Goal: Task Accomplishment & Management: Manage account settings

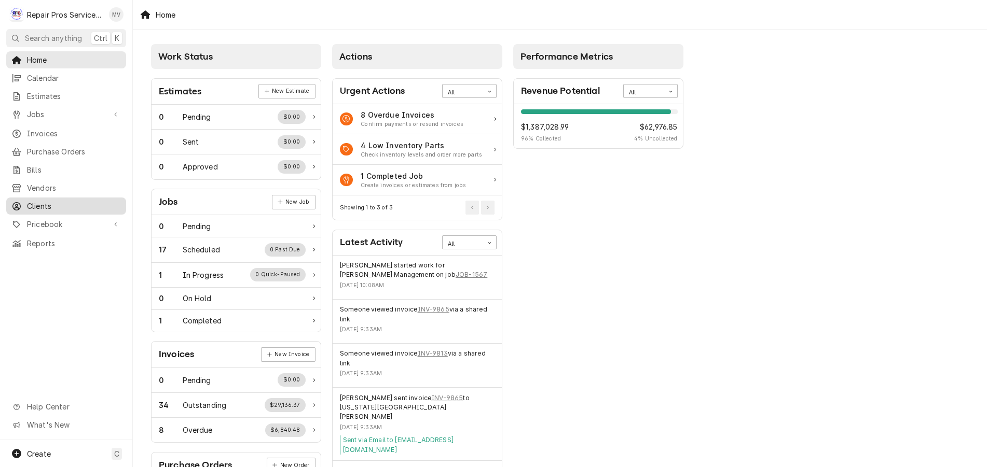
click at [23, 201] on div "Clients" at bounding box center [65, 206] width 109 height 11
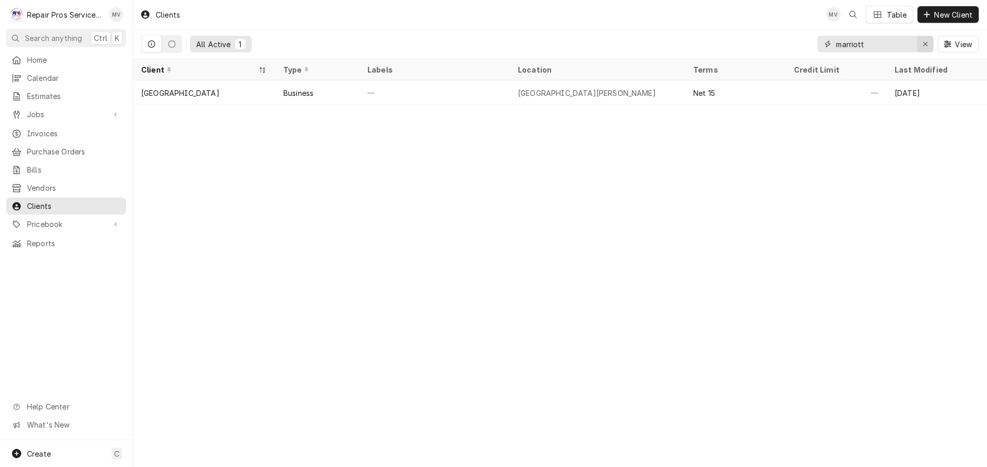
click at [924, 40] on icon "Erase input" at bounding box center [925, 43] width 6 height 7
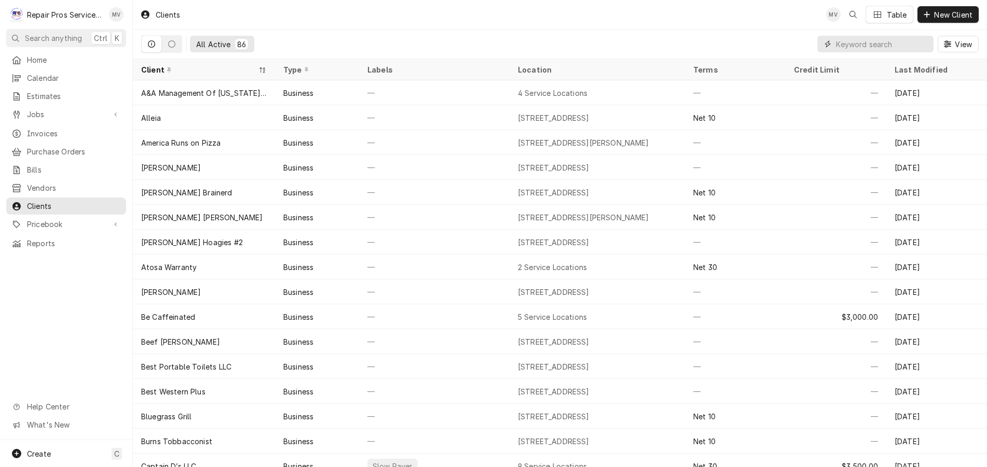
click at [893, 46] on input "Dynamic Content Wrapper" at bounding box center [882, 44] width 92 height 17
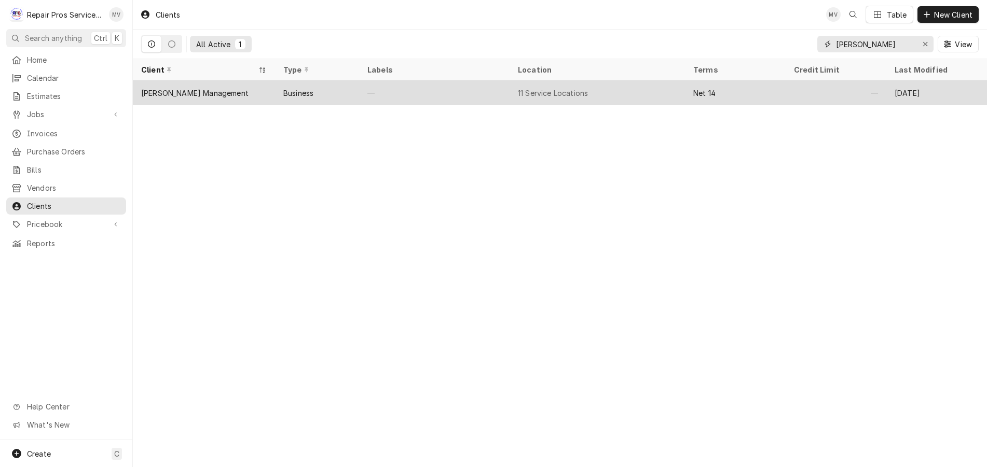
type input "smith"
click at [253, 88] on div "Smith Management" at bounding box center [204, 92] width 142 height 25
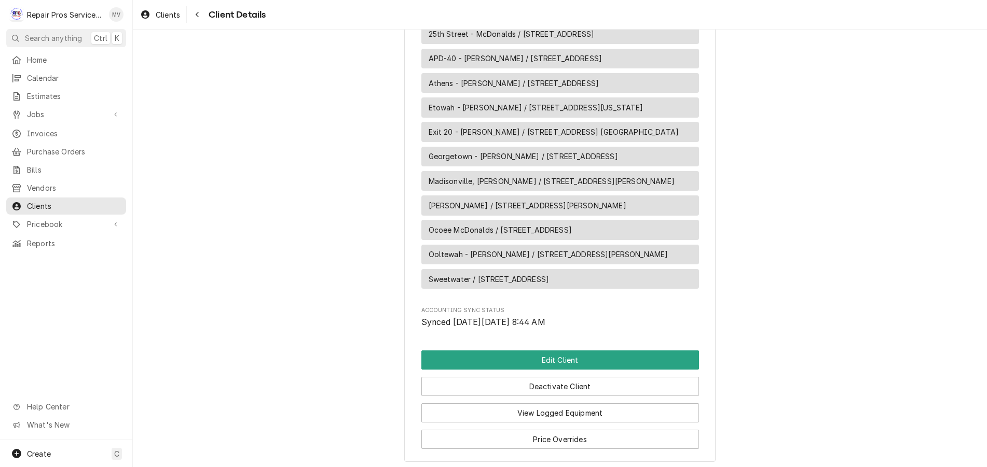
scroll to position [571, 0]
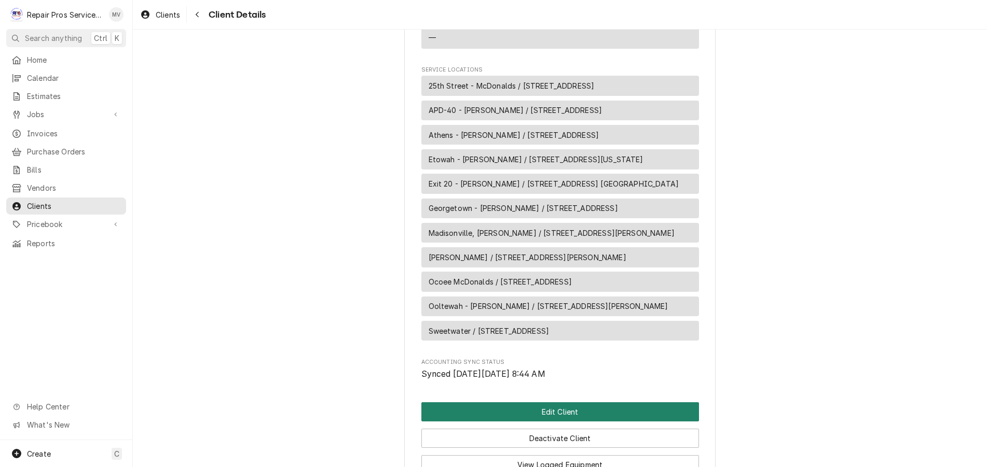
click at [556, 420] on button "Edit Client" at bounding box center [560, 412] width 278 height 19
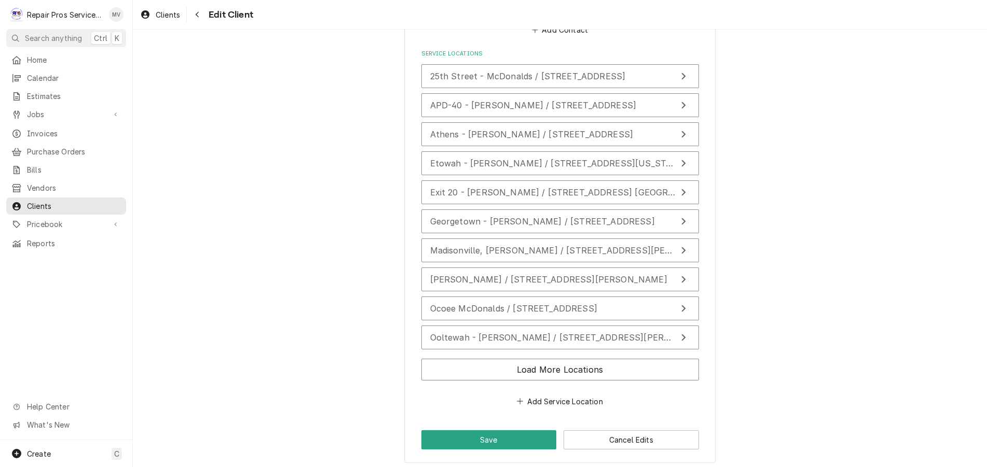
scroll to position [1313, 0]
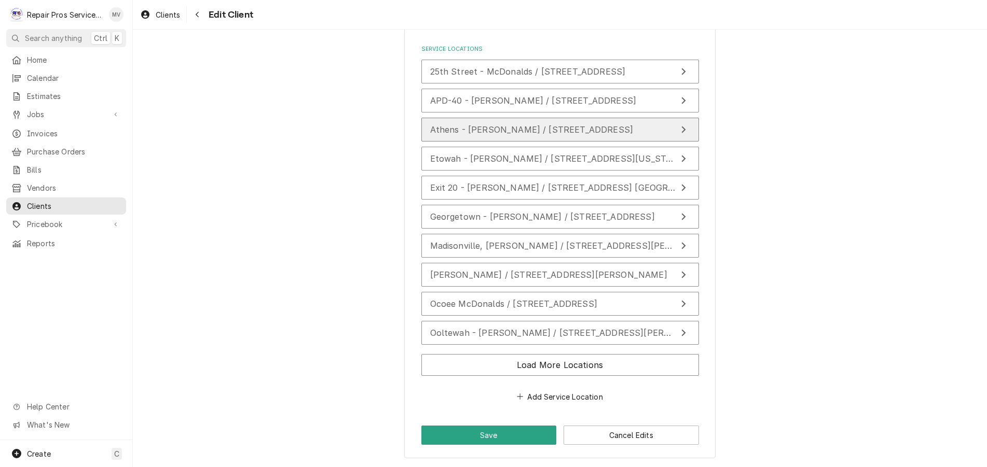
click at [435, 132] on span "Athens - McDonald's / 1403 Congress Pkwy S., Athens, TN 37303" at bounding box center [531, 130] width 203 height 10
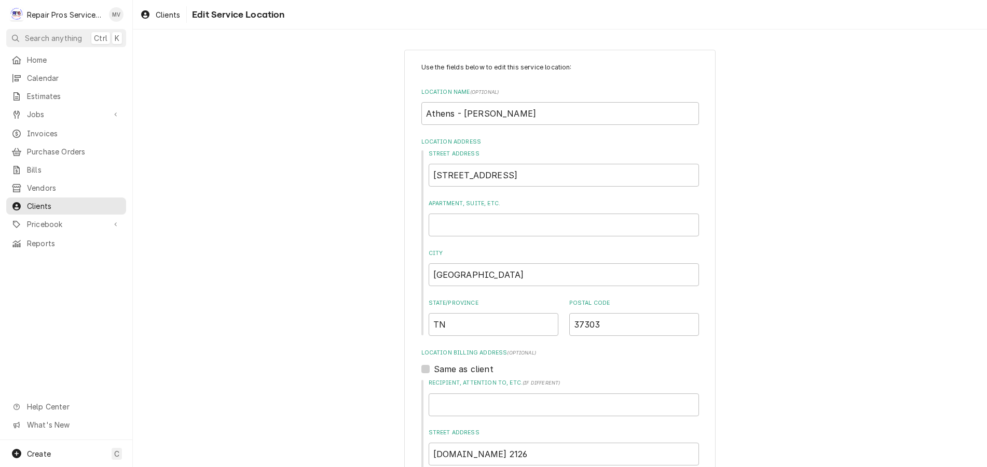
type textarea "x"
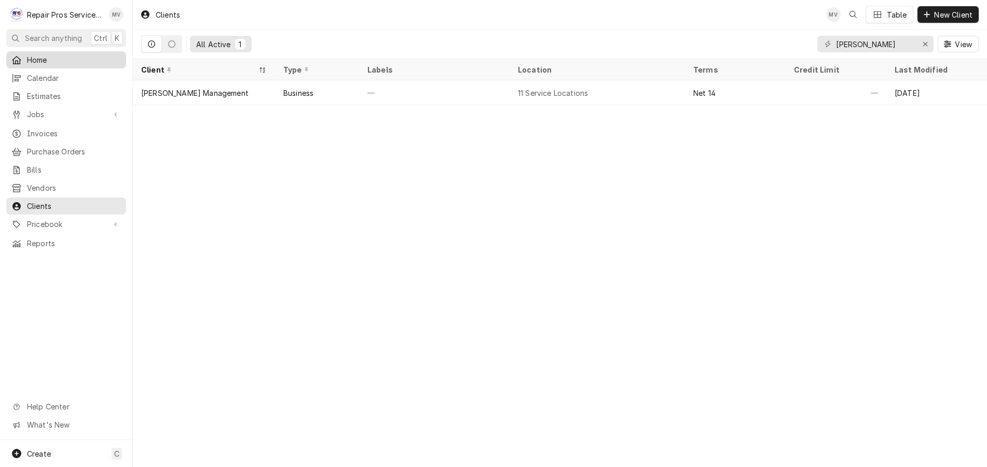
click at [35, 56] on span "Home" at bounding box center [74, 59] width 94 height 11
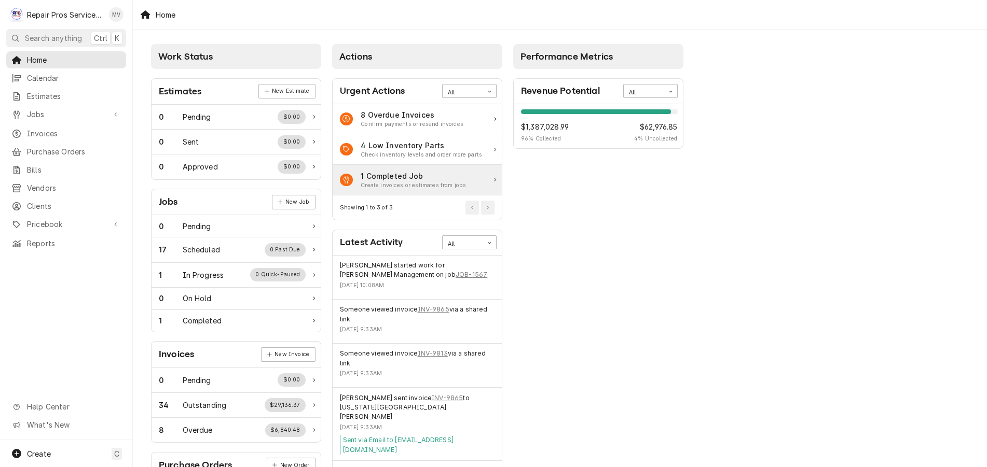
click at [409, 176] on div "1 Completed Job" at bounding box center [413, 176] width 105 height 11
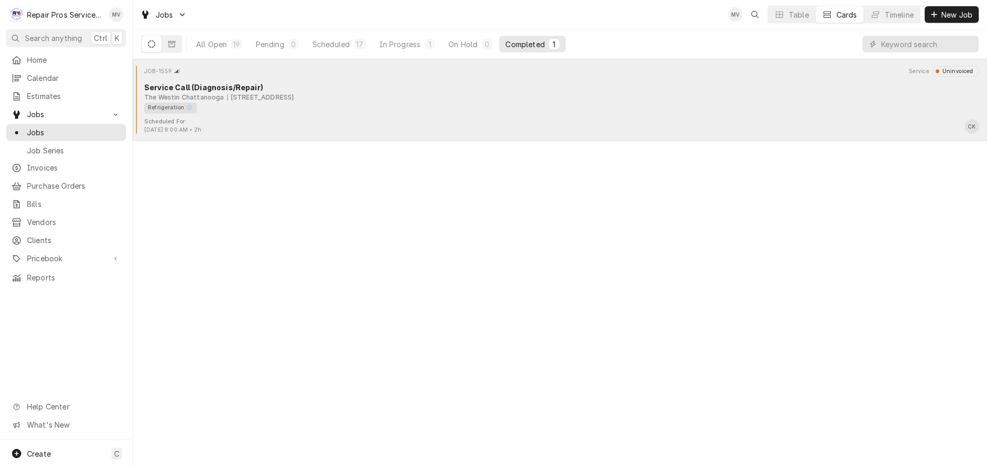
click at [312, 116] on div "JOB-1559 Service Uninvoiced Service Call (Diagnosis/Repair) The Westin Chattano…" at bounding box center [560, 92] width 846 height 52
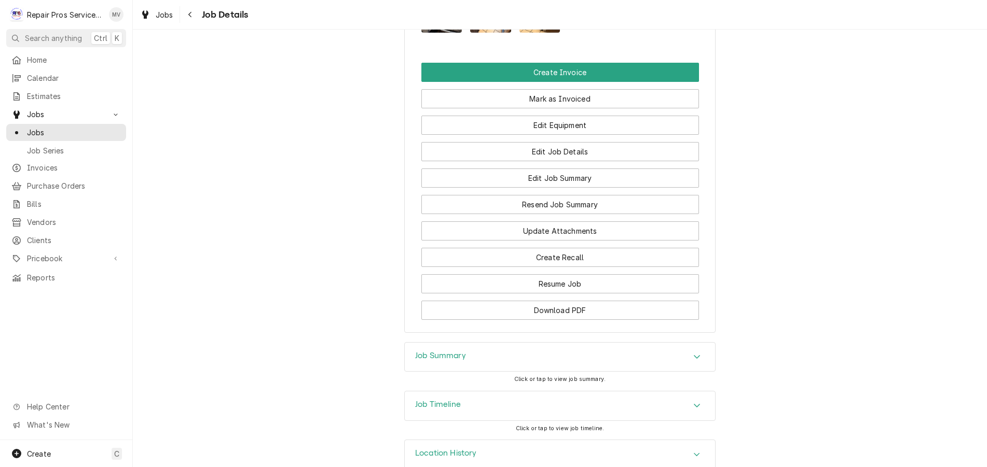
scroll to position [806, 0]
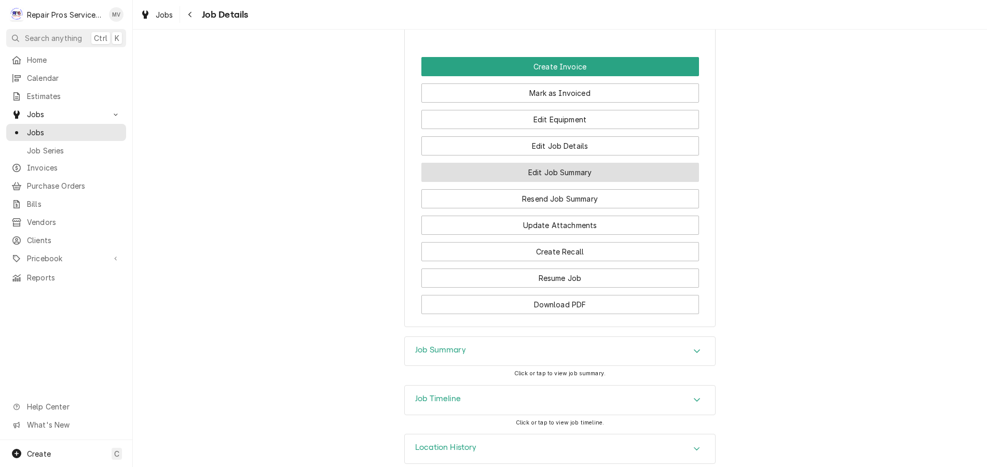
click at [545, 163] on button "Edit Job Summary" at bounding box center [560, 172] width 278 height 19
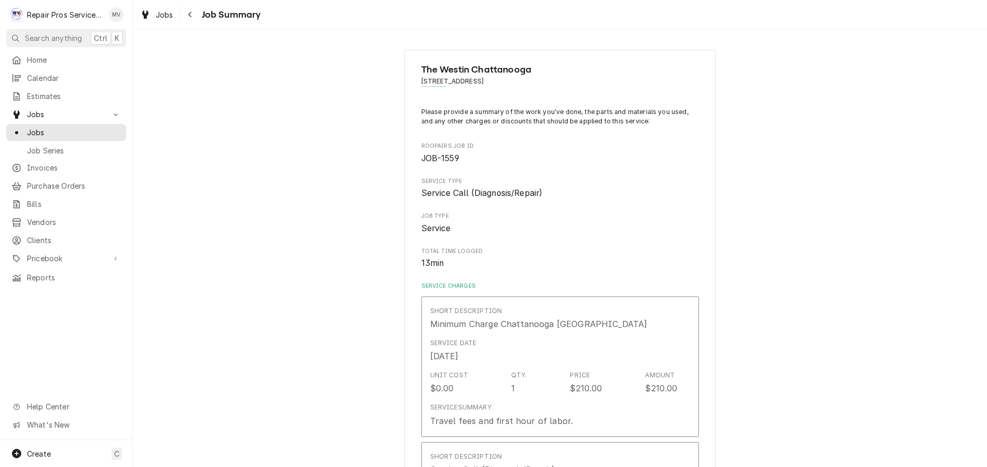
type textarea "x"
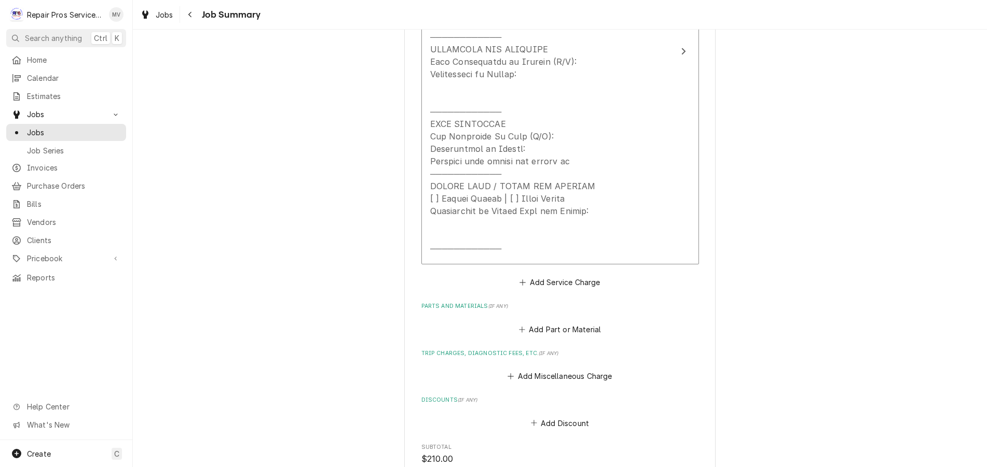
scroll to position [587, 0]
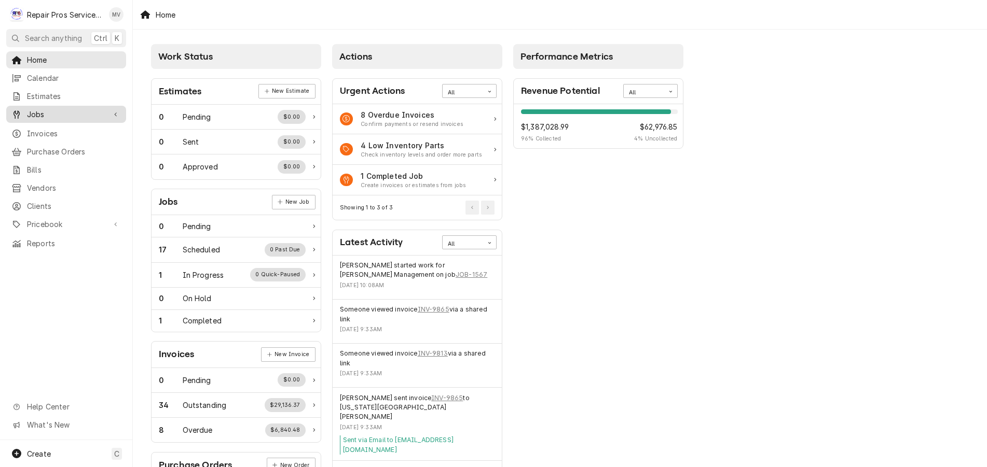
click at [34, 112] on span "Jobs" at bounding box center [66, 114] width 78 height 11
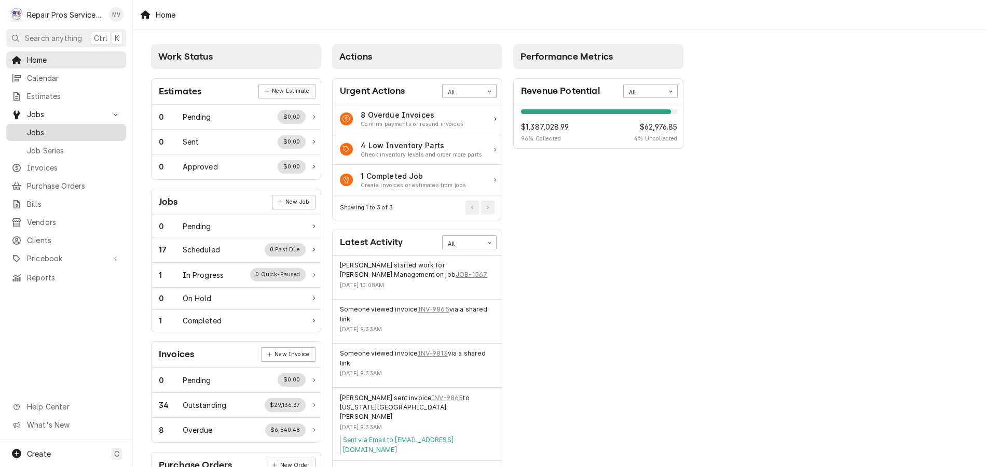
click at [40, 128] on span "Jobs" at bounding box center [74, 132] width 94 height 11
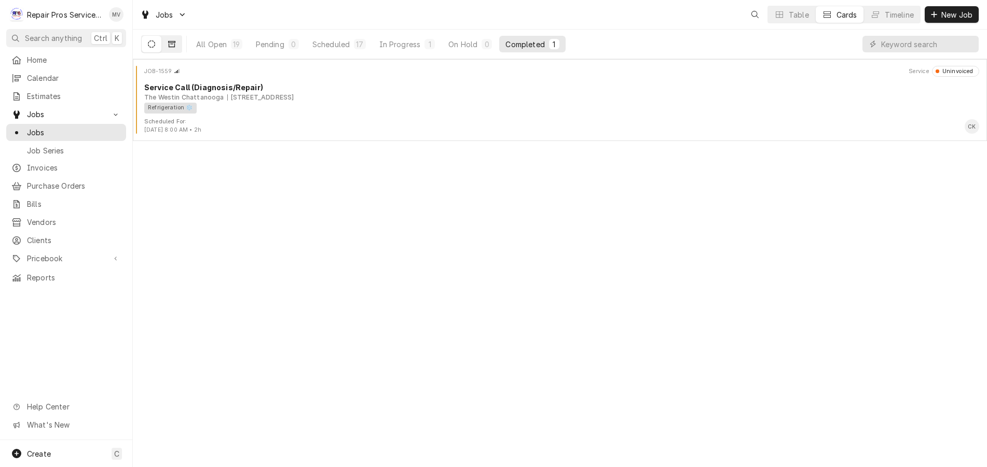
click at [175, 44] on icon "Dynamic Content Wrapper" at bounding box center [171, 44] width 7 height 6
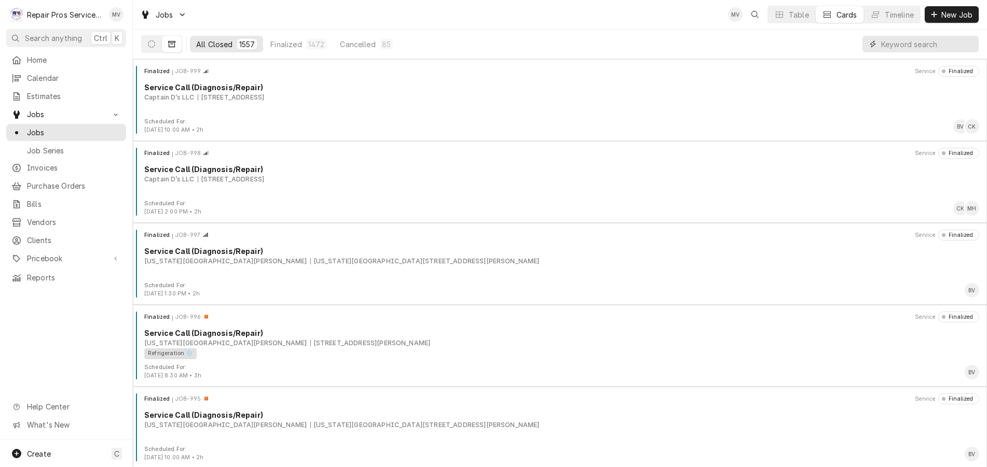
click at [915, 44] on input "Dynamic Content Wrapper" at bounding box center [927, 44] width 92 height 17
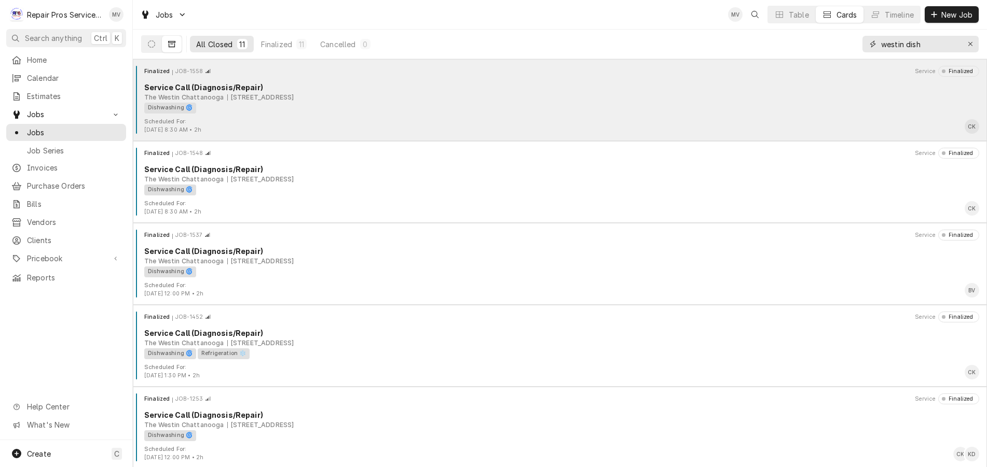
type input "westin dish"
click at [279, 114] on div "Finalized JOB-1558 Service Finalized Service Call (Diagnosis/Repair) The Westin…" at bounding box center [560, 92] width 846 height 52
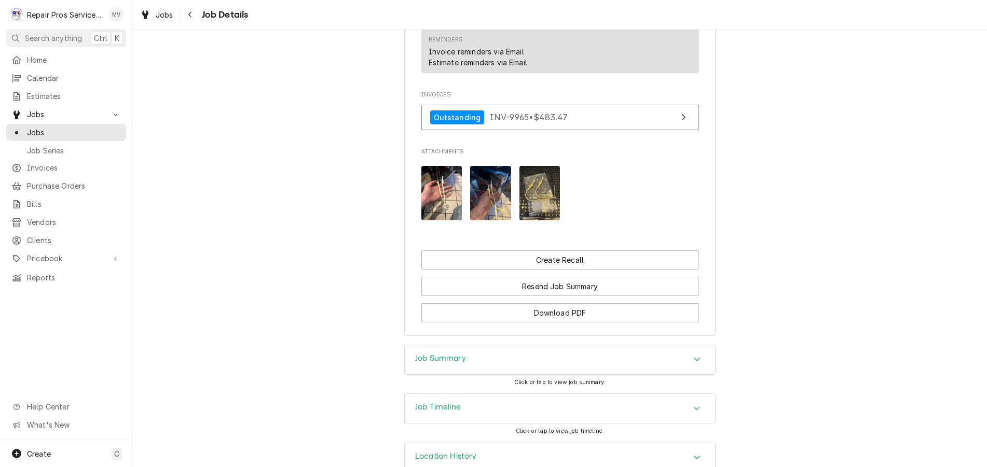
scroll to position [678, 0]
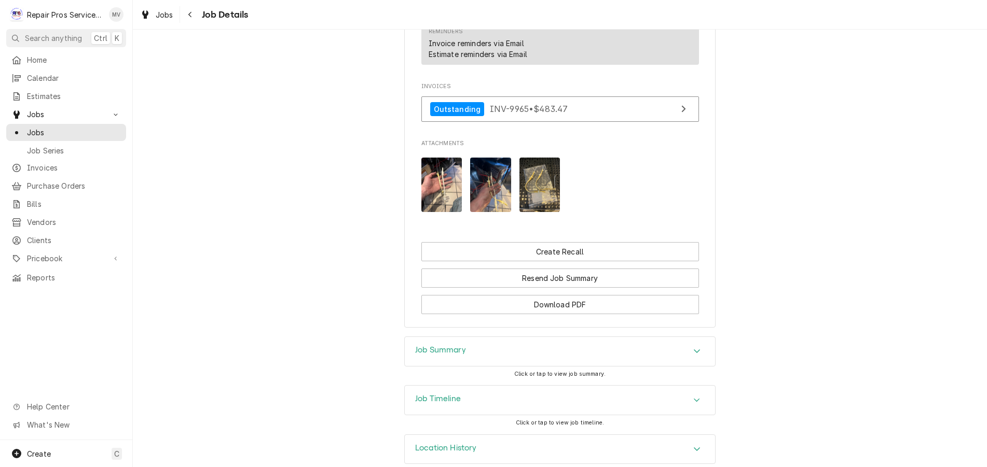
click at [443, 343] on div "Job Summary" at bounding box center [560, 351] width 310 height 29
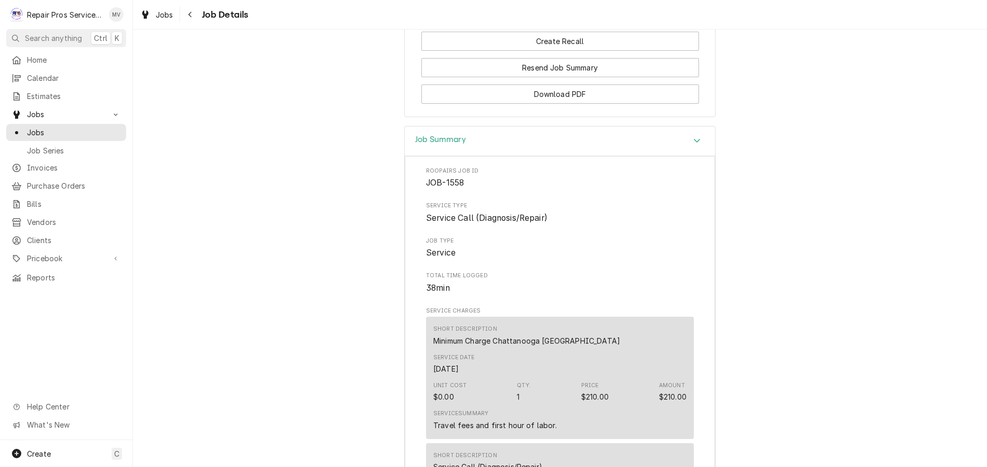
scroll to position [937, 0]
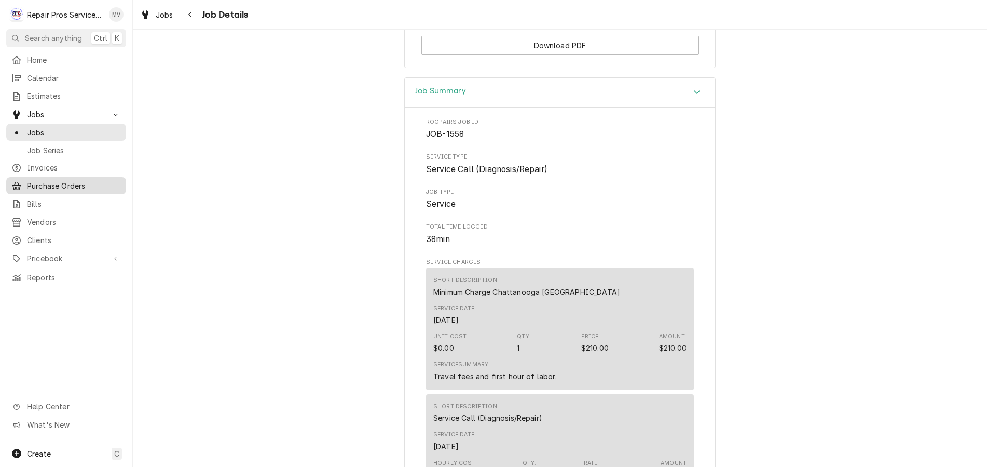
click at [42, 181] on span "Purchase Orders" at bounding box center [74, 186] width 94 height 11
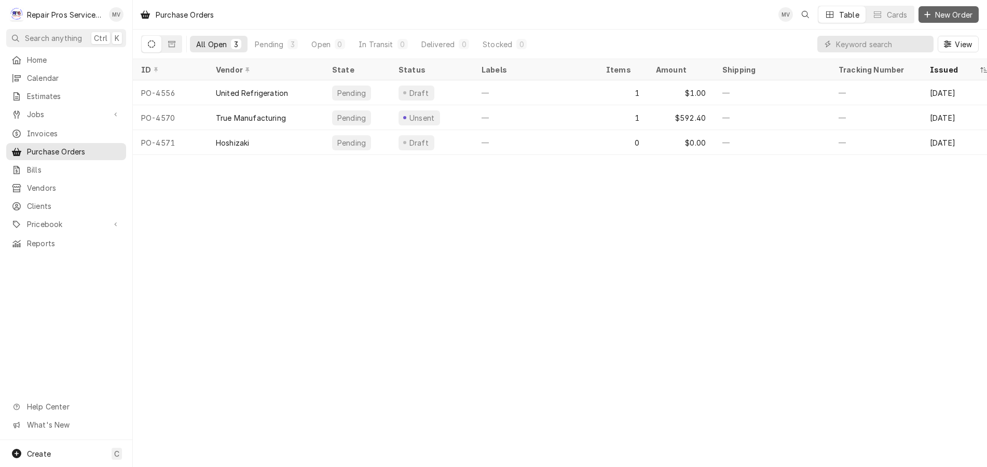
click at [943, 17] on span "New Order" at bounding box center [954, 14] width 42 height 11
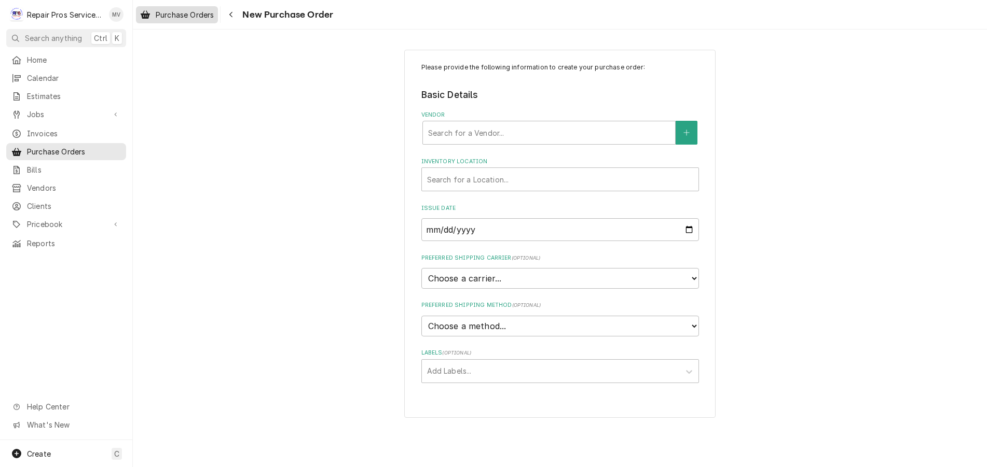
click at [171, 11] on span "Purchase Orders" at bounding box center [185, 14] width 58 height 11
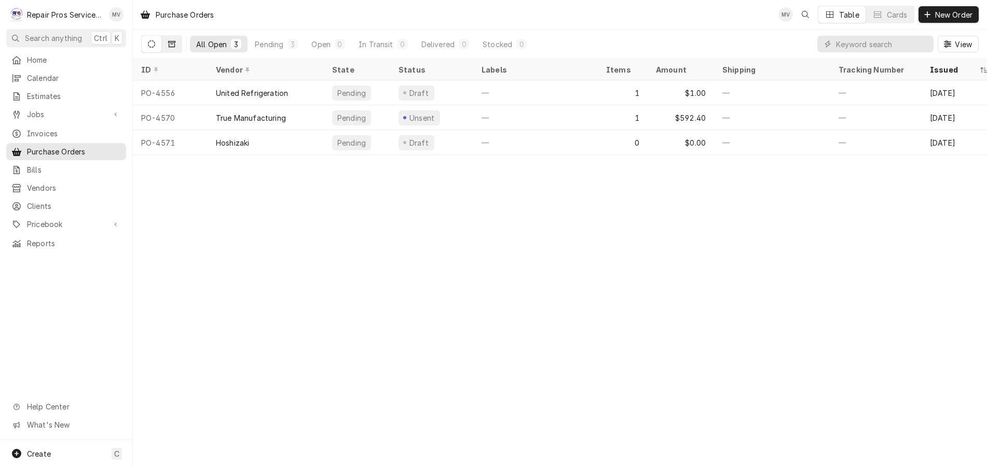
click at [172, 43] on icon "Dynamic Content Wrapper" at bounding box center [171, 44] width 7 height 6
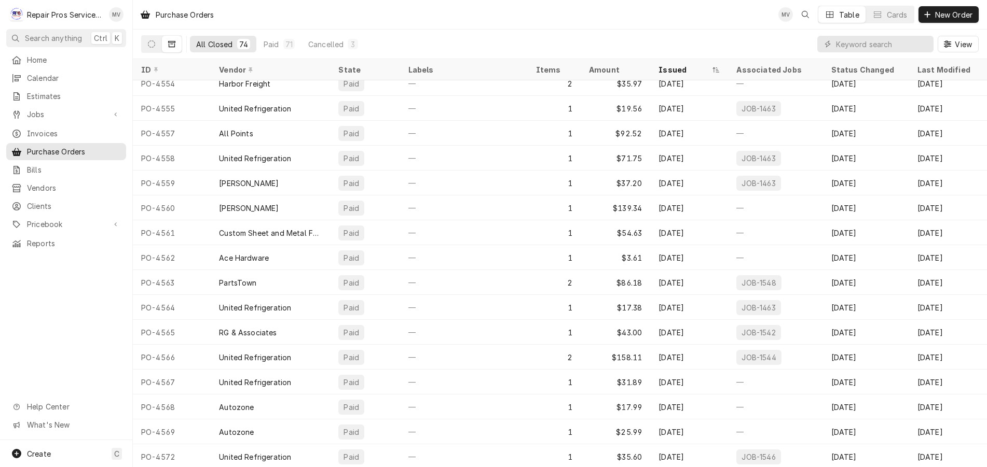
scroll to position [1454, 0]
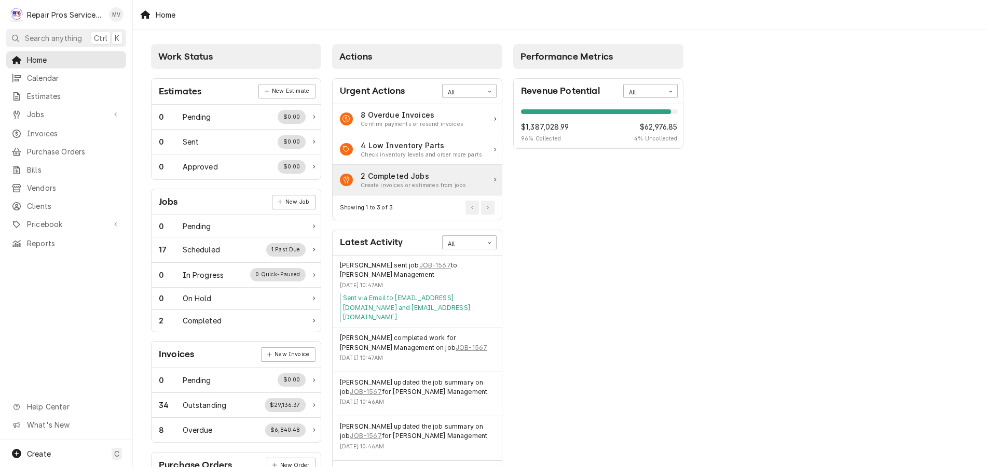
click at [415, 175] on div "2 Completed Jobs" at bounding box center [413, 176] width 105 height 11
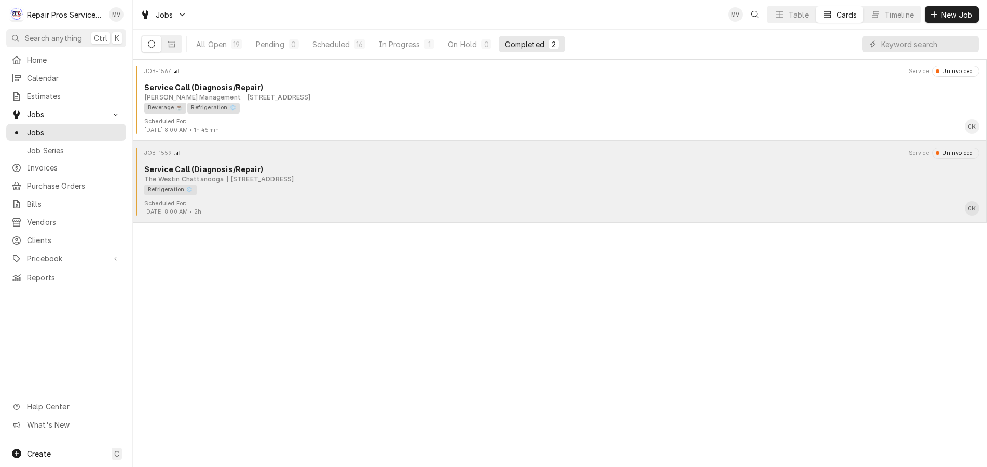
click at [264, 199] on div "JOB-1559 Service Uninvoiced Service Call (Diagnosis/Repair) [GEOGRAPHIC_DATA] […" at bounding box center [560, 174] width 846 height 52
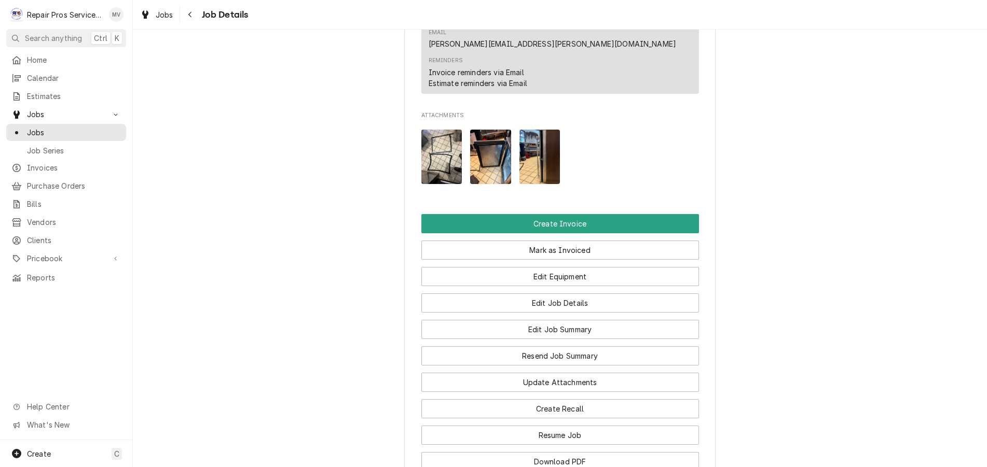
scroll to position [778, 0]
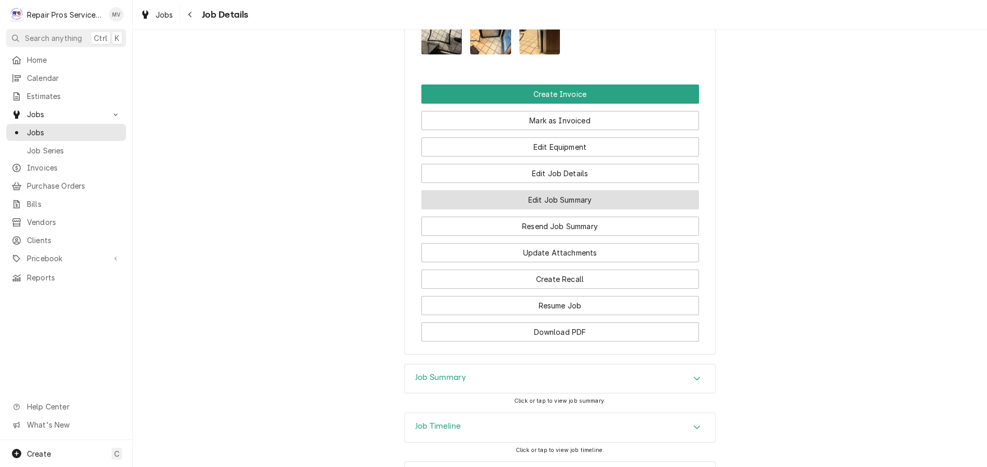
click at [542, 190] on button "Edit Job Summary" at bounding box center [560, 199] width 278 height 19
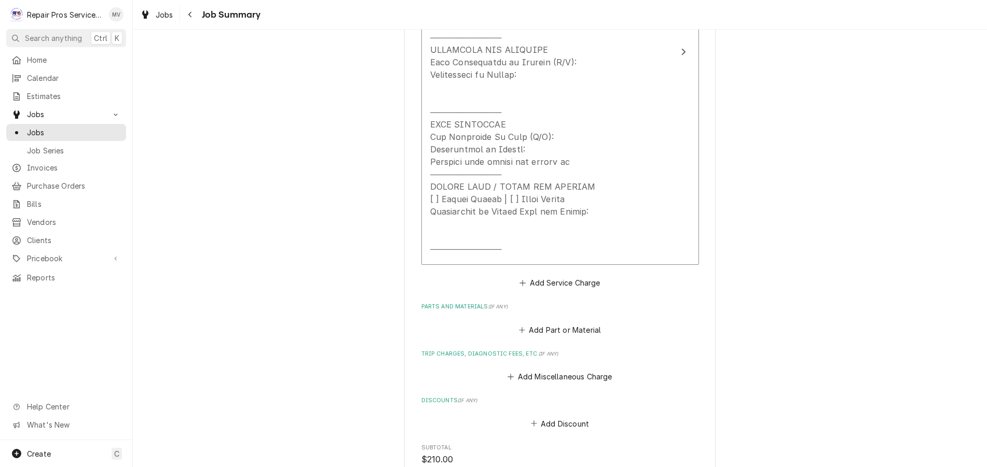
scroll to position [623, 0]
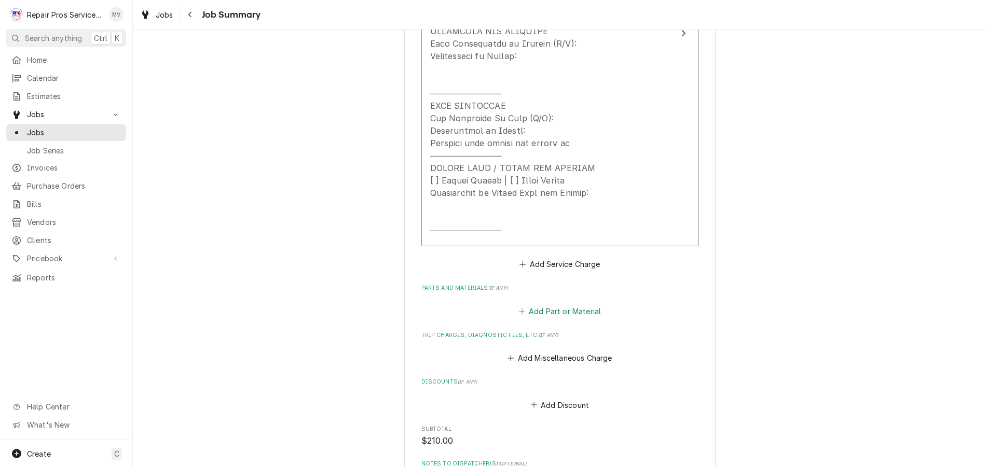
click at [540, 309] on button "Add Part or Material" at bounding box center [560, 311] width 86 height 15
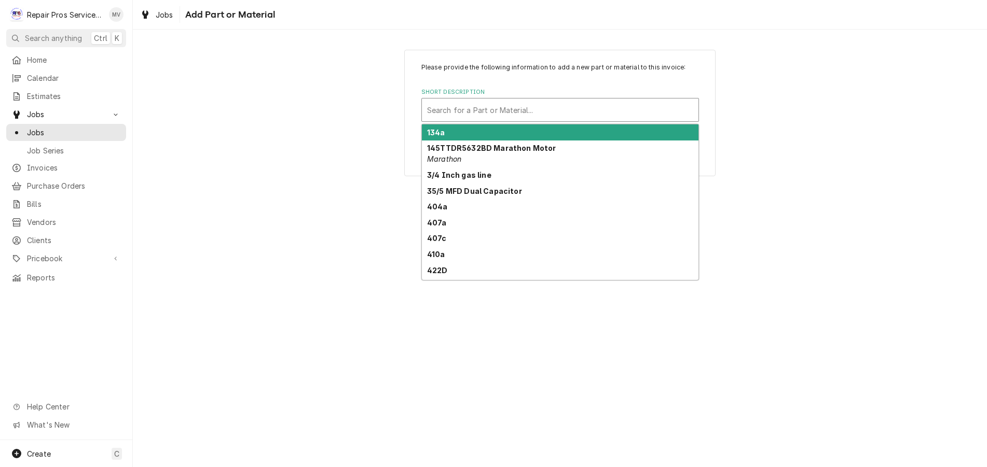
click at [488, 109] on div "Short Description" at bounding box center [560, 110] width 266 height 19
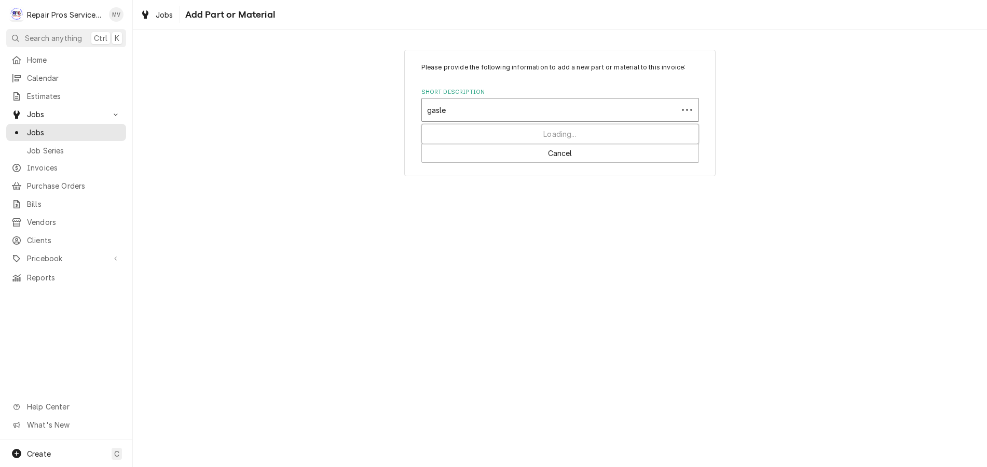
type input "gaslet"
click at [465, 106] on div "Short Description" at bounding box center [560, 110] width 266 height 19
type input "gask"
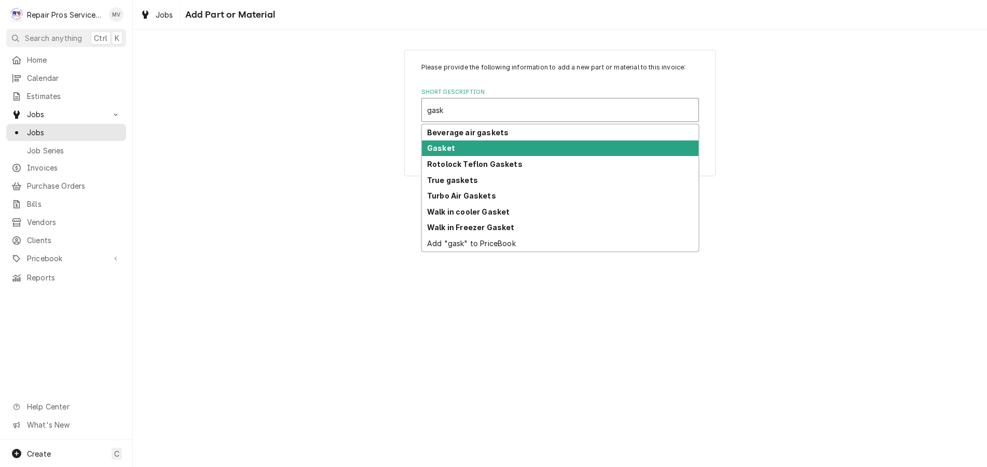
click at [462, 147] on div "Gasket" at bounding box center [560, 149] width 277 height 16
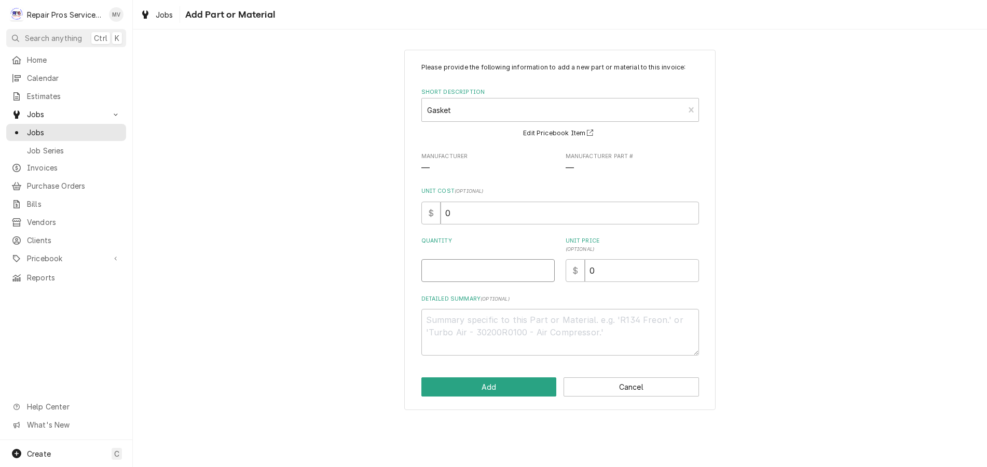
click at [465, 266] on input "Quantity" at bounding box center [487, 270] width 133 height 23
type textarea "x"
type input "1"
type textarea "x"
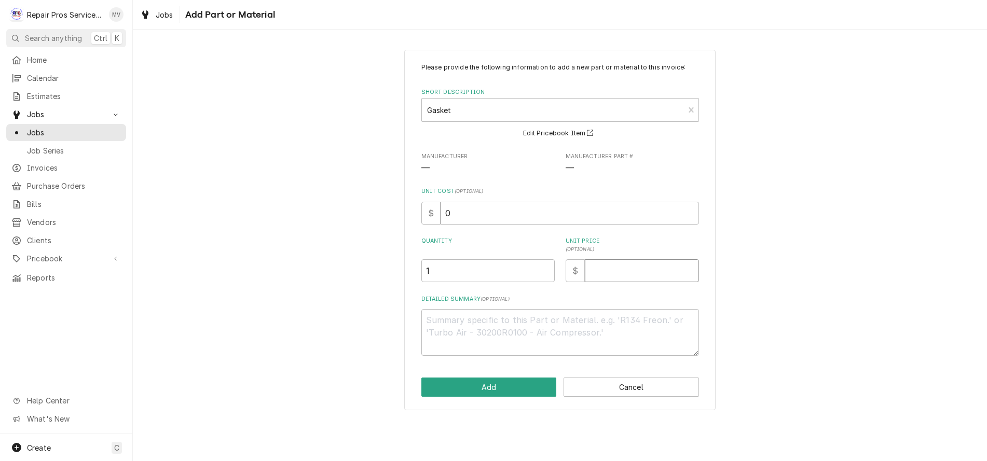
type input "7"
type textarea "x"
type input "79"
type textarea "x"
type input "79.7"
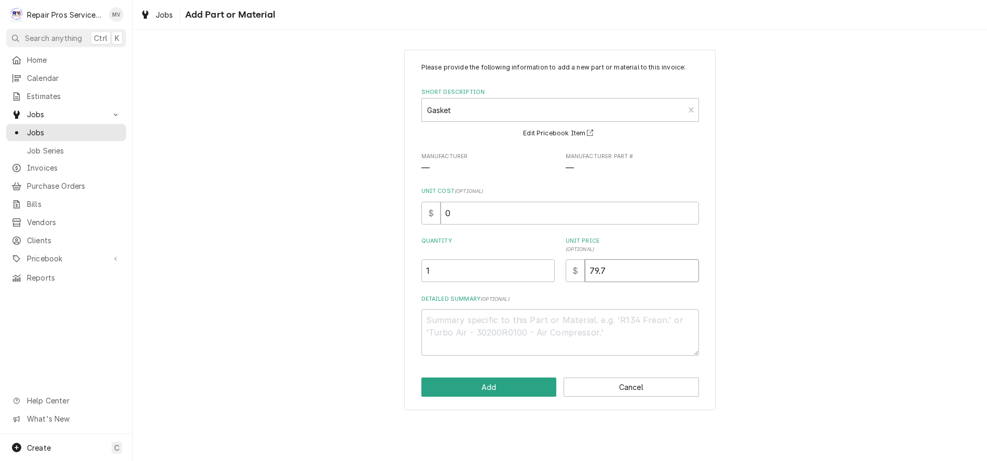
type textarea "x"
type input "79.79"
click at [488, 383] on button "Add" at bounding box center [488, 387] width 135 height 19
type textarea "x"
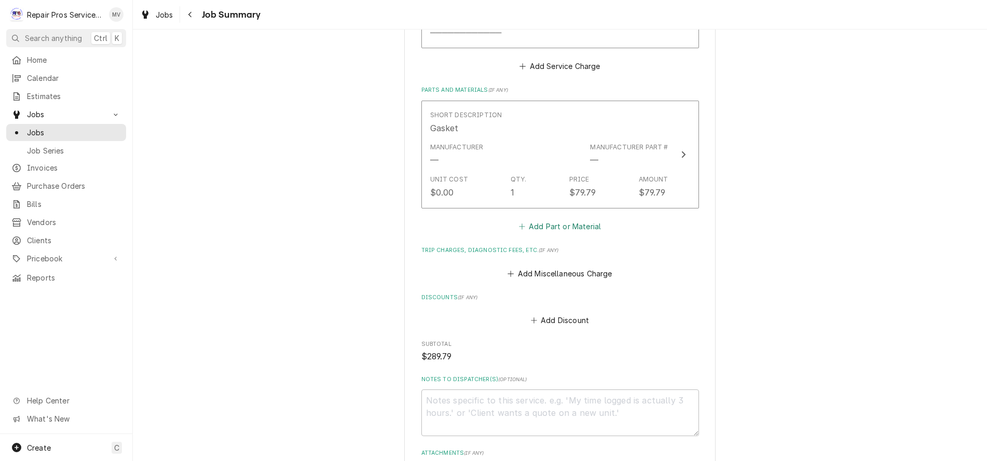
scroll to position [778, 0]
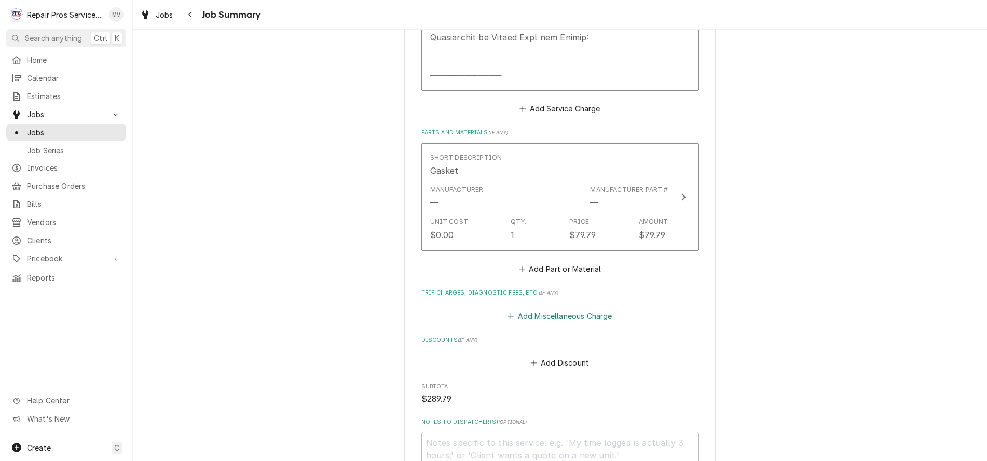
click at [540, 315] on button "Add Miscellaneous Charge" at bounding box center [560, 316] width 108 height 15
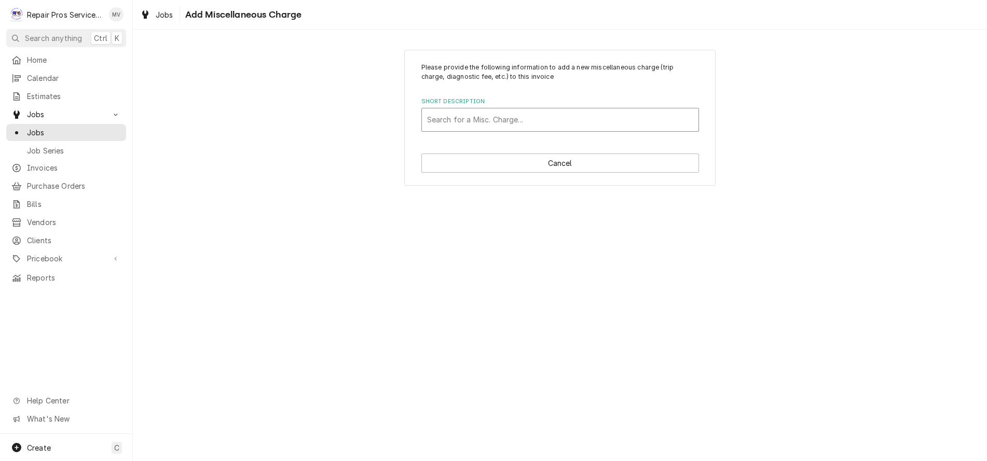
click at [450, 119] on div "Short Description" at bounding box center [560, 120] width 266 height 19
type input "shi"
drag, startPoint x: 471, startPoint y: 131, endPoint x: 472, endPoint y: 136, distance: 5.3
click at [471, 132] on div "Please provide the following information to add a new miscellaneous charge (tri…" at bounding box center [559, 118] width 311 height 136
click at [466, 113] on div "Short Description" at bounding box center [560, 120] width 266 height 19
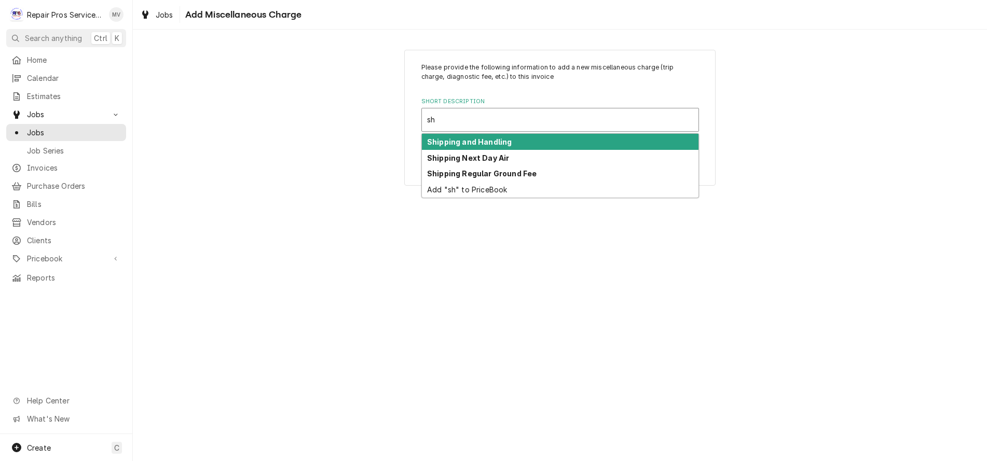
type input "shi"
click at [475, 141] on strong "Shipping and Handling" at bounding box center [469, 141] width 85 height 9
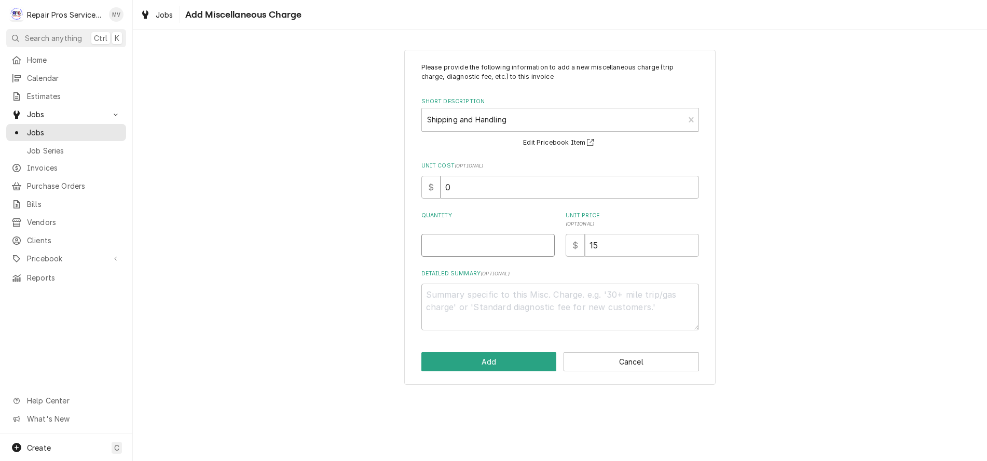
click at [460, 248] on input "Quantity" at bounding box center [487, 245] width 133 height 23
type textarea "x"
type input "1"
type textarea "x"
type input "3"
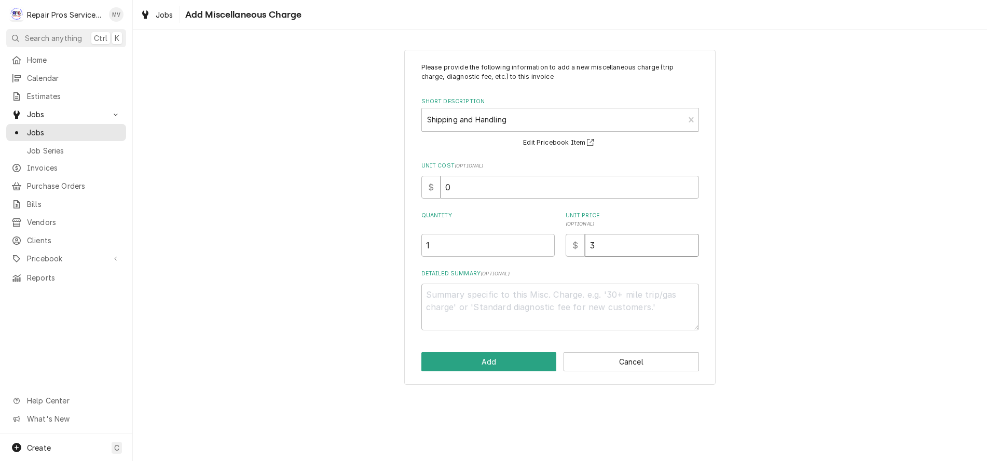
type textarea "x"
type input "35"
click at [490, 365] on button "Add" at bounding box center [488, 361] width 135 height 19
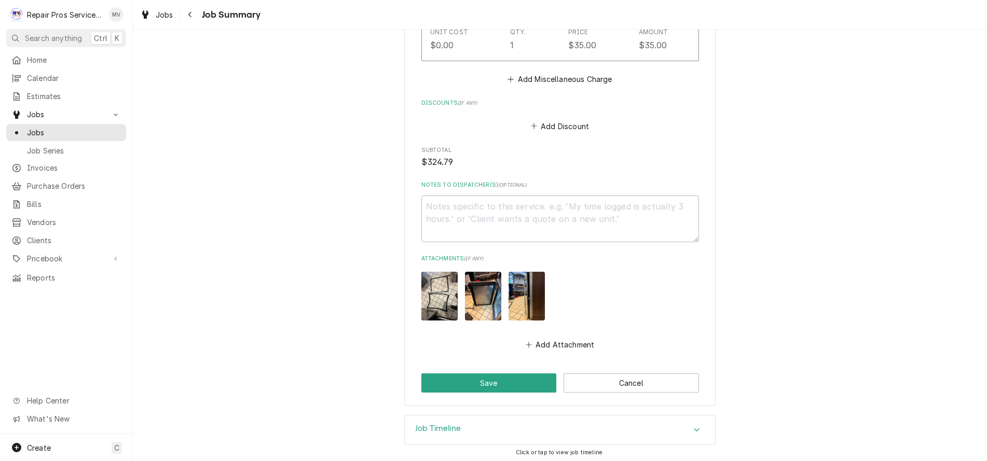
scroll to position [1099, 0]
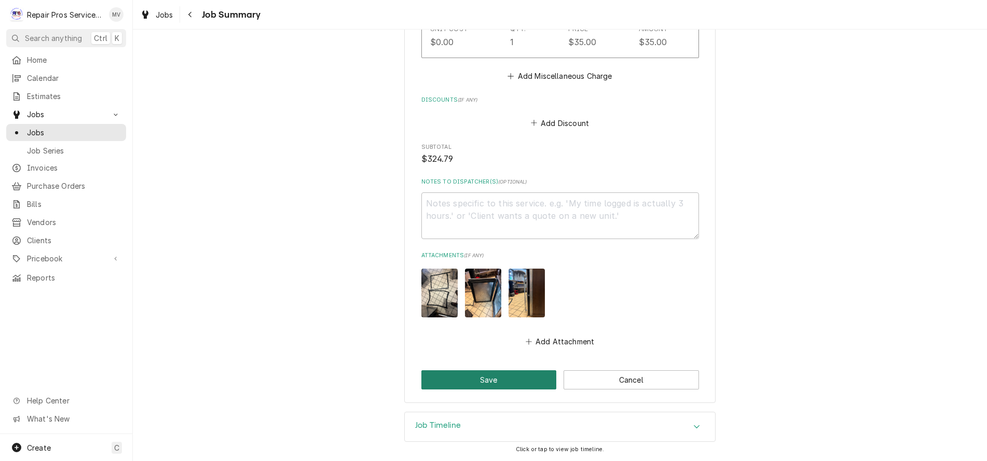
click at [478, 375] on button "Save" at bounding box center [488, 379] width 135 height 19
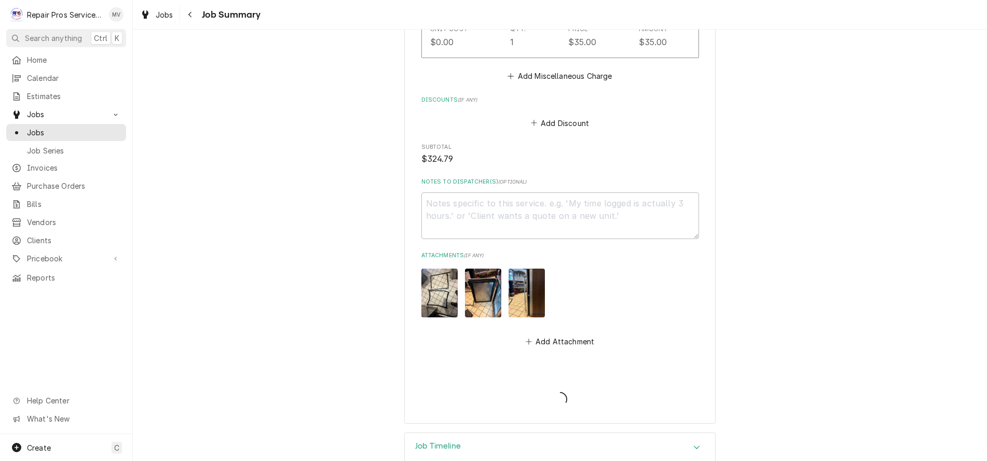
type textarea "x"
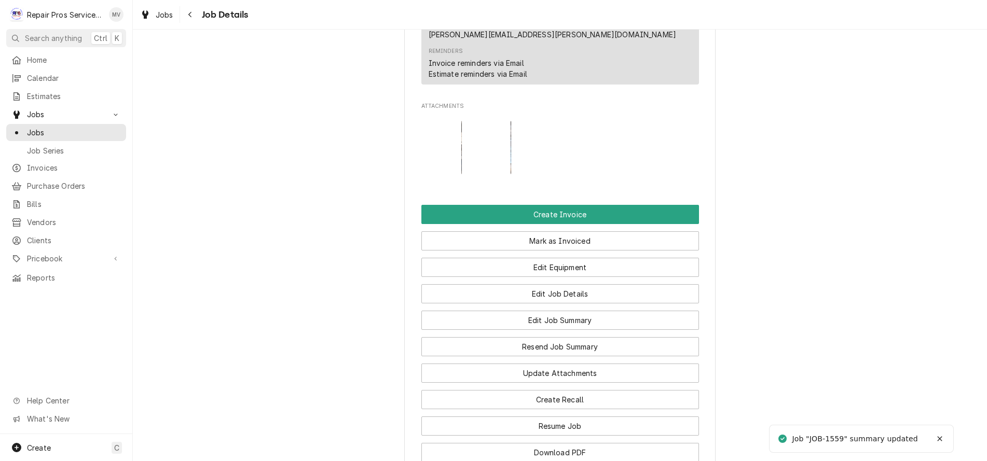
scroll to position [656, 0]
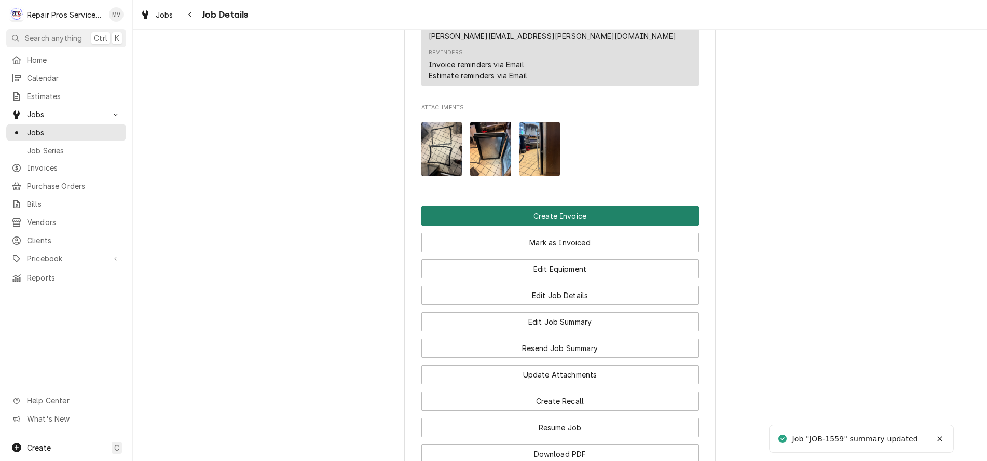
click at [542, 206] on button "Create Invoice" at bounding box center [560, 215] width 278 height 19
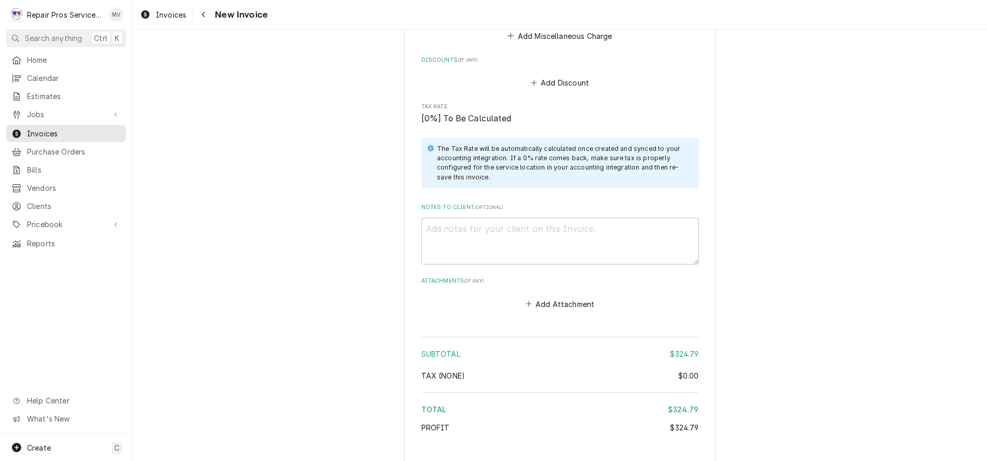
scroll to position [1652, 0]
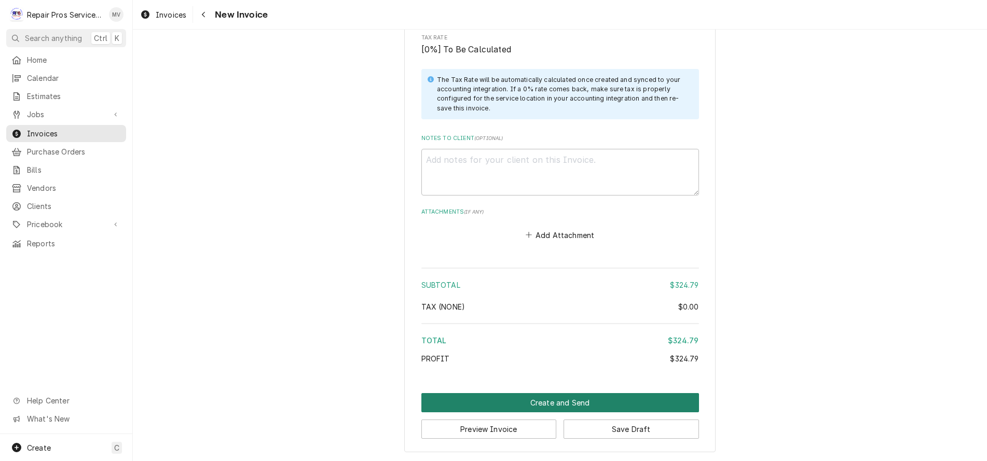
click at [573, 402] on button "Create and Send" at bounding box center [560, 402] width 278 height 19
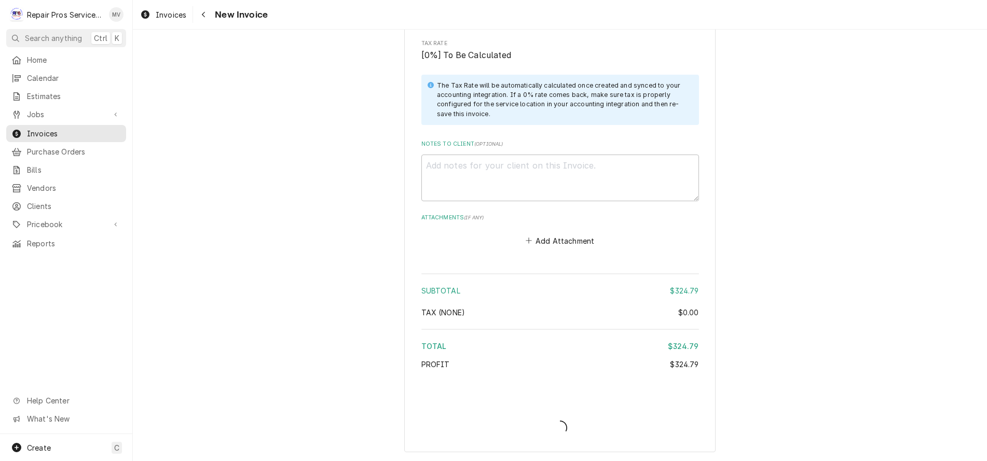
scroll to position [1646, 0]
type textarea "x"
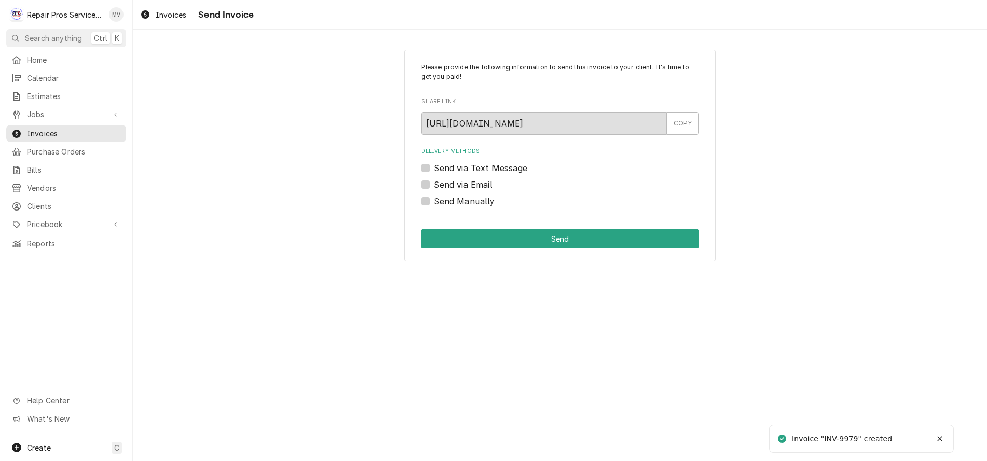
click at [439, 200] on label "Send Manually" at bounding box center [464, 201] width 61 height 12
click at [439, 200] on input "Send Manually" at bounding box center [573, 206] width 278 height 23
checkbox input "true"
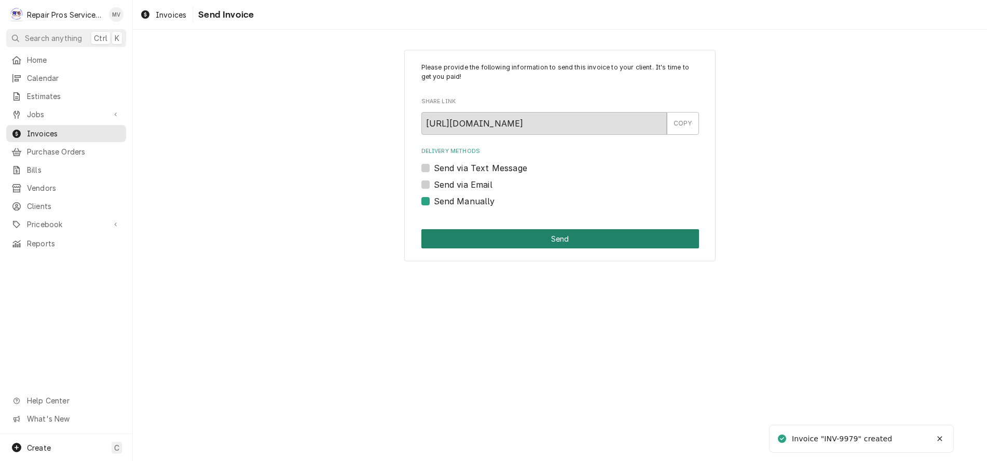
click at [542, 242] on button "Send" at bounding box center [560, 238] width 278 height 19
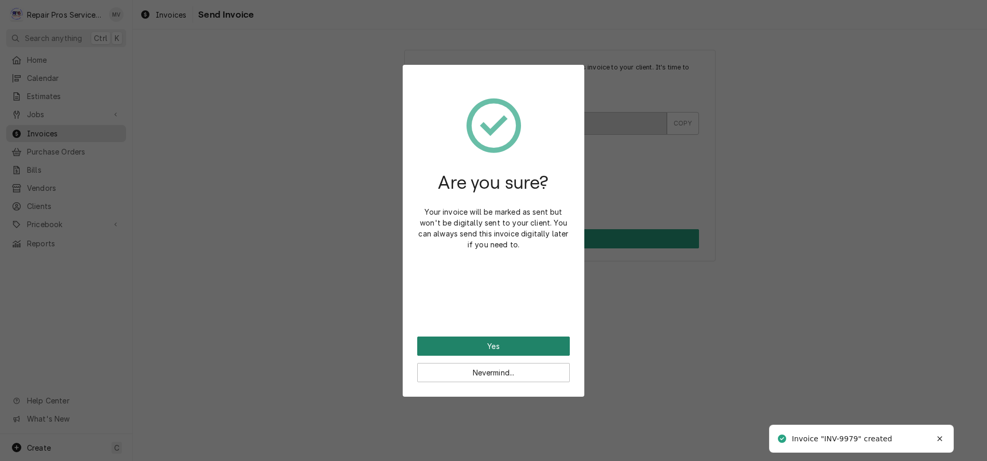
click at [500, 345] on button "Yes" at bounding box center [493, 346] width 153 height 19
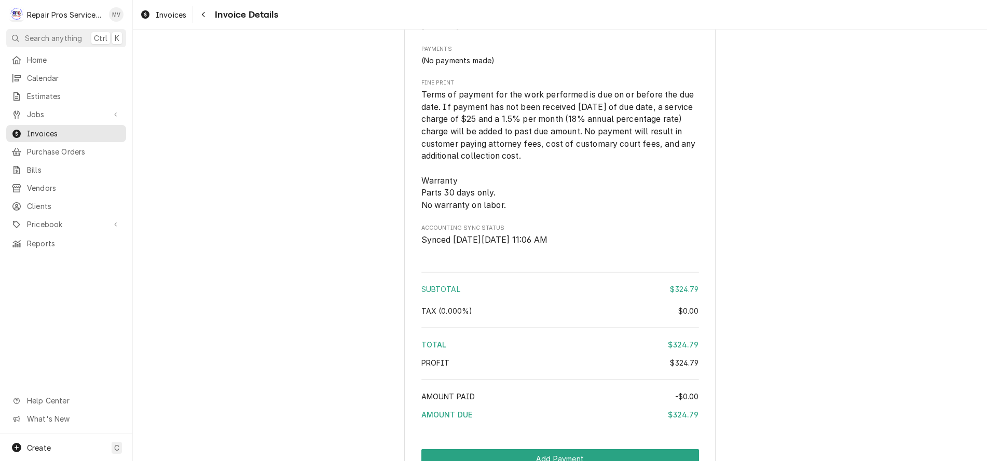
scroll to position [1505, 0]
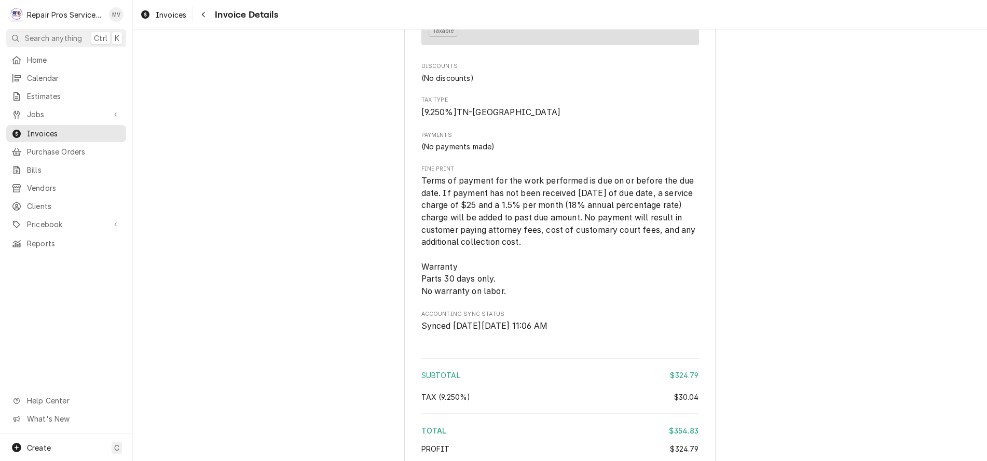
scroll to position [1679, 0]
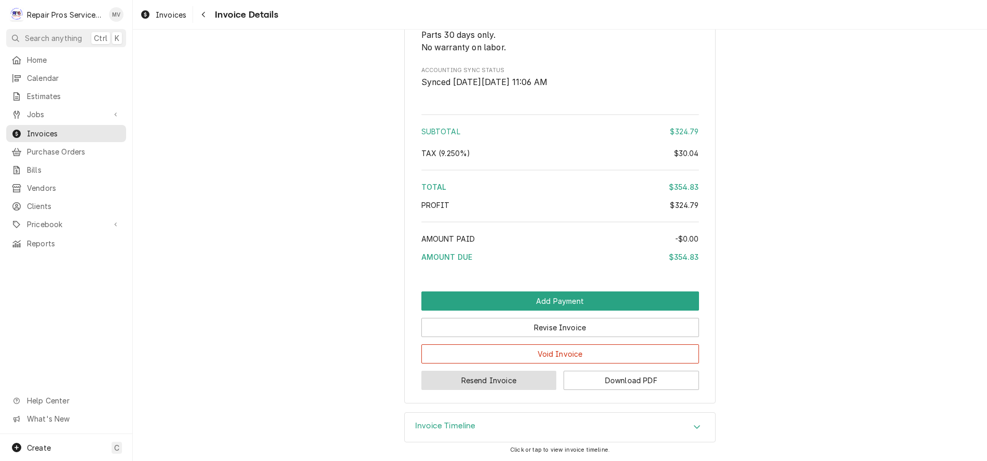
click at [476, 382] on button "Resend Invoice" at bounding box center [488, 380] width 135 height 19
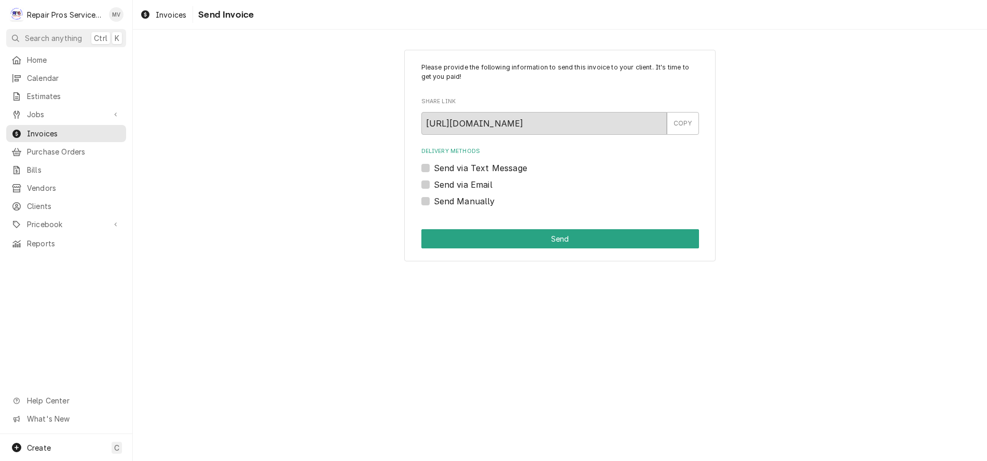
click at [478, 187] on label "Send via Email" at bounding box center [463, 184] width 59 height 12
click at [478, 187] on input "Send via Email" at bounding box center [573, 189] width 278 height 23
checkbox input "true"
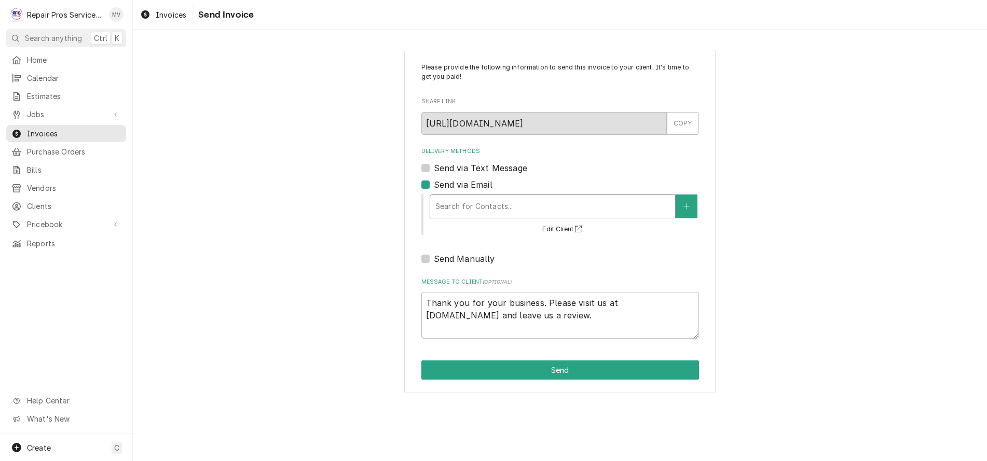
click at [498, 217] on div "Search for Contacts..." at bounding box center [552, 206] width 245 height 23
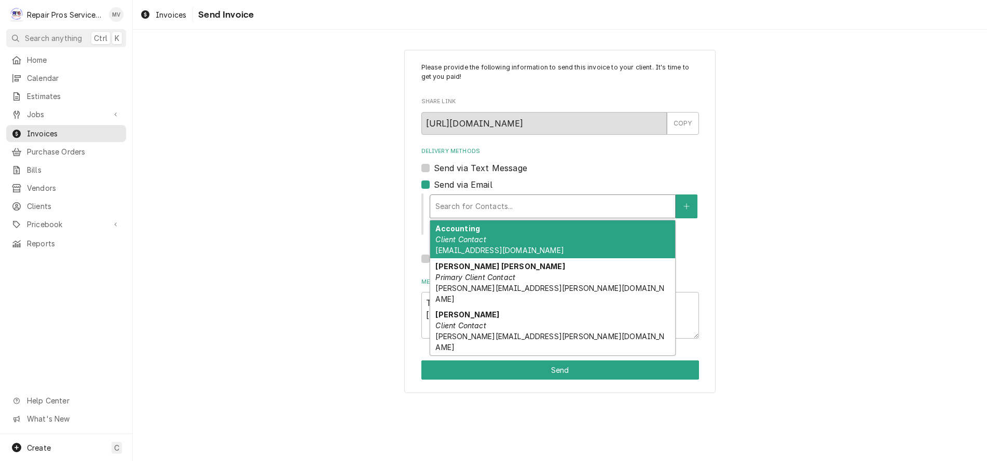
click at [486, 241] on div "Accounting Client Contact accounting@westinchattanooga.com" at bounding box center [552, 239] width 245 height 38
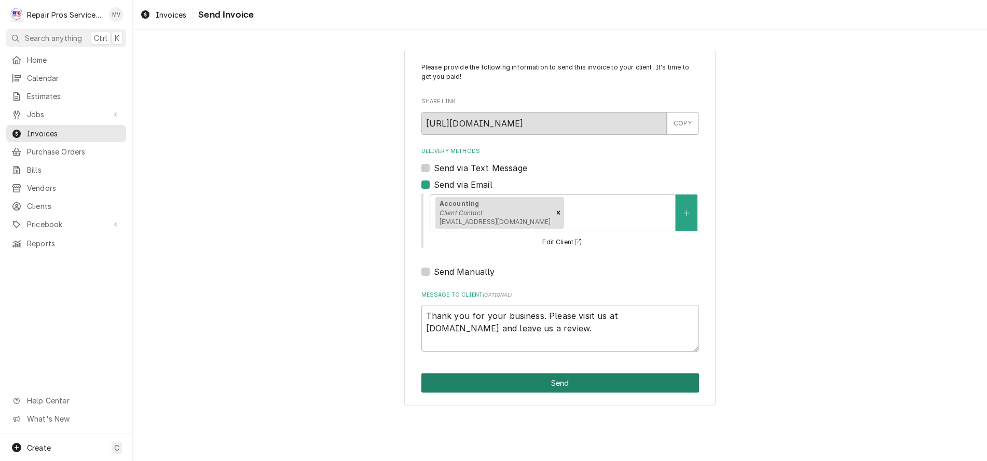
click at [546, 376] on button "Send" at bounding box center [560, 383] width 278 height 19
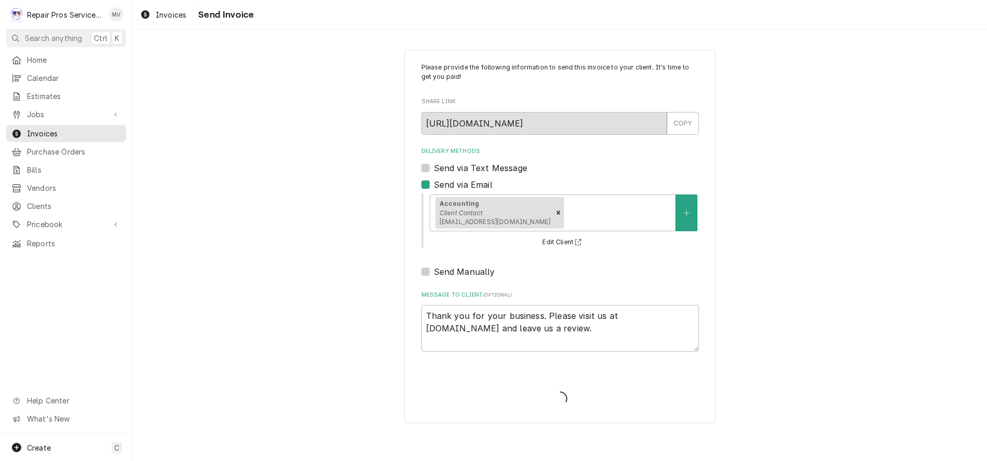
type textarea "x"
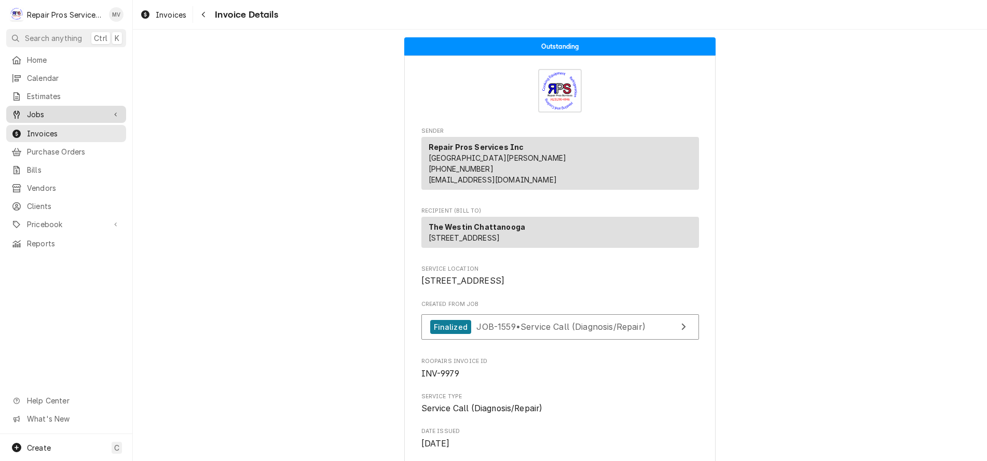
click at [38, 110] on span "Jobs" at bounding box center [66, 114] width 78 height 11
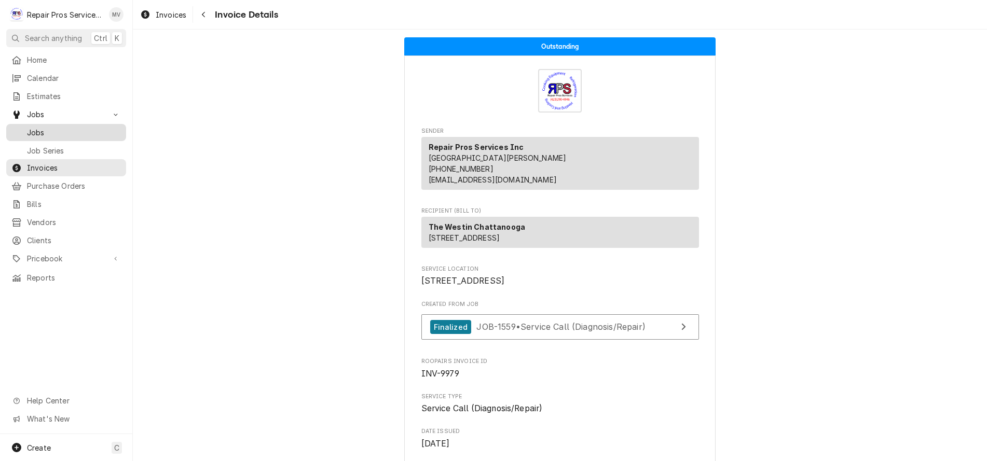
click at [43, 130] on span "Jobs" at bounding box center [74, 132] width 94 height 11
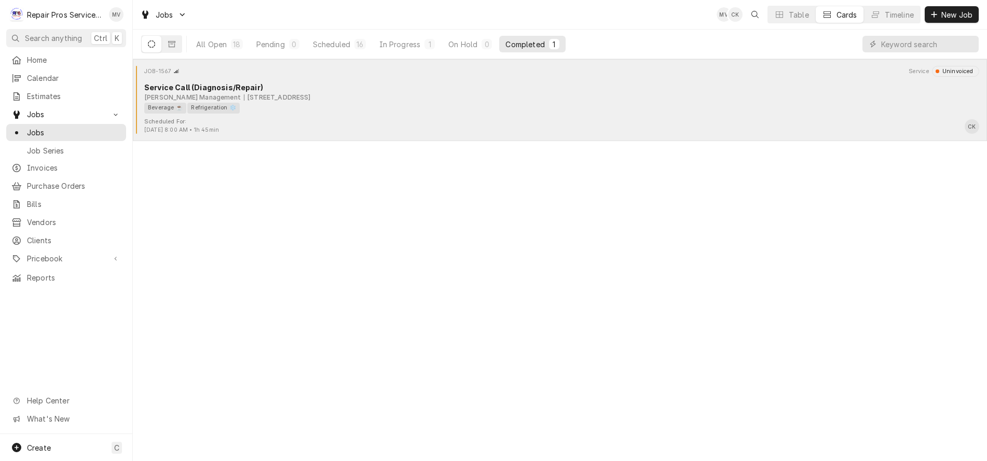
click at [309, 119] on div "Scheduled For: Sep 22nd, 2025 - 8:00 AM • 1h 45min CK" at bounding box center [560, 126] width 846 height 17
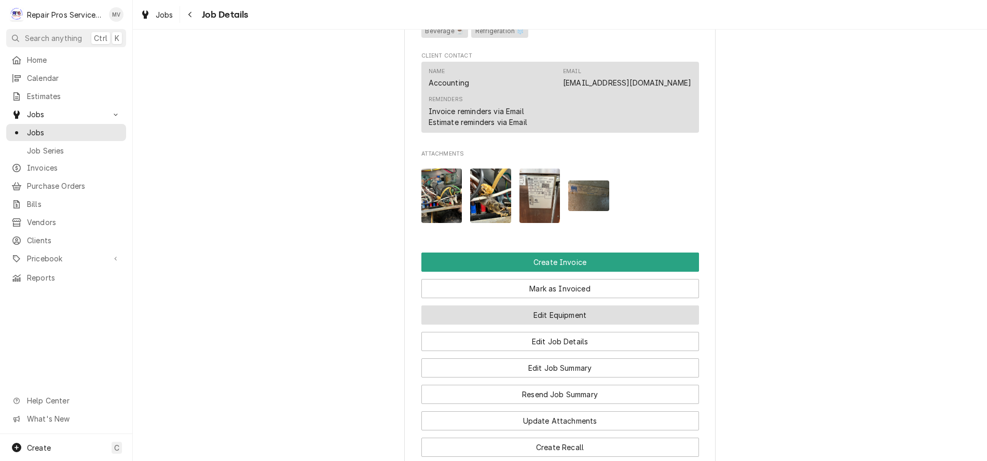
scroll to position [623, 0]
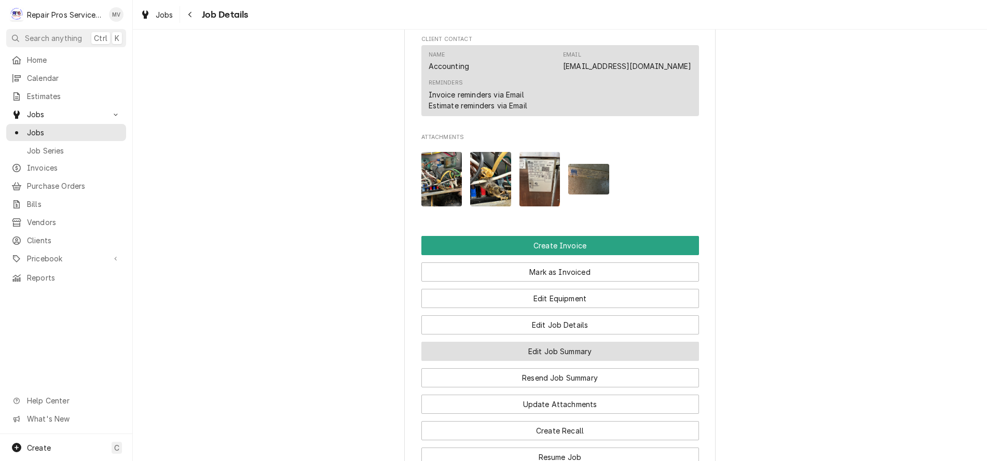
click at [547, 361] on button "Edit Job Summary" at bounding box center [560, 351] width 278 height 19
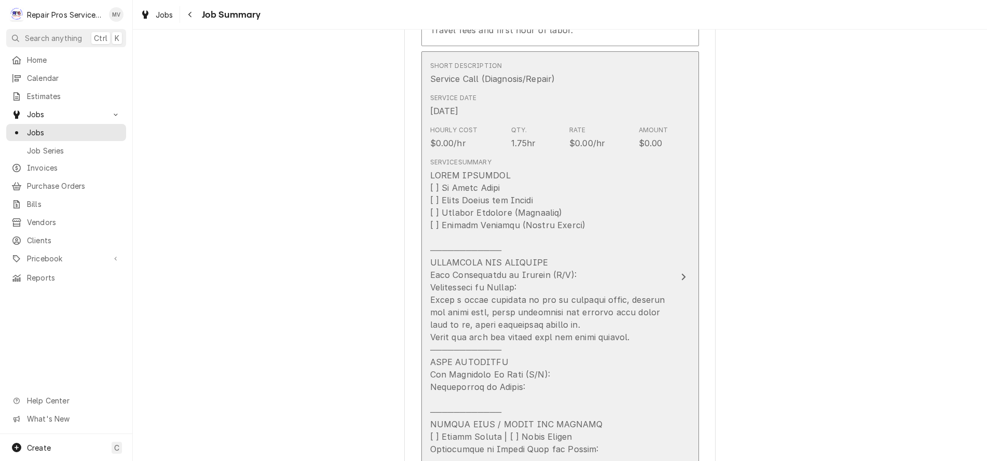
scroll to position [415, 0]
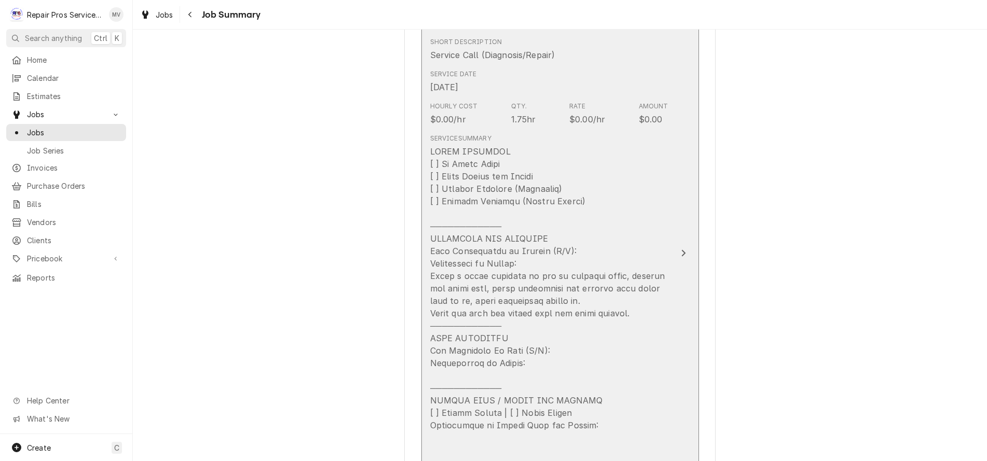
click at [677, 256] on div "Update Line Item" at bounding box center [683, 253] width 13 height 12
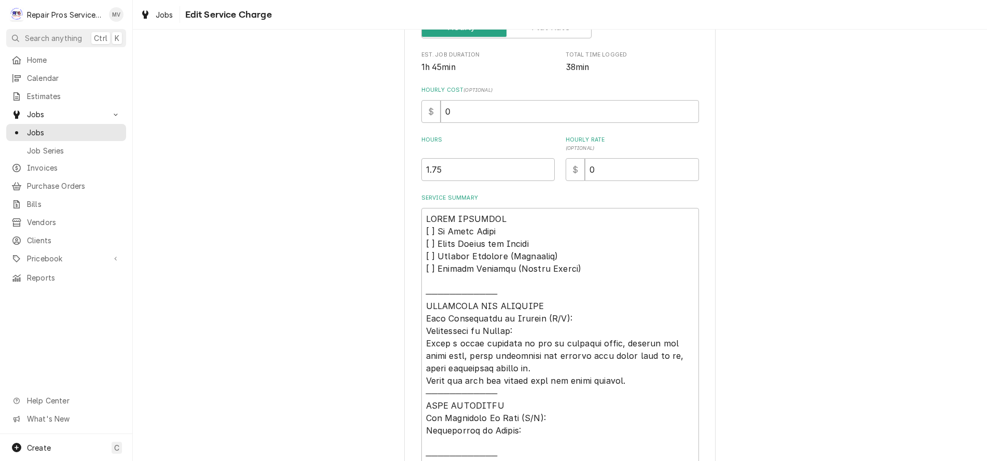
scroll to position [259, 0]
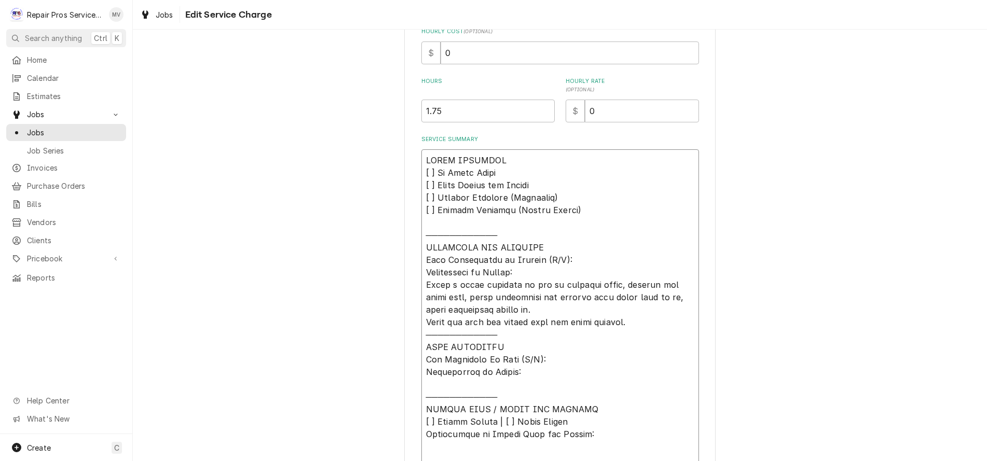
click at [518, 286] on textarea "Service Summary" at bounding box center [560, 315] width 278 height 333
type textarea "x"
type textarea "𝗩𝗜𝗦𝗜𝗧 𝗢𝗩𝗘𝗥𝗩𝗜𝗘𝗪 [ ] 𝗡𝗼 𝗜𝘀𝘀𝘂𝗲 𝗙𝗼𝘂𝗻𝗱 [ ] 𝗤𝘂𝗼𝘁𝗲 𝗡𝗲𝗲𝗱𝗲𝗱 𝗳𝗼𝗿 𝗥𝗲𝗽𝗮𝗶𝗿 [ ] 𝗥𝗲𝗽𝗮𝗶𝗿𝘀 𝗔𝗽𝗽𝗿𝗼…"
type textarea "x"
type textarea "𝗩𝗜𝗦𝗜𝗧 𝗢𝗩𝗘𝗥𝗩𝗜𝗘𝗪 [ ] 𝗡𝗼 𝗜𝘀𝘀𝘂𝗲 𝗙𝗼𝘂𝗻𝗱 [ ] 𝗤𝘂𝗼𝘁𝗲 𝗡𝗲𝗲𝗱𝗲𝗱 𝗳𝗼𝗿 𝗥𝗲𝗽𝗮𝗶𝗿 [ ] 𝗥𝗲𝗽𝗮𝗶𝗿𝘀 𝗔𝗽𝗽𝗿𝗼…"
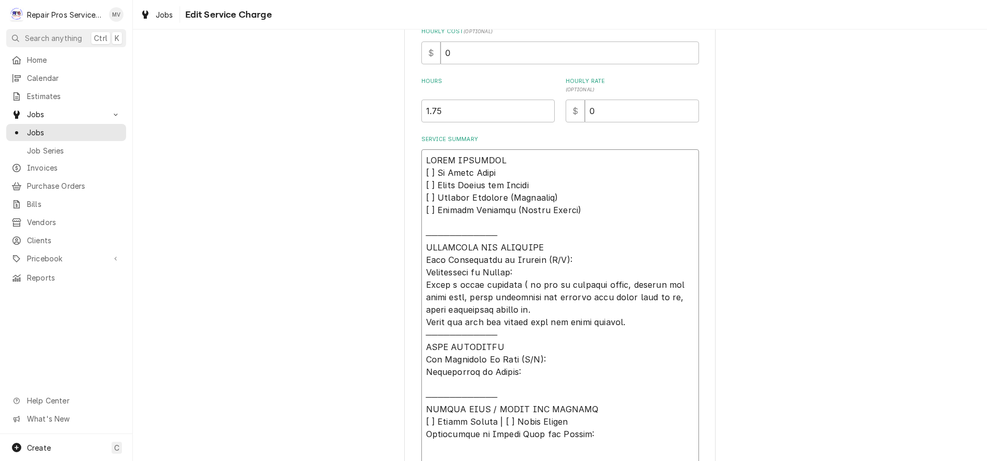
type textarea "x"
type textarea "𝗩𝗜𝗦𝗜𝗧 𝗢𝗩𝗘𝗥𝗩𝗜𝗘𝗪 [ ] 𝗡𝗼 𝗜𝘀𝘀𝘂𝗲 𝗙𝗼𝘂𝗻𝗱 [ ] 𝗤𝘂𝗼𝘁𝗲 𝗡𝗲𝗲𝗱𝗲𝗱 𝗳𝗼𝗿 𝗥𝗲𝗽𝗮𝗶𝗿 [ ] 𝗥𝗲𝗽𝗮𝗶𝗿𝘀 𝗔𝗽𝗽𝗿𝗼…"
type textarea "x"
type textarea "𝗩𝗜𝗦𝗜𝗧 𝗢𝗩𝗘𝗥𝗩𝗜𝗘𝗪 [ ] 𝗡𝗼 𝗜𝘀𝘀𝘂𝗲 𝗙𝗼𝘂𝗻𝗱 [ ] 𝗤𝘂𝗼𝘁𝗲 𝗡𝗲𝗲𝗱𝗲𝗱 𝗳𝗼𝗿 𝗥𝗲𝗽𝗮𝗶𝗿 [ ] 𝗥𝗲𝗽𝗮𝗶𝗿𝘀 𝗔𝗽𝗽𝗿𝗼…"
type textarea "x"
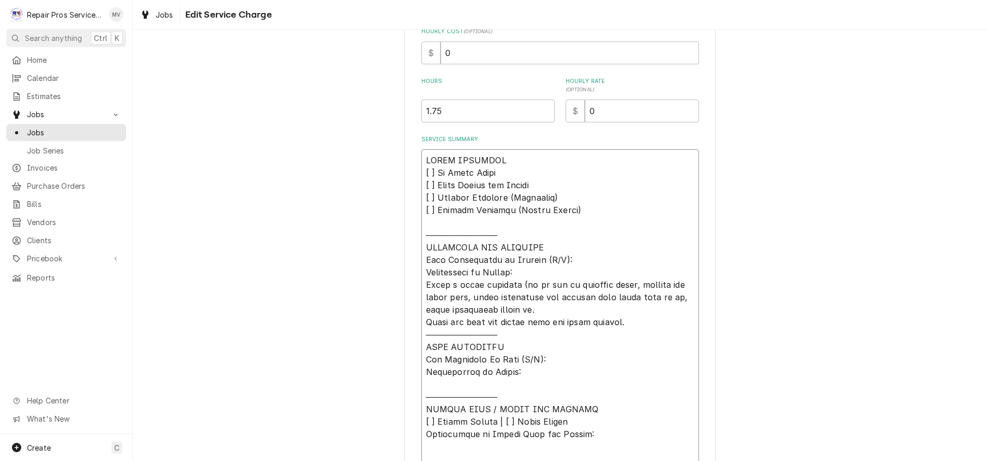
type textarea "𝗩𝗜𝗦𝗜𝗧 𝗢𝗩𝗘𝗥𝗩𝗜𝗘𝗪 [ ] 𝗡𝗼 𝗜𝘀𝘀𝘂𝗲 𝗙𝗼𝘂𝗻𝗱 [ ] 𝗤𝘂𝗼𝘁𝗲 𝗡𝗲𝗲𝗱𝗲𝗱 𝗳𝗼𝗿 𝗥𝗲𝗽𝗮𝗶𝗿 [ ] 𝗥𝗲𝗽𝗮𝗶𝗿𝘀 𝗔𝗽𝗽𝗿𝗼…"
type textarea "x"
type textarea "𝗩𝗜𝗦𝗜𝗧 𝗢𝗩𝗘𝗥𝗩𝗜𝗘𝗪 [ ] 𝗡𝗼 𝗜𝘀𝘀𝘂𝗲 𝗙𝗼𝘂𝗻𝗱 [ ] 𝗤𝘂𝗼𝘁𝗲 𝗡𝗲𝗲𝗱𝗲𝗱 𝗳𝗼𝗿 𝗥𝗲𝗽𝗮𝗶𝗿 [ ] 𝗥𝗲𝗽𝗮𝗶𝗿𝘀 𝗔𝗽𝗽𝗿𝗼…"
type textarea "x"
type textarea "𝗩𝗜𝗦𝗜𝗧 𝗢𝗩𝗘𝗥𝗩𝗜𝗘𝗪 [ ] 𝗡𝗼 𝗜𝘀𝘀𝘂𝗲 𝗙𝗼𝘂𝗻𝗱 [ ] 𝗤𝘂𝗼𝘁𝗲 𝗡𝗲𝗲𝗱𝗲𝗱 𝗳𝗼𝗿 𝗥𝗲𝗽𝗮𝗶𝗿 [ ] 𝗥𝗲𝗽𝗮𝗶𝗿𝘀 𝗔𝗽𝗽𝗿𝗼…"
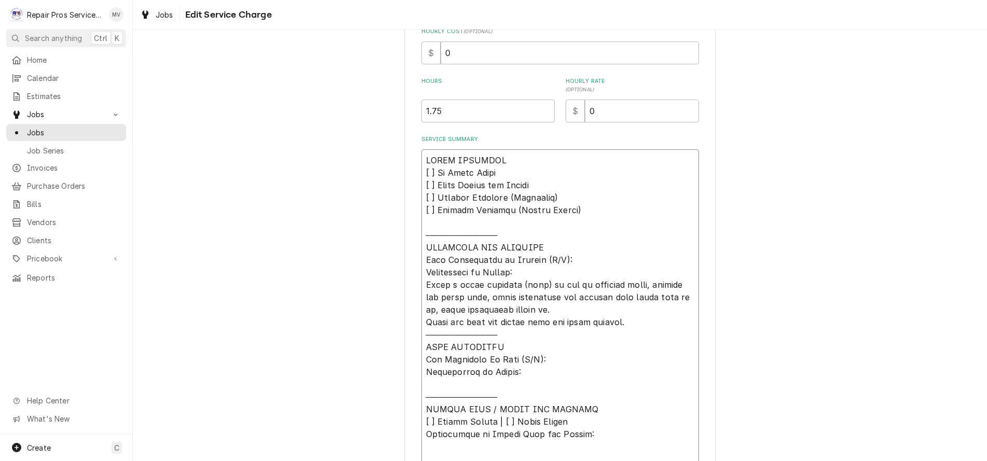
click at [531, 283] on textarea "Service Summary" at bounding box center [560, 315] width 278 height 333
type textarea "x"
type textarea "𝗩𝗜𝗦𝗜𝗧 𝗢𝗩𝗘𝗥𝗩𝗜𝗘𝗪 [ ] 𝗡𝗼 𝗜𝘀𝘀𝘂𝗲 𝗙𝗼𝘂𝗻𝗱 [ ] 𝗤𝘂𝗼𝘁𝗲 𝗡𝗲𝗲𝗱𝗲𝗱 𝗳𝗼𝗿 𝗥𝗲𝗽𝗮𝗶𝗿 [ ] 𝗥𝗲𝗽𝗮𝗶𝗿𝘀 𝗔𝗽𝗽𝗿𝗼…"
type textarea "x"
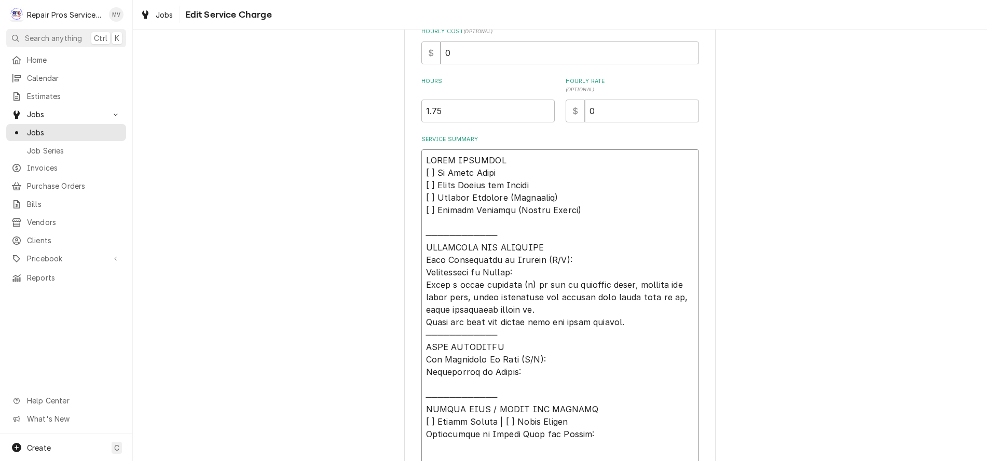
type textarea "𝗩𝗜𝗦𝗜𝗧 𝗢𝗩𝗘𝗥𝗩𝗜𝗘𝗪 [ ] 𝗡𝗼 𝗜𝘀𝘀𝘂𝗲 𝗙𝗼𝘂𝗻𝗱 [ ] 𝗤𝘂𝗼𝘁𝗲 𝗡𝗲𝗲𝗱𝗲𝗱 𝗳𝗼𝗿 𝗥𝗲𝗽𝗮𝗶𝗿 [ ] 𝗥𝗲𝗽𝗮𝗶𝗿𝘀 𝗔𝗽𝗽𝗿𝗼…"
type textarea "x"
type textarea "𝗩𝗜𝗦𝗜𝗧 𝗢𝗩𝗘𝗥𝗩𝗜𝗘𝗪 [ ] 𝗡𝗼 𝗜𝘀𝘀𝘂𝗲 𝗙𝗼𝘂𝗻𝗱 [ ] 𝗤𝘂𝗼𝘁𝗲 𝗡𝗲𝗲𝗱𝗲𝗱 𝗳𝗼𝗿 𝗥𝗲𝗽𝗮𝗶𝗿 [ ] 𝗥𝗲𝗽𝗮𝗶𝗿𝘀 𝗔𝗽𝗽𝗿𝗼…"
type textarea "x"
type textarea "𝗩𝗜𝗦𝗜𝗧 𝗢𝗩𝗘𝗥𝗩𝗜𝗘𝗪 [ ] 𝗡𝗼 𝗜𝘀𝘀𝘂𝗲 𝗙𝗼𝘂𝗻𝗱 [ ] 𝗤𝘂𝗼𝘁𝗲 𝗡𝗲𝗲𝗱𝗲𝗱 𝗳𝗼𝗿 𝗥𝗲𝗽𝗮𝗶𝗿 [ ] 𝗥𝗲𝗽𝗮𝗶𝗿𝘀 𝗔𝗽𝗽𝗿𝗼…"
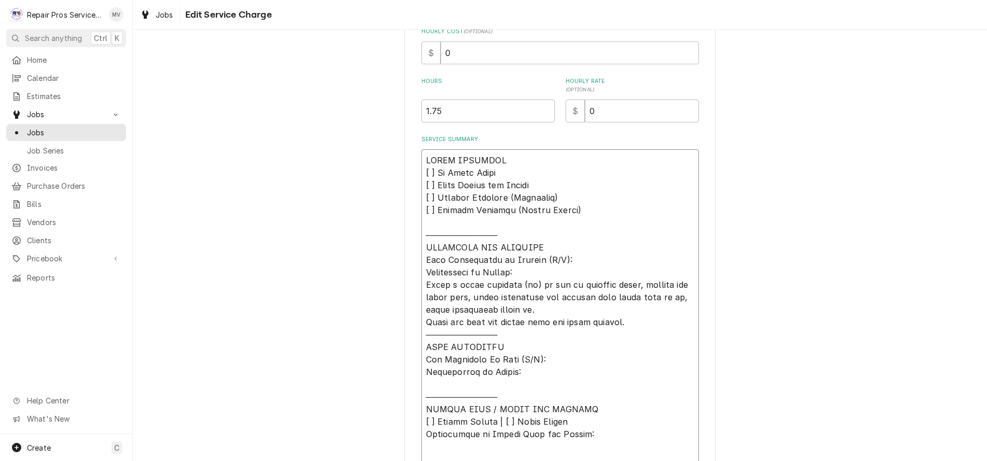
type textarea "x"
type textarea "𝗩𝗜𝗦𝗜𝗧 𝗢𝗩𝗘𝗥𝗩𝗜𝗘𝗪 [ ] 𝗡𝗼 𝗜𝘀𝘀𝘂𝗲 𝗙𝗼𝘂𝗻𝗱 [ ] 𝗤𝘂𝗼𝘁𝗲 𝗡𝗲𝗲𝗱𝗲𝗱 𝗳𝗼𝗿 𝗥𝗲𝗽𝗮𝗶𝗿 [ ] 𝗥𝗲𝗽𝗮𝗶𝗿𝘀 𝗔𝗽𝗽𝗿𝗼…"
type textarea "x"
type textarea "𝗩𝗜𝗦𝗜𝗧 𝗢𝗩𝗘𝗥𝗩𝗜𝗘𝗪 [ ] 𝗡𝗼 𝗜𝘀𝘀𝘂𝗲 𝗙𝗼𝘂𝗻𝗱 [ ] 𝗤𝘂𝗼𝘁𝗲 𝗡𝗲𝗲𝗱𝗲𝗱 𝗳𝗼𝗿 𝗥𝗲𝗽𝗮𝗶𝗿 [ ] 𝗥𝗲𝗽𝗮𝗶𝗿𝘀 𝗔𝗽𝗽𝗿𝗼…"
type textarea "x"
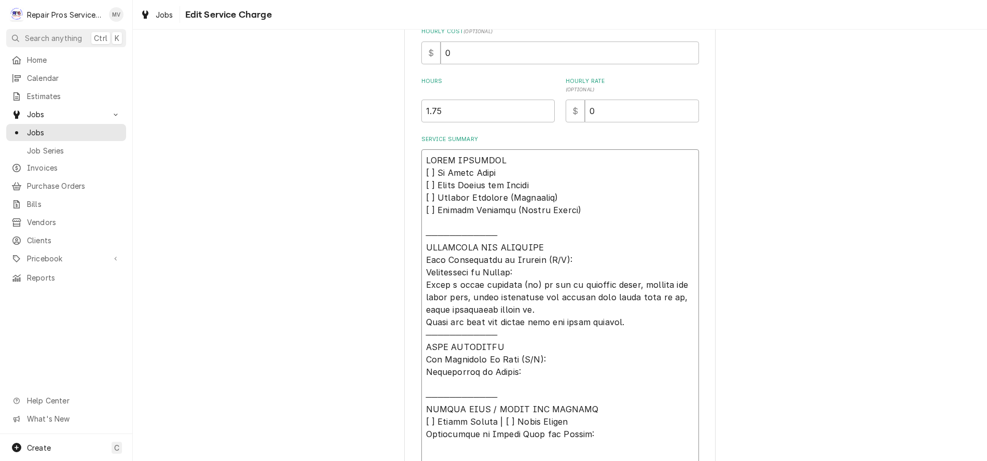
type textarea "𝗩𝗜𝗦𝗜𝗧 𝗢𝗩𝗘𝗥𝗩𝗜𝗘𝗪 [ ] 𝗡𝗼 𝗜𝘀𝘀𝘂𝗲 𝗙𝗼𝘂𝗻𝗱 [ ] 𝗤𝘂𝗼𝘁𝗲 𝗡𝗲𝗲𝗱𝗲𝗱 𝗳𝗼𝗿 𝗥𝗲𝗽𝗮𝗶𝗿 [ ] 𝗥𝗲𝗽𝗮𝗶𝗿𝘀 𝗔𝗽𝗽𝗿𝗼…"
type textarea "x"
type textarea "𝗩𝗜𝗦𝗜𝗧 𝗢𝗩𝗘𝗥𝗩𝗜𝗘𝗪 [ ] 𝗡𝗼 𝗜𝘀𝘀𝘂𝗲 𝗙𝗼𝘂𝗻𝗱 [ ] 𝗤𝘂𝗼𝘁𝗲 𝗡𝗲𝗲𝗱𝗲𝗱 𝗳𝗼𝗿 𝗥𝗲𝗽𝗮𝗶𝗿 [ ] 𝗥𝗲𝗽𝗮𝗶𝗿𝘀 𝗔𝗽𝗽𝗿𝗼…"
type textarea "x"
type textarea "𝗩𝗜𝗦𝗜𝗧 𝗢𝗩𝗘𝗥𝗩𝗜𝗘𝗪 [ ] 𝗡𝗼 𝗜𝘀𝘀𝘂𝗲 𝗙𝗼𝘂𝗻𝗱 [ ] 𝗤𝘂𝗼𝘁𝗲 𝗡𝗲𝗲𝗱𝗲𝗱 𝗳𝗼𝗿 𝗥𝗲𝗽𝗮𝗶𝗿 [ ] 𝗥𝗲𝗽𝗮𝗶𝗿𝘀 𝗔𝗽𝗽𝗿𝗼…"
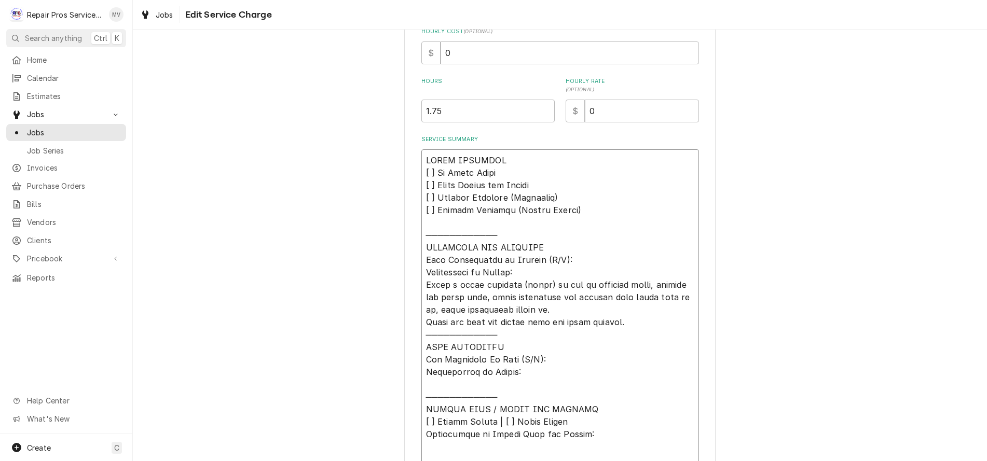
type textarea "x"
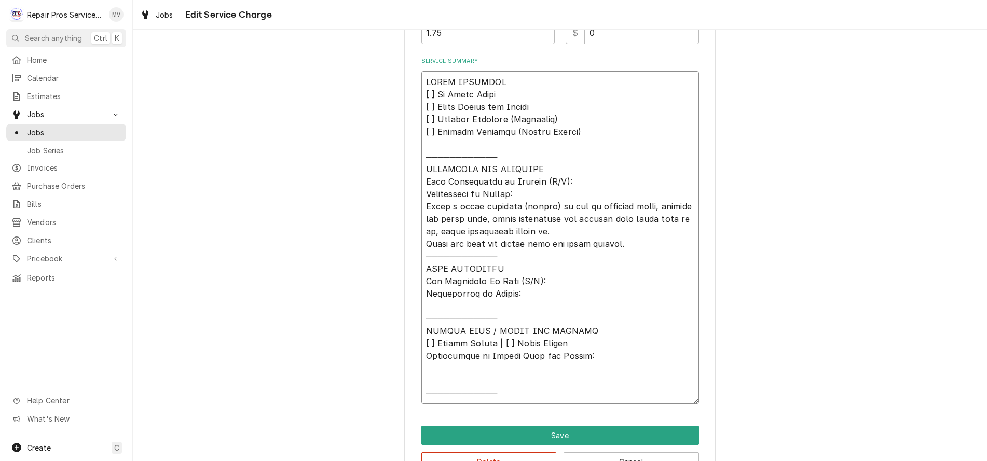
scroll to position [370, 0]
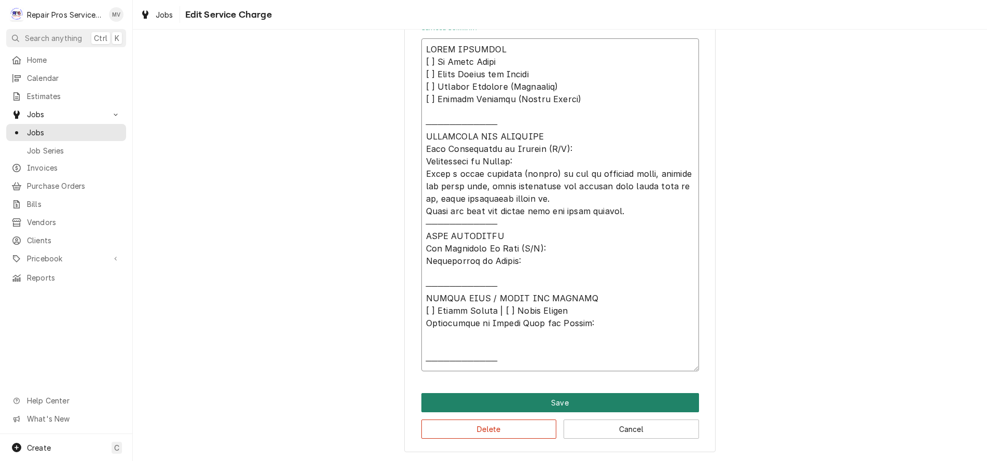
type textarea "𝗩𝗜𝗦𝗜𝗧 𝗢𝗩𝗘𝗥𝗩𝗜𝗘𝗪 [ ] 𝗡𝗼 𝗜𝘀𝘀𝘂𝗲 𝗙𝗼𝘂𝗻𝗱 [ ] 𝗤𝘂𝗼𝘁𝗲 𝗡𝗲𝗲𝗱𝗲𝗱 𝗳𝗼𝗿 𝗥𝗲𝗽𝗮𝗶𝗿 [ ] 𝗥𝗲𝗽𝗮𝗶𝗿𝘀 𝗔𝗽𝗽𝗿𝗼…"
click at [543, 403] on button "Save" at bounding box center [560, 402] width 278 height 19
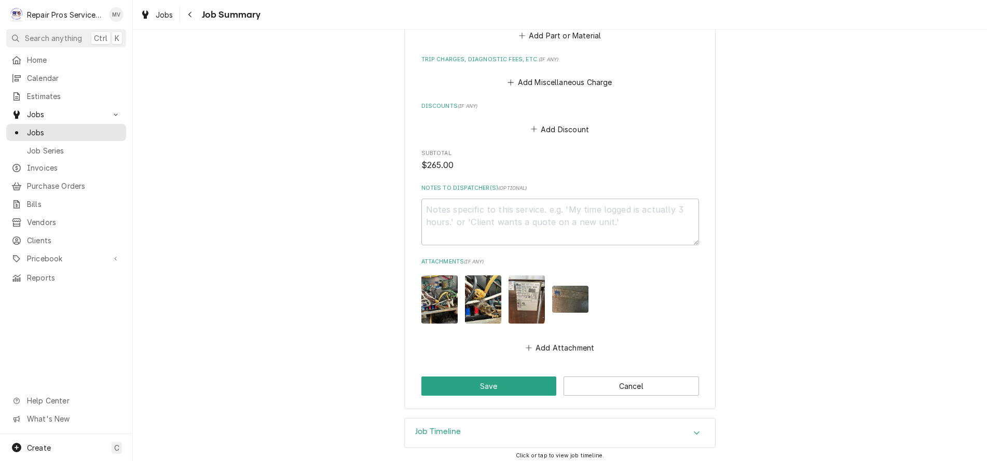
scroll to position [930, 0]
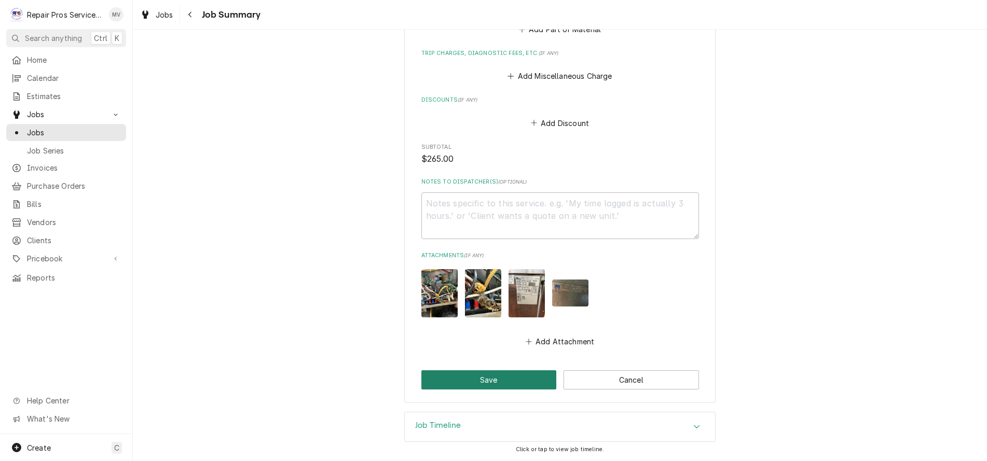
click at [482, 385] on button "Save" at bounding box center [488, 379] width 135 height 19
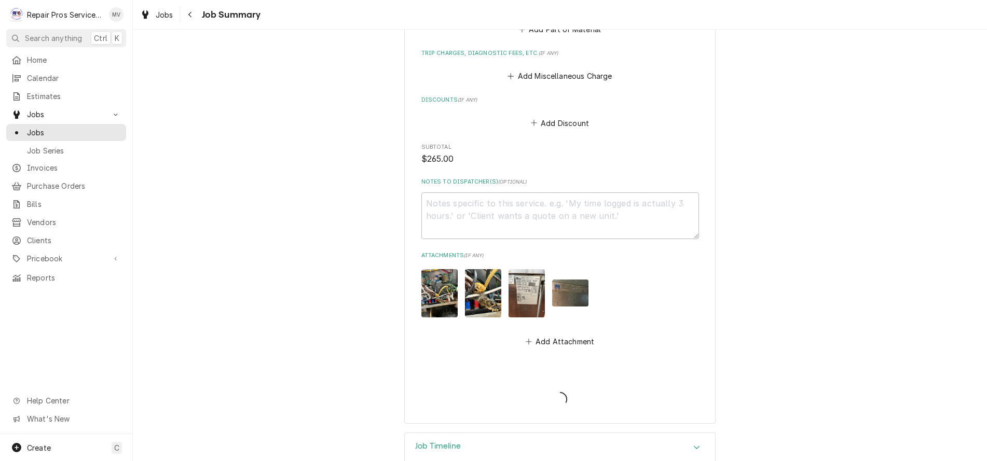
type textarea "x"
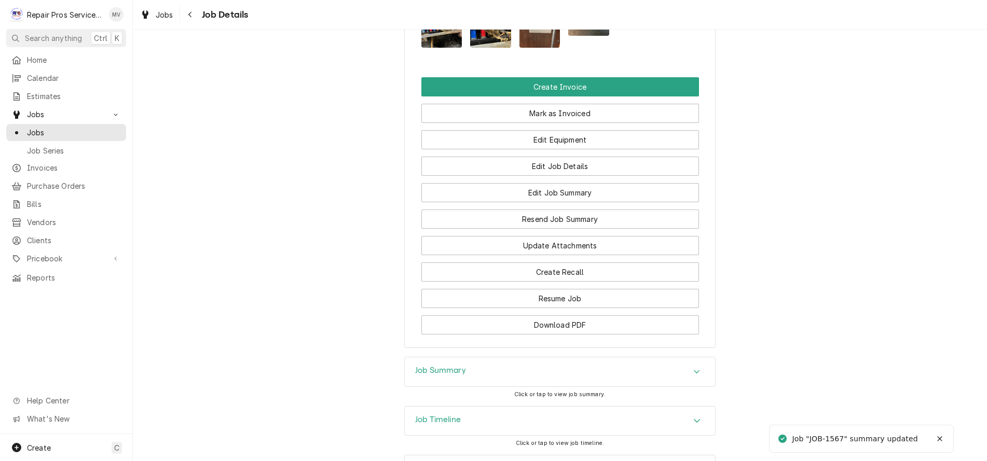
scroll to position [733, 0]
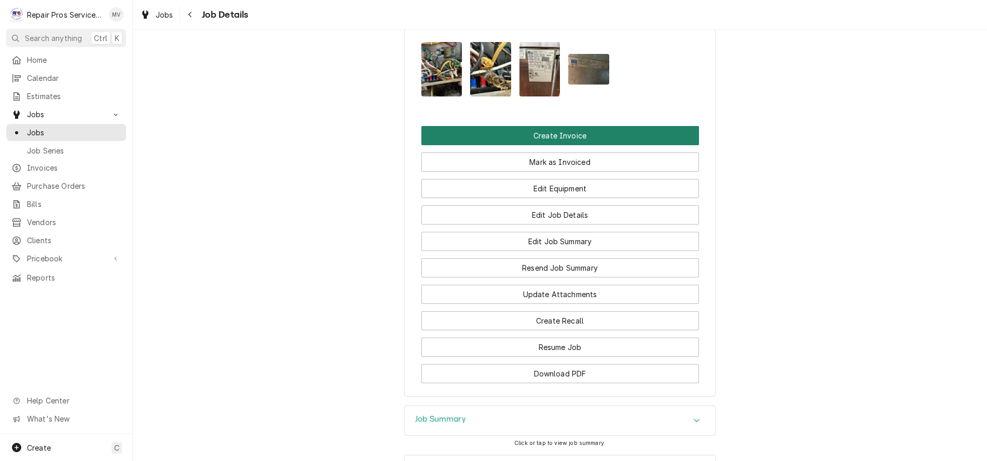
click at [581, 145] on button "Create Invoice" at bounding box center [560, 135] width 278 height 19
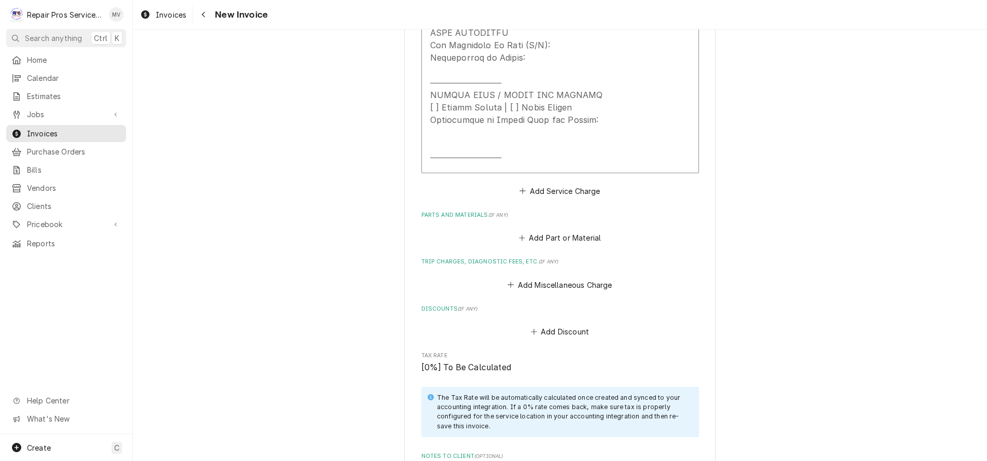
scroll to position [1655, 0]
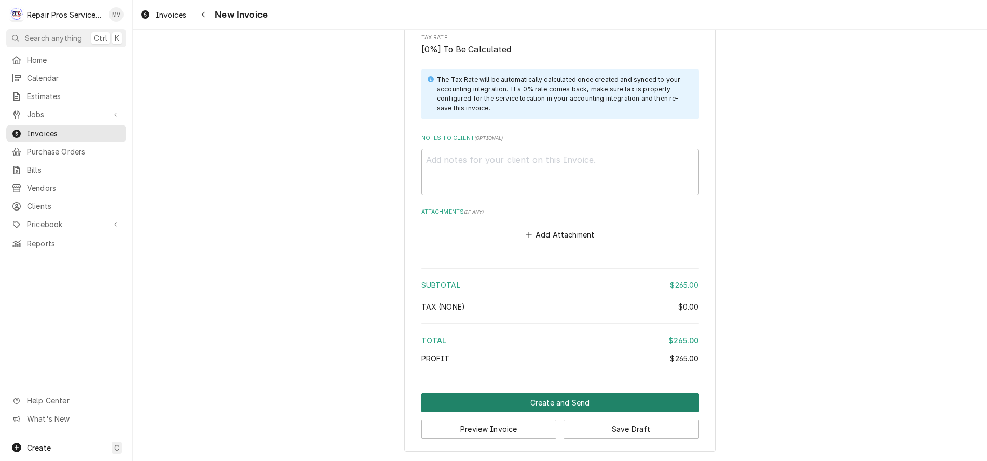
click at [457, 405] on button "Create and Send" at bounding box center [560, 402] width 278 height 19
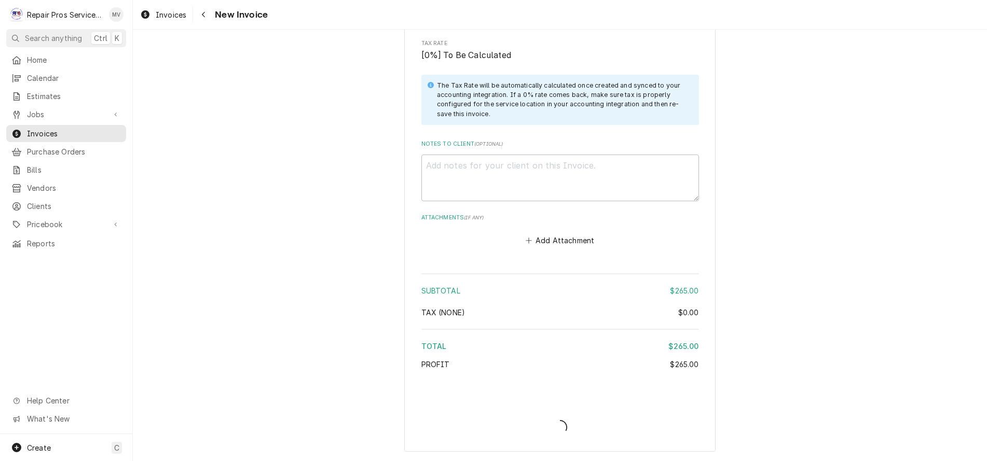
type textarea "x"
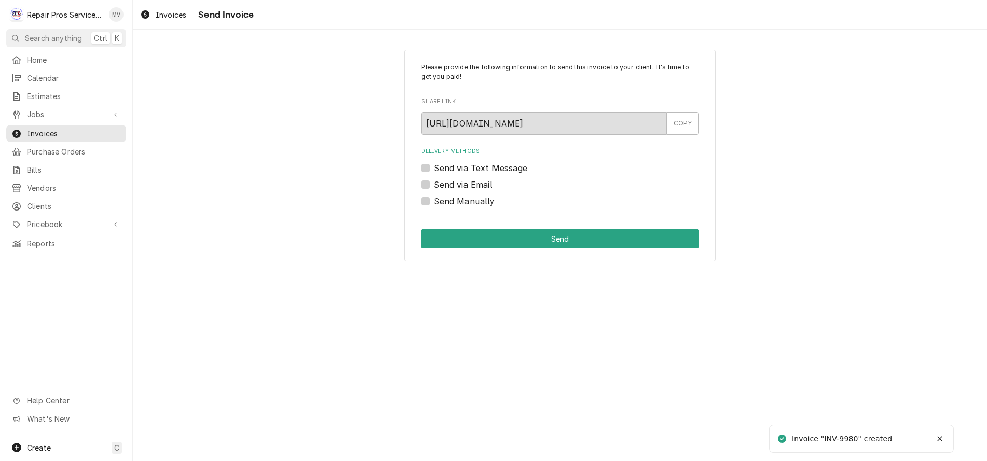
click at [450, 198] on label "Send Manually" at bounding box center [464, 201] width 61 height 12
click at [450, 198] on input "Send Manually" at bounding box center [573, 206] width 278 height 23
checkbox input "true"
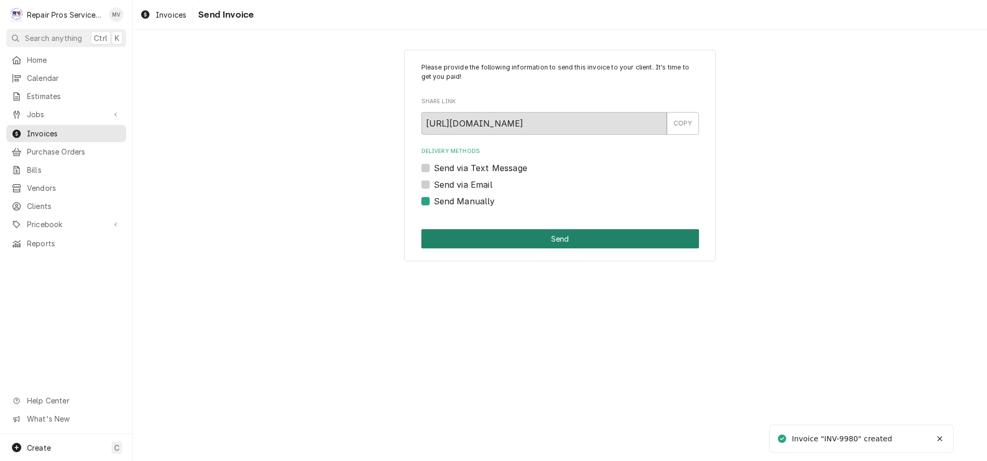
click at [589, 247] on button "Send" at bounding box center [560, 238] width 278 height 19
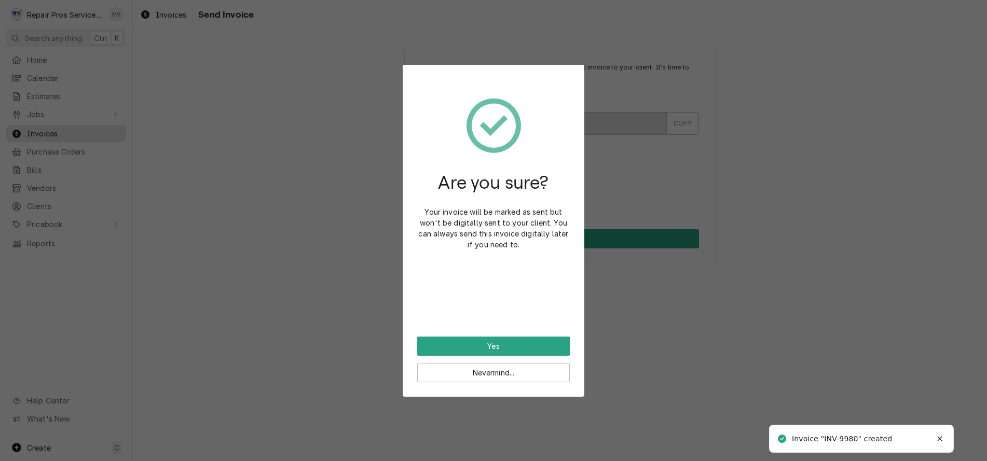
click at [491, 357] on div "Nevermind..." at bounding box center [493, 369] width 153 height 26
click at [489, 343] on button "Yes" at bounding box center [493, 346] width 153 height 19
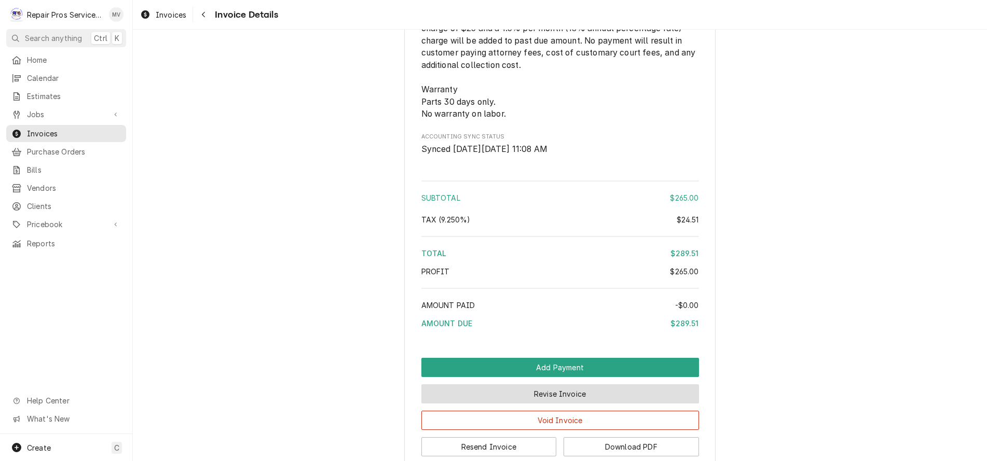
scroll to position [1506, 0]
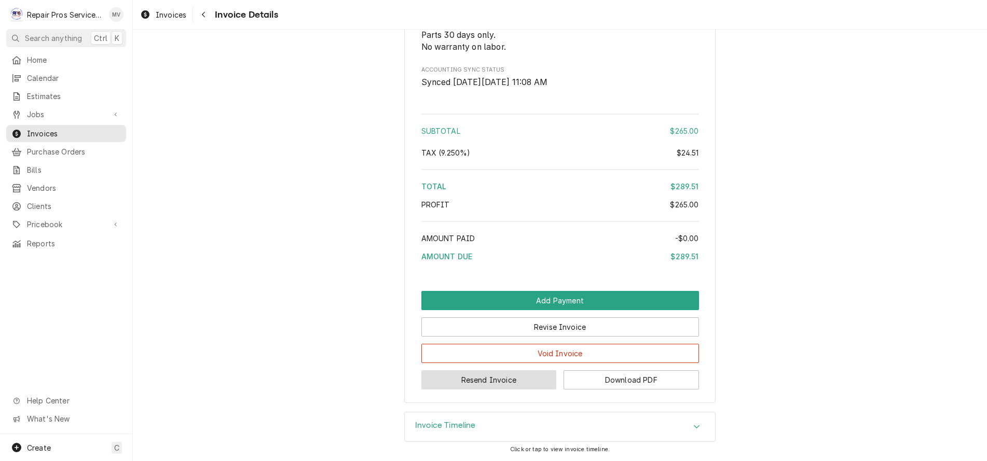
click at [503, 382] on button "Resend Invoice" at bounding box center [488, 379] width 135 height 19
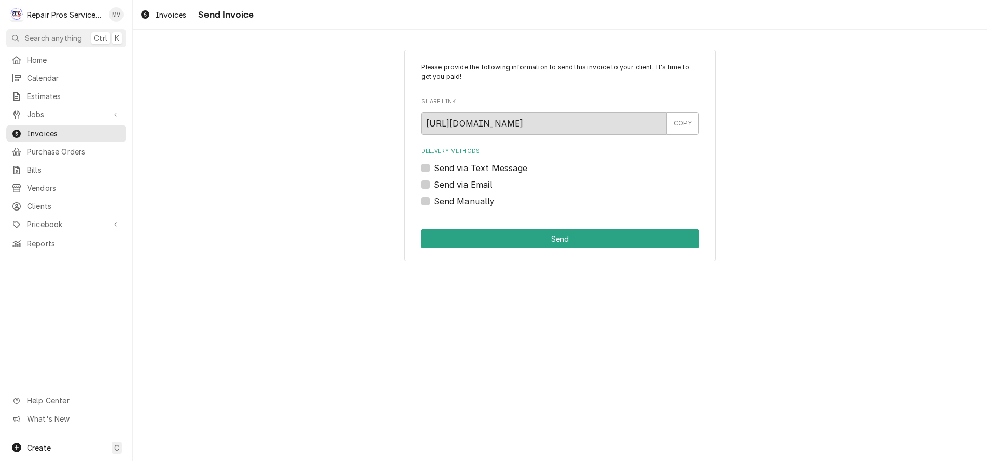
click at [461, 181] on label "Send via Email" at bounding box center [463, 184] width 59 height 12
click at [461, 181] on input "Send via Email" at bounding box center [573, 189] width 278 height 23
checkbox input "true"
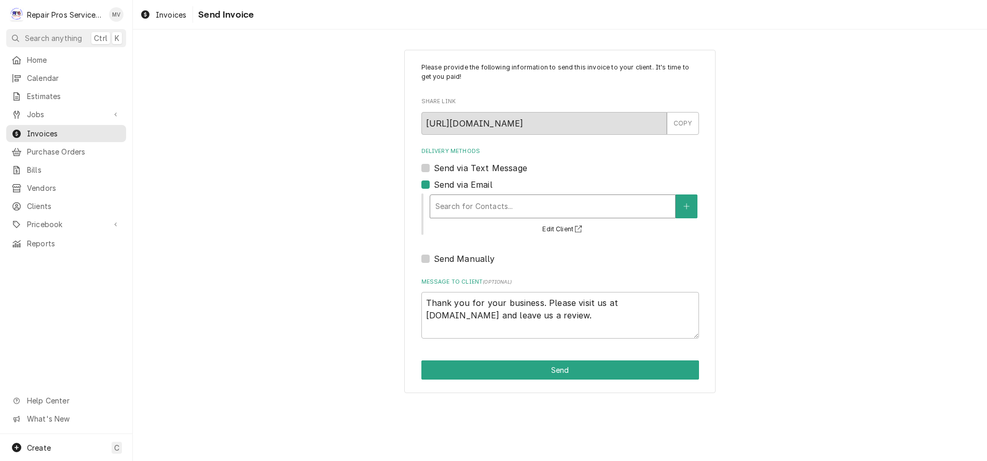
click at [507, 208] on div "Delivery Methods" at bounding box center [552, 206] width 234 height 19
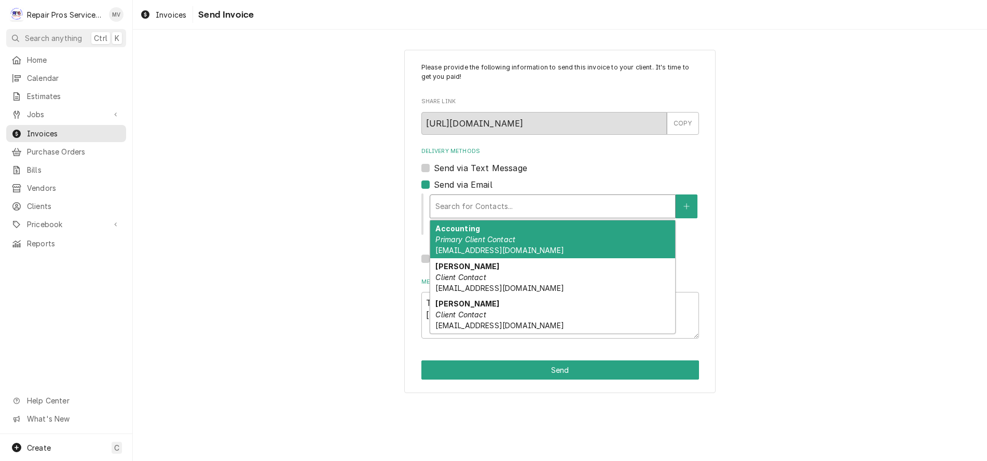
click at [486, 241] on em "Primary Client Contact" at bounding box center [475, 239] width 80 height 9
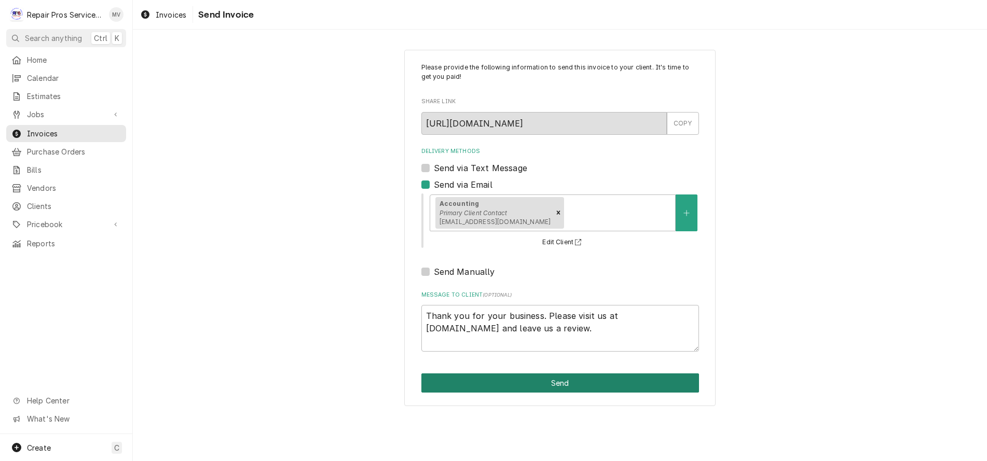
click at [543, 379] on button "Send" at bounding box center [560, 383] width 278 height 19
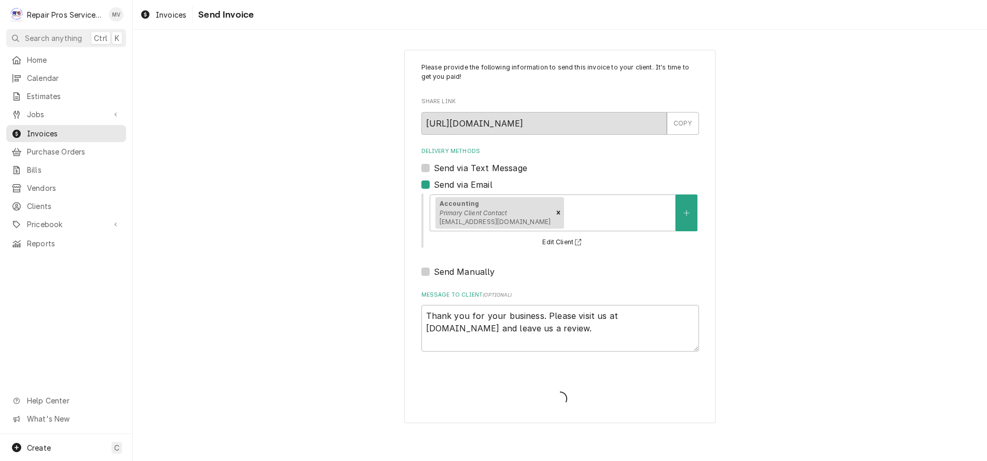
type textarea "x"
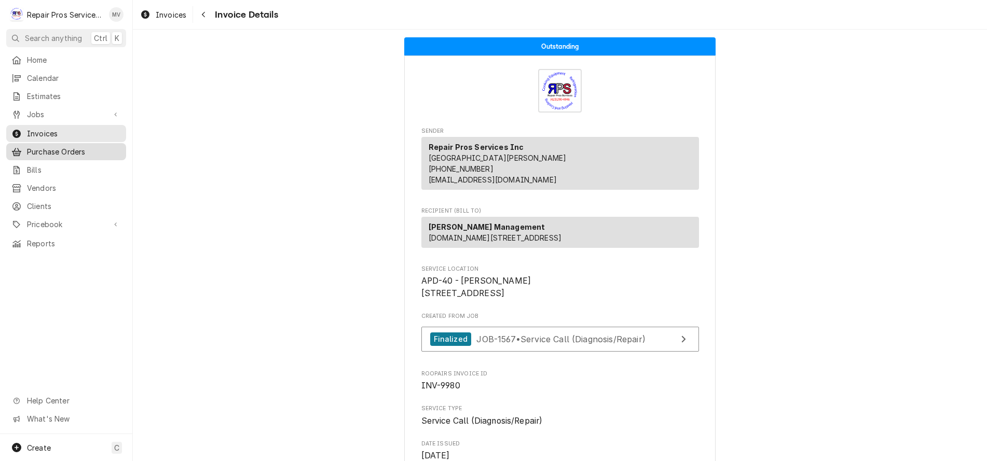
click at [34, 148] on span "Purchase Orders" at bounding box center [74, 151] width 94 height 11
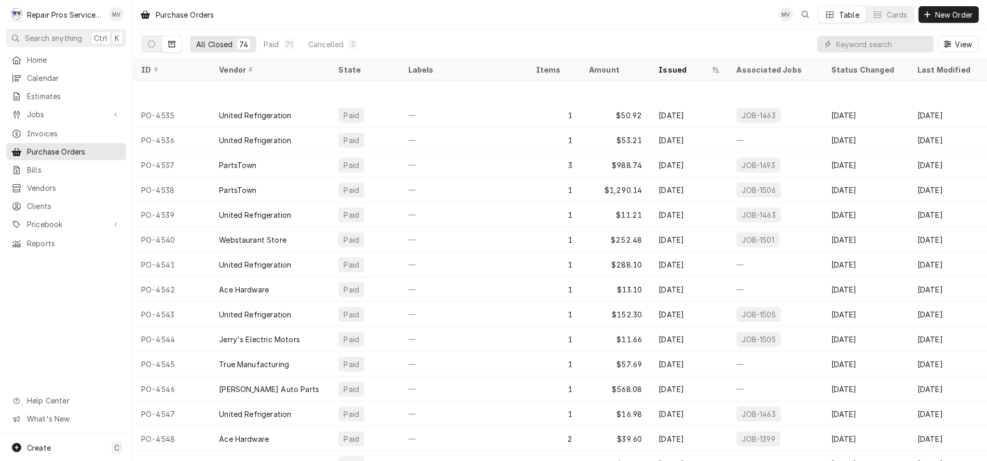
scroll to position [1036, 0]
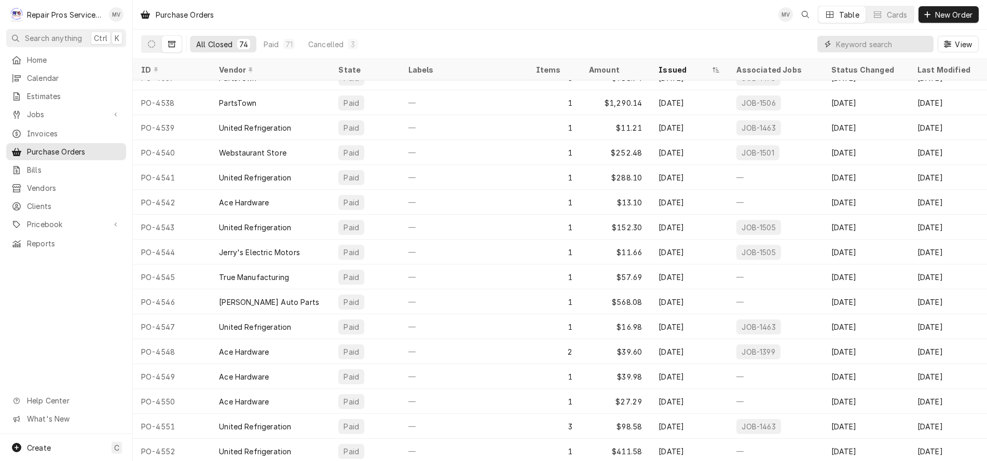
drag, startPoint x: 981, startPoint y: 306, endPoint x: 880, endPoint y: 40, distance: 284.7
click at [880, 40] on input "Dynamic Content Wrapper" at bounding box center [882, 44] width 92 height 17
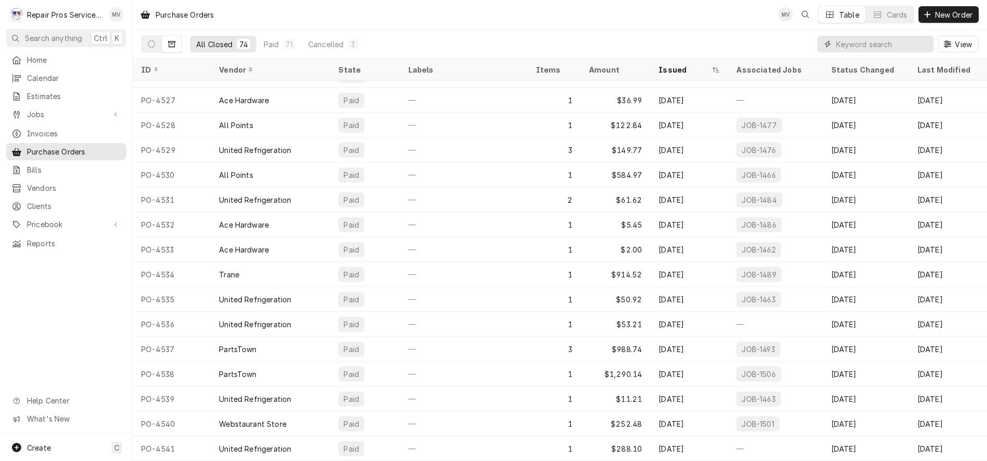
scroll to position [713, 0]
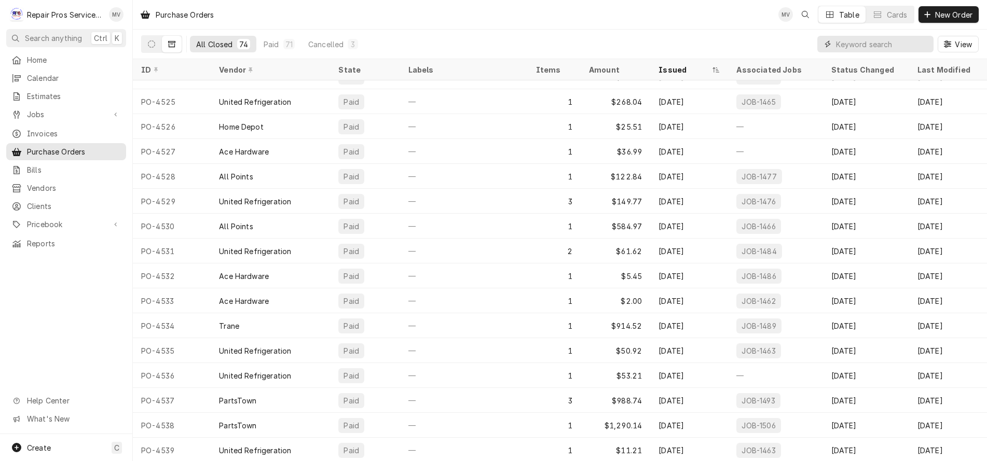
click at [880, 40] on input "Dynamic Content Wrapper" at bounding box center [882, 44] width 92 height 17
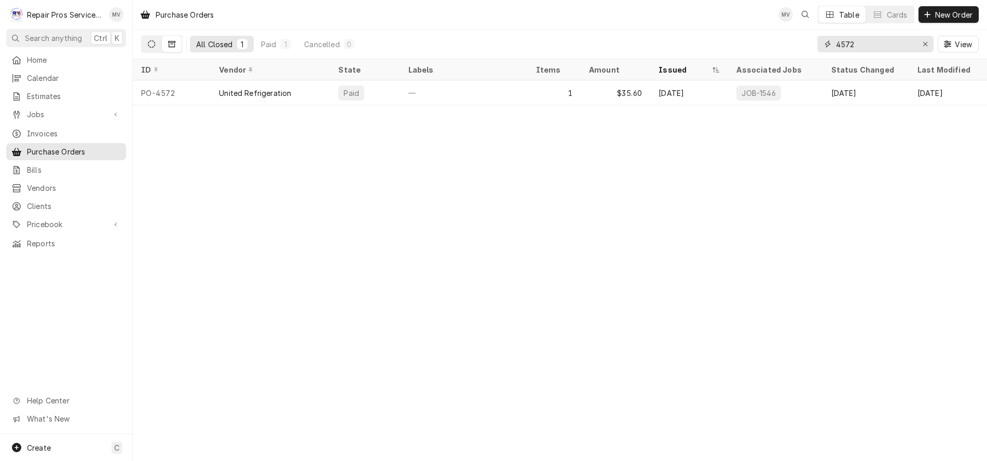
type input "4572"
click at [148, 39] on button "Dynamic Content Wrapper" at bounding box center [152, 44] width 20 height 17
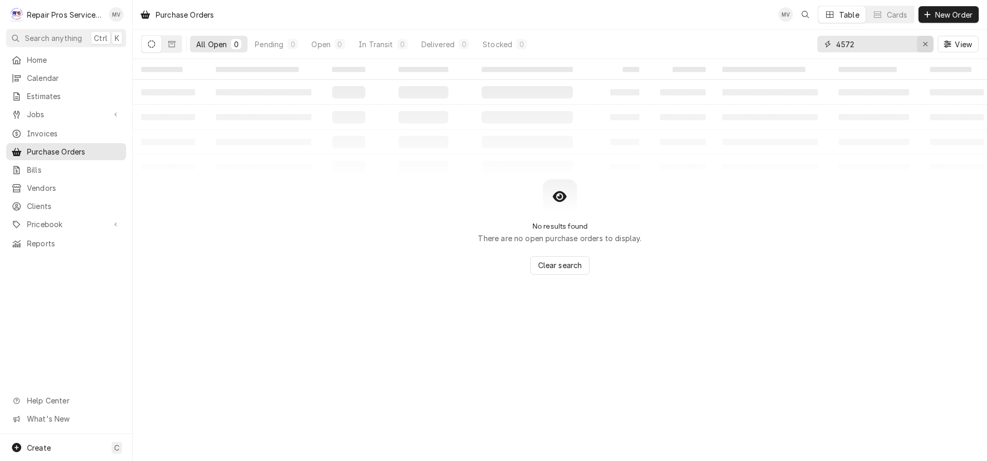
click at [928, 43] on div "Erase input" at bounding box center [925, 44] width 10 height 10
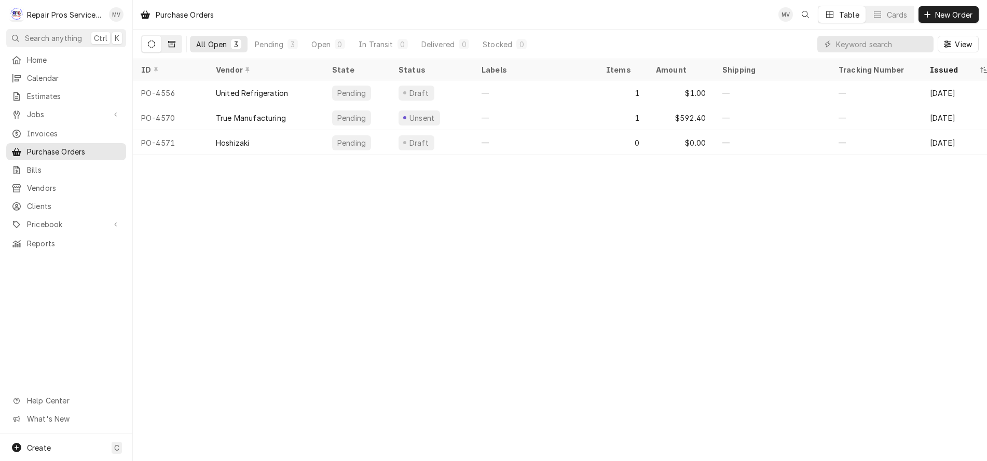
click at [171, 43] on icon "Dynamic Content Wrapper" at bounding box center [171, 44] width 7 height 6
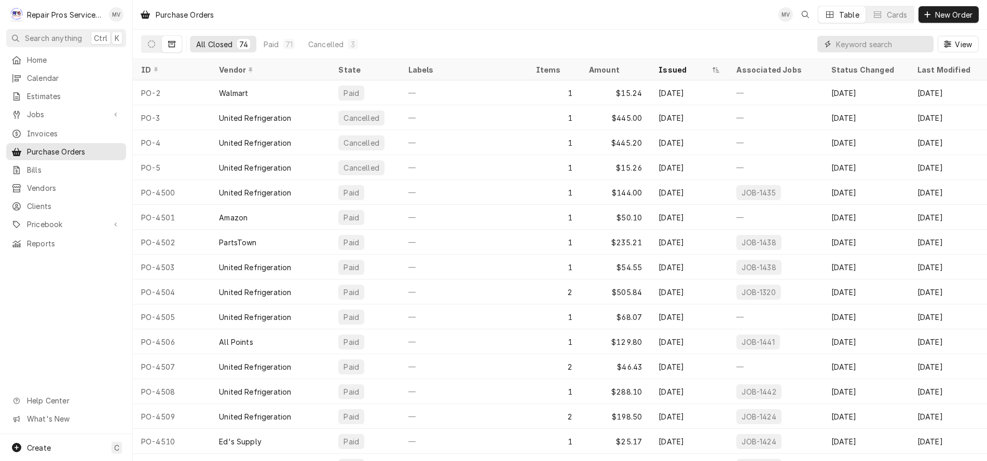
click at [880, 47] on input "Dynamic Content Wrapper" at bounding box center [882, 44] width 92 height 17
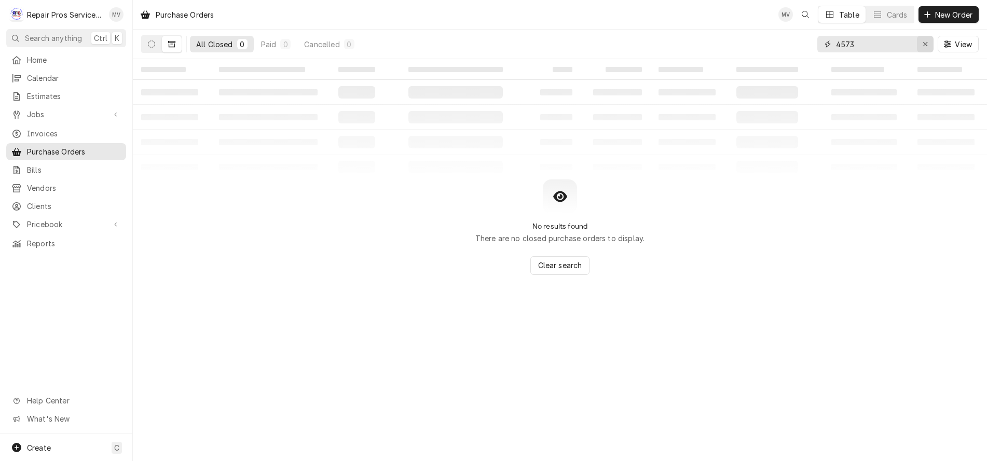
type input "4573"
click at [924, 45] on icon "Erase input" at bounding box center [925, 43] width 6 height 7
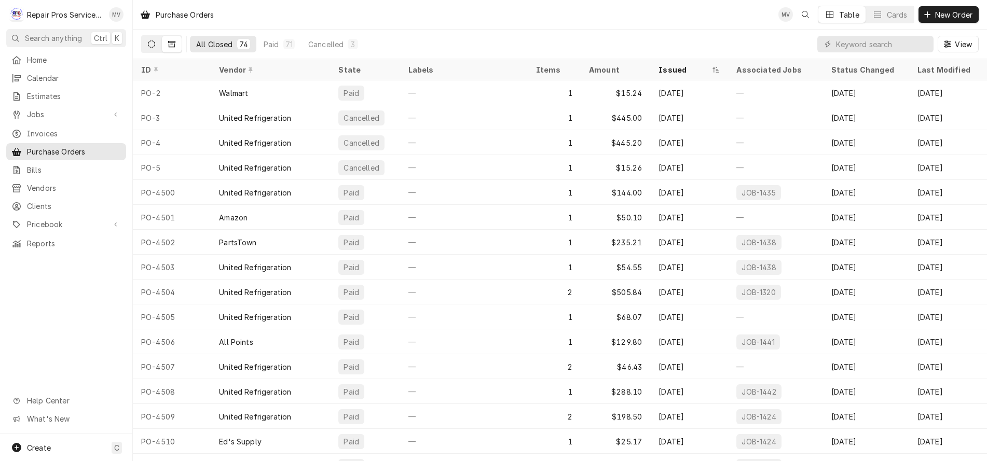
click at [153, 40] on icon "Dynamic Content Wrapper" at bounding box center [151, 43] width 7 height 7
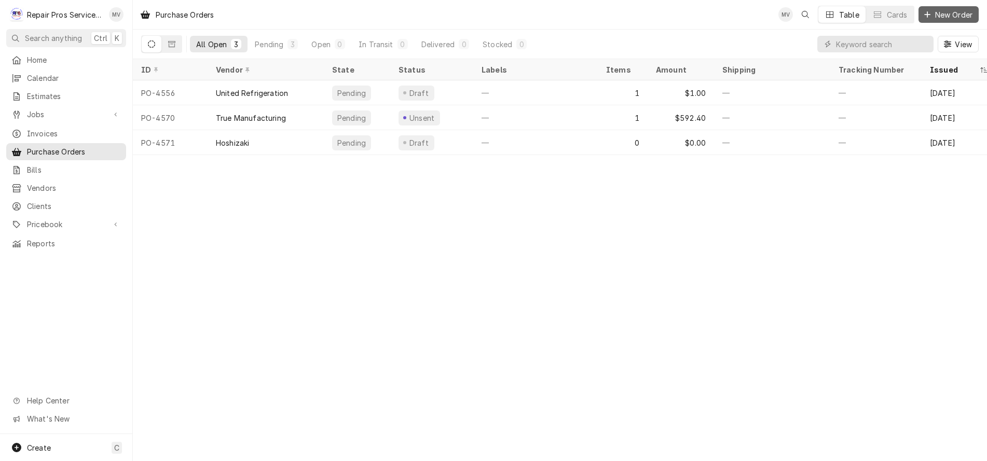
click at [940, 11] on span "New Order" at bounding box center [954, 14] width 42 height 11
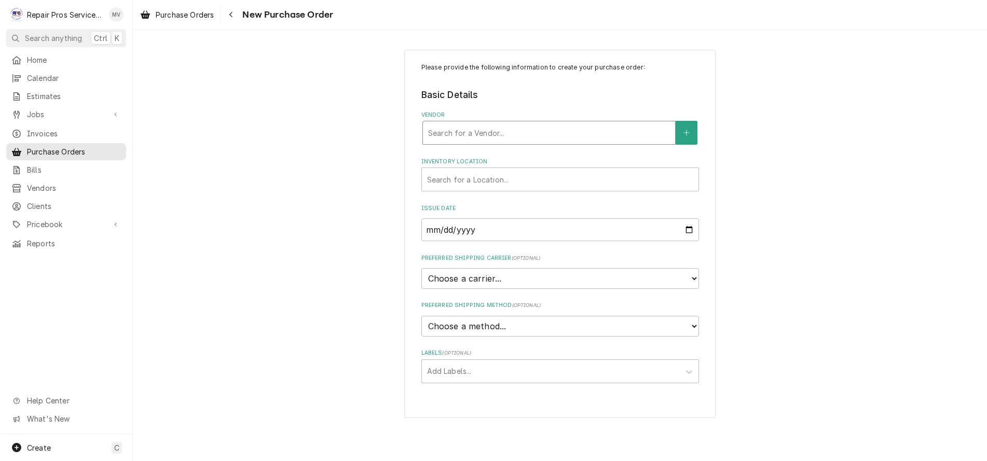
click at [470, 136] on div "Vendor" at bounding box center [549, 132] width 242 height 19
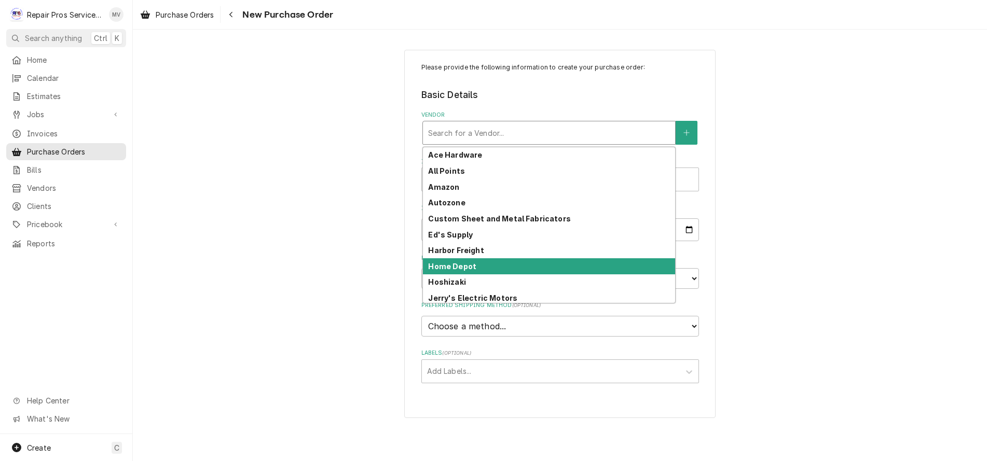
click at [463, 267] on strong "Home Depot" at bounding box center [452, 266] width 48 height 9
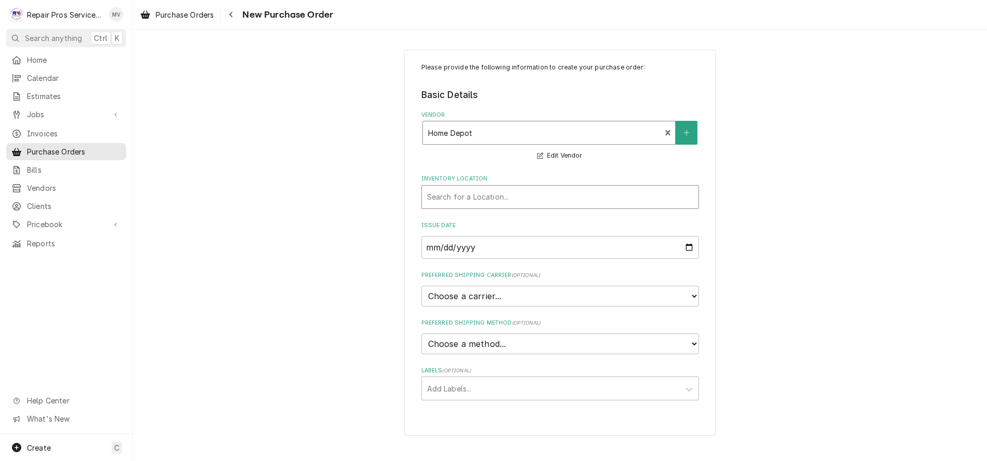
click at [436, 195] on div "Inventory Location" at bounding box center [560, 197] width 266 height 19
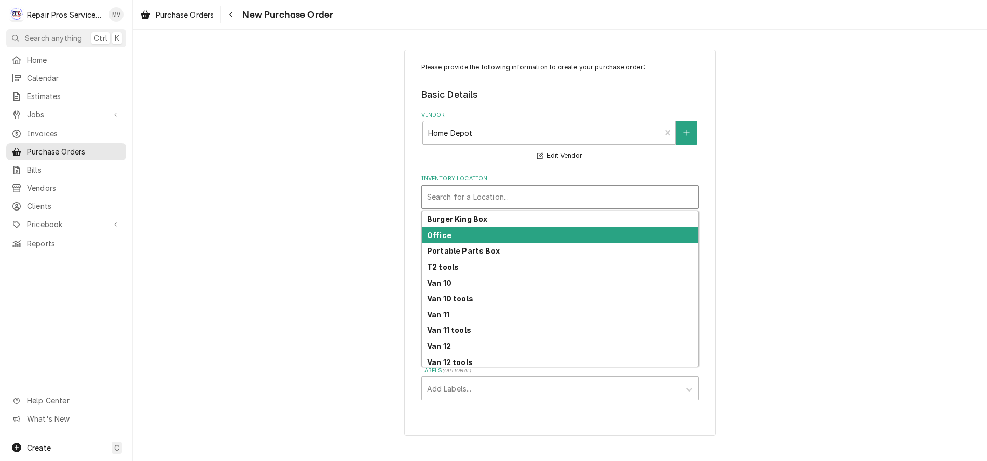
click at [442, 236] on strong "Office" at bounding box center [439, 235] width 24 height 9
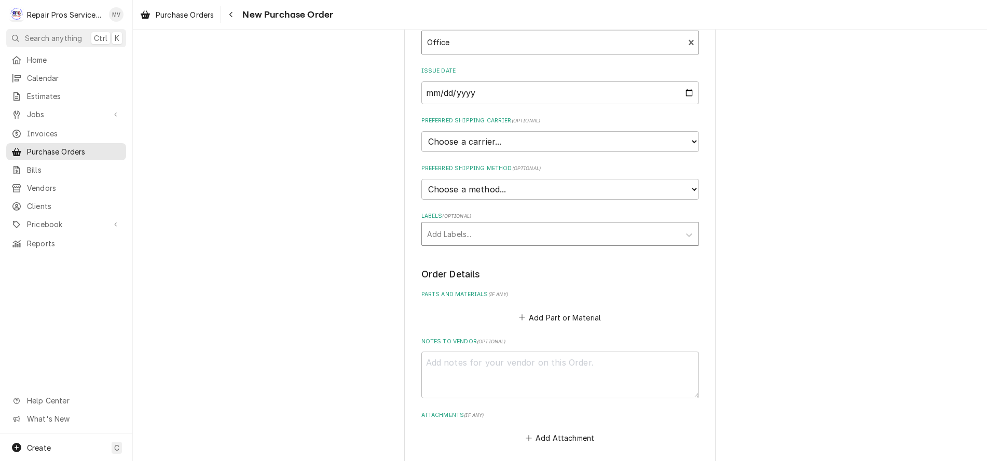
scroll to position [156, 0]
click at [547, 316] on button "Add Part or Material" at bounding box center [560, 316] width 86 height 15
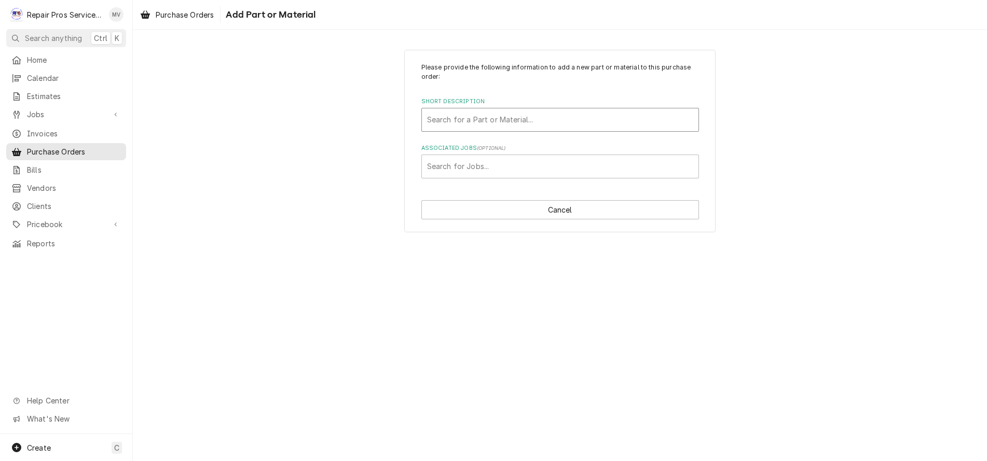
click at [457, 121] on div "Short Description" at bounding box center [560, 120] width 266 height 19
type input "hard"
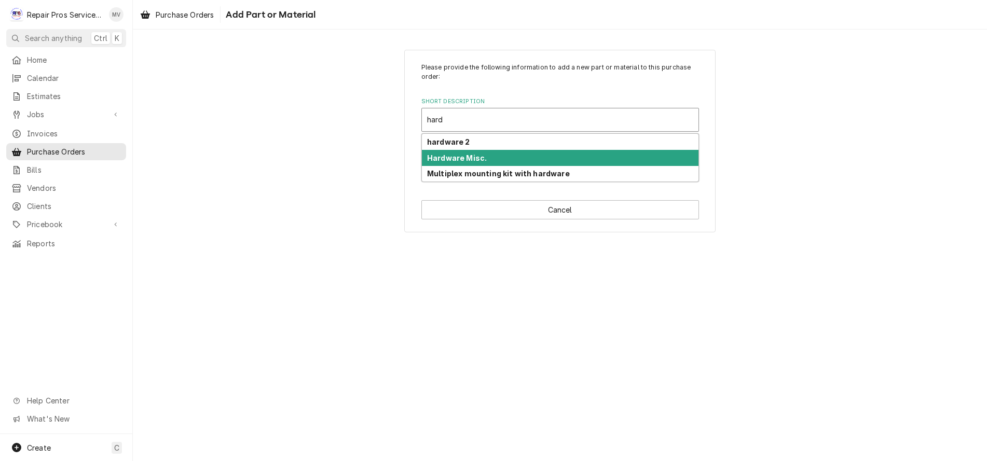
click at [459, 161] on strong "Hardware Misc." at bounding box center [457, 158] width 60 height 9
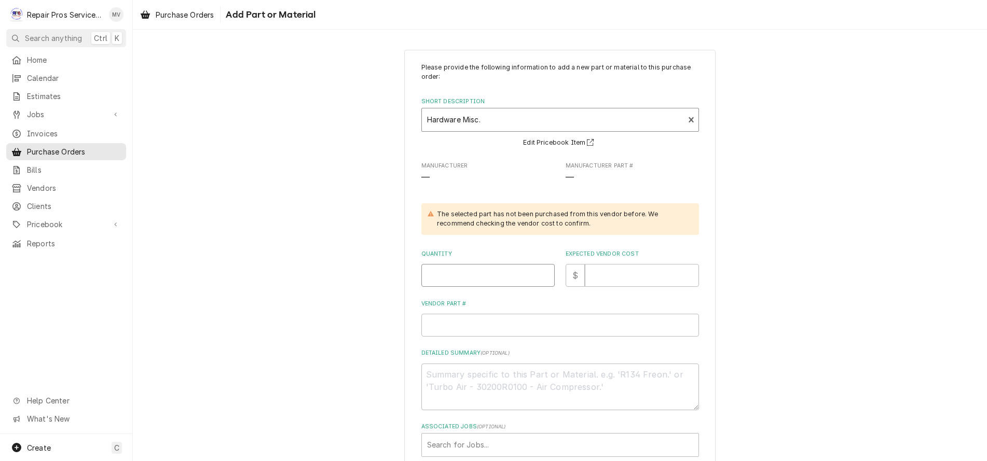
click at [440, 278] on input "Quantity" at bounding box center [487, 275] width 133 height 23
type textarea "x"
type input "1"
type textarea "x"
type input "4"
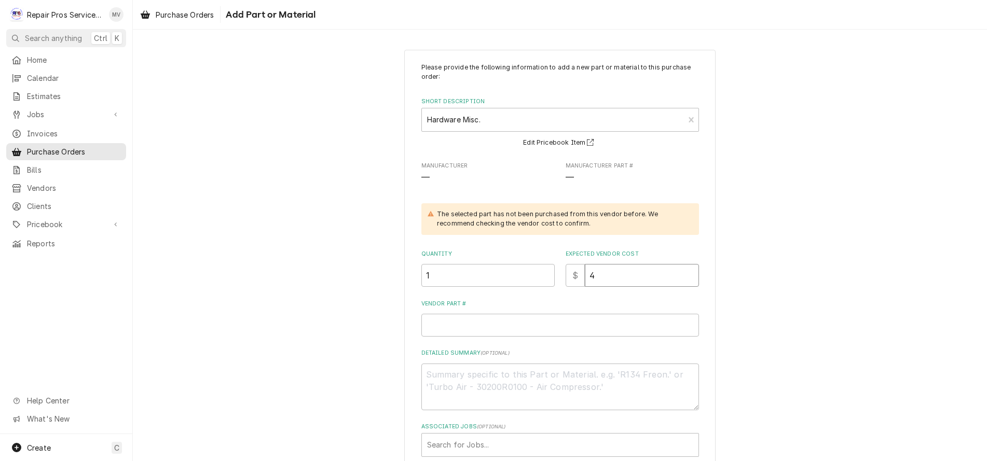
type textarea "x"
type input "49"
type textarea "x"
type input "49.1"
type textarea "x"
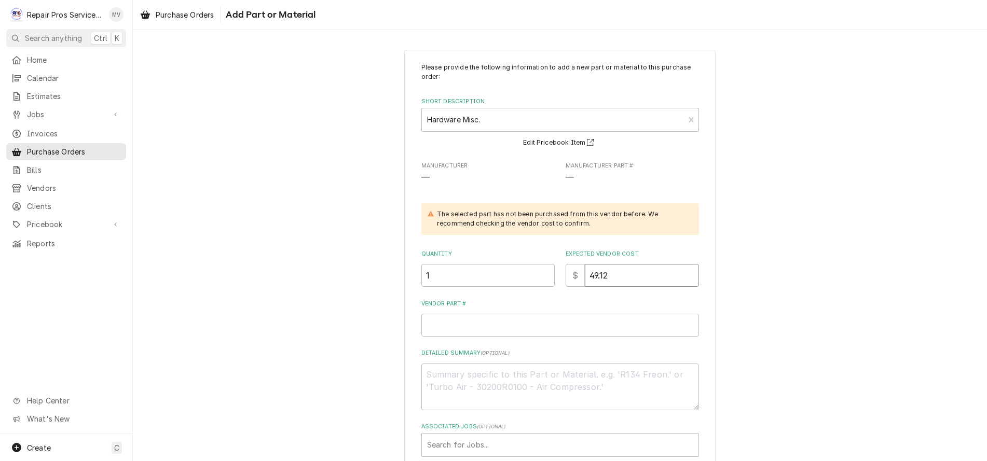
type input "49.12"
click at [437, 327] on input "Vendor Part #" at bounding box center [560, 325] width 278 height 23
type textarea "x"
type input "0"
click at [434, 381] on textarea "Detailed Summary ( optional )" at bounding box center [560, 387] width 278 height 47
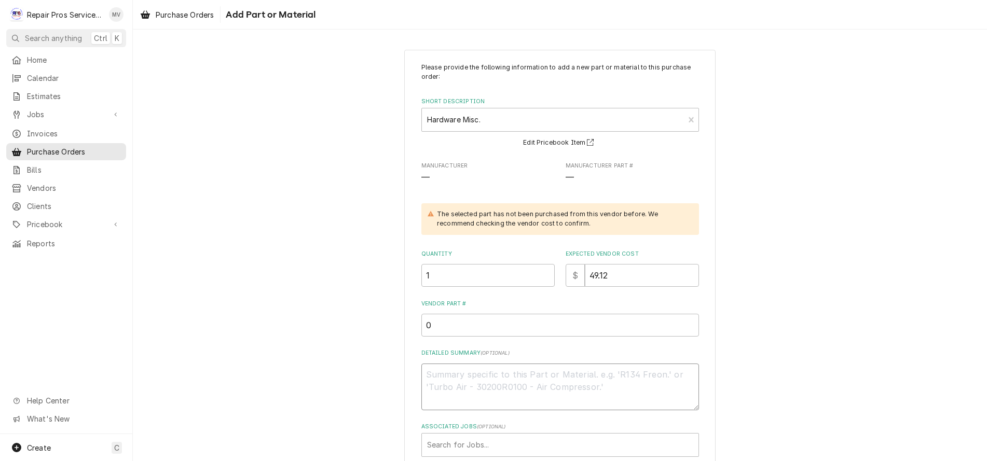
type textarea "x"
type textarea "f"
type textarea "x"
type textarea "fl"
type textarea "x"
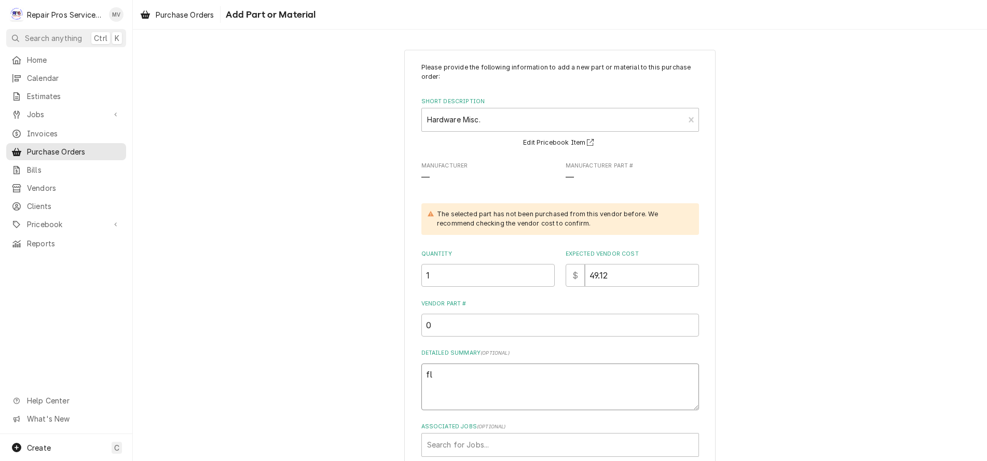
type textarea "fla"
type textarea "x"
type textarea "flag"
type textarea "x"
type textarea "flag"
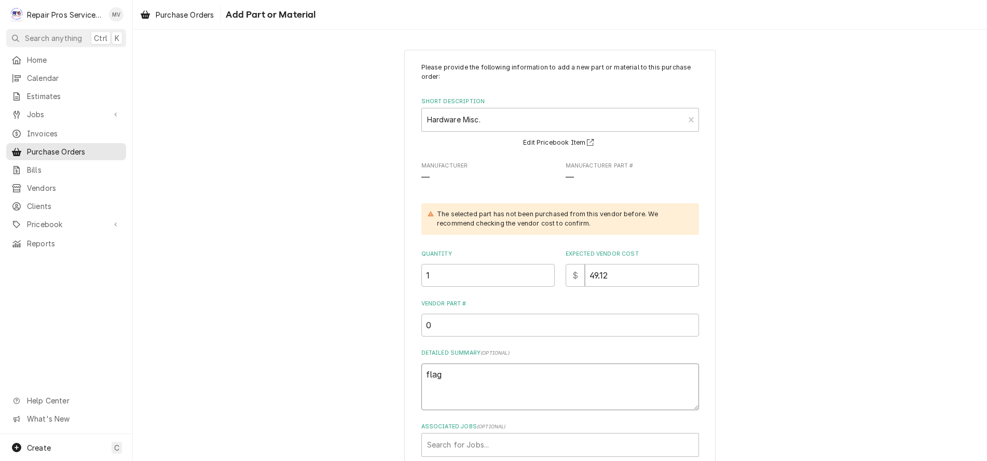
type textarea "x"
type textarea "flag a"
type textarea "x"
type textarea "flag an"
type textarea "x"
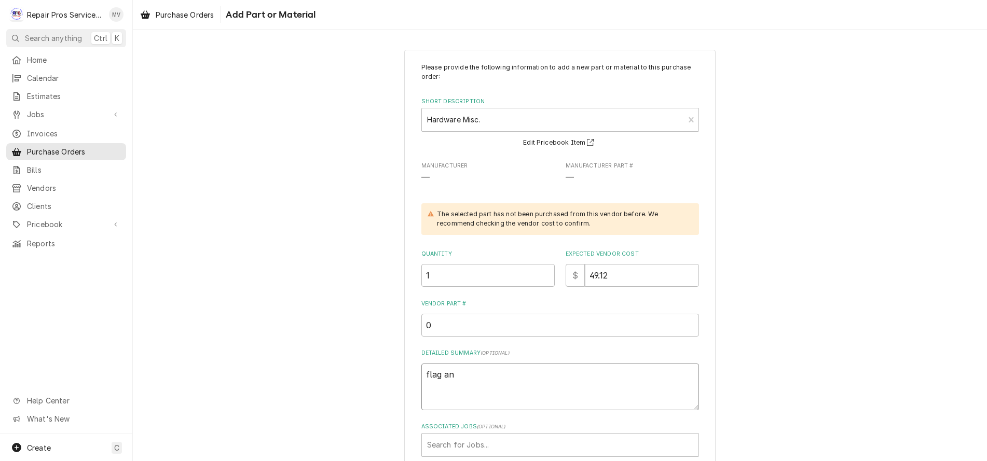
type textarea "flag and"
type textarea "x"
type textarea "flag and"
type textarea "x"
type textarea "flag and l"
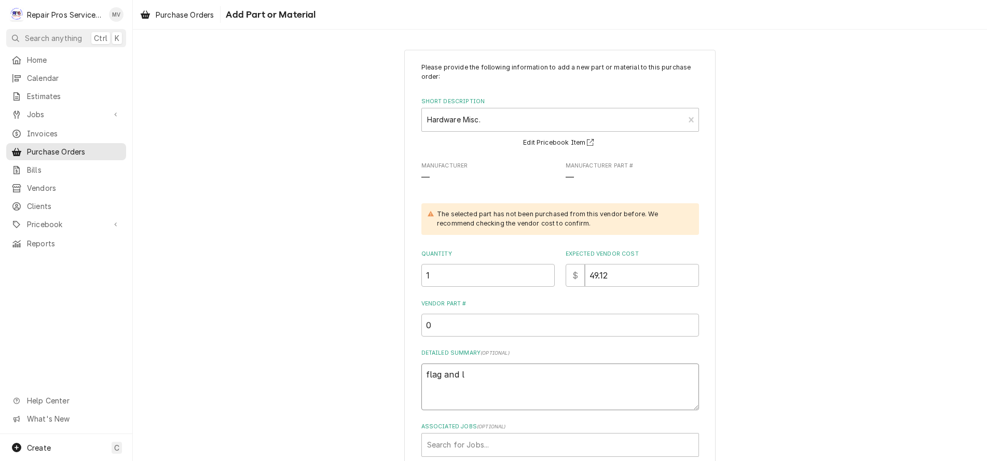
type textarea "x"
type textarea "flag and li"
type textarea "x"
type textarea "flag and lig"
type textarea "x"
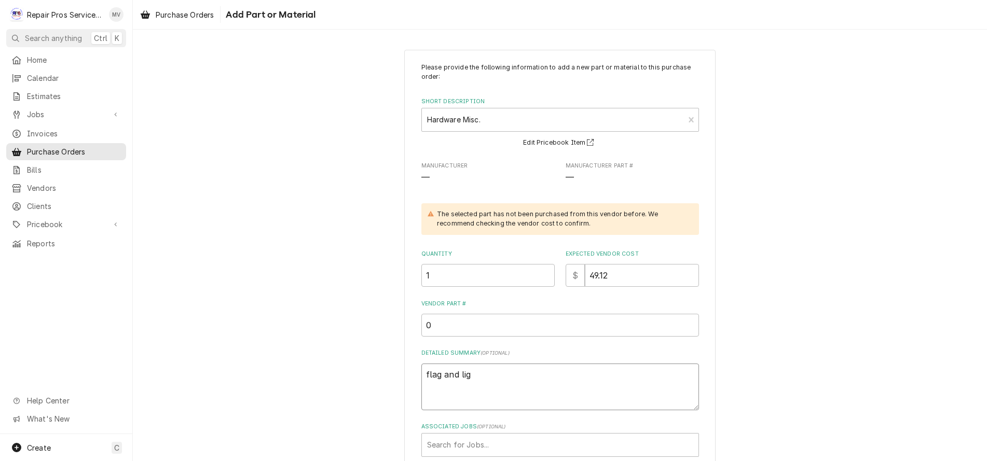
type textarea "flag and ligh"
type textarea "x"
type textarea "flag and light"
type textarea "x"
type textarea "flag and light"
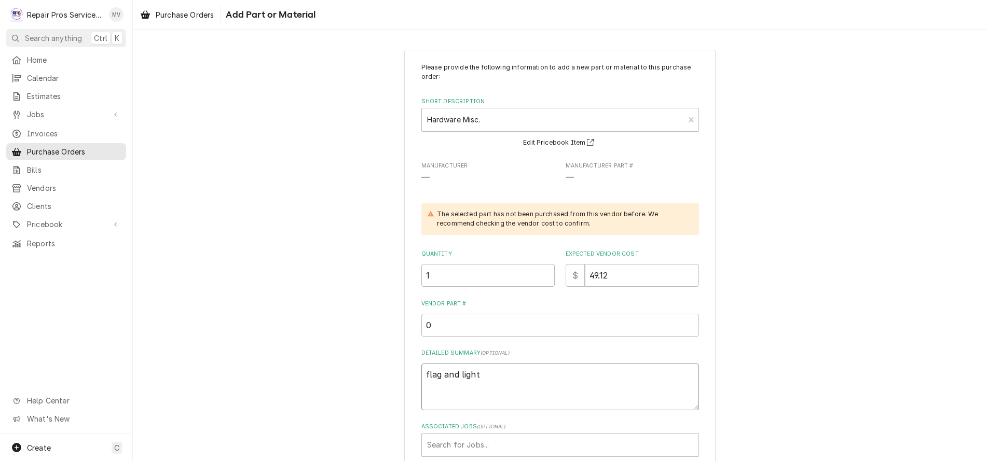
type textarea "x"
type textarea "flag and light b"
type textarea "x"
type textarea "flag and light bu"
type textarea "x"
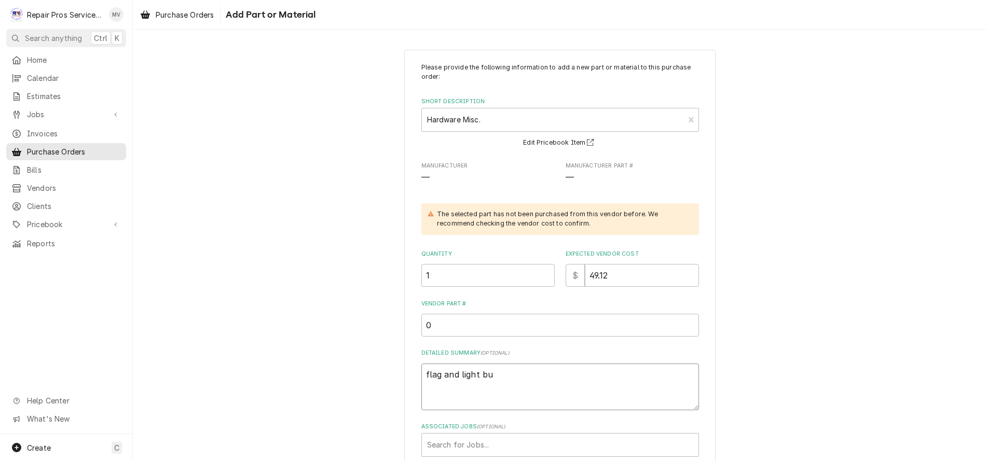
type textarea "flag and light bul"
type textarea "x"
type textarea "flag and light bulb"
type textarea "x"
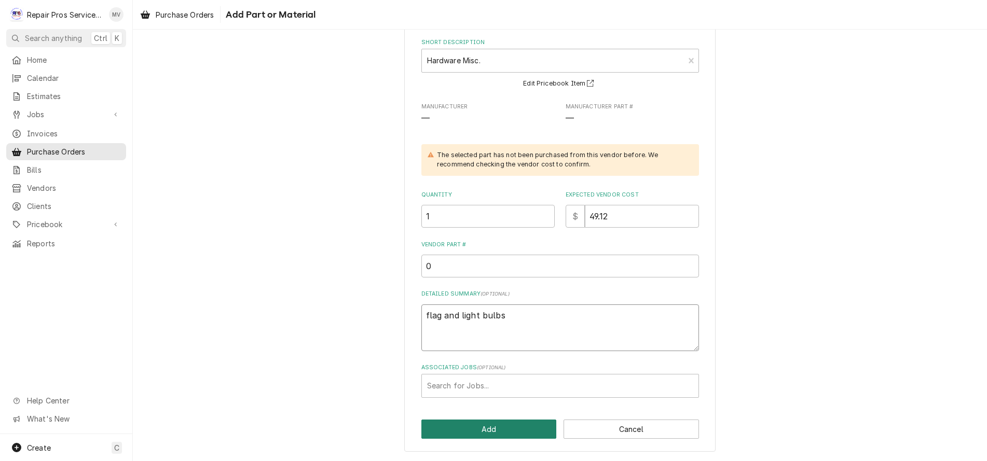
type textarea "flag and light bulbs"
click at [477, 429] on button "Add" at bounding box center [488, 429] width 135 height 19
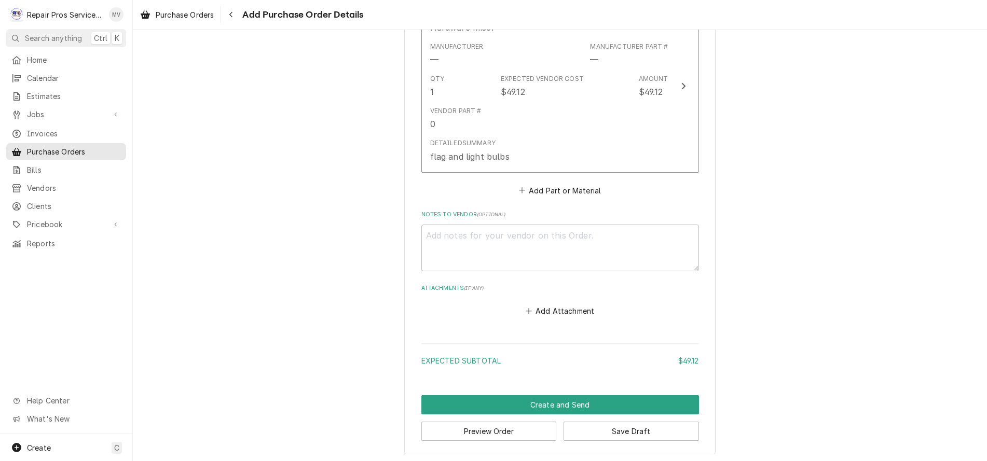
scroll to position [462, 0]
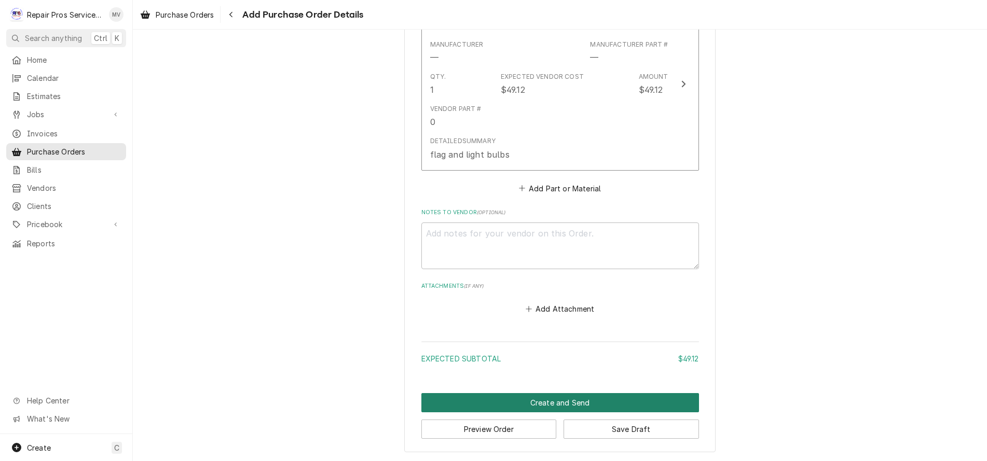
click at [537, 399] on button "Create and Send" at bounding box center [560, 402] width 278 height 19
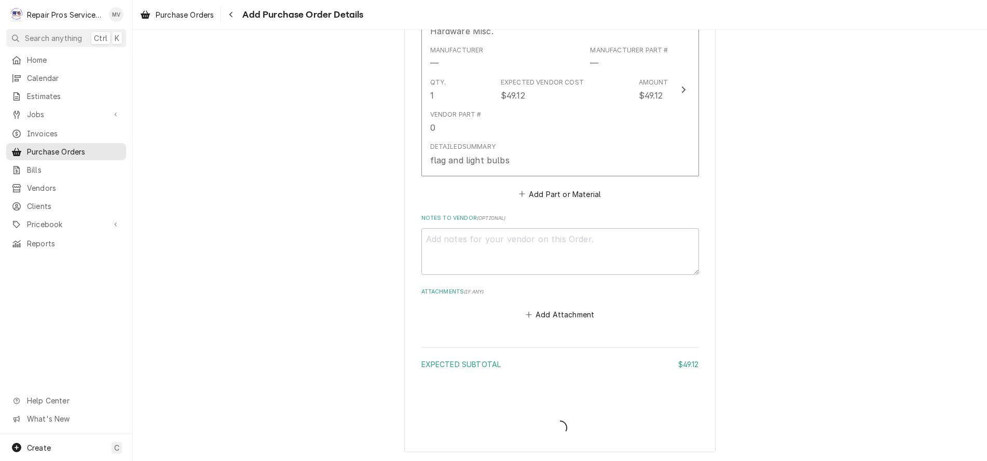
type textarea "x"
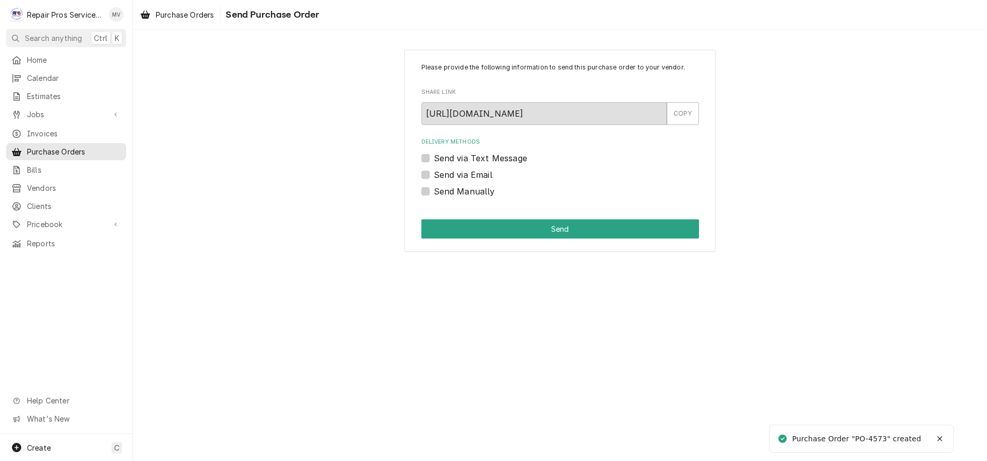
click at [458, 190] on label "Send Manually" at bounding box center [464, 191] width 61 height 12
click at [458, 190] on input "Send Manually" at bounding box center [573, 196] width 278 height 23
checkbox input "true"
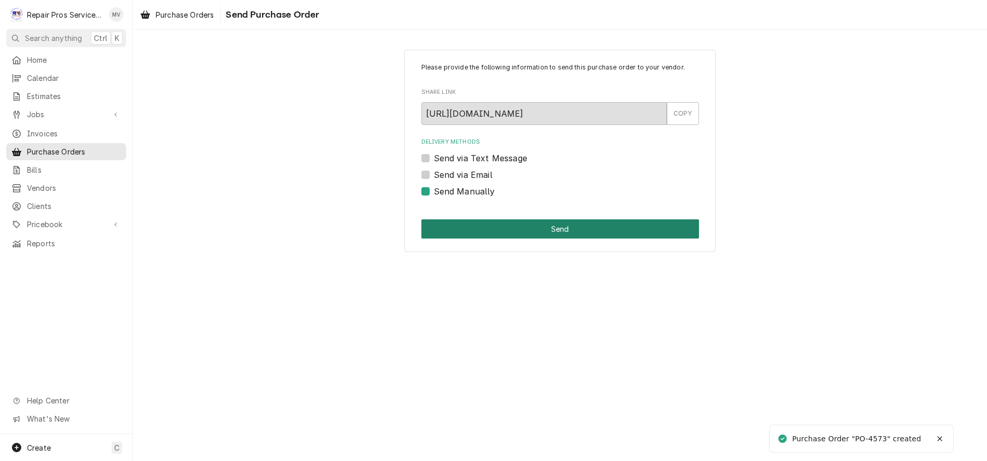
click at [555, 229] on button "Send" at bounding box center [560, 228] width 278 height 19
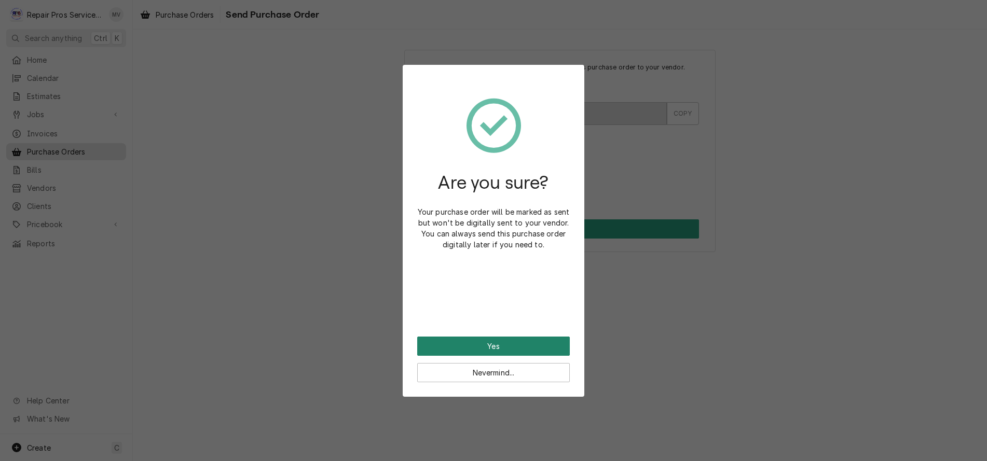
click at [484, 347] on button "Yes" at bounding box center [493, 346] width 153 height 19
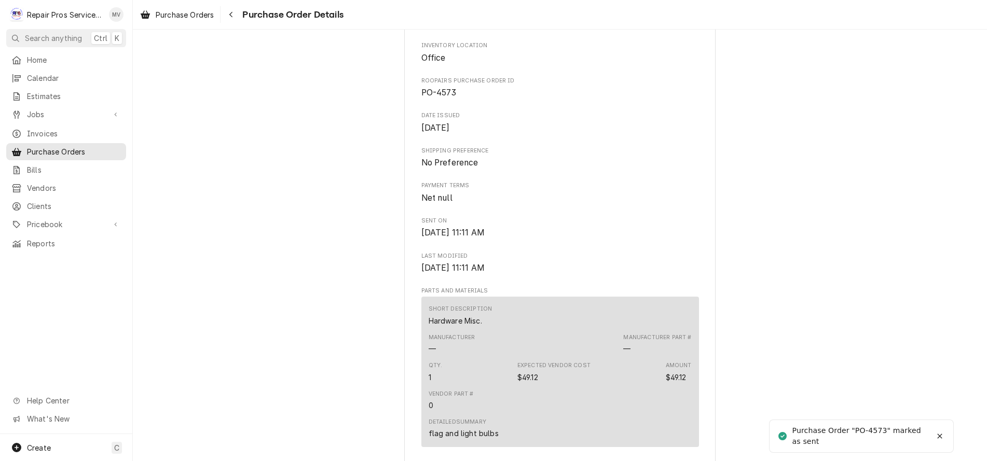
scroll to position [363, 0]
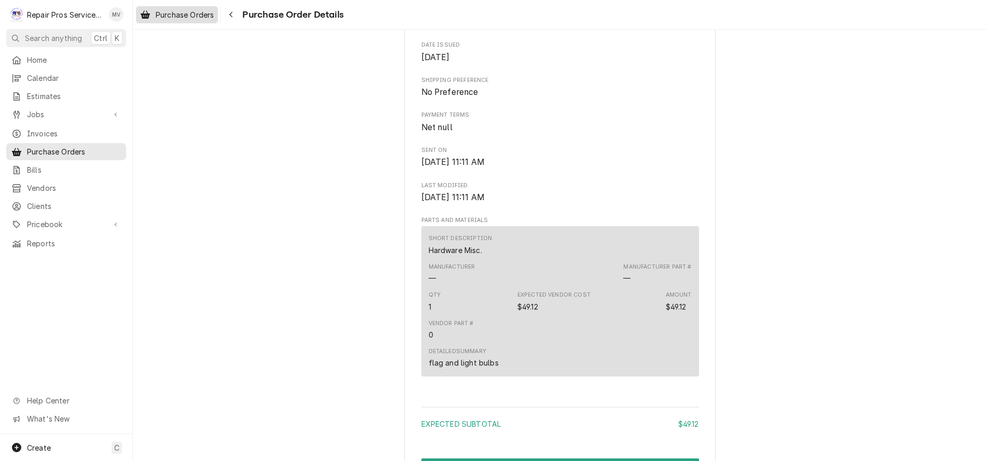
click at [182, 10] on span "Purchase Orders" at bounding box center [185, 14] width 58 height 11
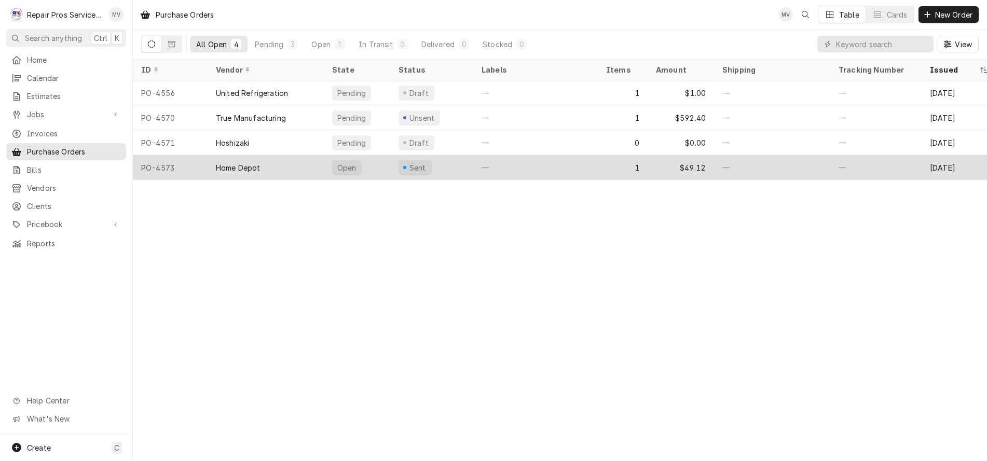
click at [295, 164] on div "Home Depot" at bounding box center [266, 167] width 116 height 25
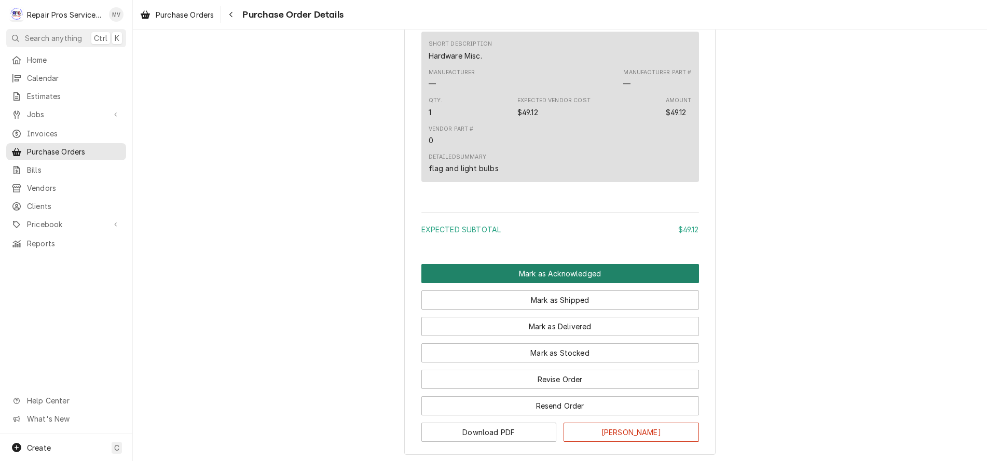
scroll to position [631, 0]
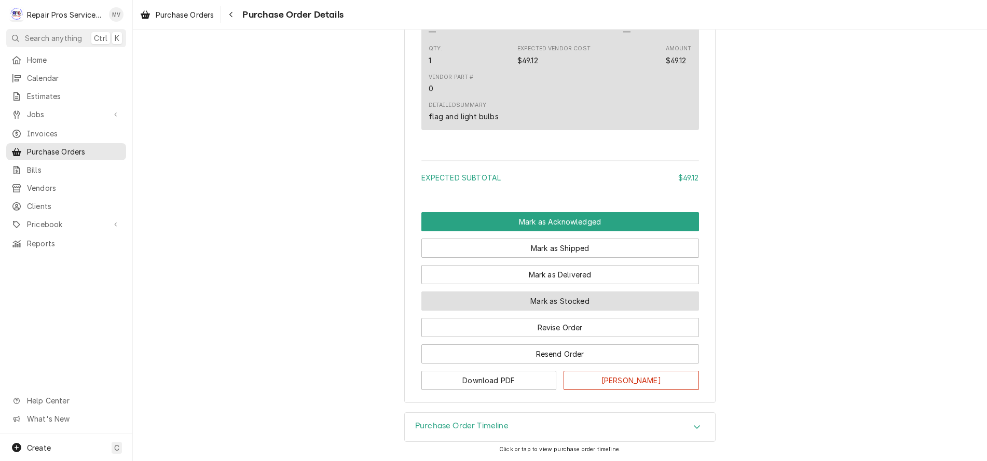
click at [553, 297] on button "Mark as Stocked" at bounding box center [560, 301] width 278 height 19
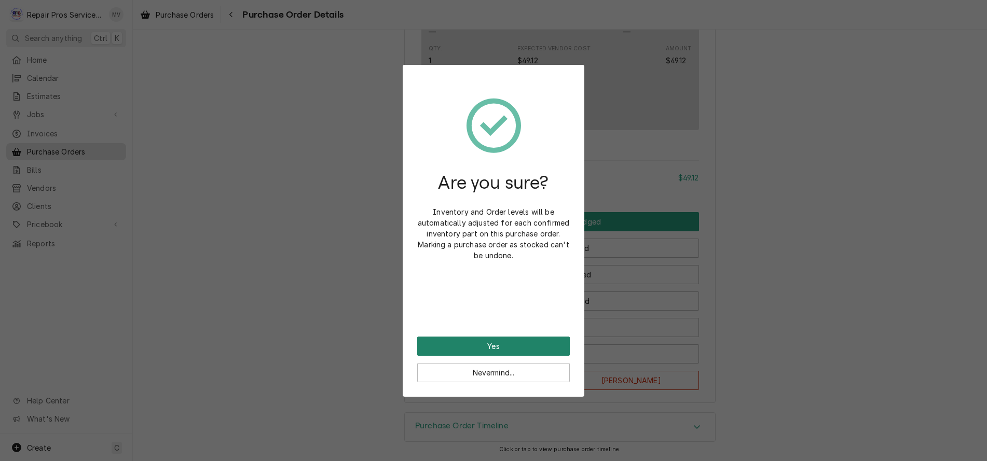
click at [521, 346] on button "Yes" at bounding box center [493, 346] width 153 height 19
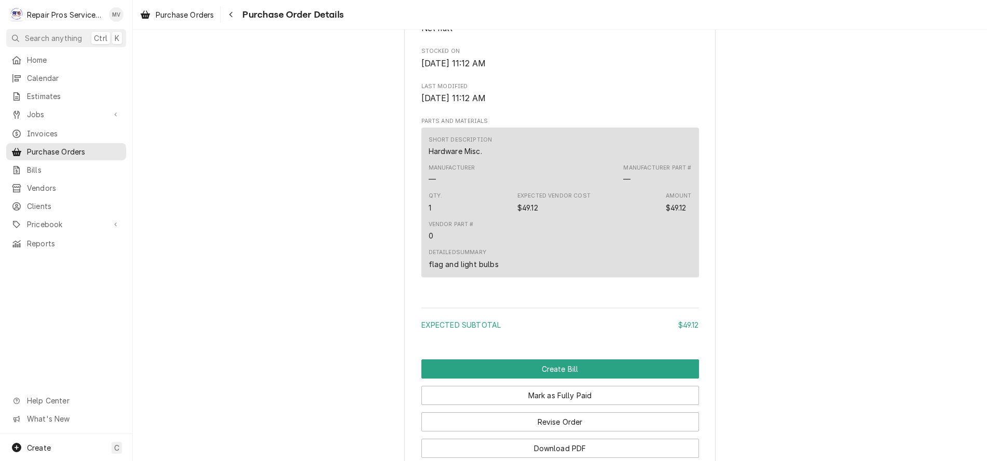
scroll to position [684, 0]
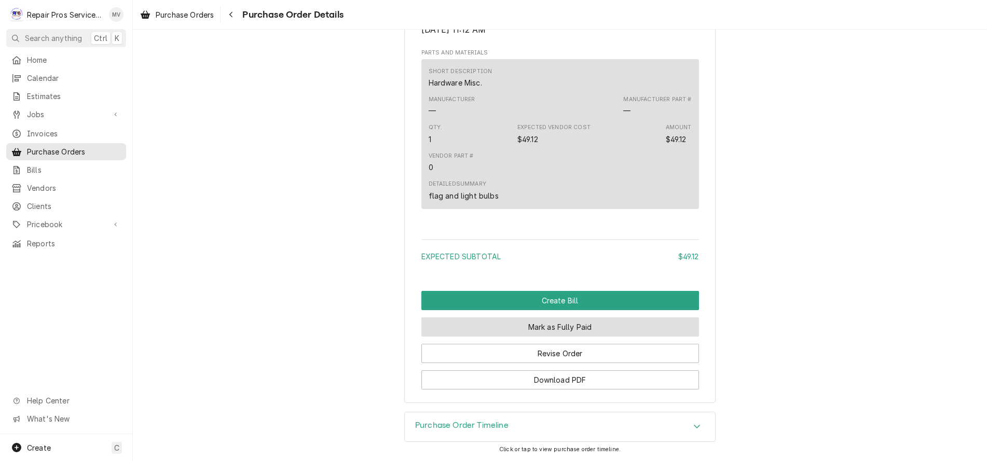
click at [530, 327] on button "Mark as Fully Paid" at bounding box center [560, 327] width 278 height 19
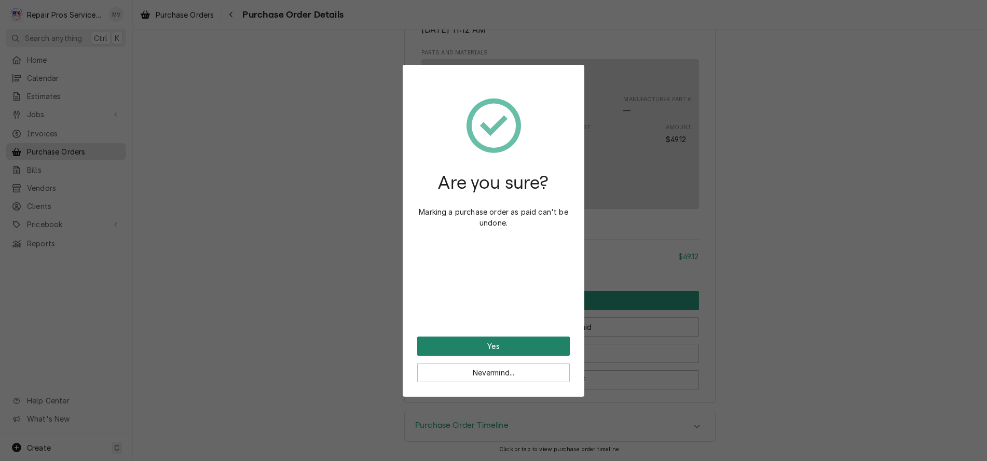
click at [526, 350] on button "Yes" at bounding box center [493, 346] width 153 height 19
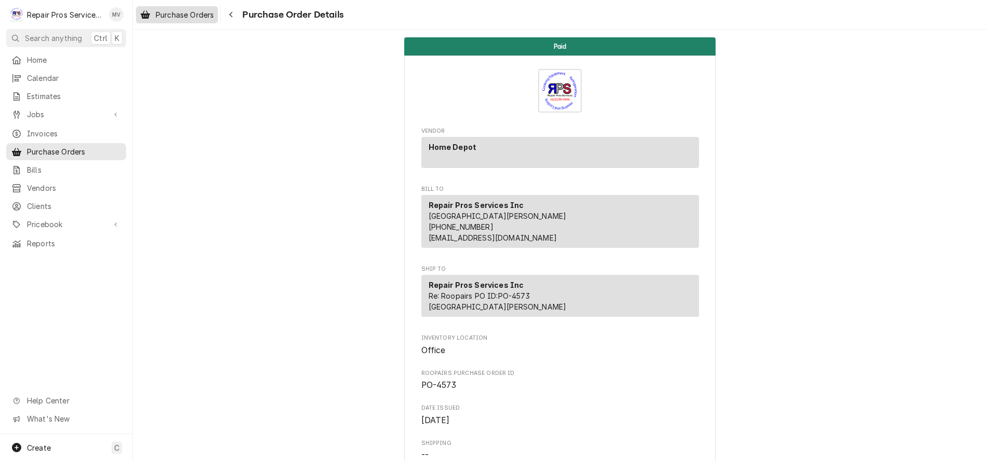
click at [180, 14] on span "Purchase Orders" at bounding box center [185, 14] width 58 height 11
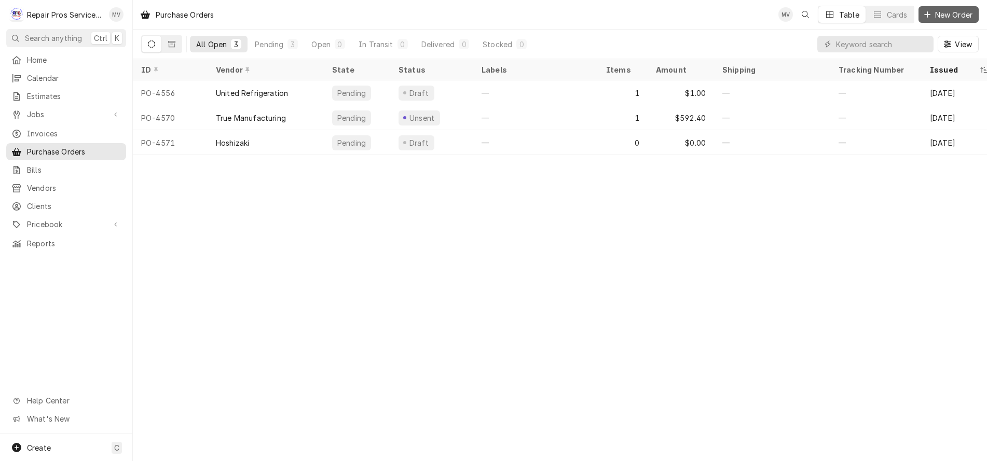
click at [950, 14] on span "New Order" at bounding box center [954, 14] width 42 height 11
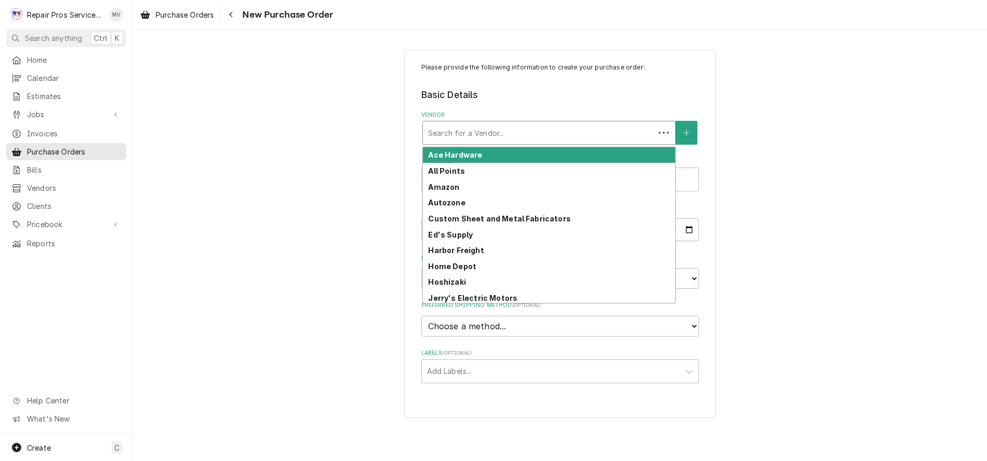
click at [471, 134] on div "Vendor" at bounding box center [538, 132] width 221 height 19
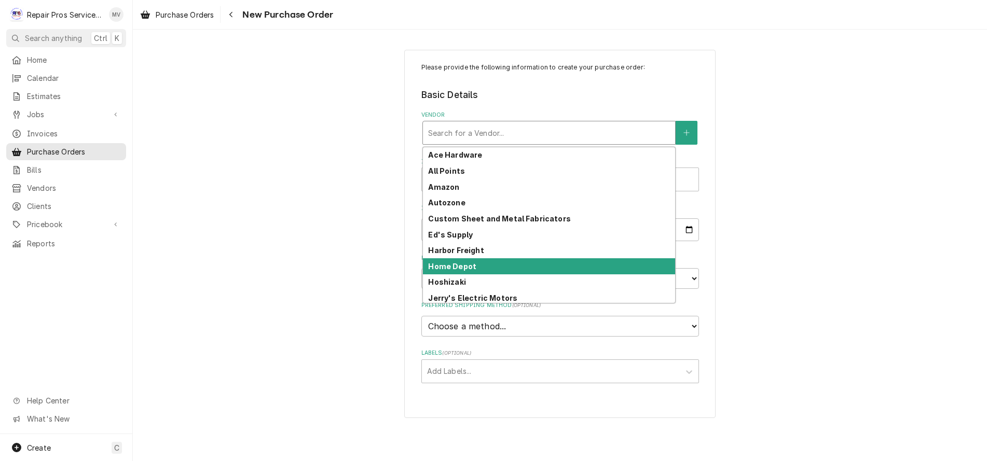
scroll to position [146, 0]
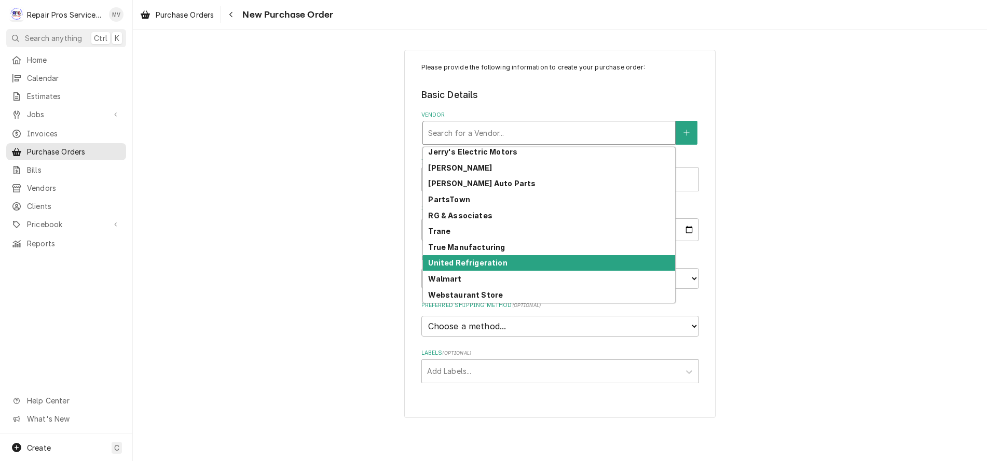
click at [463, 261] on strong "United Refrigeration" at bounding box center [467, 262] width 79 height 9
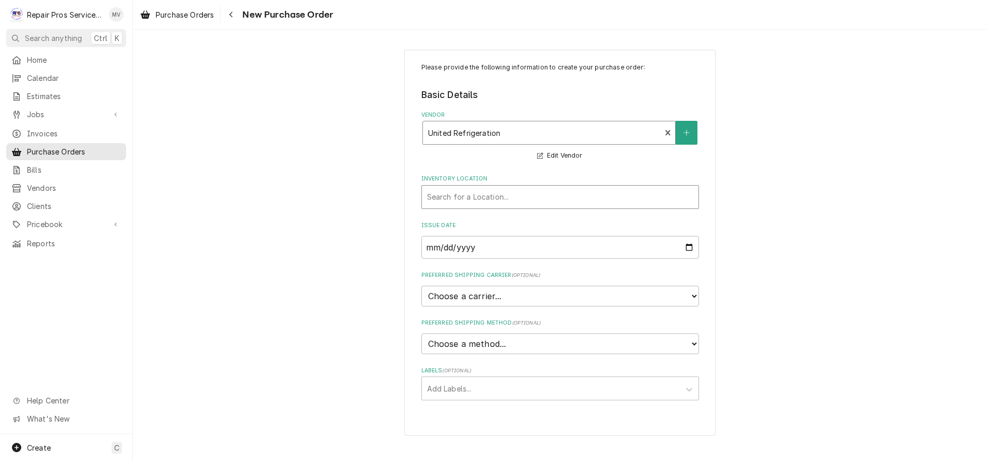
click at [450, 199] on div "Inventory Location" at bounding box center [560, 197] width 266 height 19
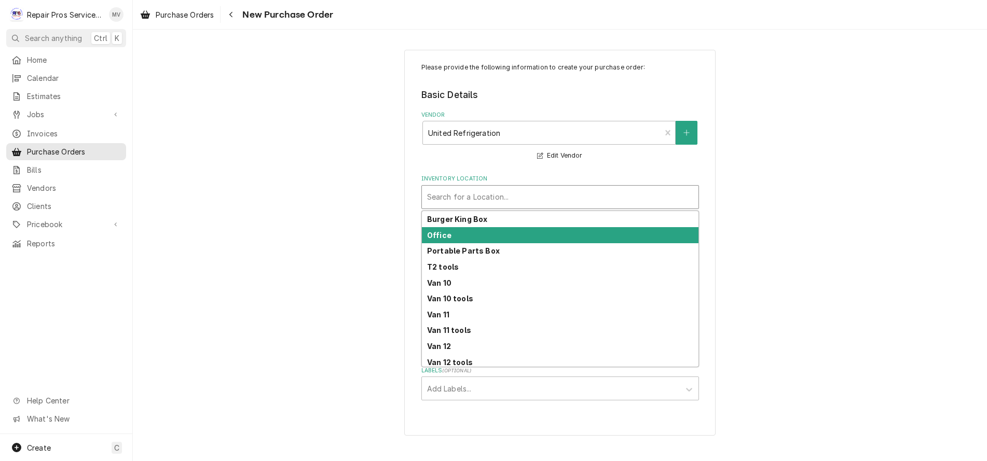
click at [446, 239] on strong "Office" at bounding box center [439, 235] width 24 height 9
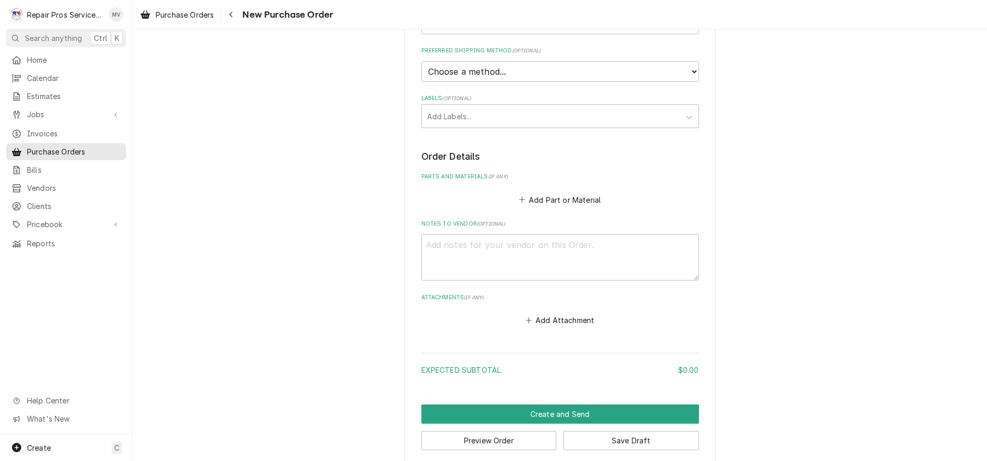
scroll to position [284, 0]
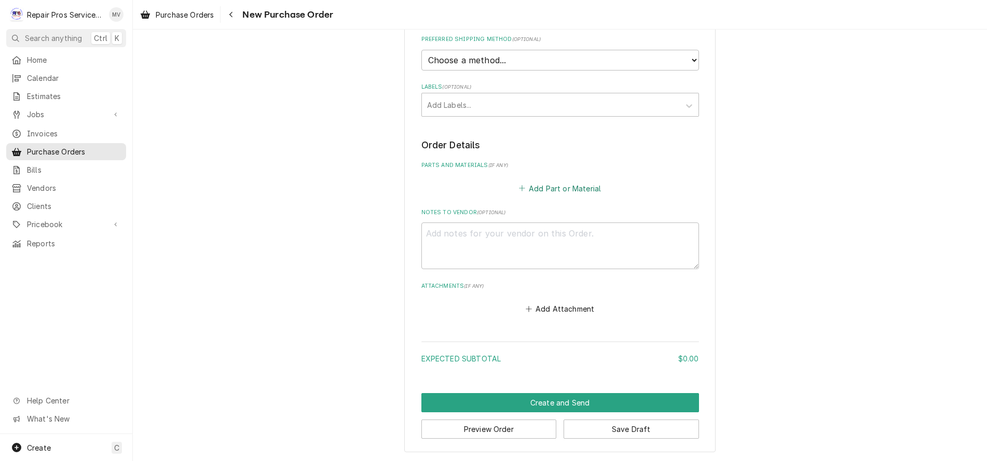
click at [544, 187] on button "Add Part or Material" at bounding box center [560, 188] width 86 height 15
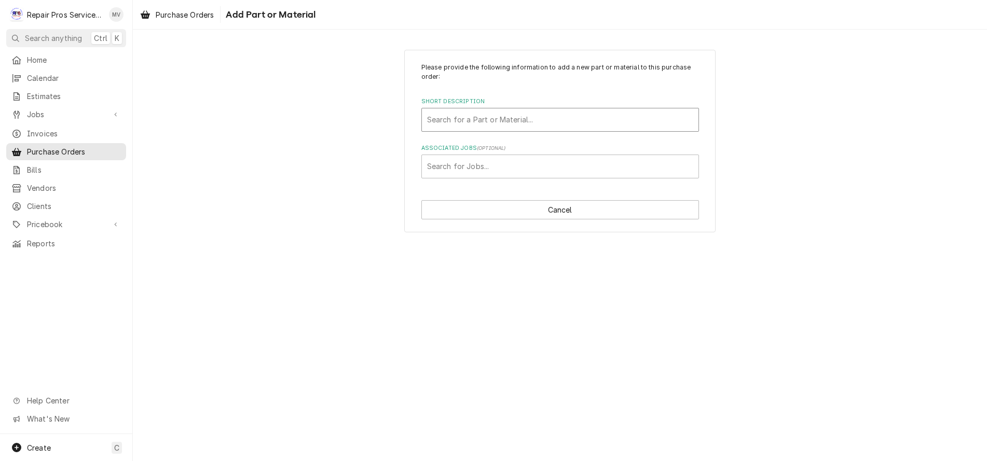
click at [486, 117] on div "Short Description" at bounding box center [560, 120] width 266 height 19
type input "filters"
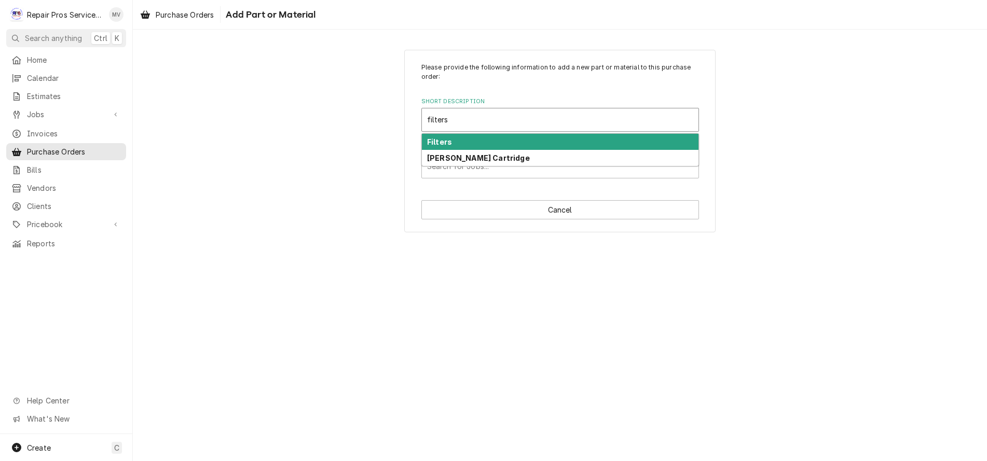
click at [433, 141] on strong "Filters" at bounding box center [439, 141] width 25 height 9
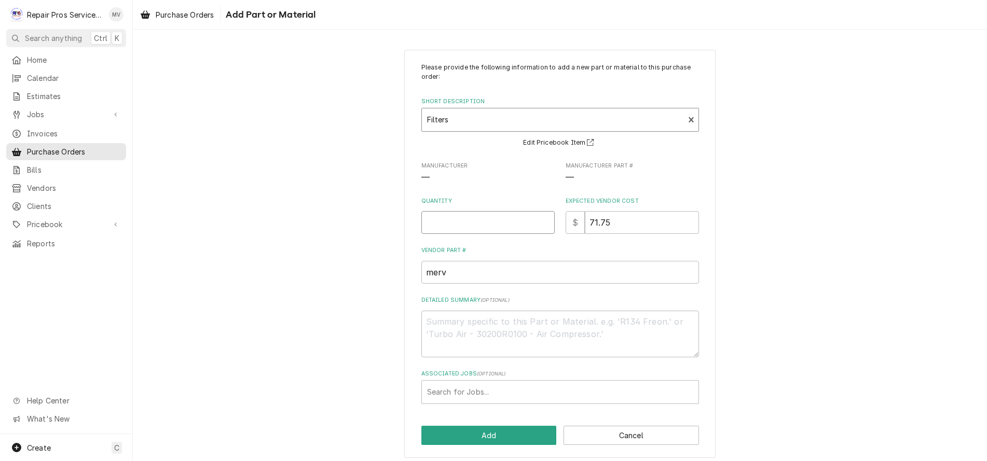
click at [460, 228] on input "Quantity" at bounding box center [487, 222] width 133 height 23
type textarea "x"
type input "1"
type textarea "x"
type input "5"
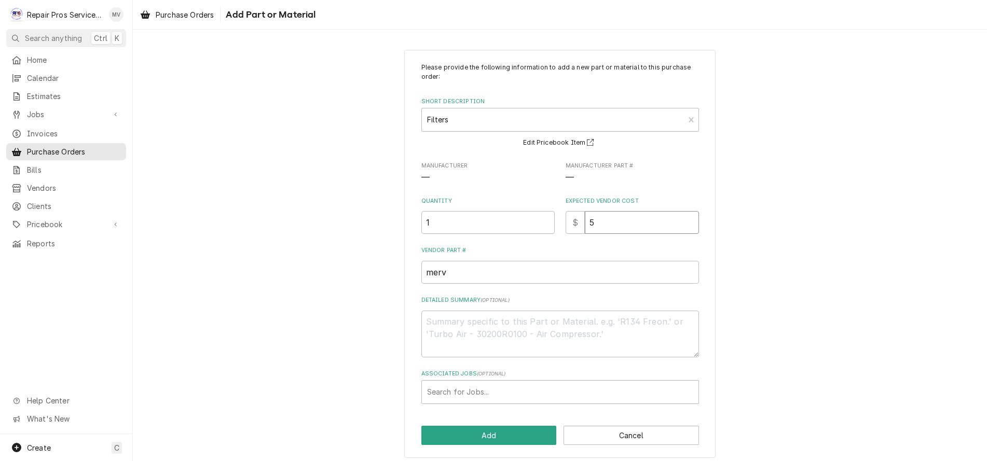
type textarea "x"
type input "54"
type textarea "x"
type input "54.6"
type textarea "x"
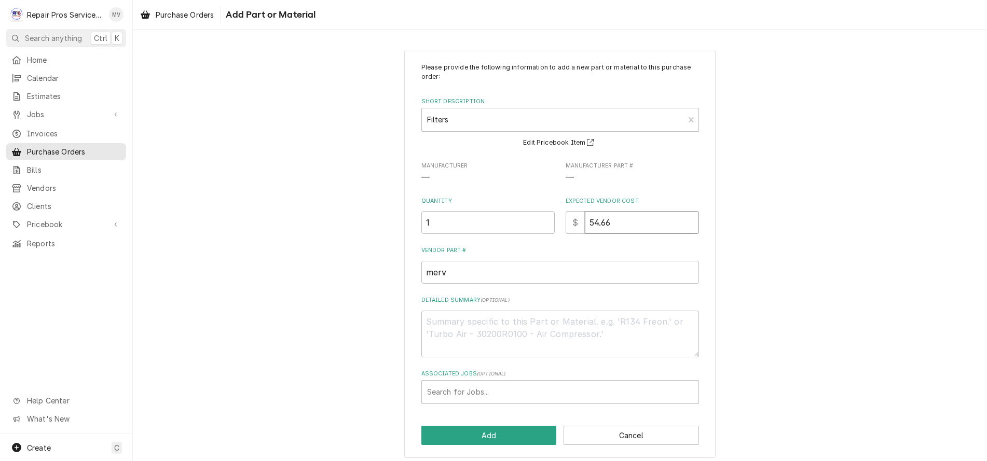
type input "54.66"
type textarea "x"
type input "0"
type input "1524"
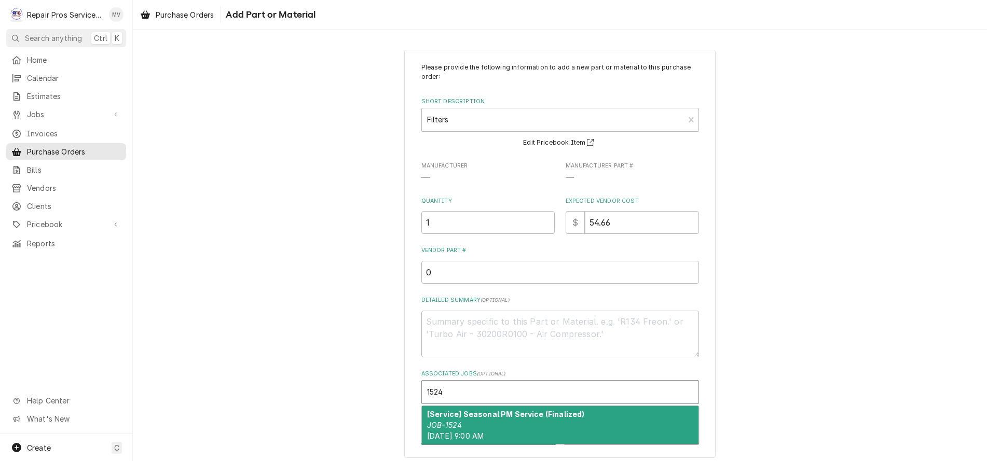
click at [480, 419] on strong "[Service] Seasonal PM Service (Finalized)" at bounding box center [506, 414] width 158 height 9
type textarea "x"
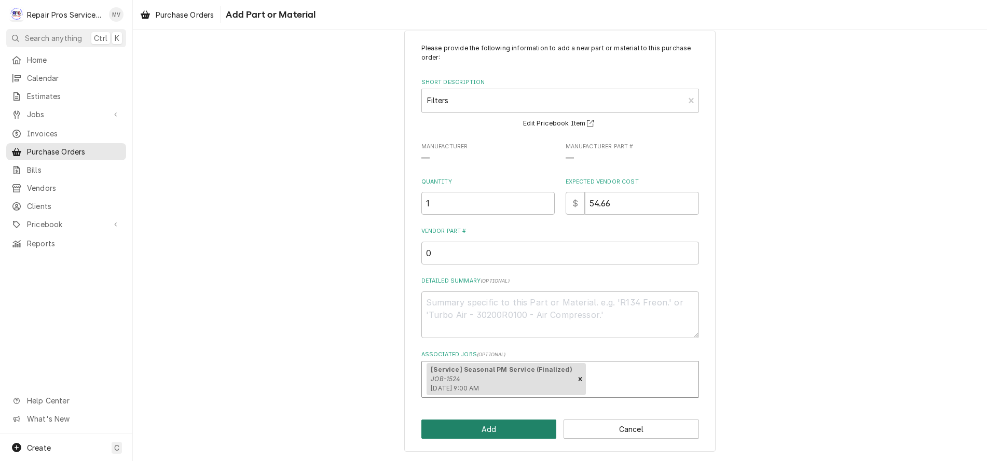
click at [482, 431] on button "Add" at bounding box center [488, 429] width 135 height 19
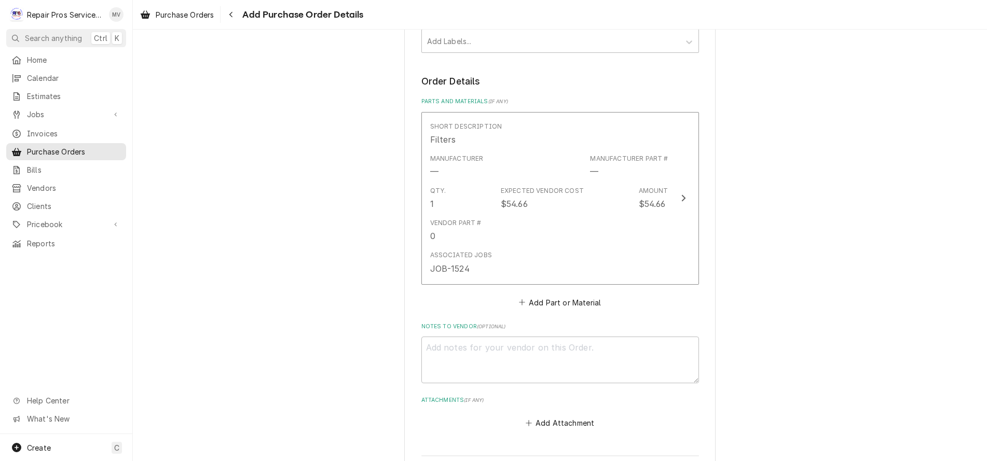
scroll to position [462, 0]
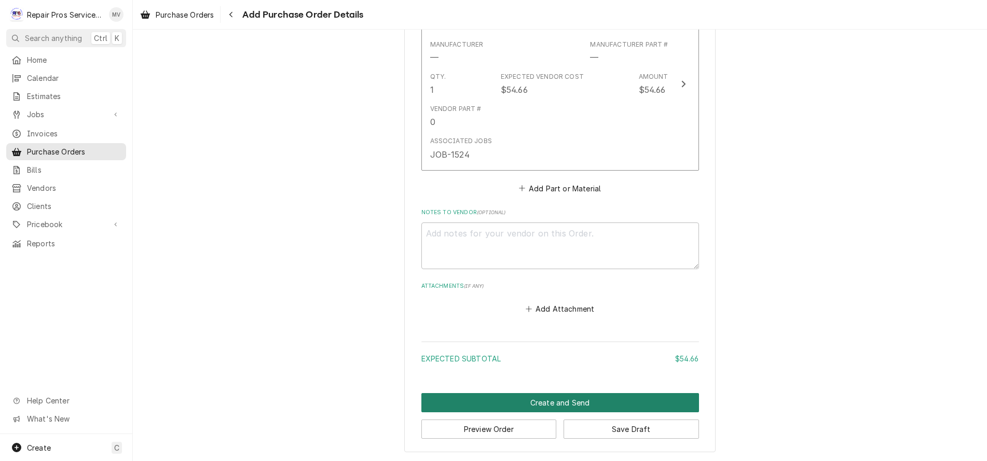
click at [549, 401] on button "Create and Send" at bounding box center [560, 402] width 278 height 19
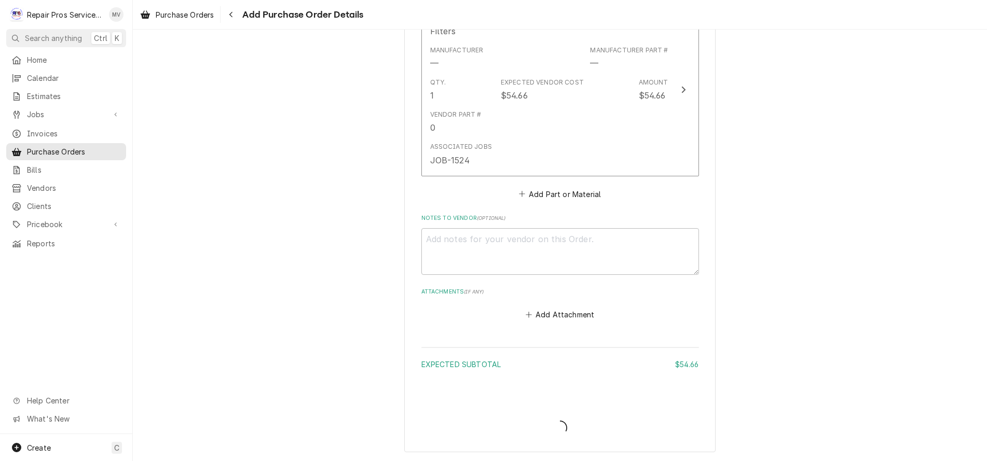
scroll to position [456, 0]
type textarea "x"
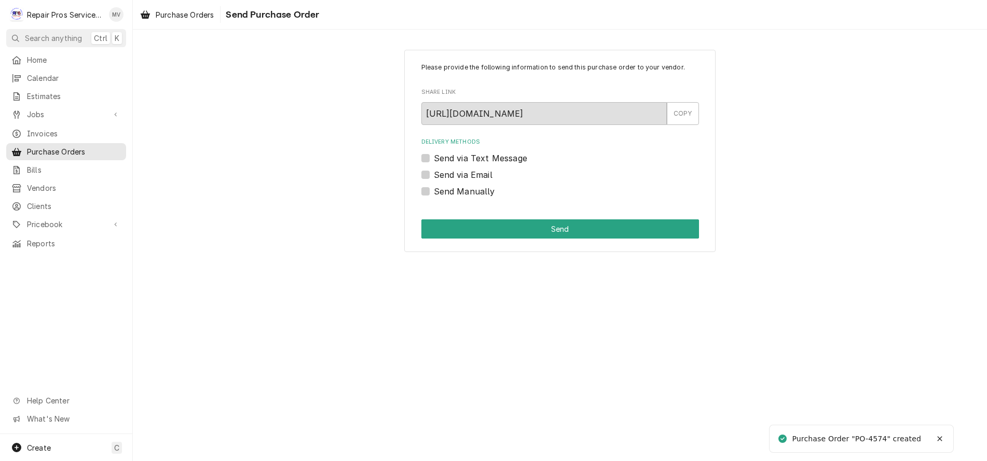
click at [441, 185] on div "Delivery Methods Send via Text Message Send via Email Send Manually" at bounding box center [560, 168] width 278 height 60
click at [443, 190] on label "Send Manually" at bounding box center [464, 191] width 61 height 12
click at [443, 190] on input "Send Manually" at bounding box center [573, 196] width 278 height 23
checkbox input "true"
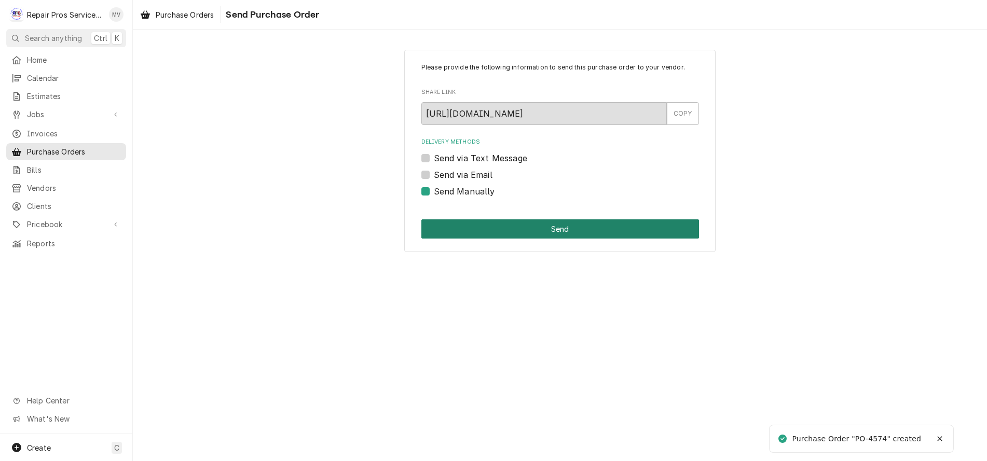
click at [558, 225] on button "Send" at bounding box center [560, 228] width 278 height 19
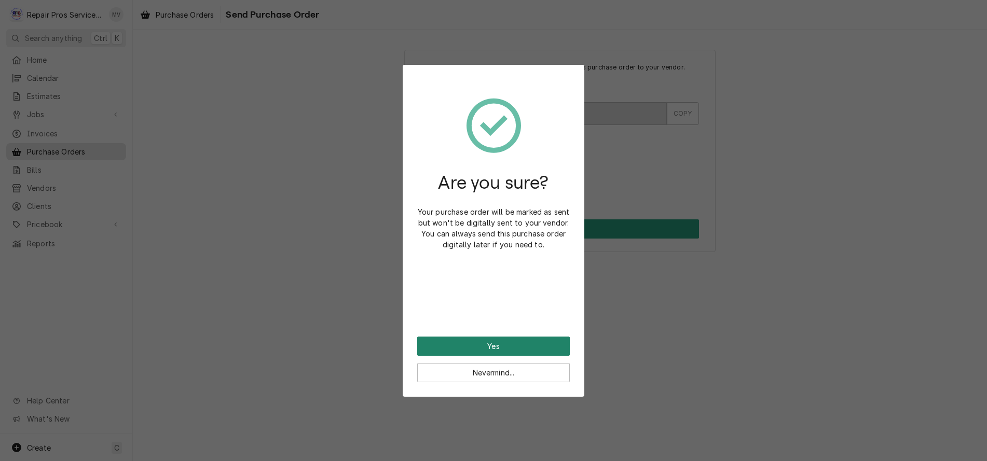
click at [481, 350] on button "Yes" at bounding box center [493, 346] width 153 height 19
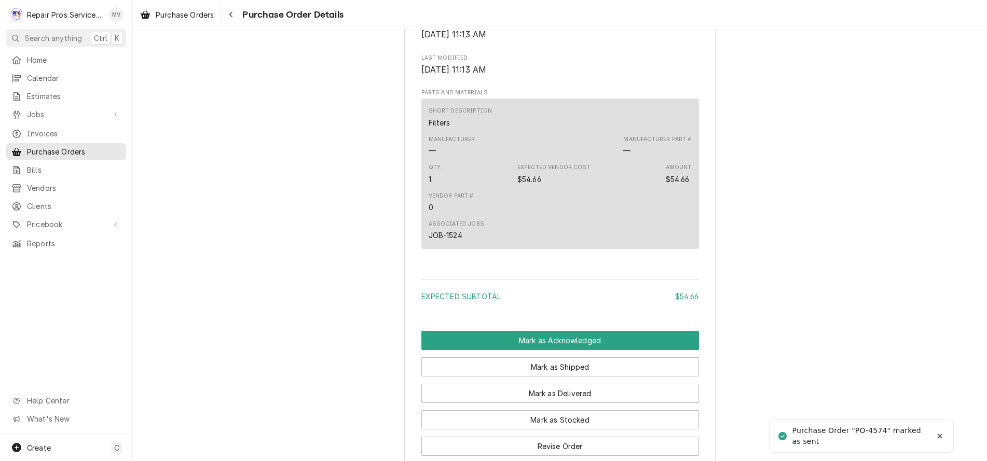
scroll to position [653, 0]
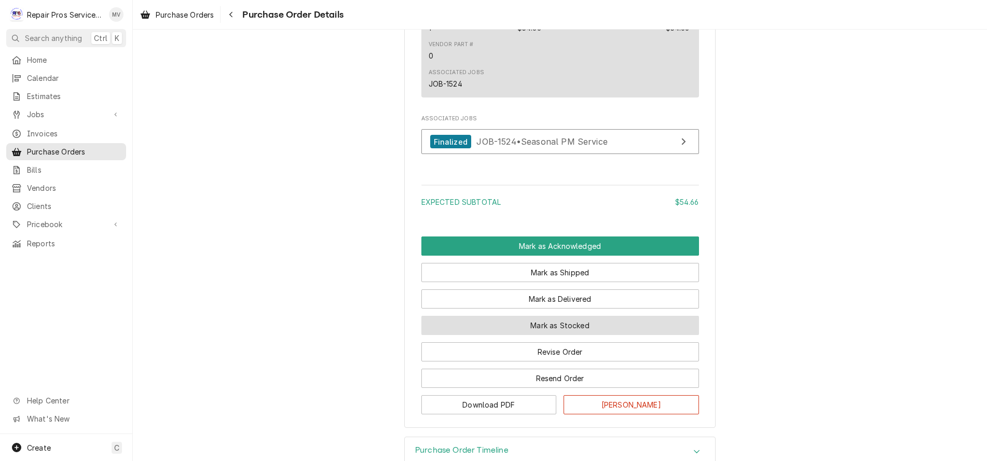
click at [547, 335] on button "Mark as Stocked" at bounding box center [560, 325] width 278 height 19
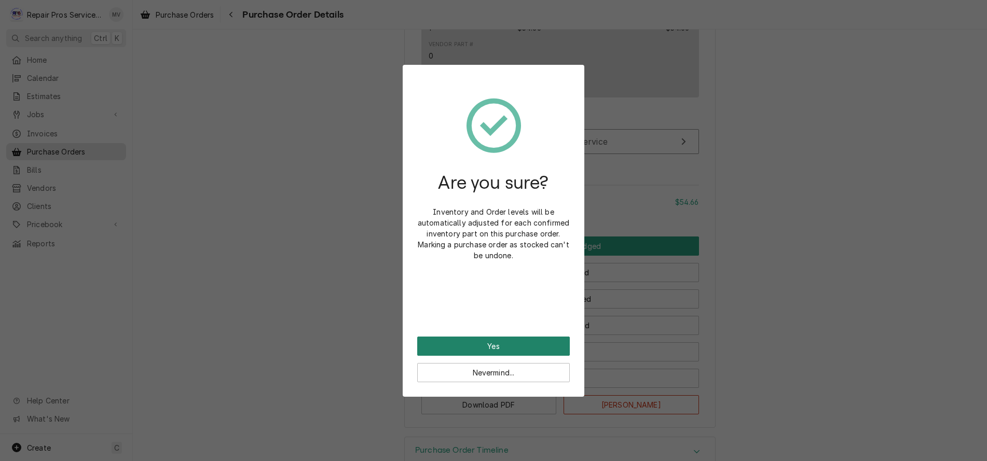
click at [495, 341] on button "Yes" at bounding box center [493, 346] width 153 height 19
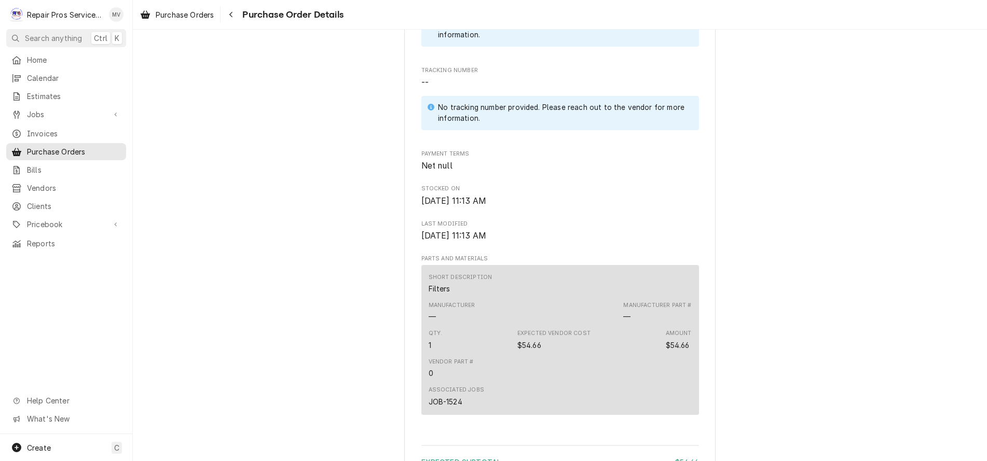
scroll to position [706, 0]
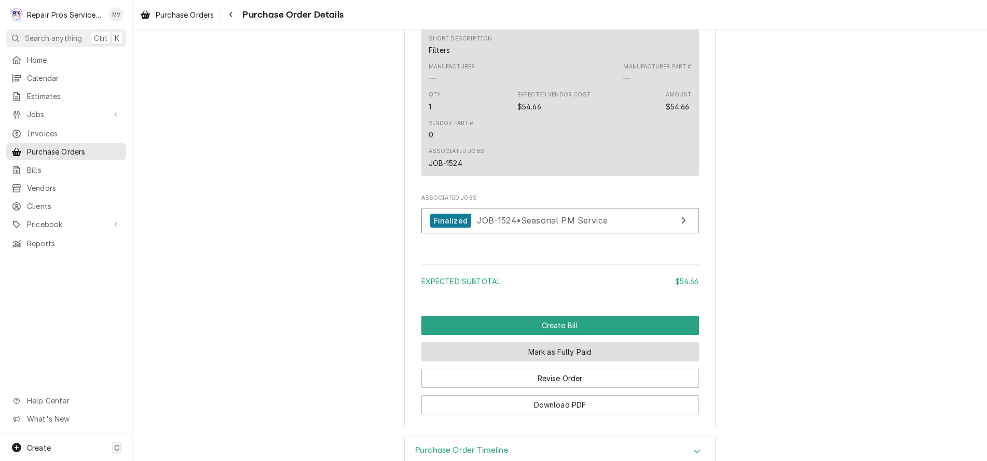
click at [523, 362] on button "Mark as Fully Paid" at bounding box center [560, 351] width 278 height 19
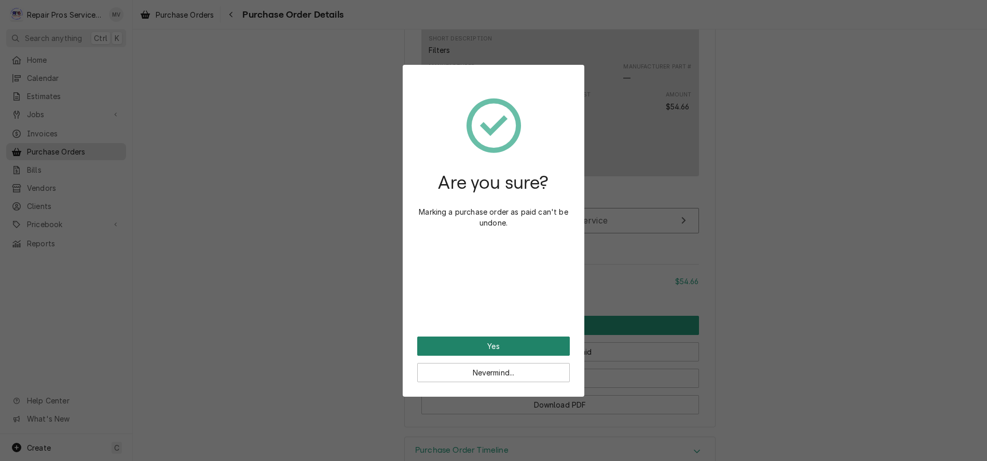
click at [488, 346] on button "Yes" at bounding box center [493, 346] width 153 height 19
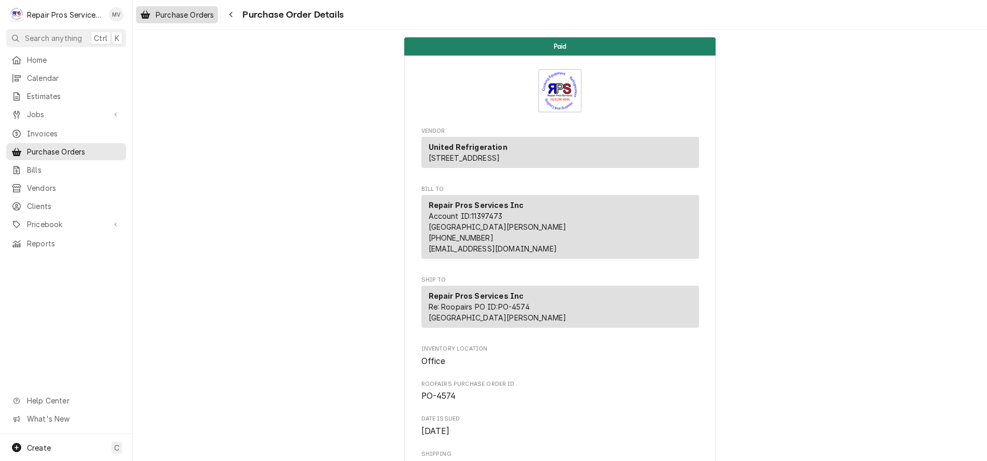
click at [186, 13] on span "Purchase Orders" at bounding box center [185, 14] width 58 height 11
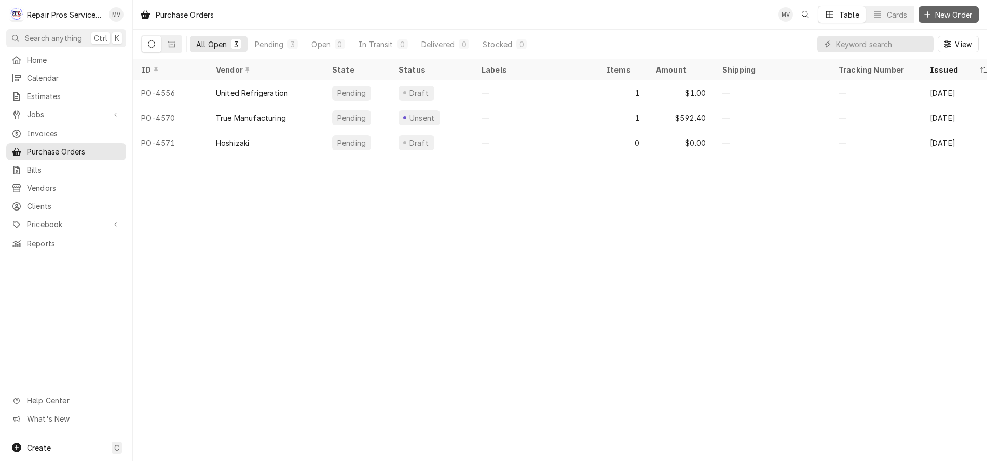
click at [924, 12] on icon "Dynamic Content Wrapper" at bounding box center [927, 14] width 6 height 7
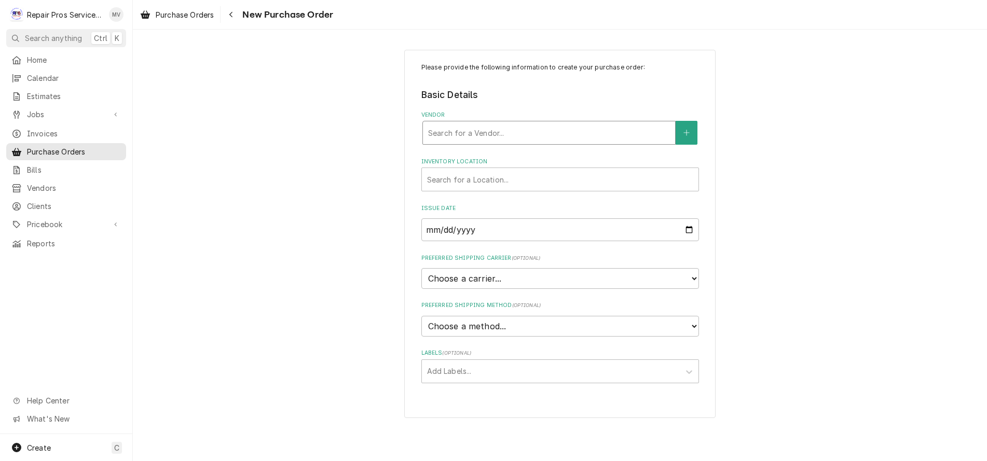
click at [463, 135] on div "Vendor" at bounding box center [549, 132] width 242 height 19
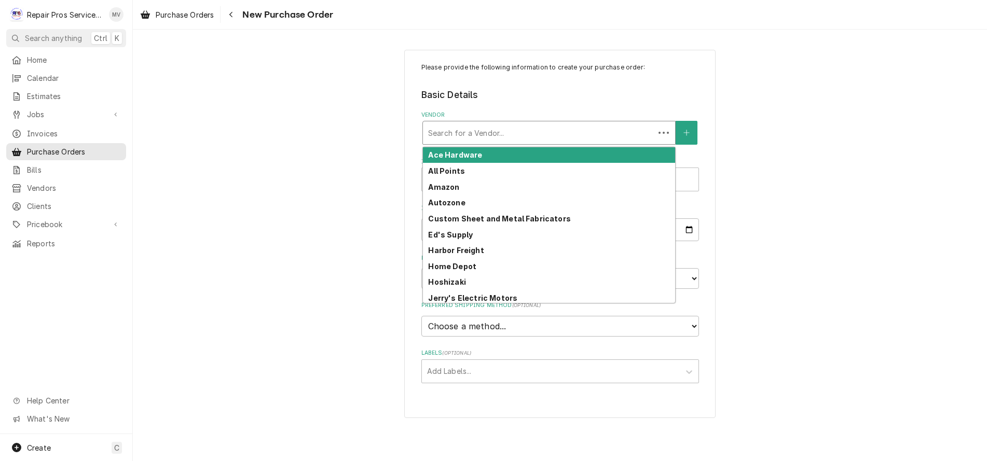
click at [457, 157] on strong "Ace Hardware" at bounding box center [455, 154] width 54 height 9
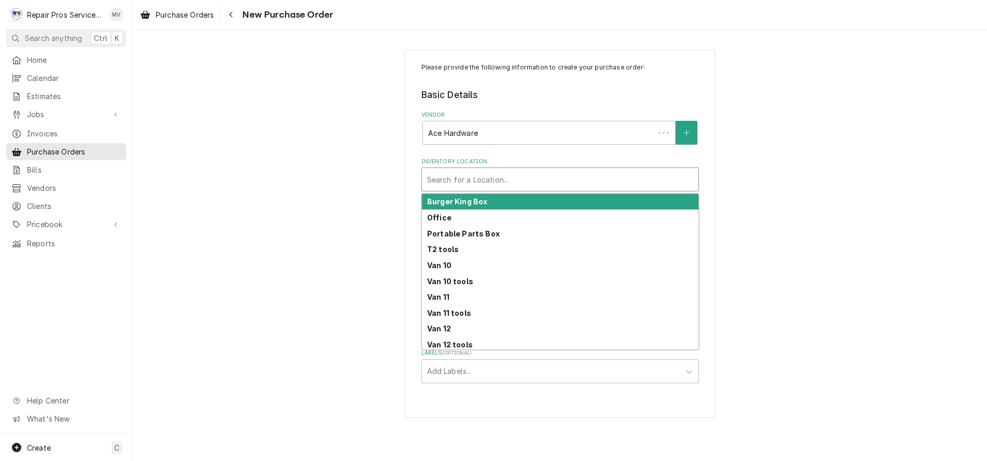
click at [448, 182] on div "Inventory Location" at bounding box center [560, 179] width 266 height 19
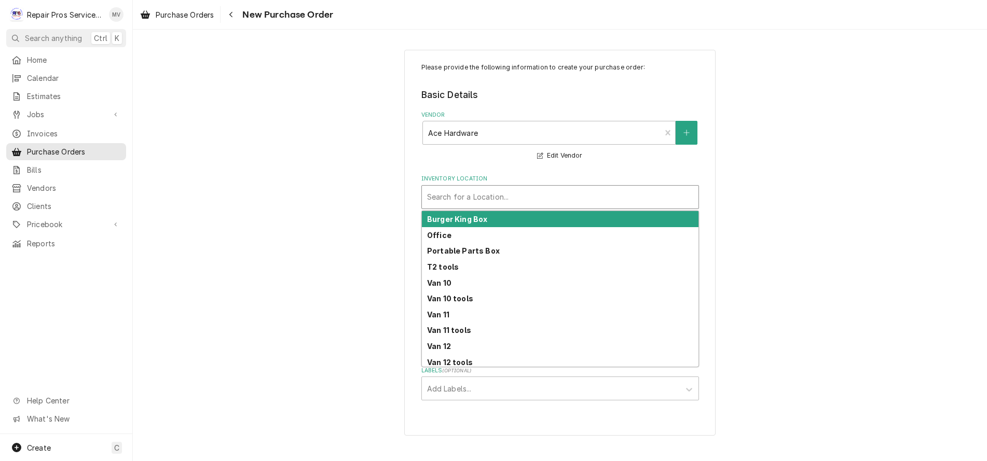
type input "o"
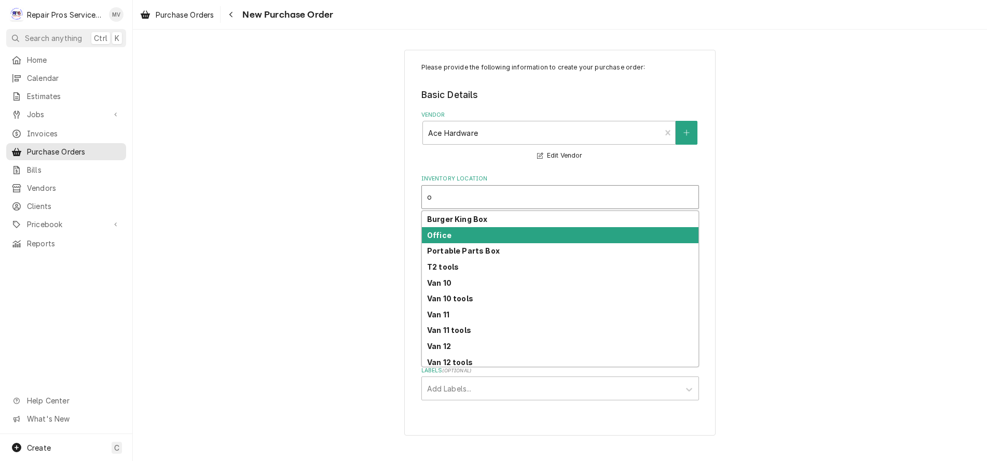
click at [432, 237] on strong "Office" at bounding box center [439, 235] width 24 height 9
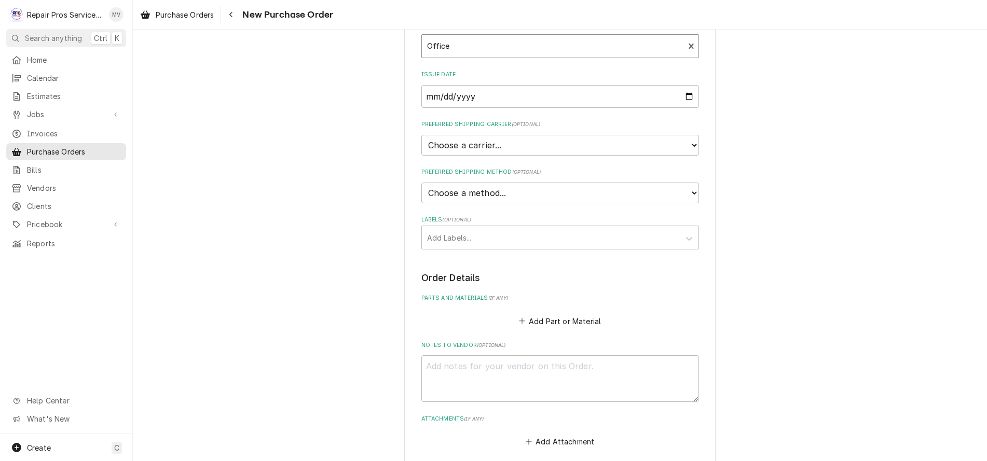
scroll to position [156, 0]
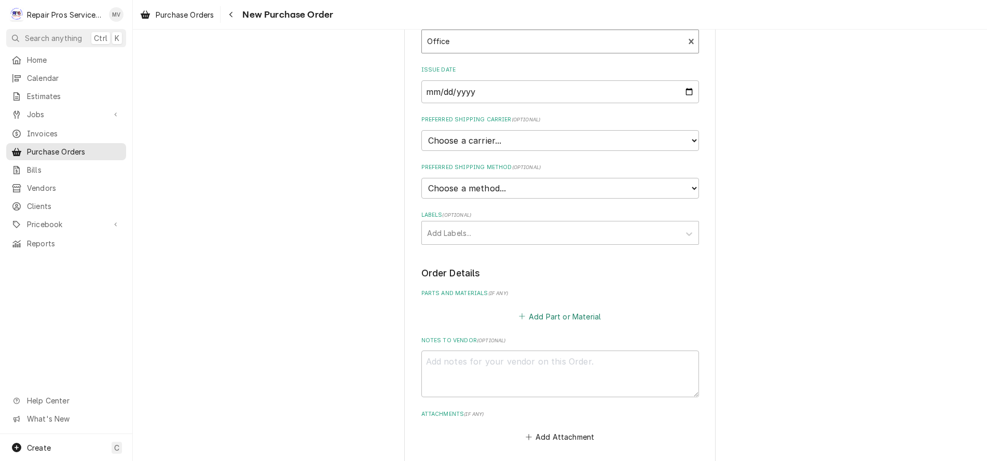
click at [537, 312] on button "Add Part or Material" at bounding box center [560, 316] width 86 height 15
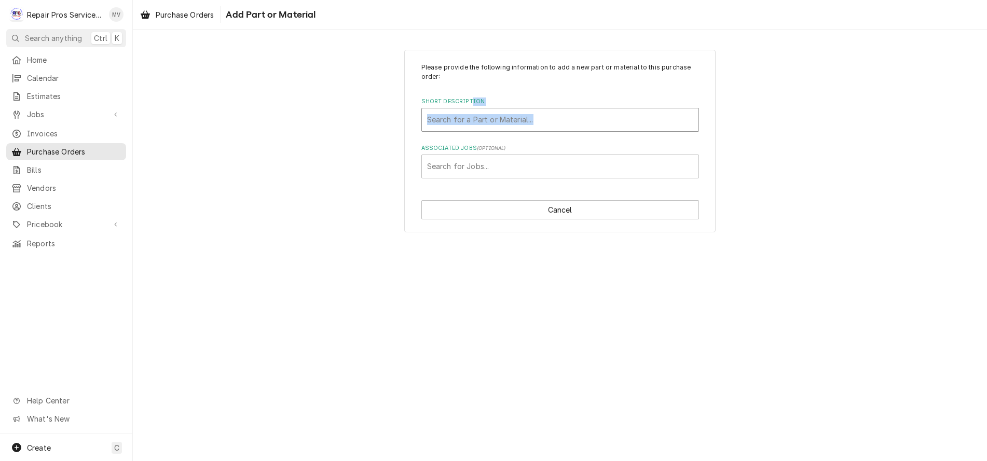
drag, startPoint x: 469, startPoint y: 105, endPoint x: 469, endPoint y: 113, distance: 7.3
click at [469, 112] on div "Short Description Search for a Part or Material..." at bounding box center [560, 115] width 278 height 34
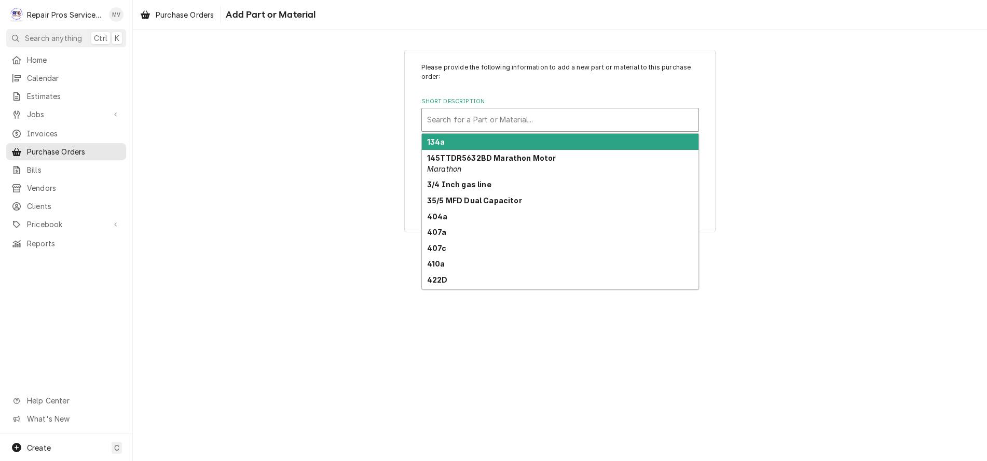
click at [473, 123] on div "Short Description" at bounding box center [560, 120] width 266 height 19
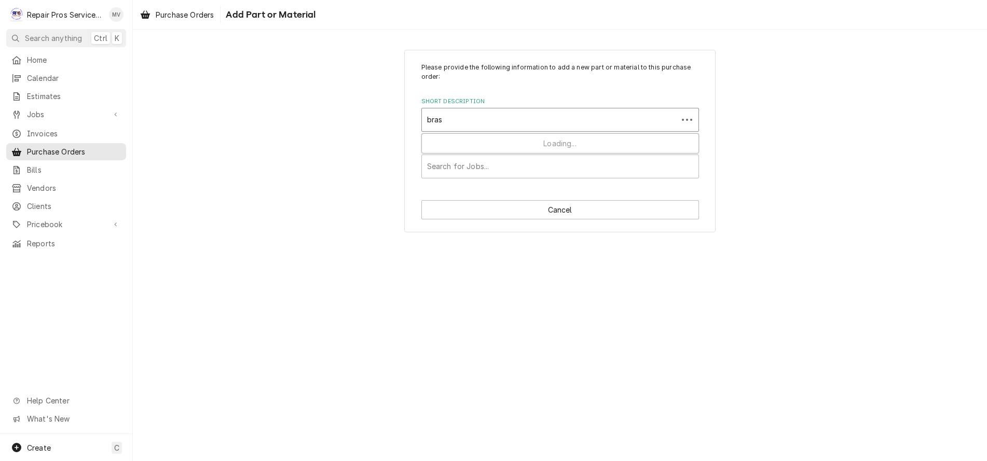
type input "brass"
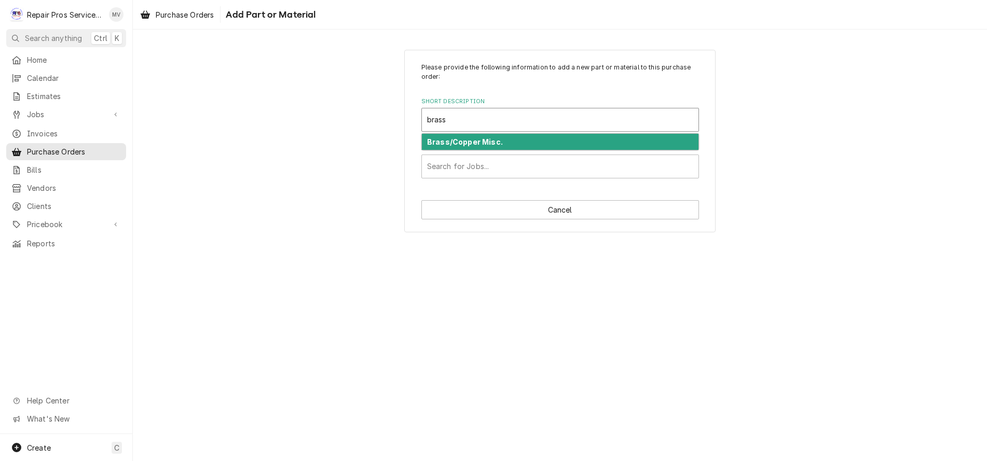
click at [480, 143] on strong "Brass/Copper Misc." at bounding box center [465, 141] width 76 height 9
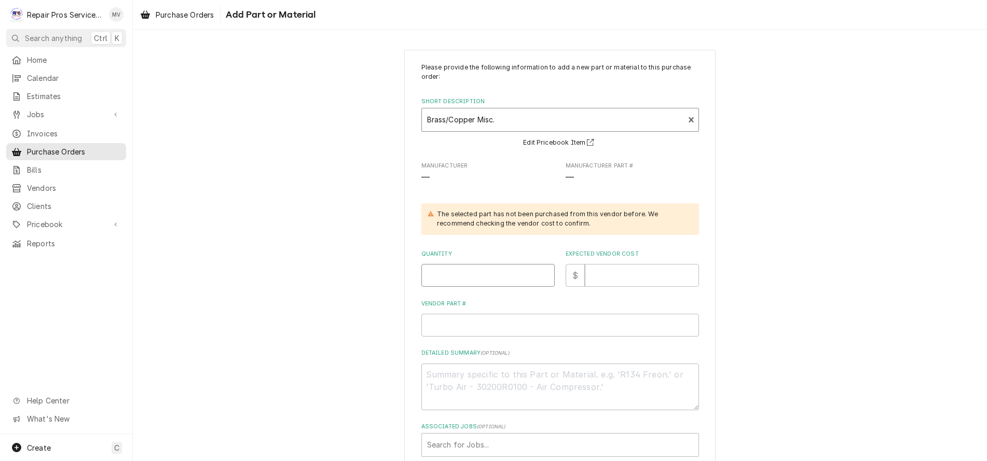
click at [439, 276] on input "Quantity" at bounding box center [487, 275] width 133 height 23
type textarea "x"
type input "1"
type textarea "x"
type input "9"
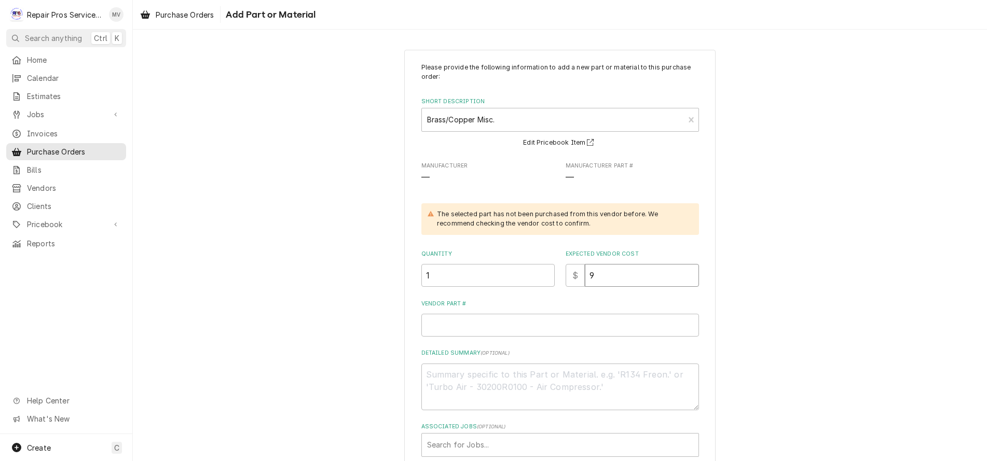
type textarea "x"
type input "9.1"
type textarea "x"
type input "9.18"
click at [438, 336] on input "Vendor Part #" at bounding box center [560, 325] width 278 height 23
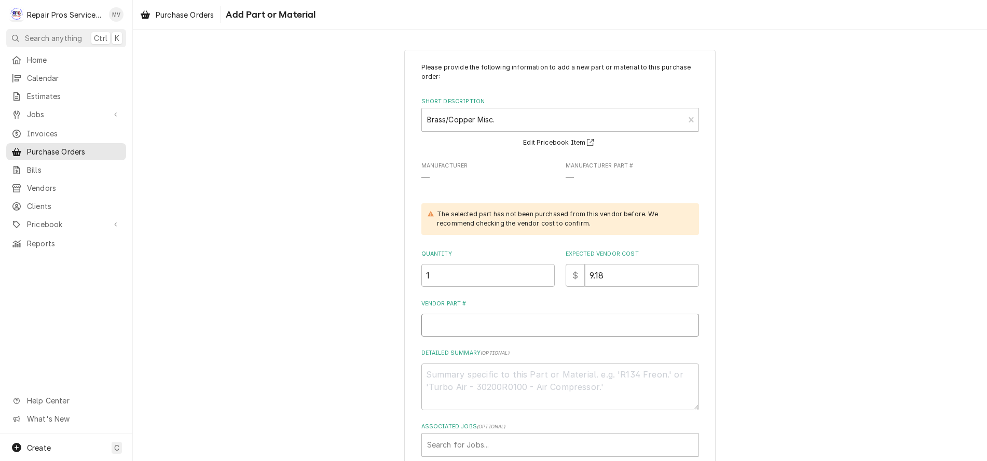
drag, startPoint x: 438, startPoint y: 336, endPoint x: 424, endPoint y: 326, distance: 16.4
click at [424, 326] on input "Vendor Part #" at bounding box center [560, 325] width 278 height 23
type textarea "x"
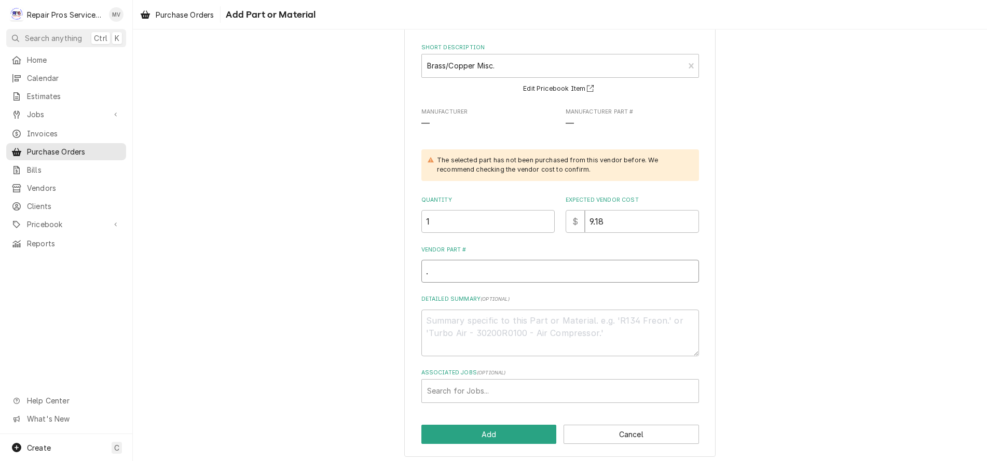
scroll to position [59, 0]
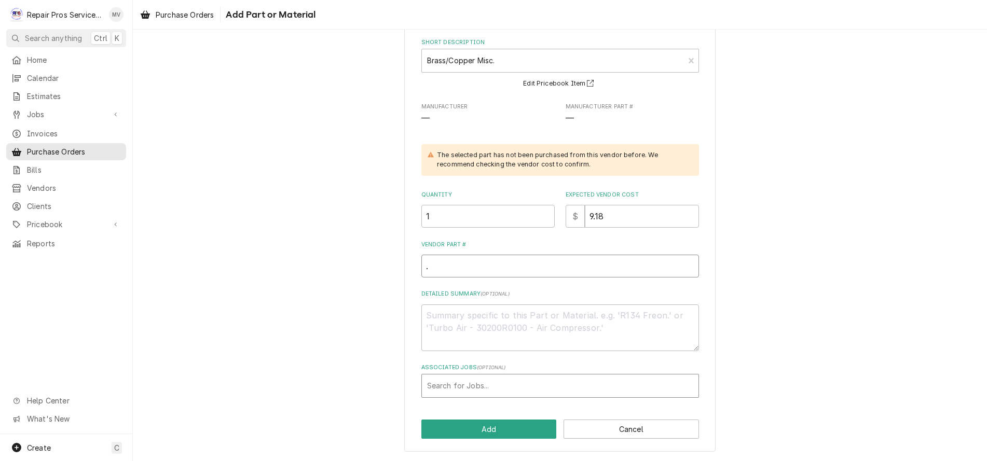
type input "."
click at [443, 382] on div "Associated Jobs" at bounding box center [560, 386] width 266 height 19
type input "1548"
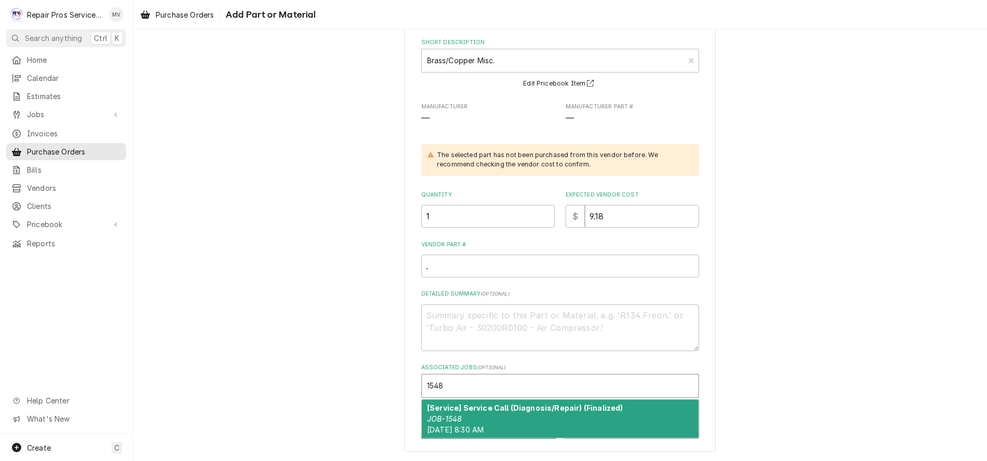
click at [525, 413] on div "[Service] Service Call (Diagnosis/Repair) (Finalized) JOB-1548 [DATE] 8:30 AM" at bounding box center [560, 419] width 277 height 38
type textarea "x"
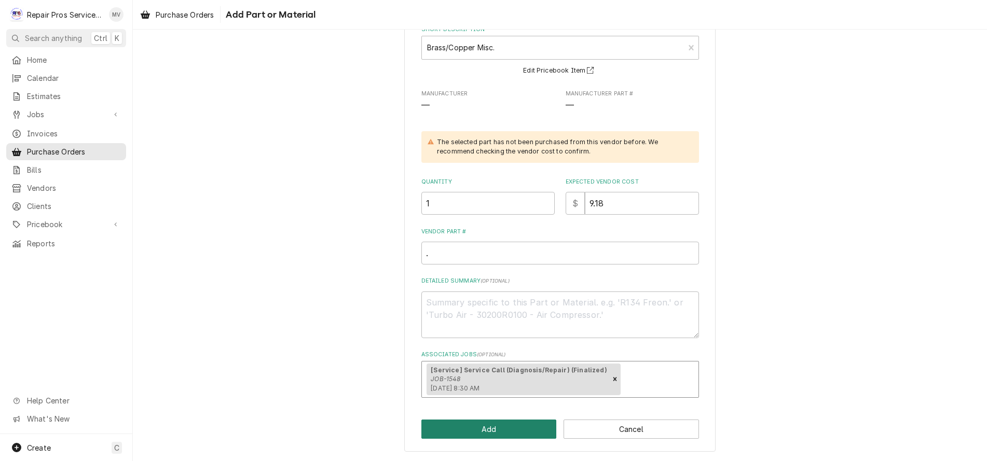
click at [493, 425] on button "Add" at bounding box center [488, 429] width 135 height 19
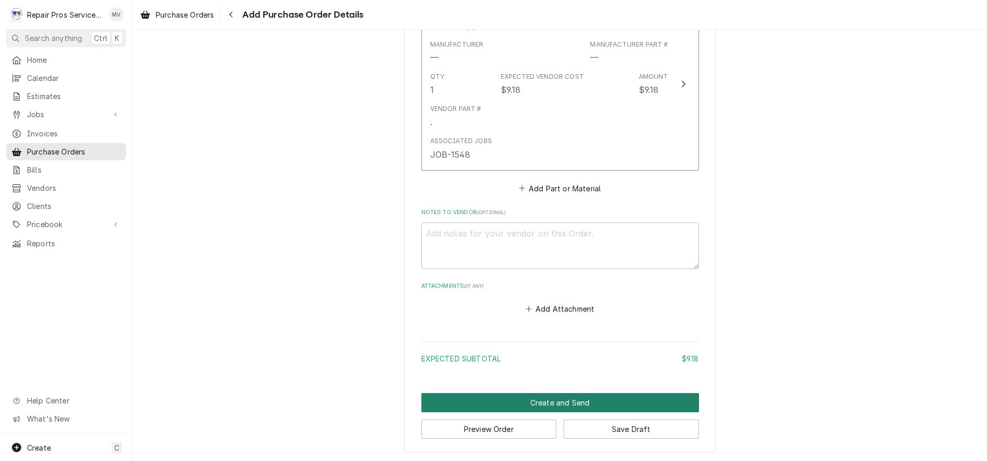
click at [504, 398] on button "Create and Send" at bounding box center [560, 402] width 278 height 19
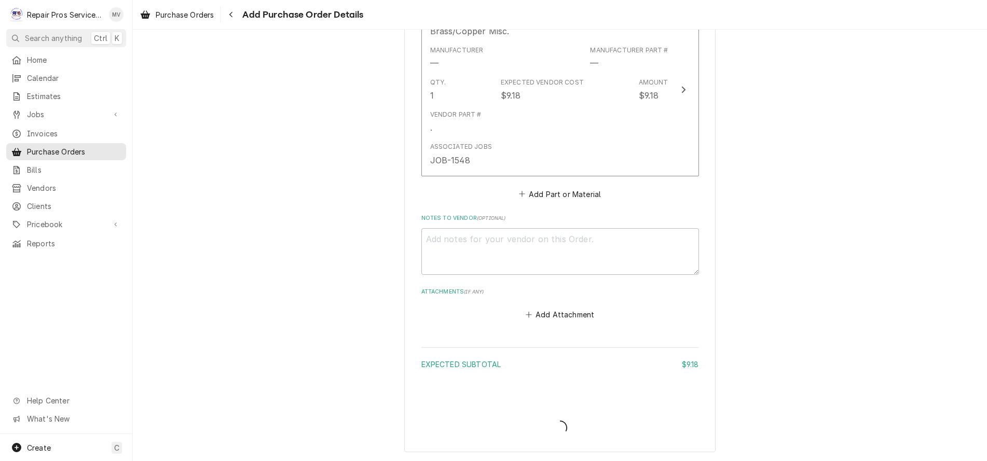
scroll to position [456, 0]
type textarea "x"
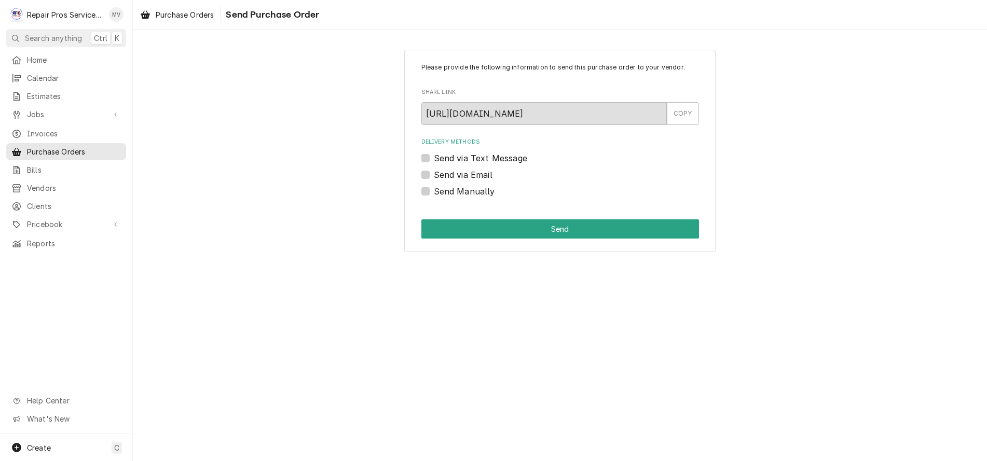
click at [443, 188] on label "Send Manually" at bounding box center [464, 191] width 61 height 12
click at [443, 188] on input "Send Manually" at bounding box center [573, 196] width 278 height 23
checkbox input "true"
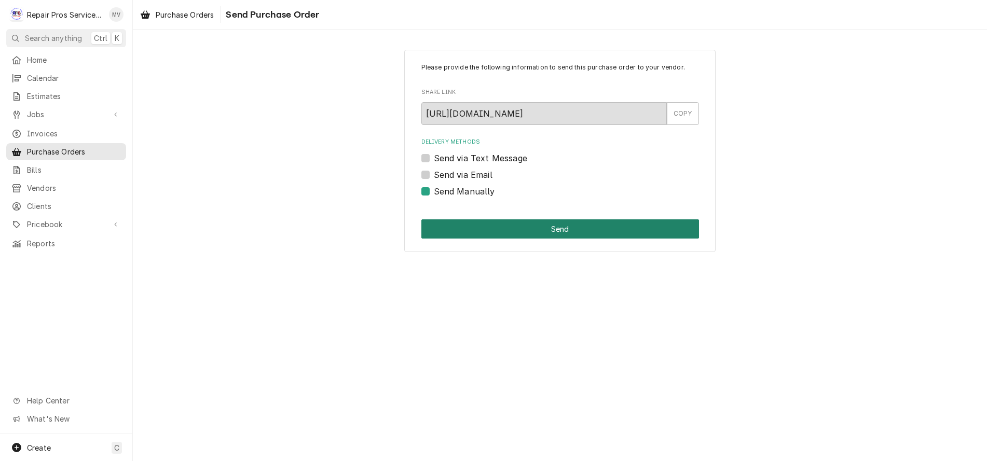
click at [558, 236] on button "Send" at bounding box center [560, 228] width 278 height 19
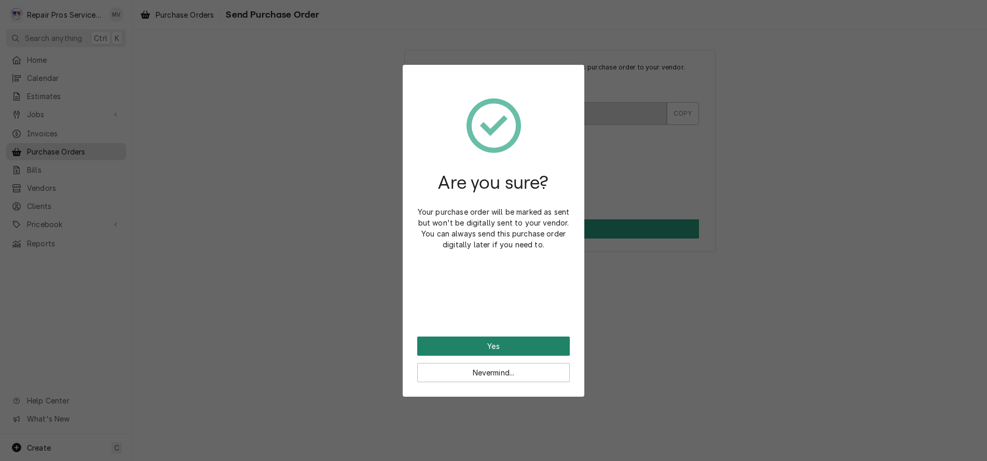
click at [462, 349] on button "Yes" at bounding box center [493, 346] width 153 height 19
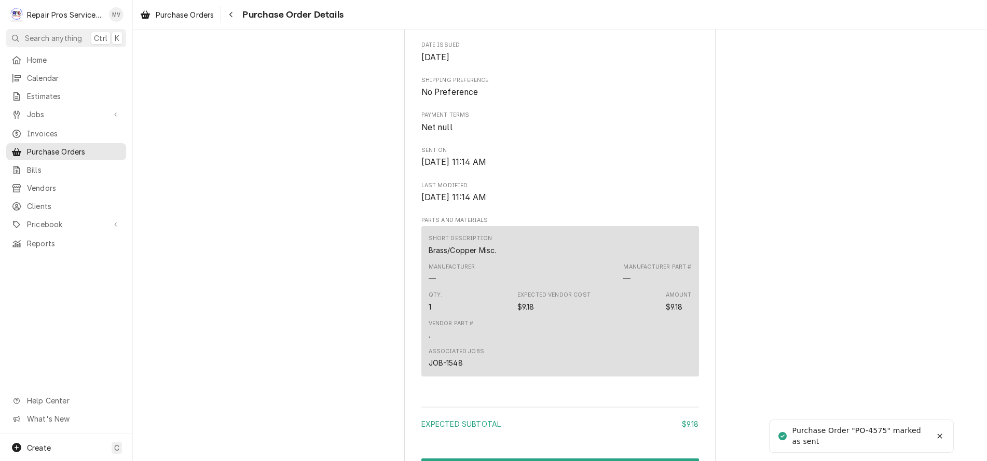
scroll to position [631, 0]
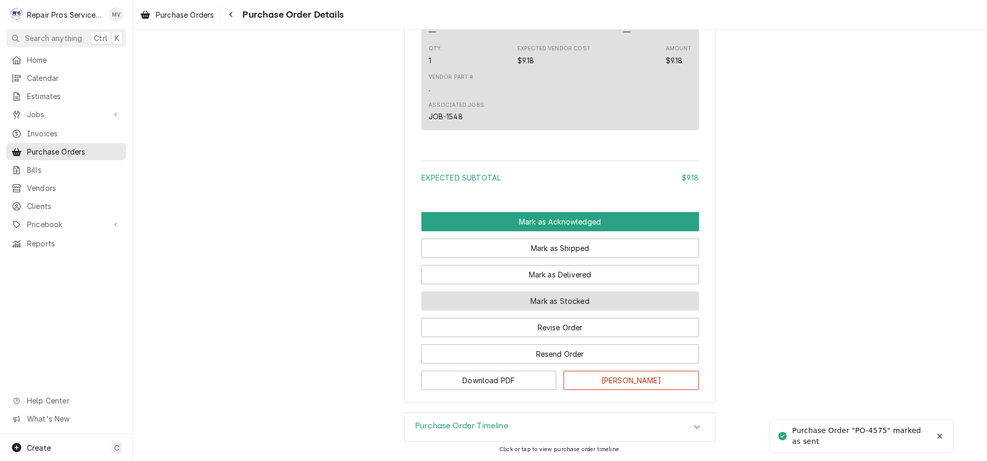
click at [522, 309] on button "Mark as Stocked" at bounding box center [560, 301] width 278 height 19
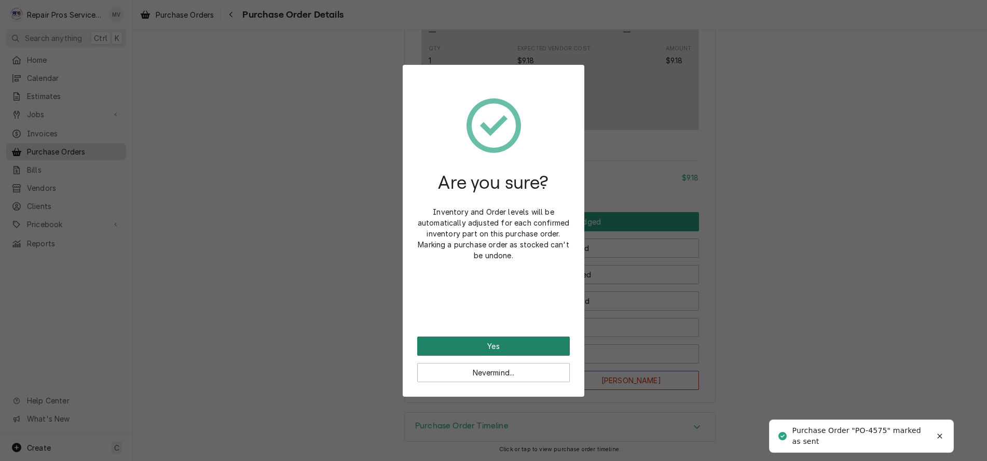
click at [516, 343] on button "Yes" at bounding box center [493, 346] width 153 height 19
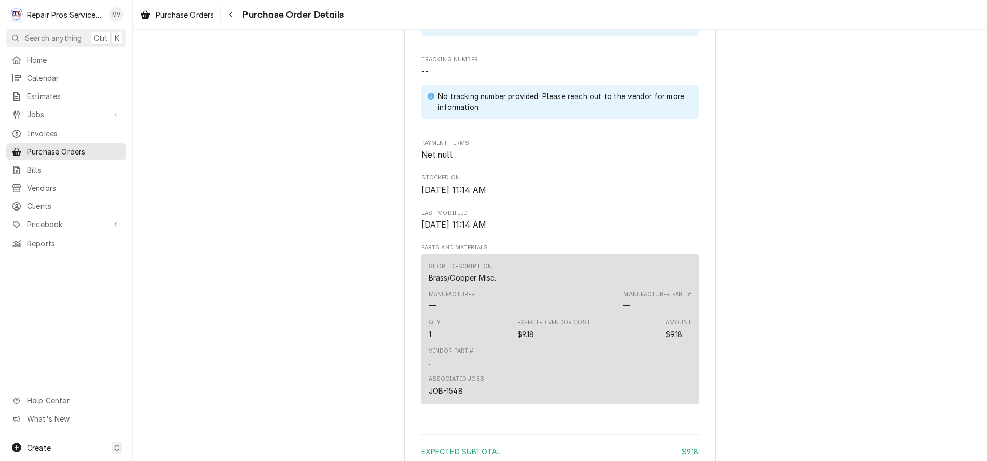
scroll to position [684, 0]
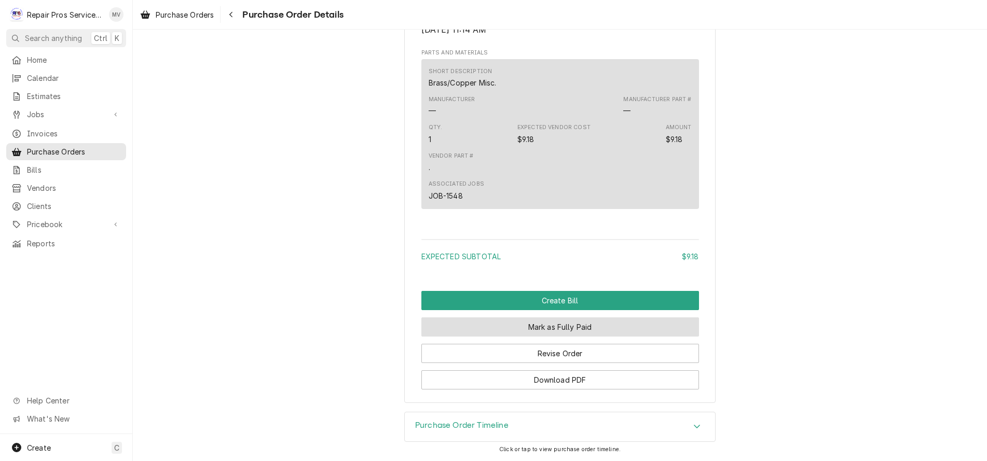
click at [520, 330] on button "Mark as Fully Paid" at bounding box center [560, 327] width 278 height 19
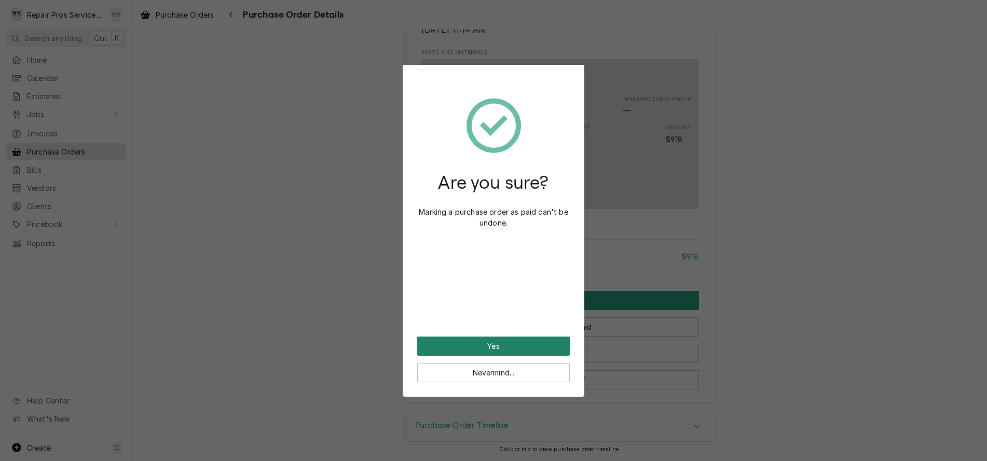
click at [513, 346] on button "Yes" at bounding box center [493, 346] width 153 height 19
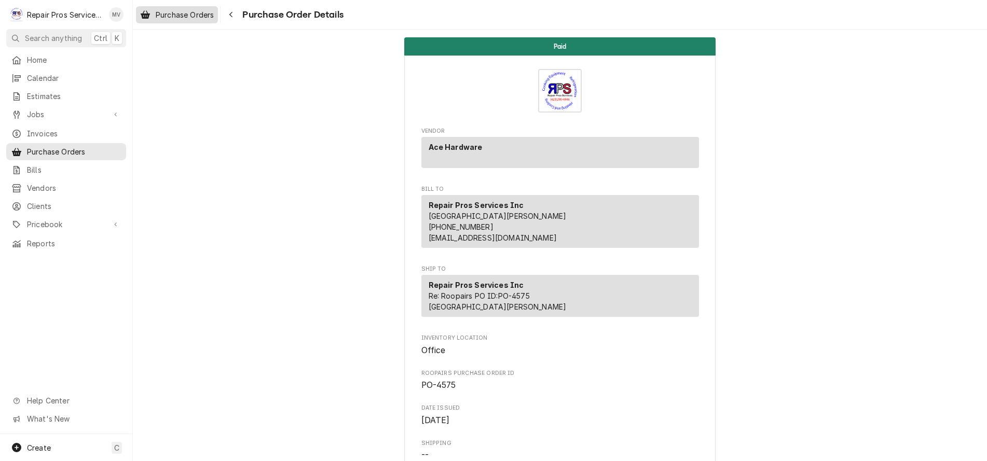
click at [189, 10] on span "Purchase Orders" at bounding box center [185, 14] width 58 height 11
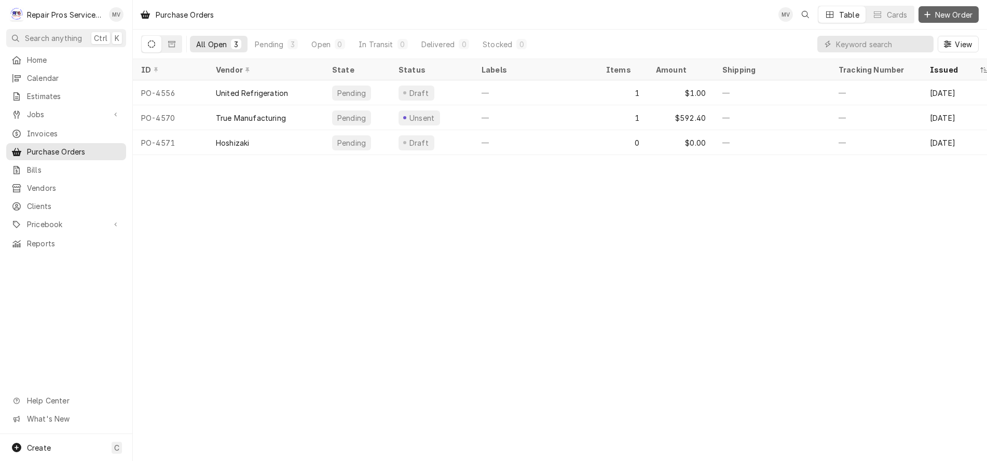
click at [943, 13] on span "New Order" at bounding box center [954, 14] width 42 height 11
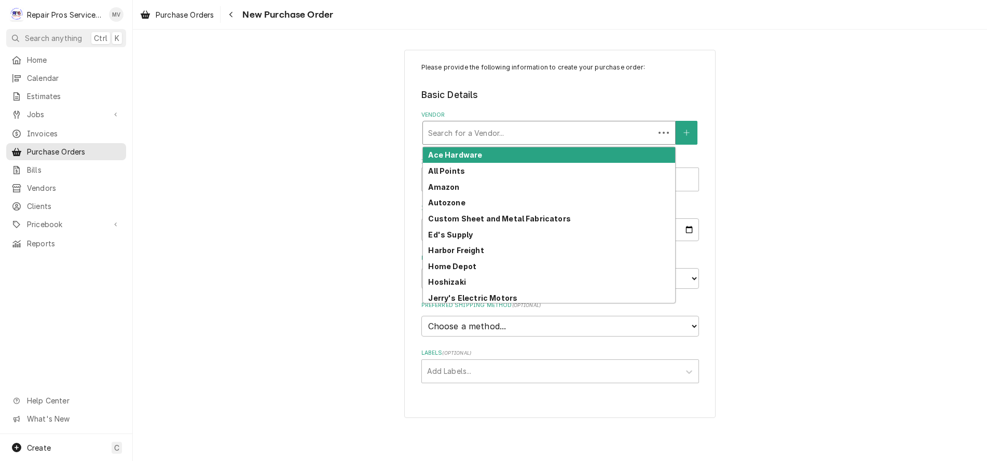
click at [471, 130] on div "Vendor" at bounding box center [538, 132] width 221 height 19
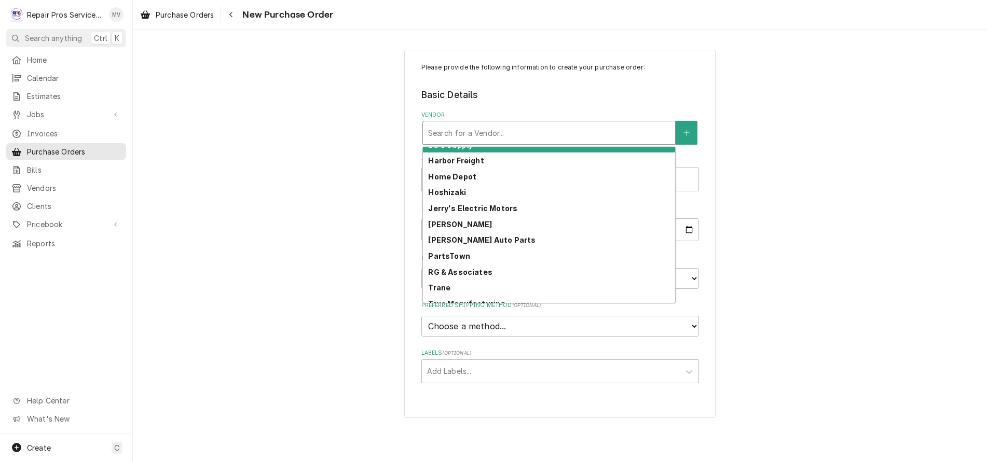
scroll to position [146, 0]
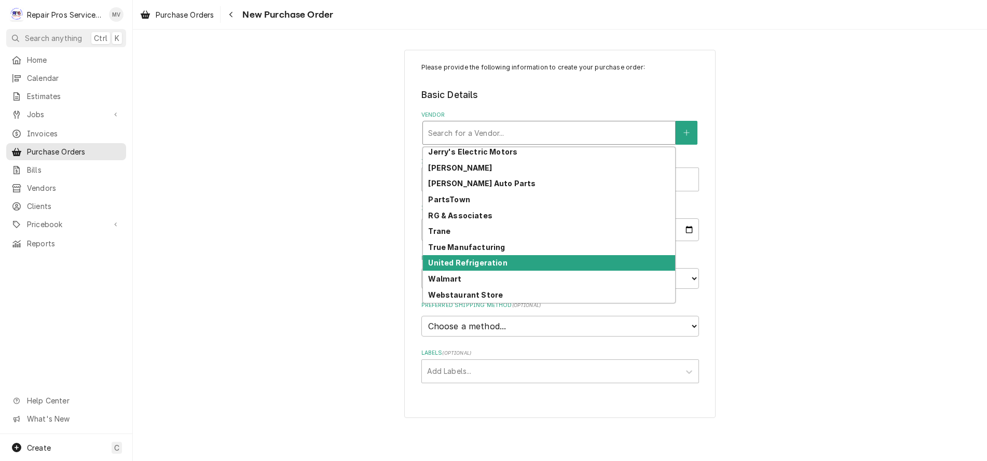
click at [467, 259] on strong "United Refrigeration" at bounding box center [467, 262] width 79 height 9
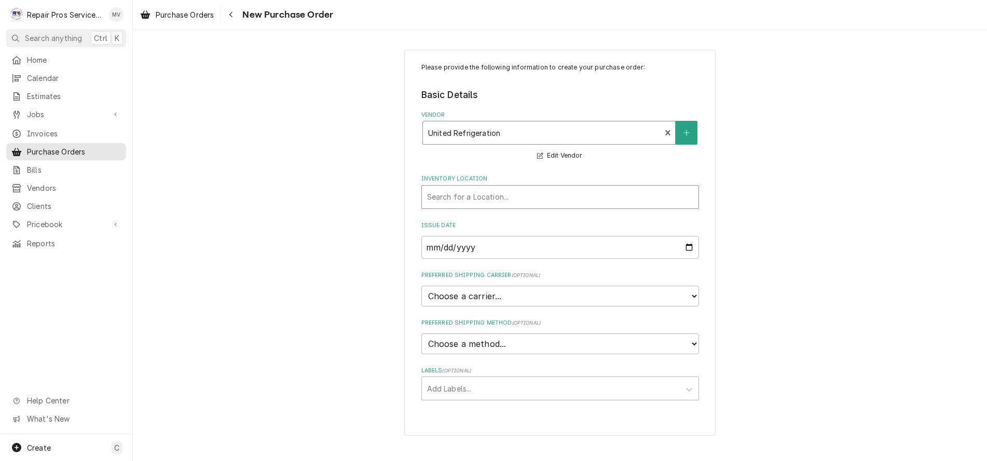
click at [453, 199] on div "Inventory Location" at bounding box center [560, 197] width 266 height 19
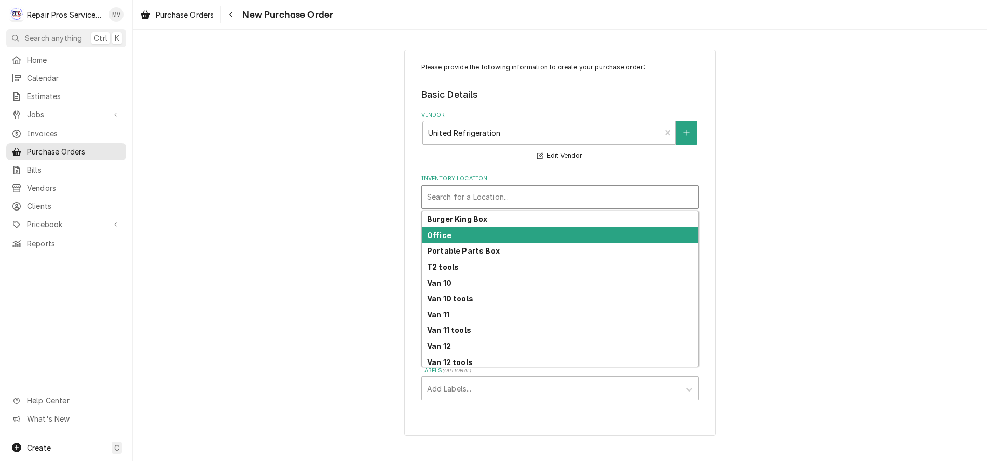
click at [454, 231] on div "Office" at bounding box center [560, 235] width 277 height 16
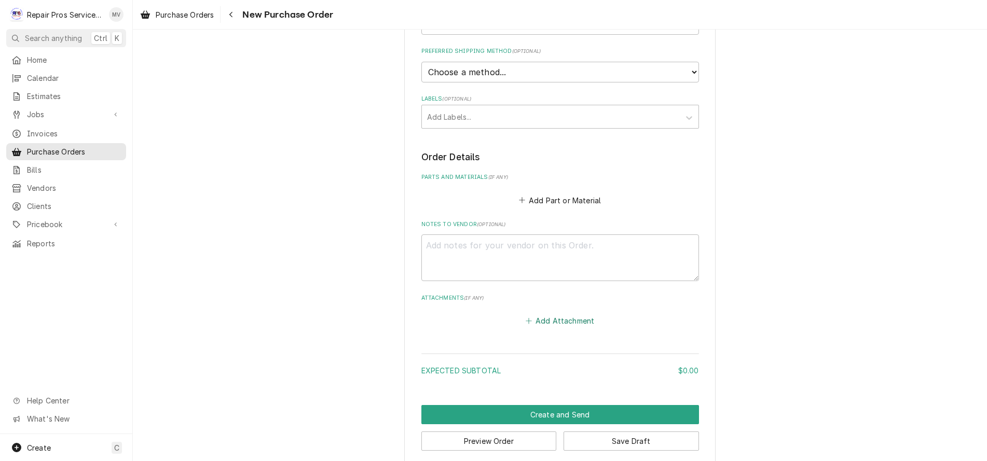
scroll to position [284, 0]
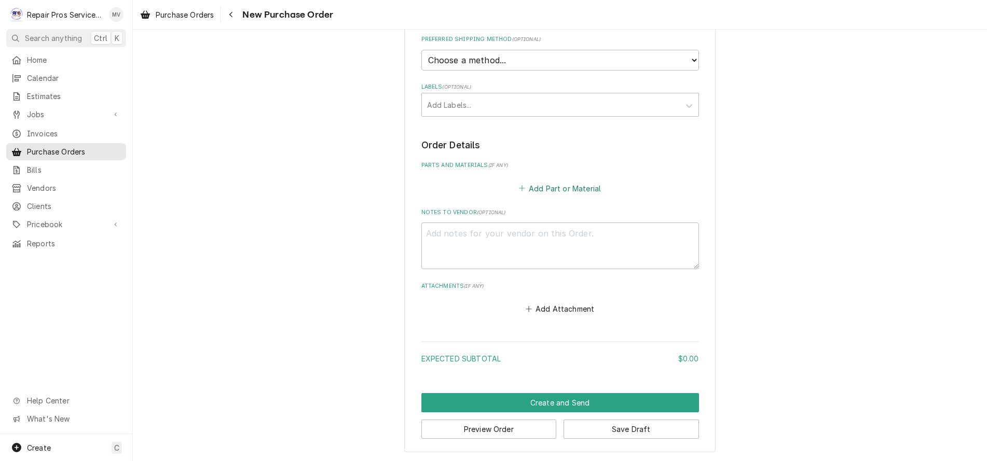
click at [550, 188] on button "Add Part or Material" at bounding box center [560, 188] width 86 height 15
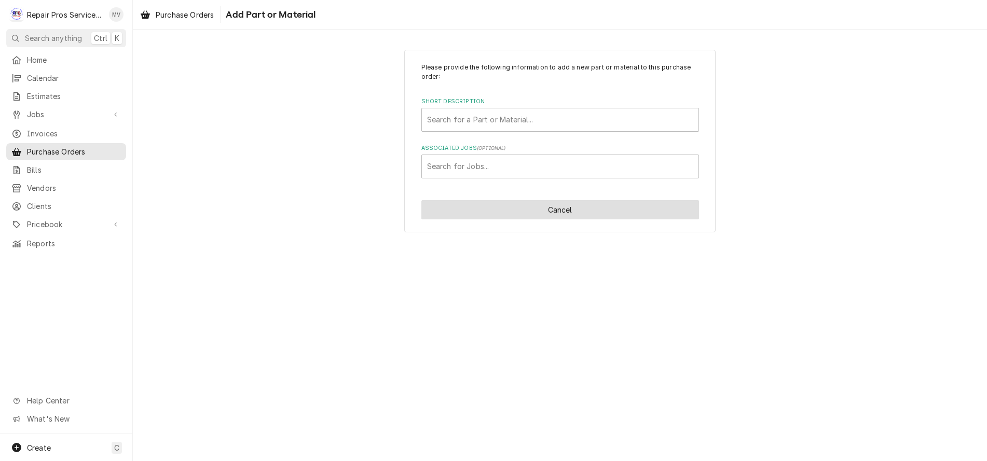
click at [540, 207] on button "Cancel" at bounding box center [560, 209] width 278 height 19
type textarea "x"
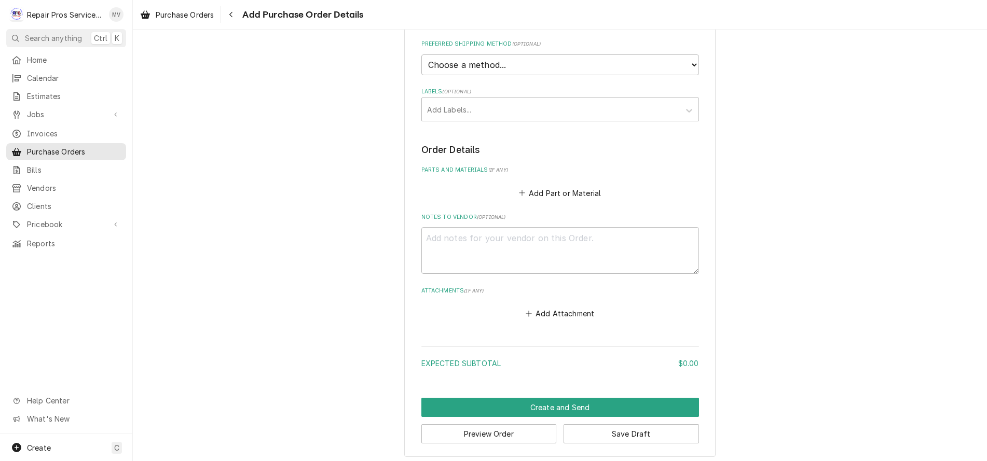
scroll to position [284, 0]
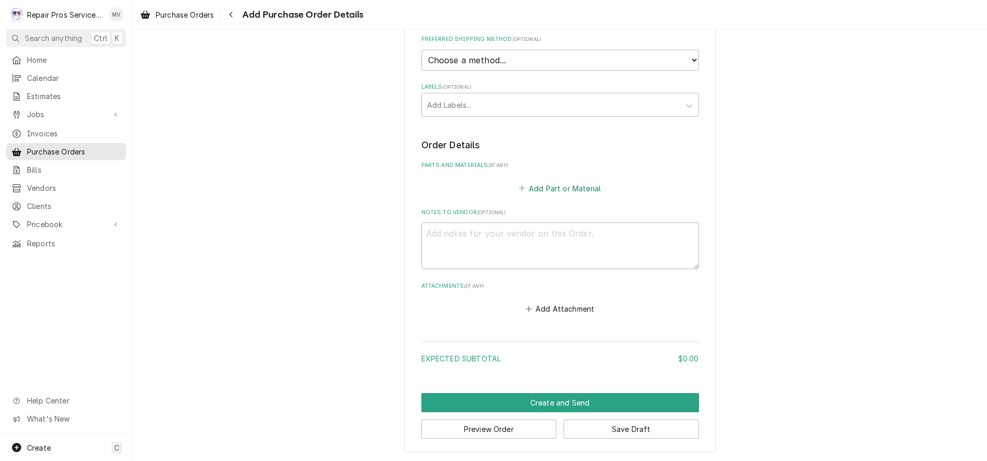
click at [557, 187] on button "Add Part or Material" at bounding box center [560, 188] width 86 height 15
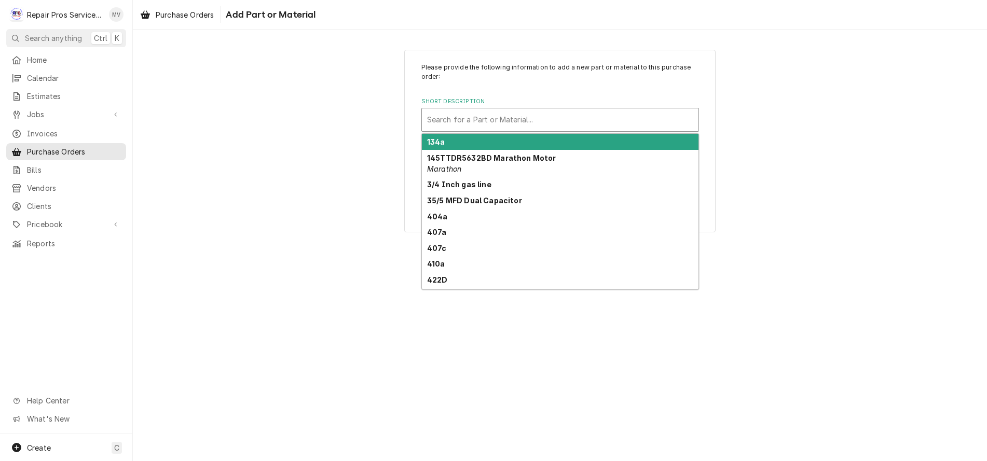
click at [481, 123] on div "Short Description" at bounding box center [560, 120] width 266 height 19
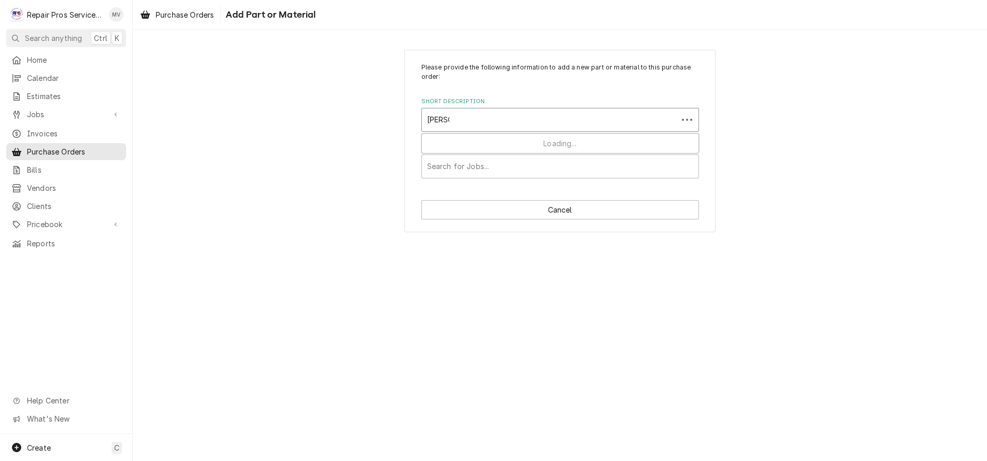
type input "gasket"
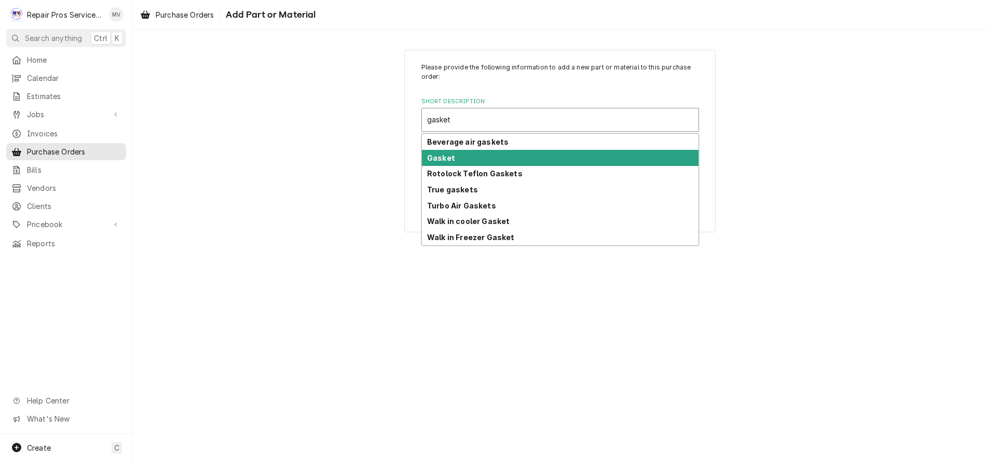
click at [463, 161] on div "Gasket" at bounding box center [560, 158] width 277 height 16
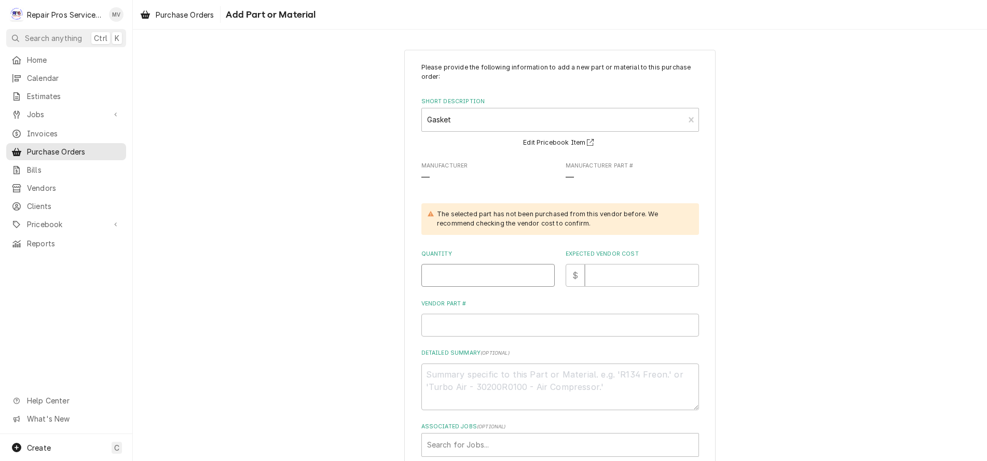
click at [474, 277] on input "Quantity" at bounding box center [487, 275] width 133 height 23
type textarea "x"
type input "1"
click at [646, 274] on input "Expected Vendor Cost" at bounding box center [642, 275] width 114 height 23
type textarea "x"
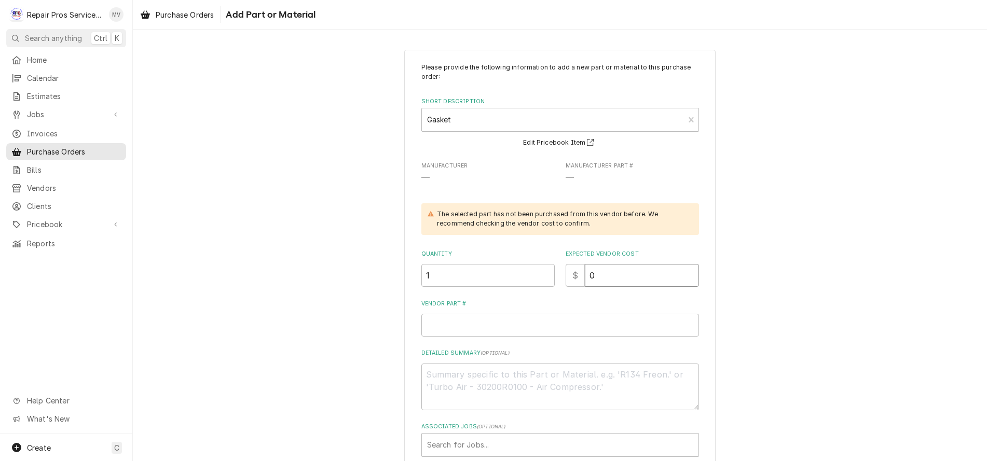
type input "0"
click at [474, 322] on input "Vendor Part #" at bounding box center [560, 325] width 278 height 23
type textarea "x"
type input "`"
click at [454, 381] on textarea "Detailed Summary ( optional )" at bounding box center [560, 387] width 278 height 47
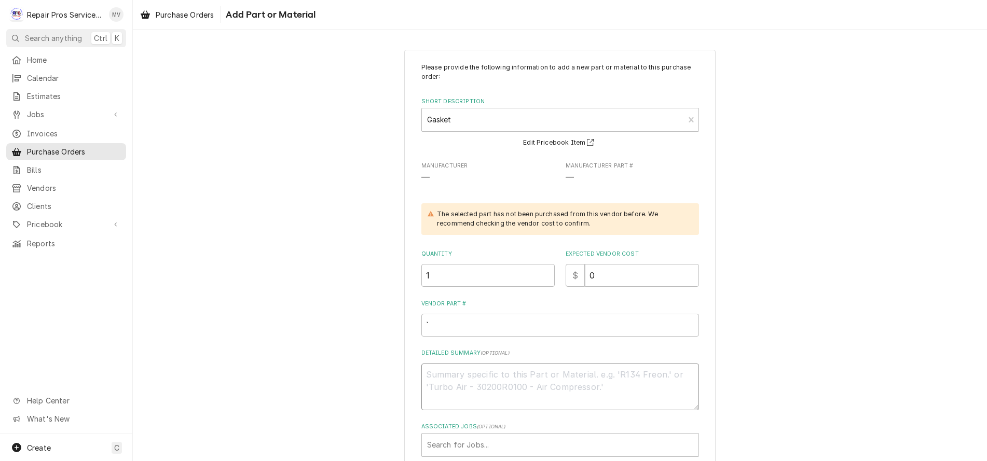
type textarea "x"
type textarea "V"
type textarea "x"
type textarea "VO"
type textarea "x"
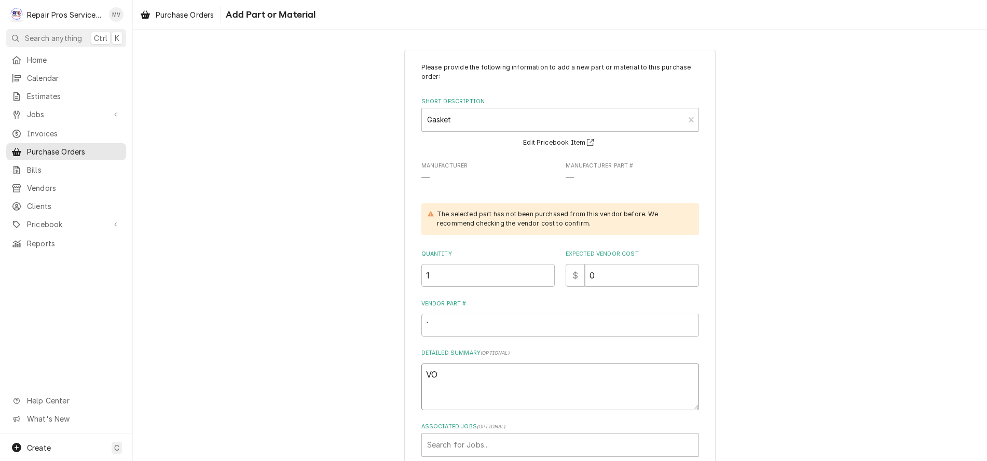
type textarea "VOI"
type textarea "x"
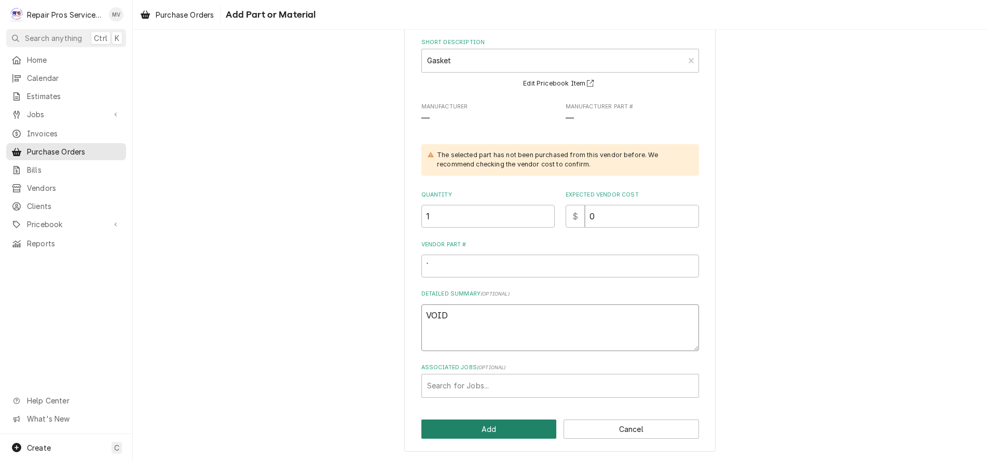
type textarea "VOID"
click at [476, 431] on button "Add" at bounding box center [488, 429] width 135 height 19
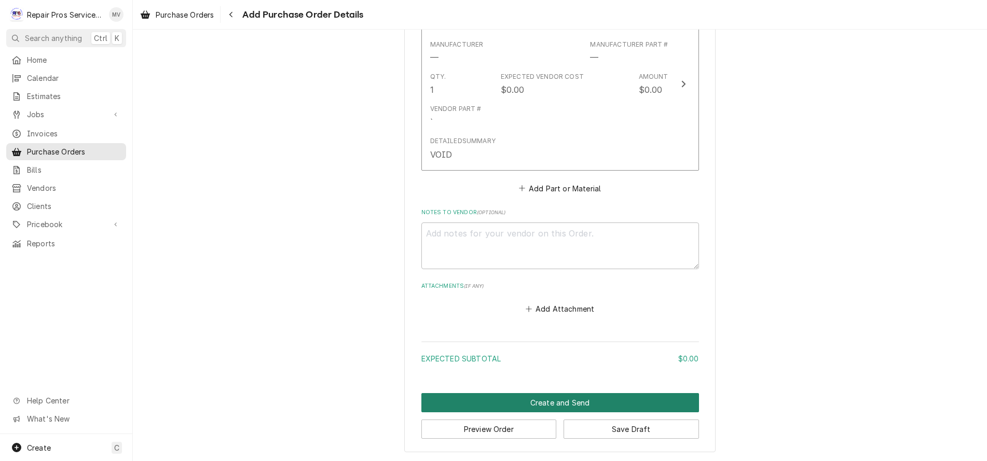
click at [541, 396] on button "Create and Send" at bounding box center [560, 402] width 278 height 19
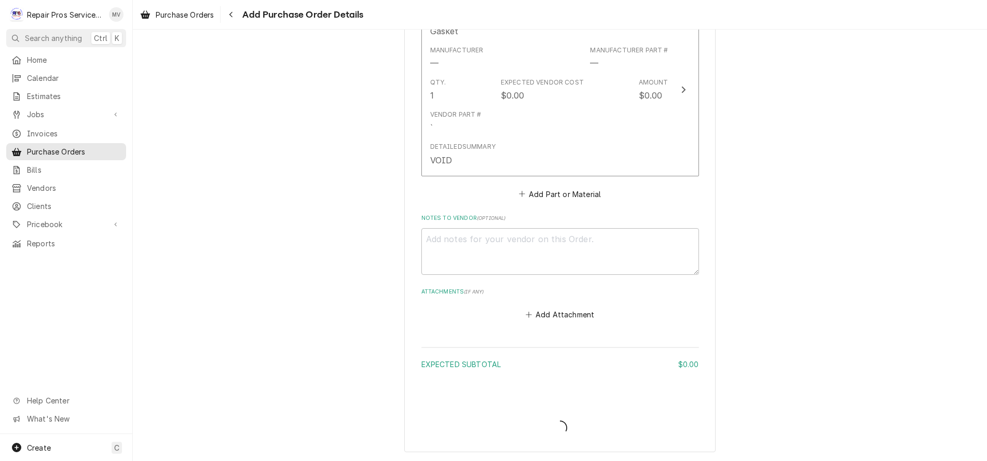
scroll to position [456, 0]
type textarea "x"
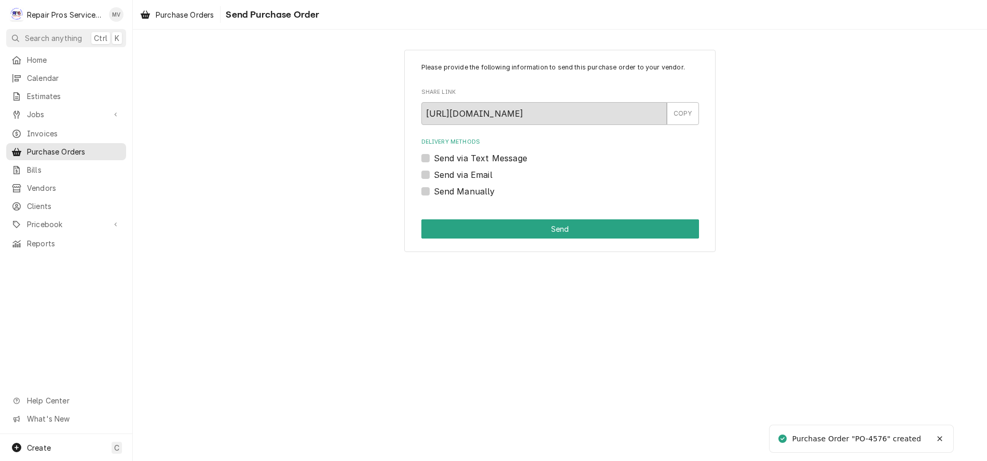
click at [439, 190] on label "Send Manually" at bounding box center [464, 191] width 61 height 12
click at [439, 190] on input "Send Manually" at bounding box center [573, 196] width 278 height 23
checkbox input "true"
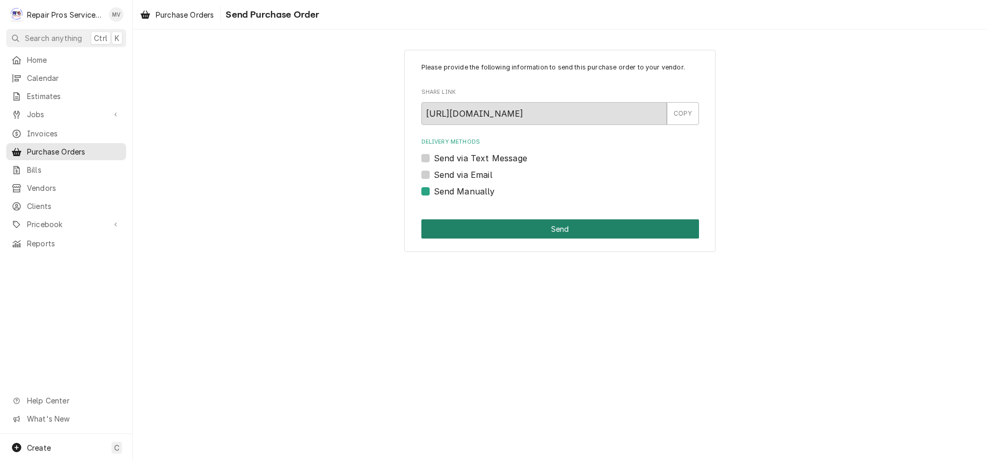
click at [559, 229] on button "Send" at bounding box center [560, 228] width 278 height 19
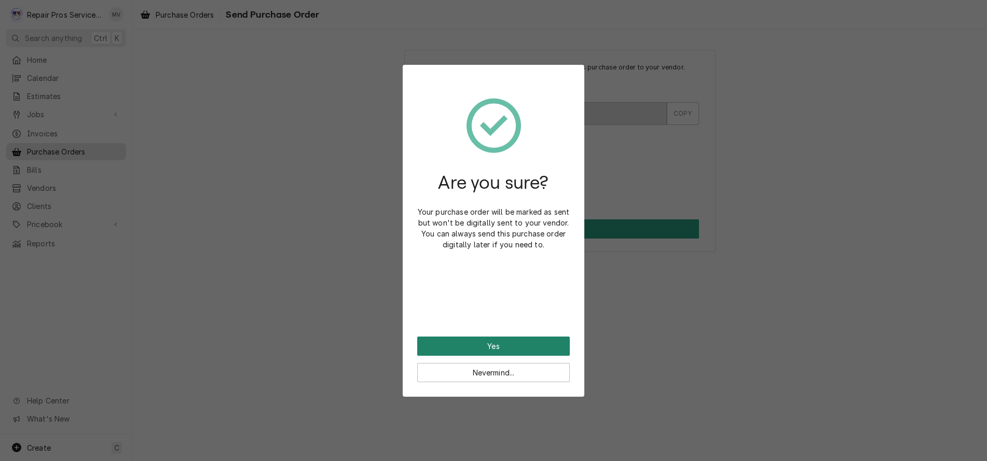
click at [493, 341] on button "Yes" at bounding box center [493, 346] width 153 height 19
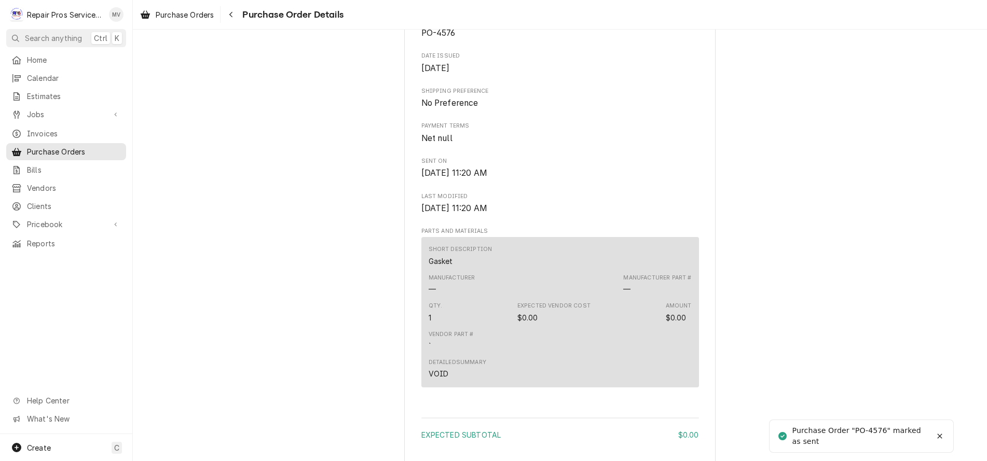
scroll to position [653, 0]
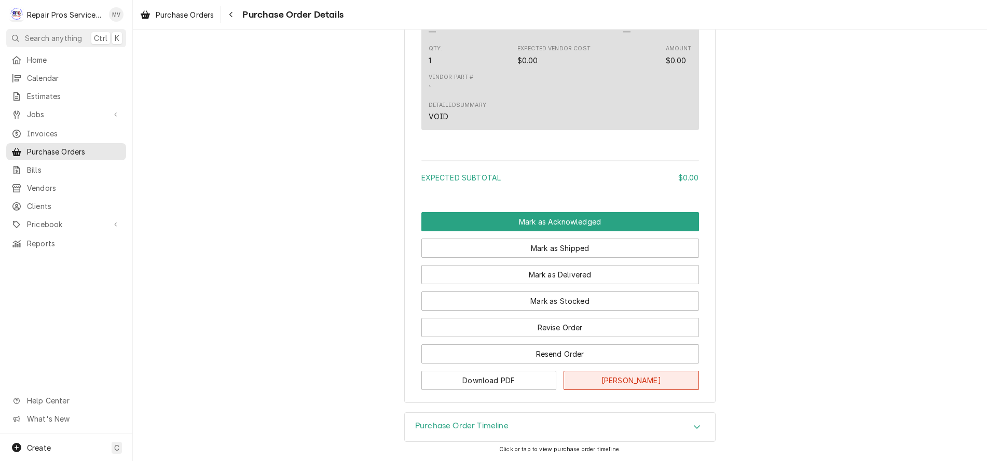
click at [634, 381] on button "Mark Cancelled" at bounding box center [630, 380] width 135 height 19
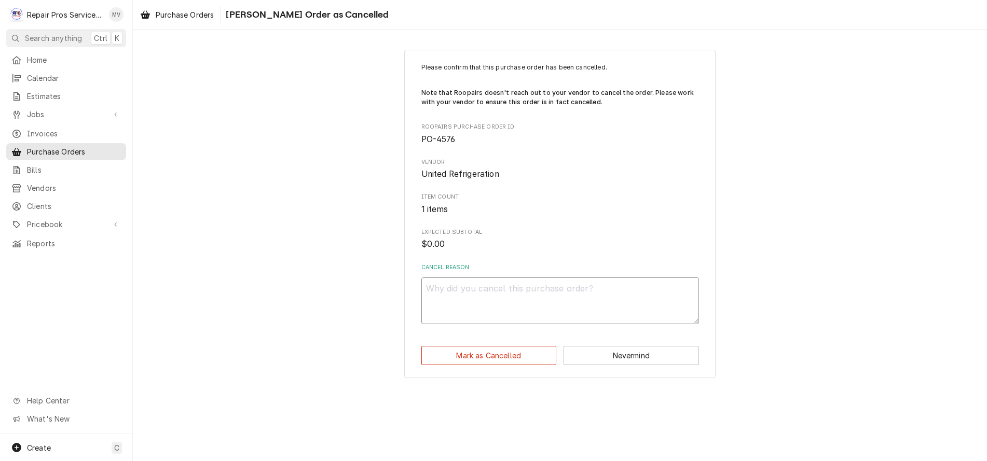
click at [478, 291] on textarea "Cancel Reason" at bounding box center [560, 301] width 278 height 47
type textarea "x"
type textarea "P"
type textarea "x"
type textarea "PO"
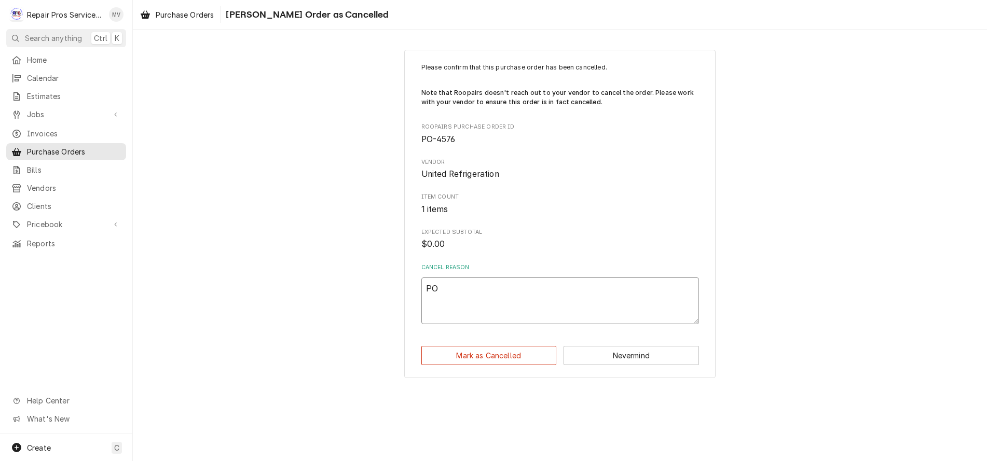
type textarea "x"
type textarea "PO"
type textarea "x"
type textarea "PO g"
type textarea "x"
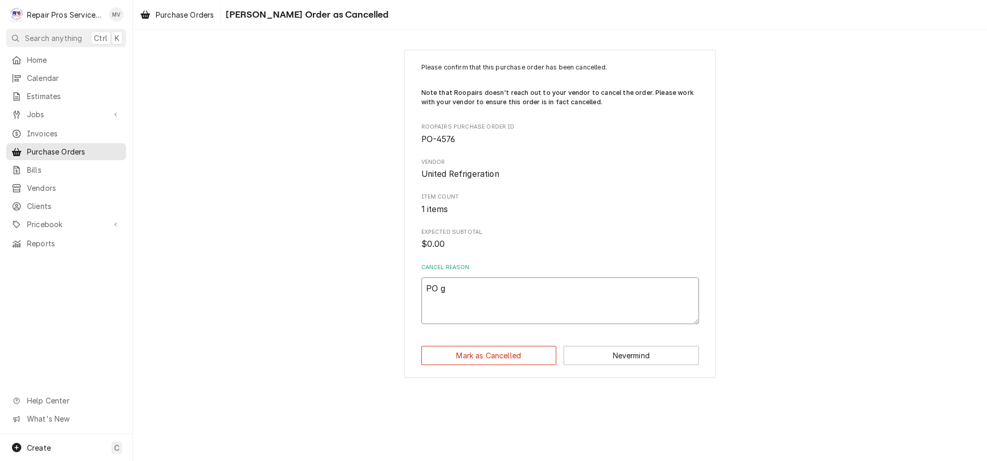
type textarea "PO gi"
type textarea "x"
type textarea "PO giv"
type textarea "x"
type textarea "PO give"
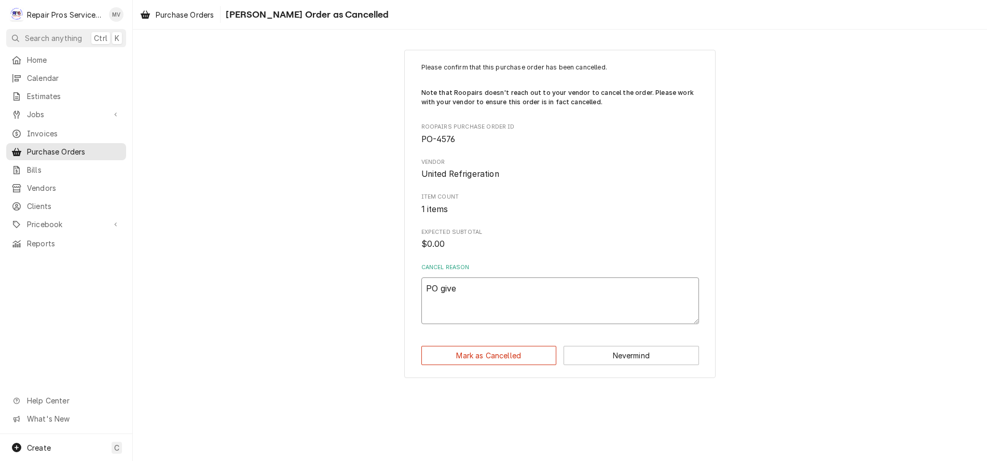
type textarea "x"
type textarea "PO given"
type textarea "x"
type textarea "PO given"
type textarea "x"
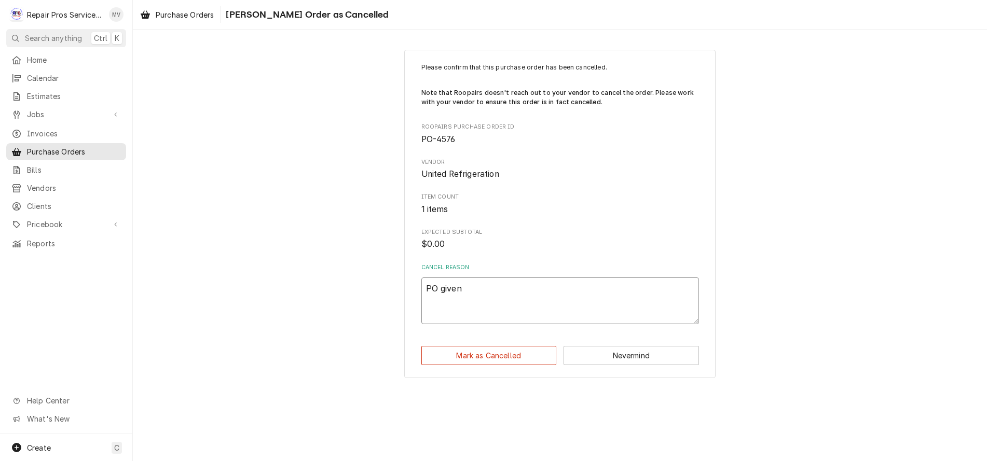
type textarea "PO given t"
type textarea "x"
type textarea "PO given tw"
type textarea "x"
type textarea "PO given twi"
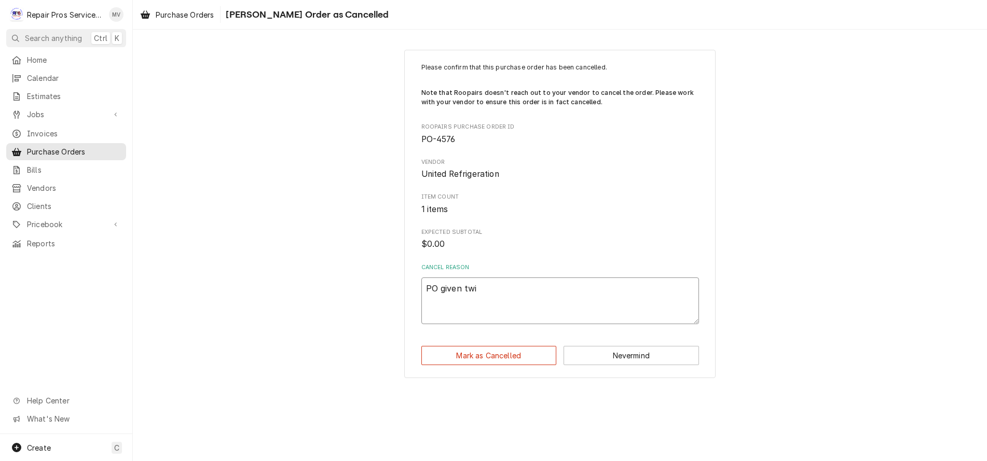
type textarea "x"
type textarea "PO given twic"
type textarea "x"
type textarea "PO given twice"
click at [512, 358] on button "Mark as Cancelled" at bounding box center [488, 355] width 135 height 19
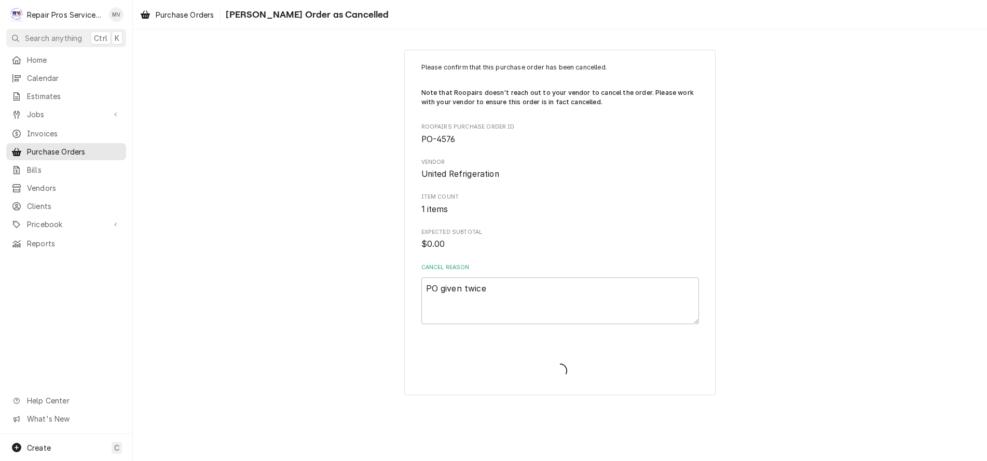
type textarea "x"
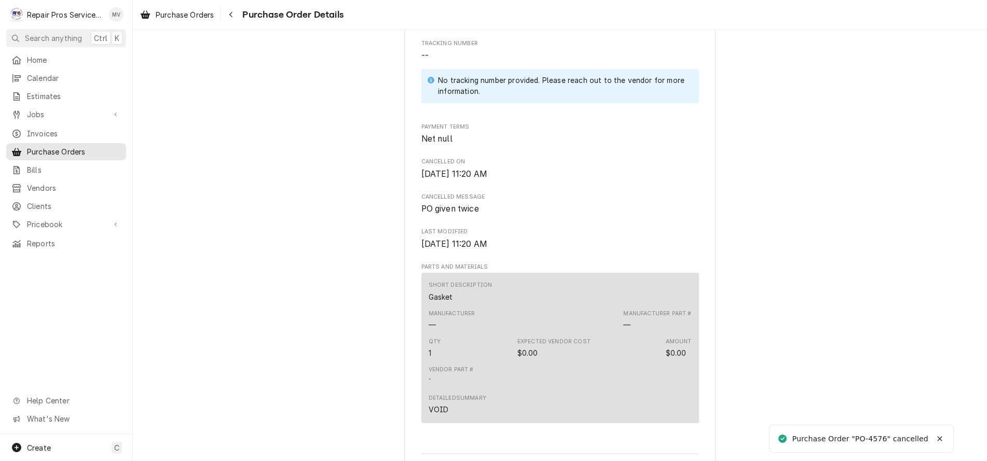
scroll to position [661, 0]
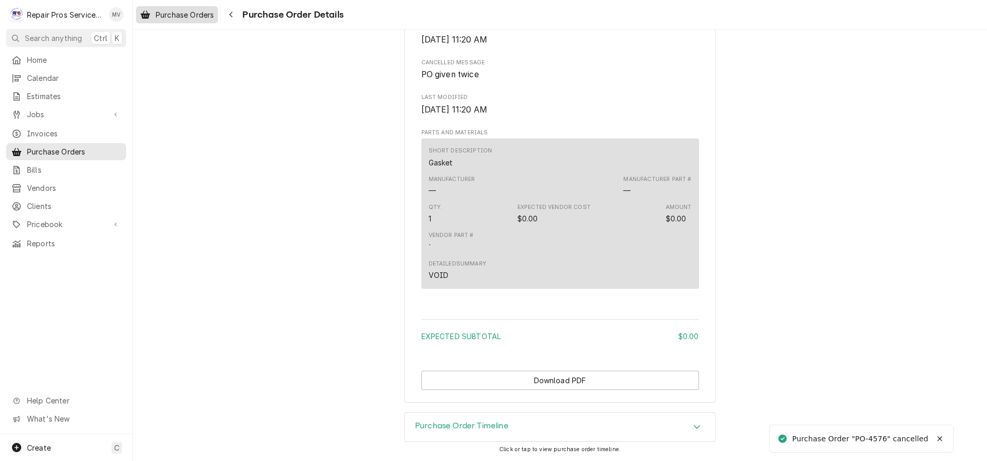
click at [165, 12] on span "Purchase Orders" at bounding box center [185, 14] width 58 height 11
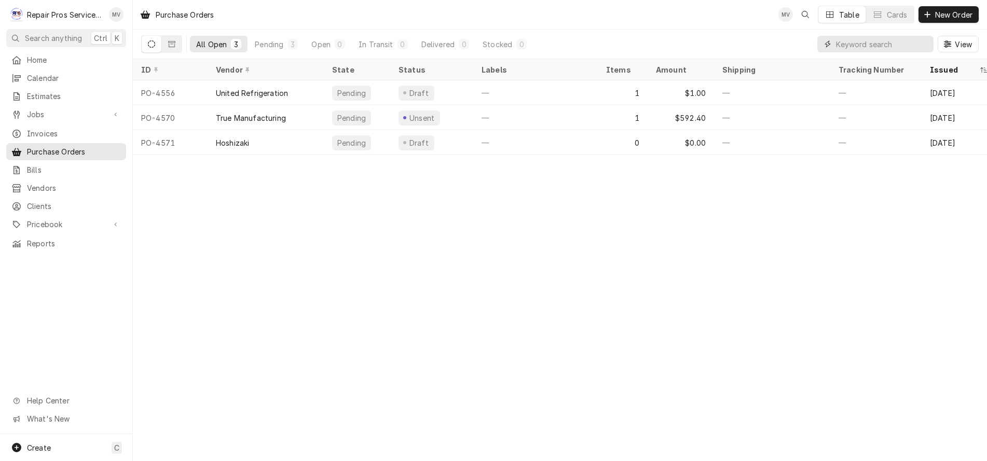
click at [903, 45] on input "Dynamic Content Wrapper" at bounding box center [882, 44] width 92 height 17
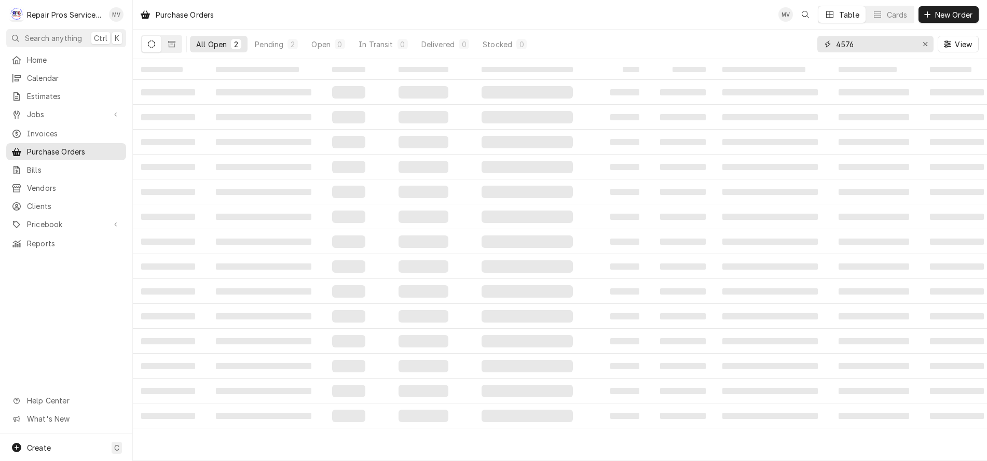
type input "4576"
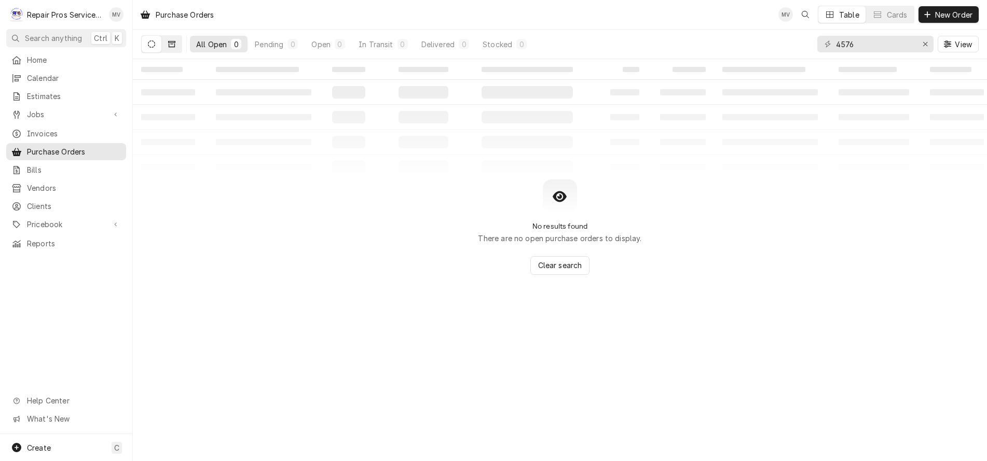
click at [171, 39] on button "Dynamic Content Wrapper" at bounding box center [172, 44] width 20 height 17
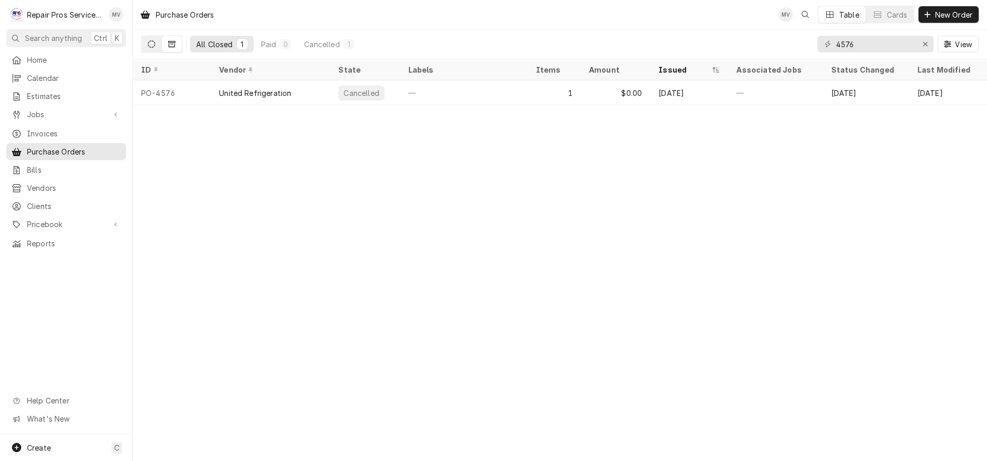
click at [149, 42] on icon "Dynamic Content Wrapper" at bounding box center [151, 43] width 7 height 7
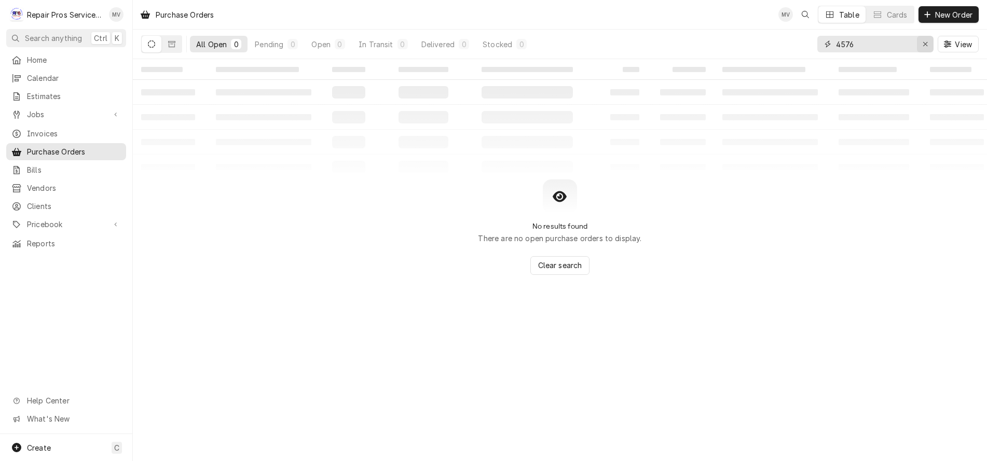
click at [925, 44] on icon "Erase input" at bounding box center [925, 44] width 4 height 4
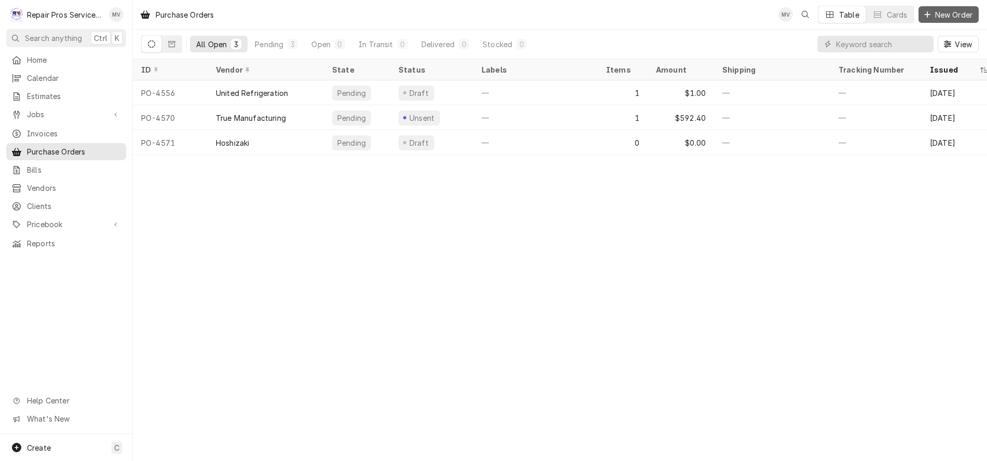
click at [943, 16] on span "New Order" at bounding box center [954, 14] width 42 height 11
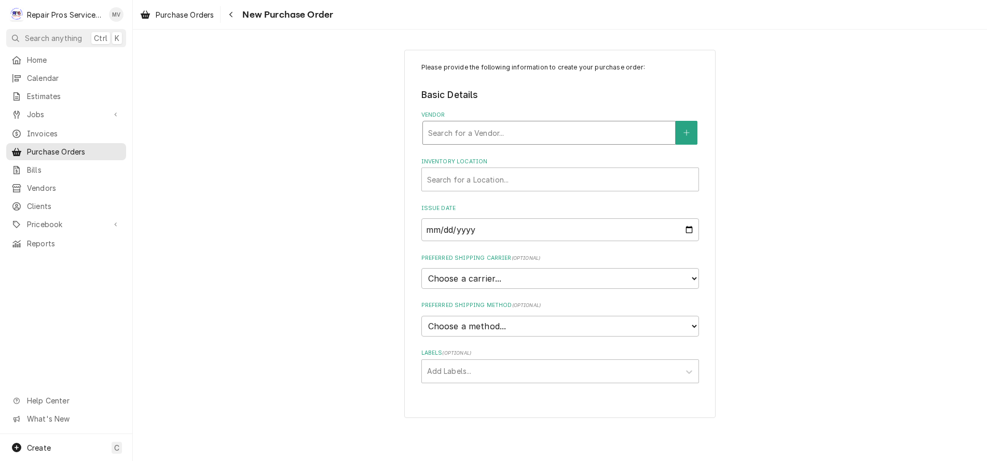
click at [463, 134] on div "Vendor" at bounding box center [549, 132] width 242 height 19
type input "part"
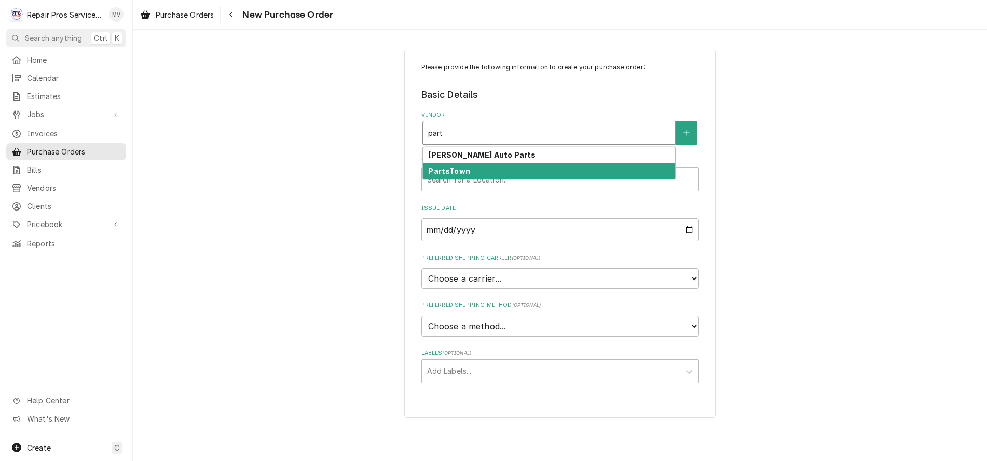
click at [444, 170] on strong "PartsTown" at bounding box center [449, 171] width 42 height 9
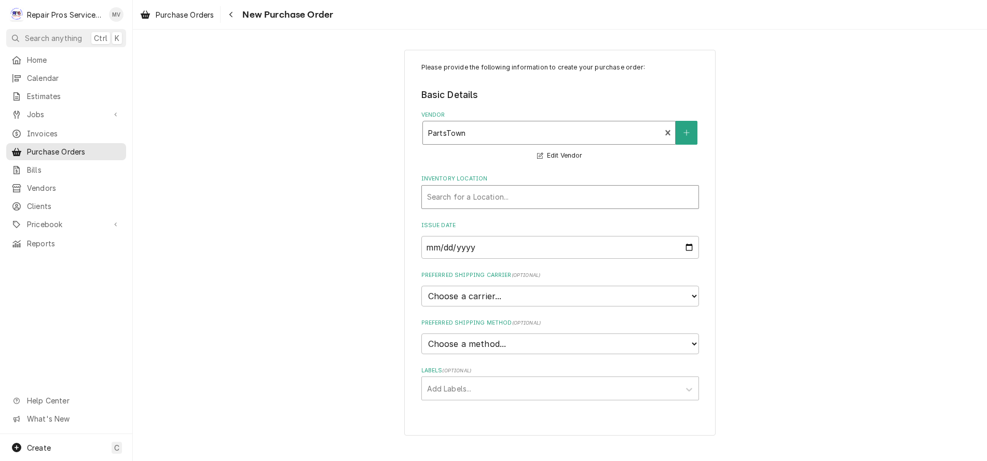
click at [448, 196] on div "Inventory Location" at bounding box center [560, 197] width 266 height 19
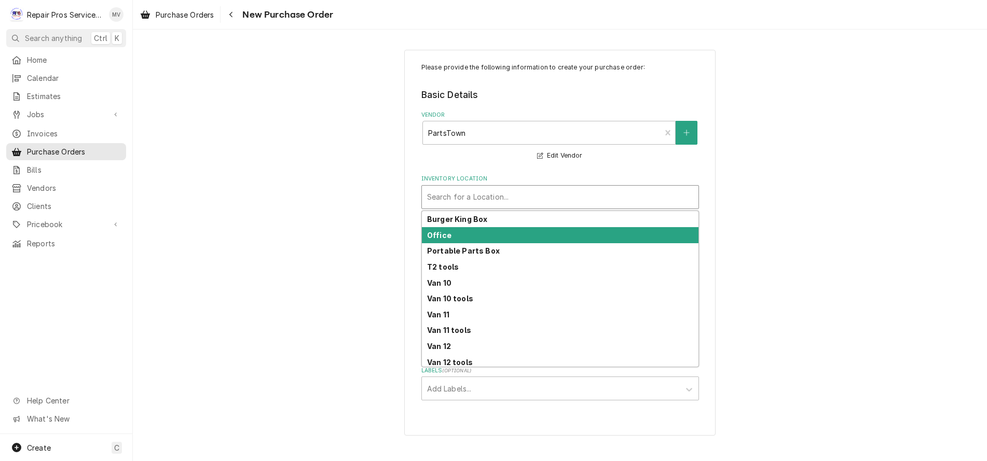
click at [445, 240] on div "Office" at bounding box center [560, 235] width 277 height 16
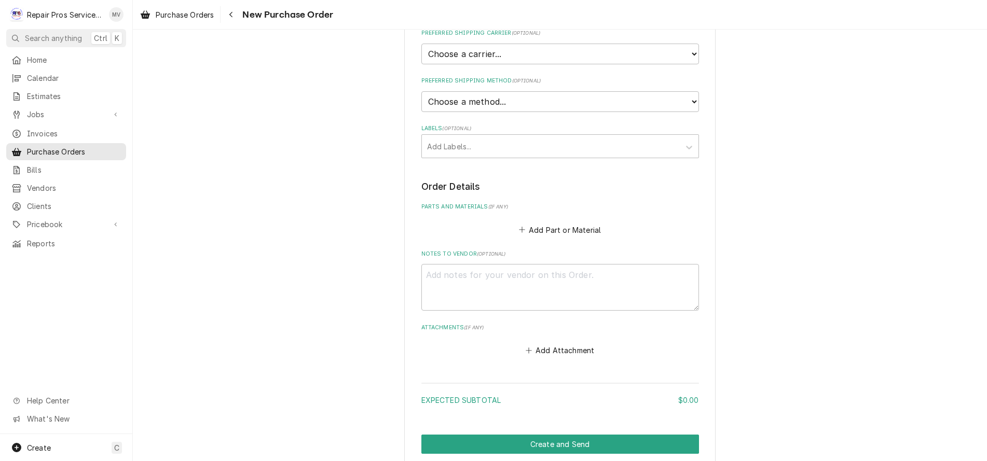
scroll to position [259, 0]
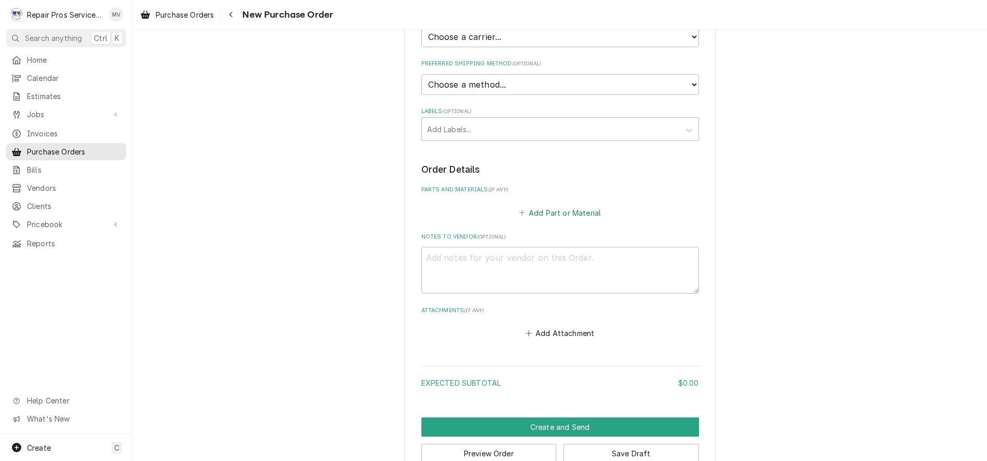
click at [551, 212] on button "Add Part or Material" at bounding box center [560, 212] width 86 height 15
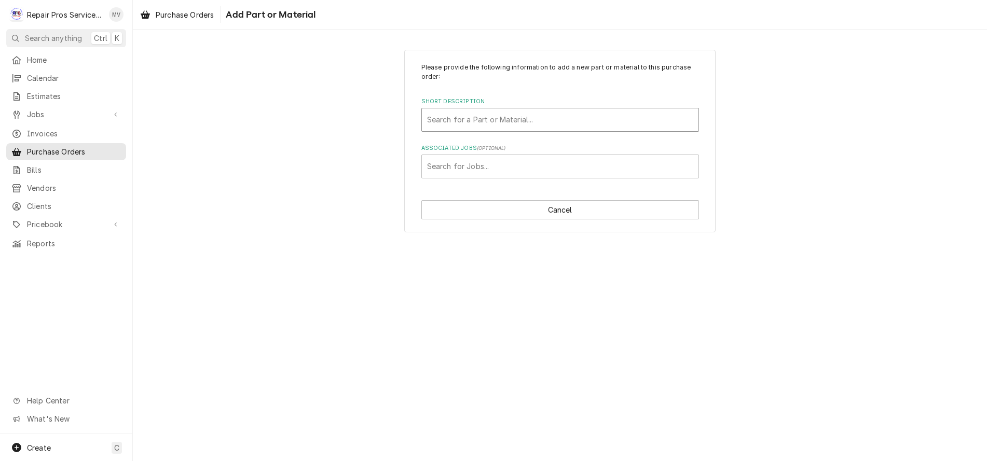
click at [458, 111] on div "Short Description" at bounding box center [560, 120] width 266 height 19
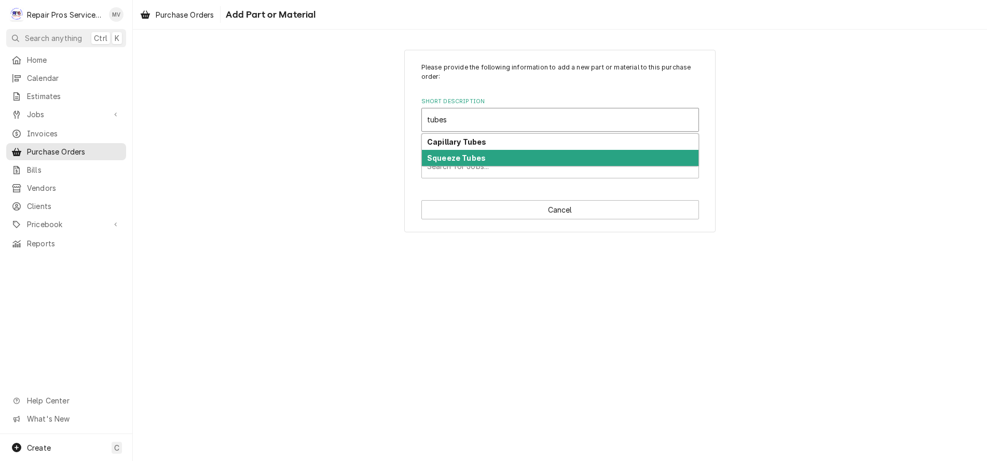
type input "tubes"
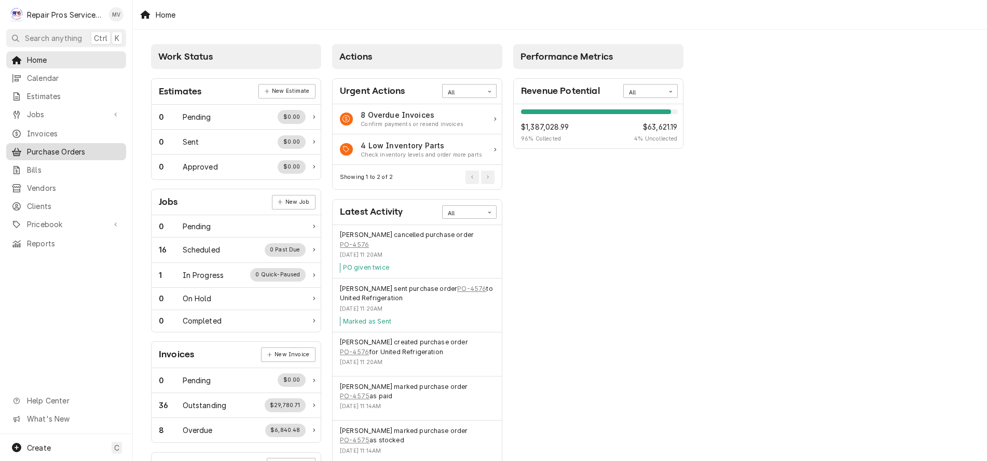
click at [36, 148] on span "Purchase Orders" at bounding box center [74, 151] width 94 height 11
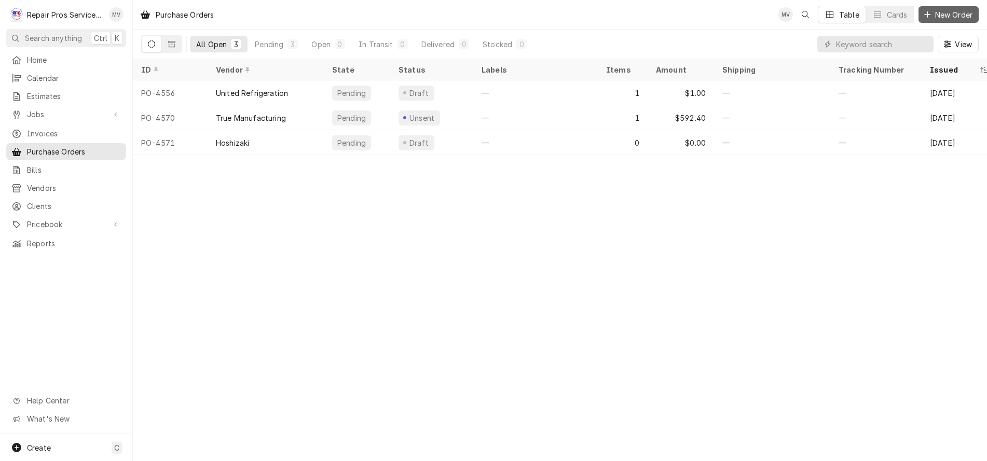
click at [962, 13] on span "New Order" at bounding box center [954, 14] width 42 height 11
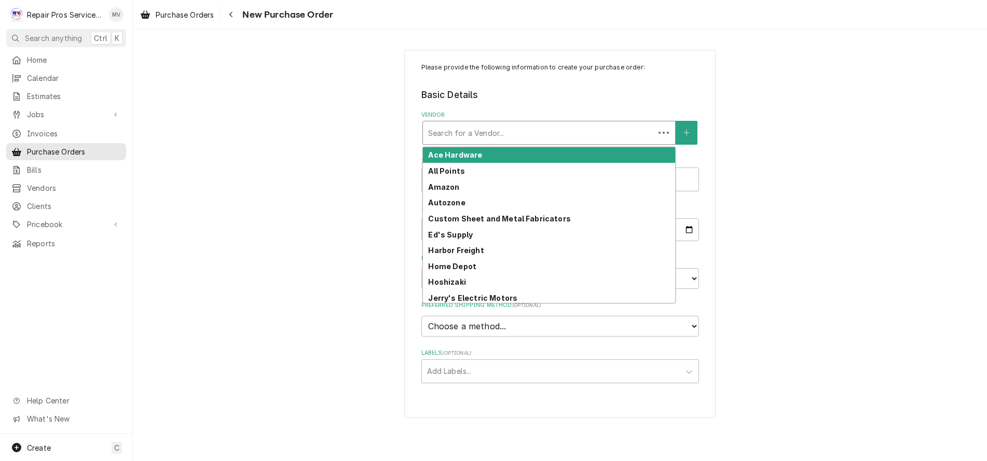
click at [462, 129] on div "Vendor" at bounding box center [538, 132] width 221 height 19
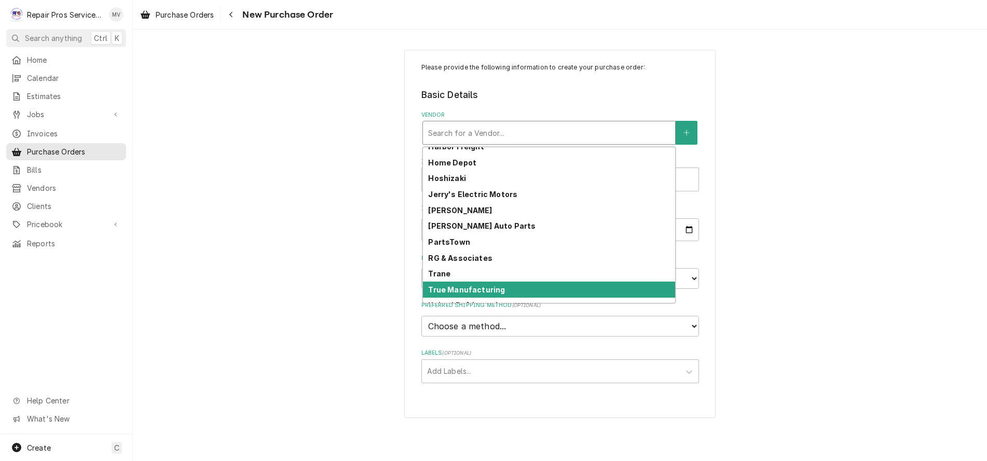
scroll to position [146, 0]
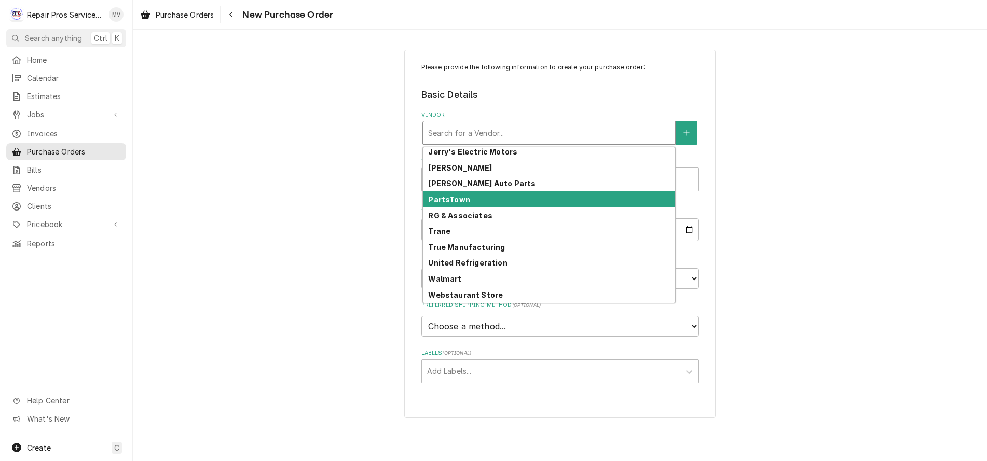
click at [453, 196] on strong "PartsTown" at bounding box center [449, 199] width 42 height 9
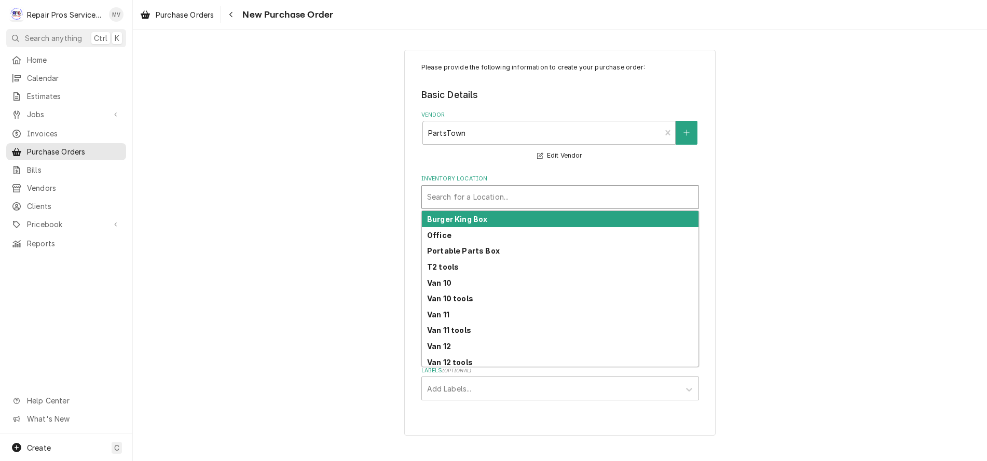
click at [454, 195] on div "Inventory Location" at bounding box center [560, 197] width 266 height 19
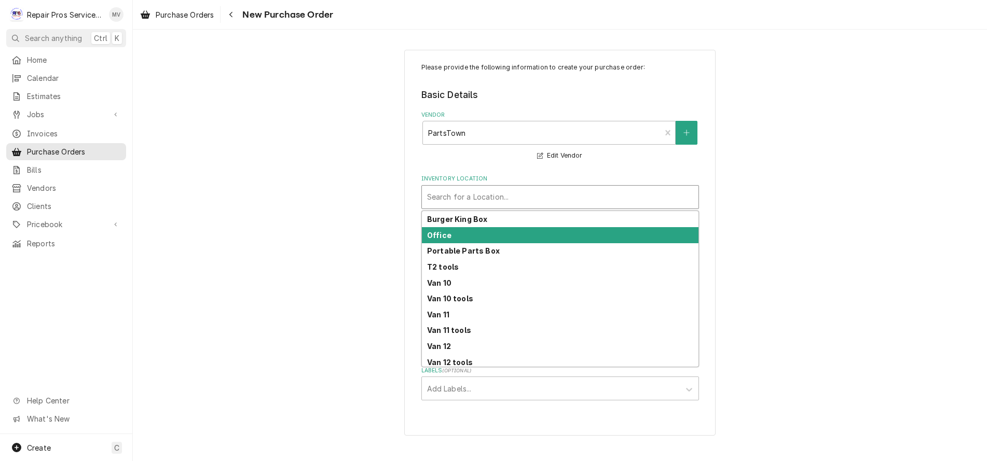
click at [451, 232] on div "Office" at bounding box center [560, 235] width 277 height 16
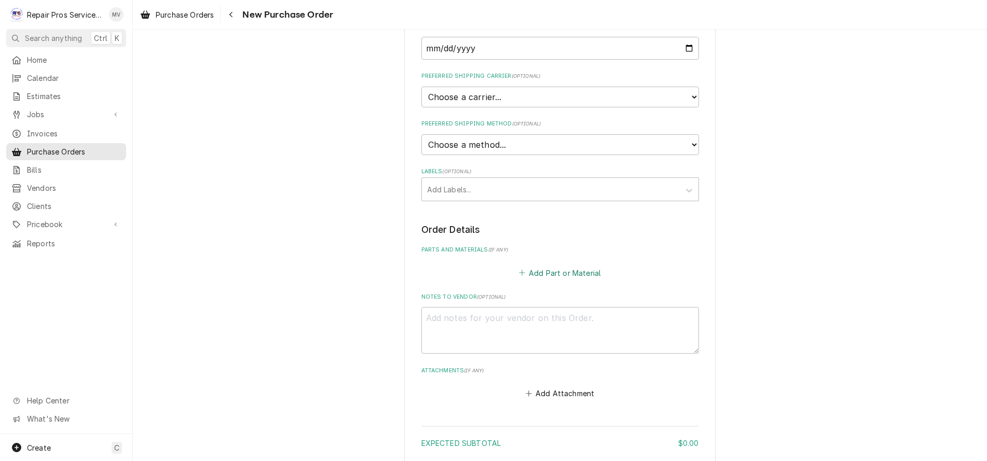
scroll to position [208, 0]
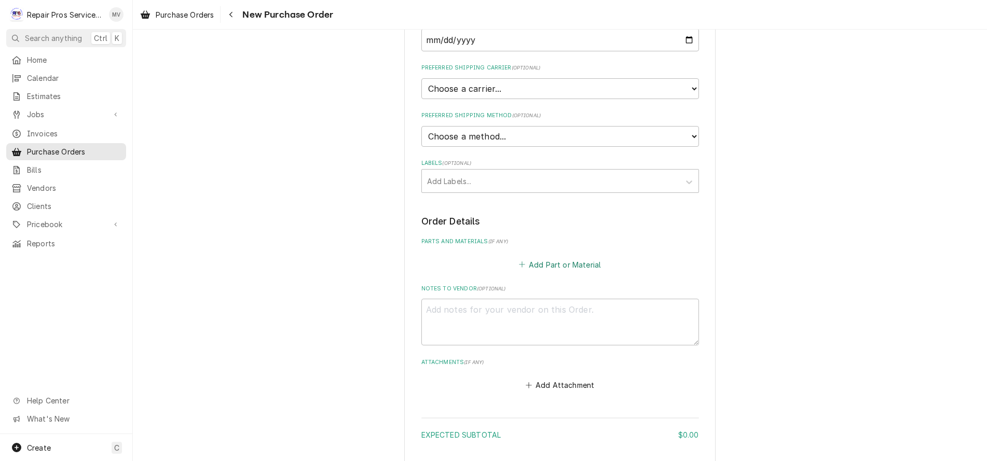
click at [553, 262] on button "Add Part or Material" at bounding box center [560, 264] width 86 height 15
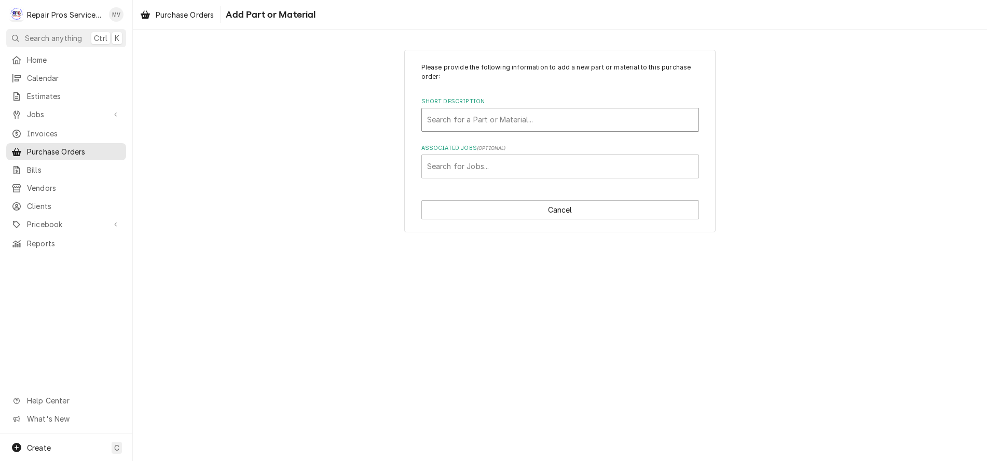
click at [535, 120] on div "Short Description" at bounding box center [560, 120] width 266 height 19
type input "tubes"
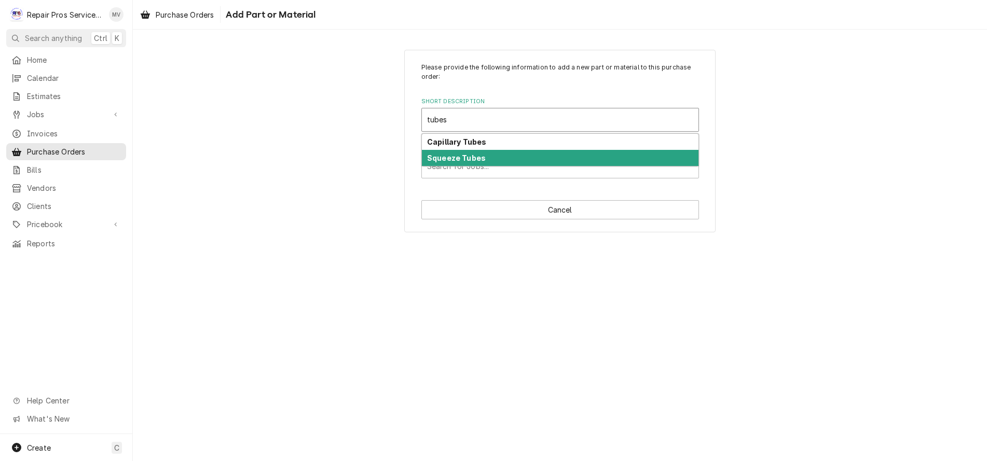
click at [473, 159] on strong "Squeeze Tubes" at bounding box center [456, 158] width 59 height 9
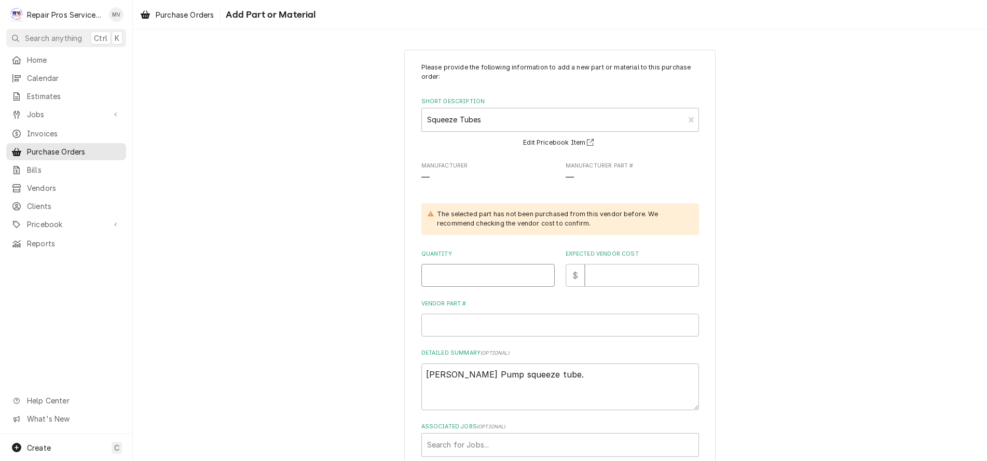
click at [466, 278] on input "Quantity" at bounding box center [487, 275] width 133 height 23
type textarea "x"
type input "1"
type textarea "x"
type input "1"
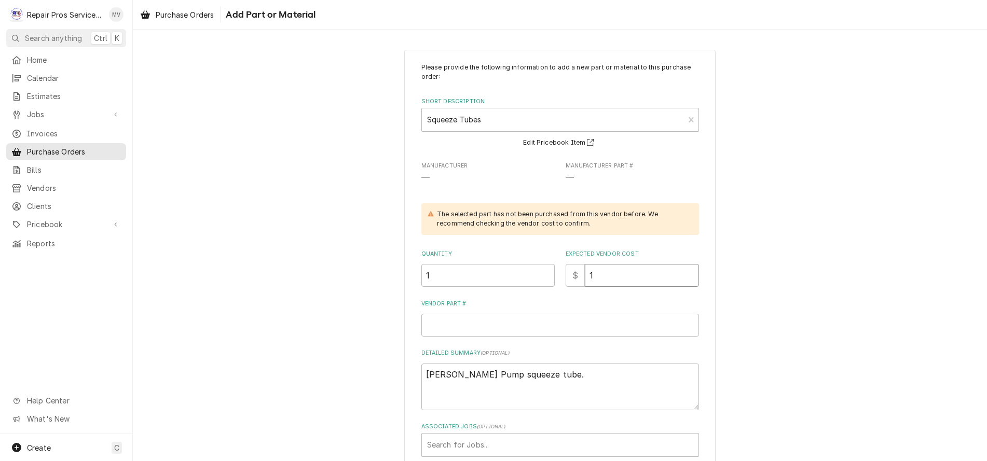
type textarea "x"
type input "14"
type textarea "x"
type input "144"
type textarea "x"
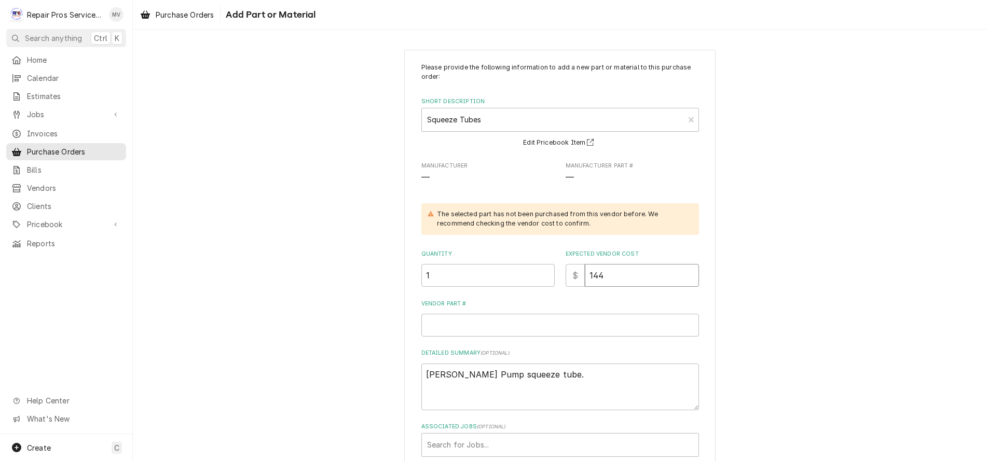
type input "144.0"
type textarea "x"
type input "144.04"
type textarea "x"
type input "144.0"
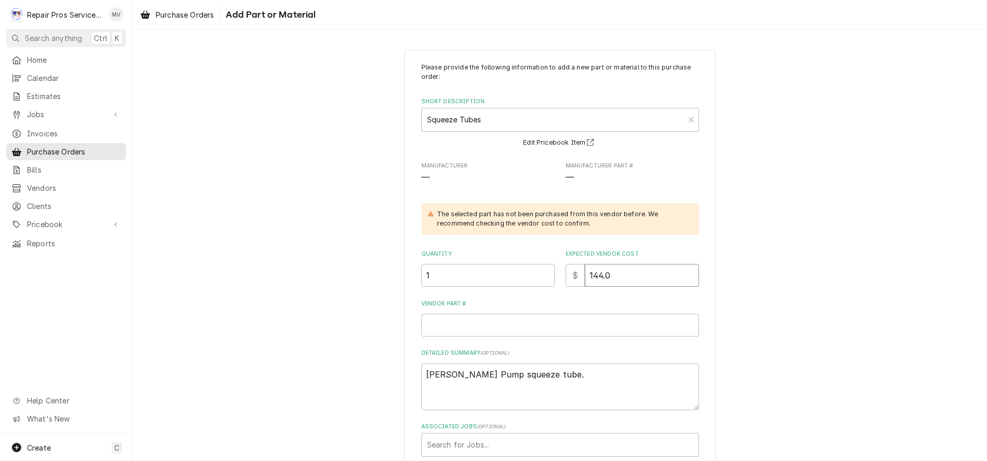
type textarea "x"
type input "144"
type textarea "x"
type input "14"
type textarea "x"
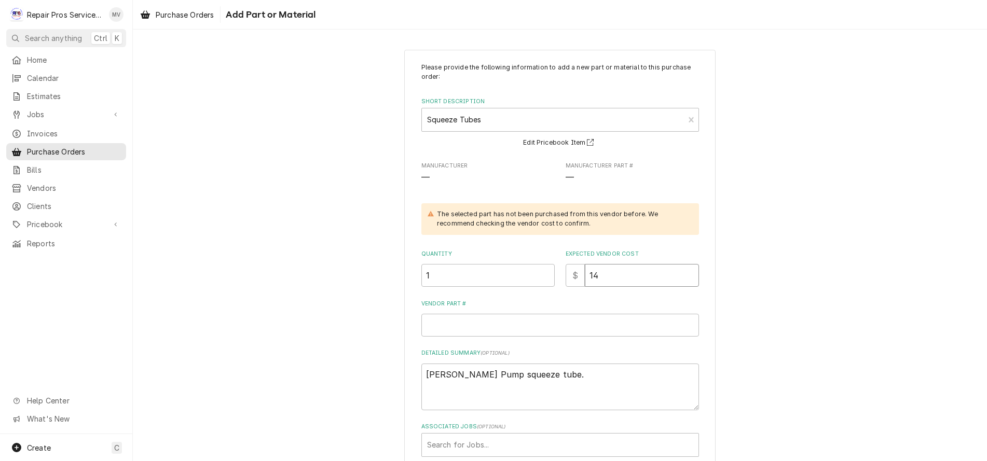
type input "1"
type textarea "x"
type input "7"
type textarea "x"
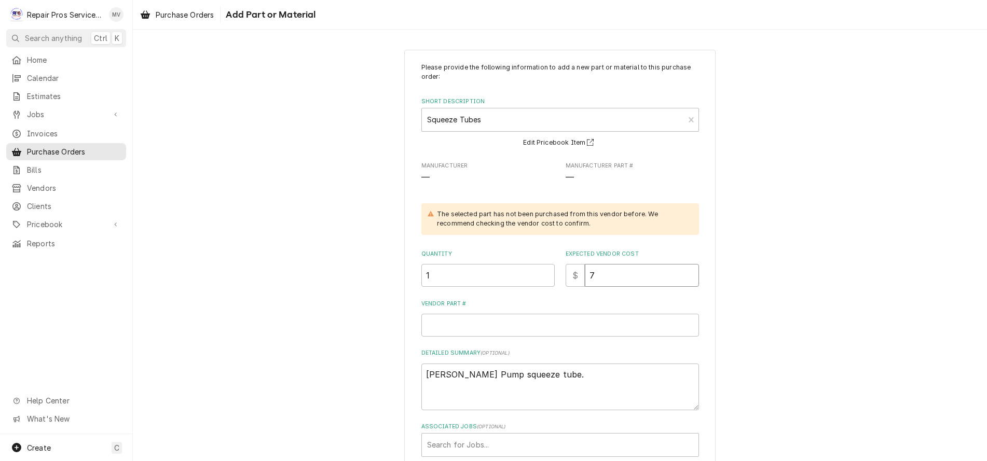
type input "77"
type textarea "x"
type input "77.5"
type textarea "x"
type input "77.54"
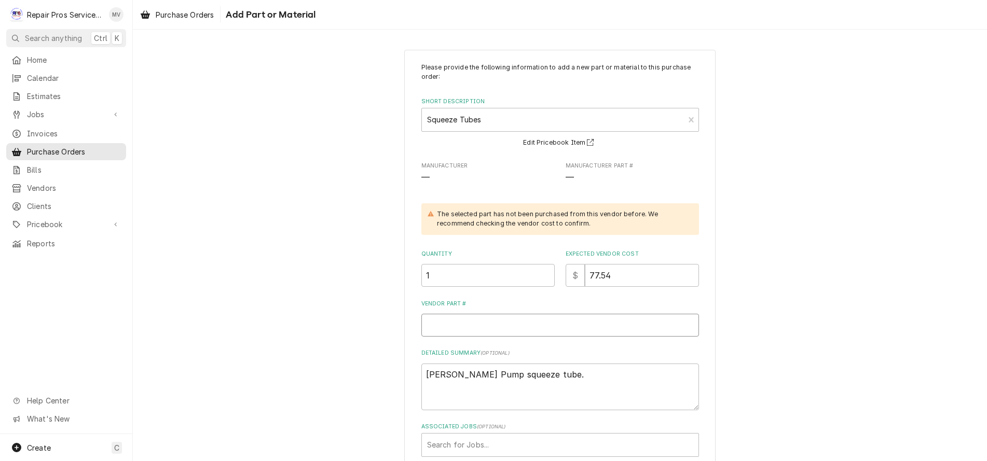
type textarea "x"
type input "."
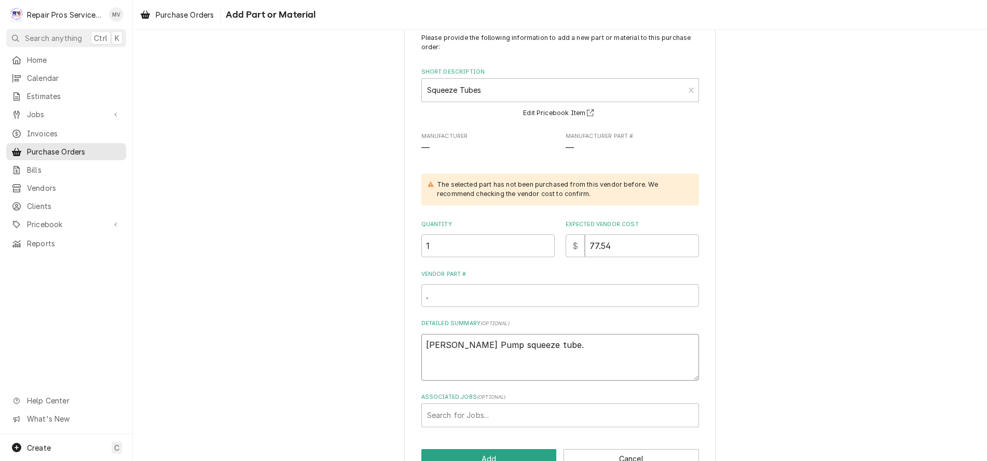
scroll to position [59, 0]
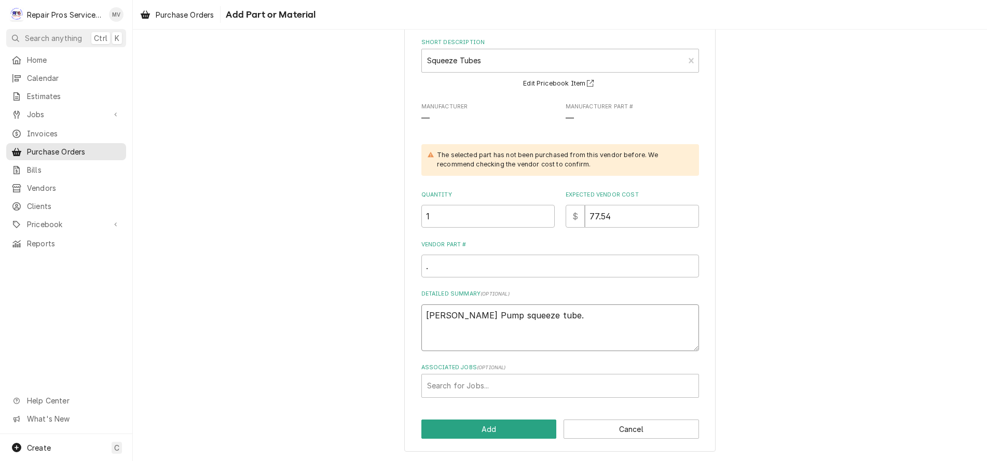
drag, startPoint x: 556, startPoint y: 320, endPoint x: 200, endPoint y: 333, distance: 356.1
click at [200, 332] on div "Please provide the following information to add a new part or material to this …" at bounding box center [560, 221] width 854 height 480
type textarea "x"
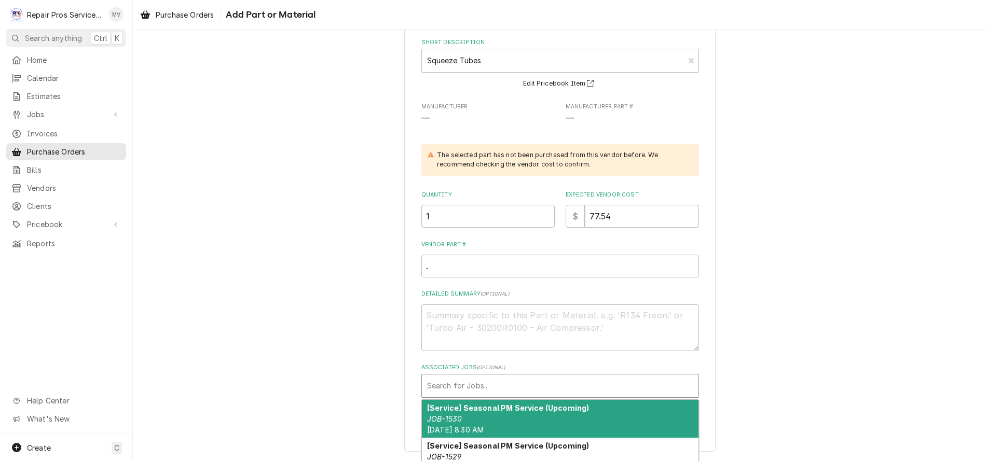
click at [450, 384] on div "Associated Jobs" at bounding box center [560, 386] width 266 height 19
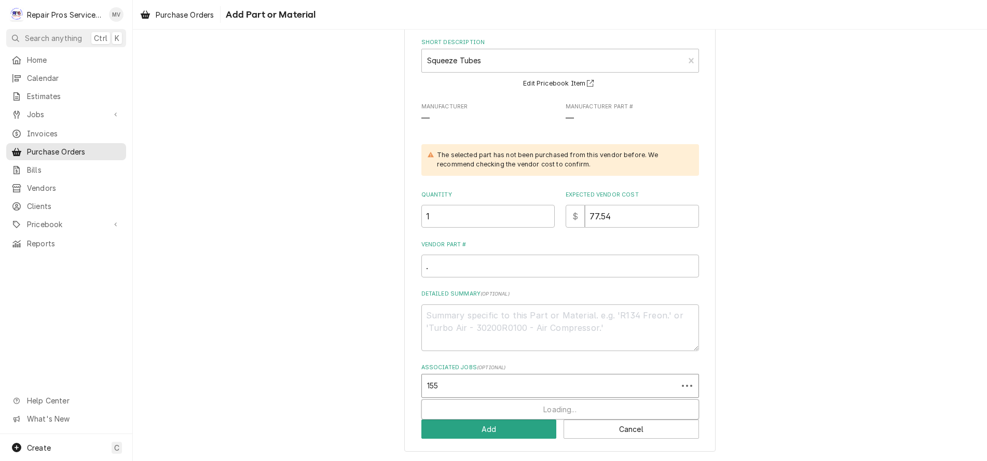
type input "1558"
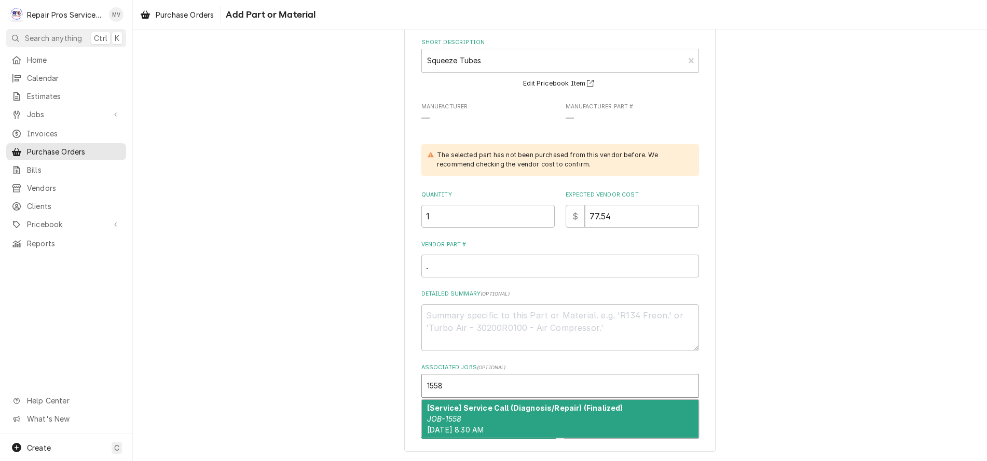
click at [500, 417] on div "[Service] Service Call (Diagnosis/Repair) (Finalized) JOB-1558 Mon, Sep 15th, 2…" at bounding box center [560, 419] width 277 height 38
type textarea "x"
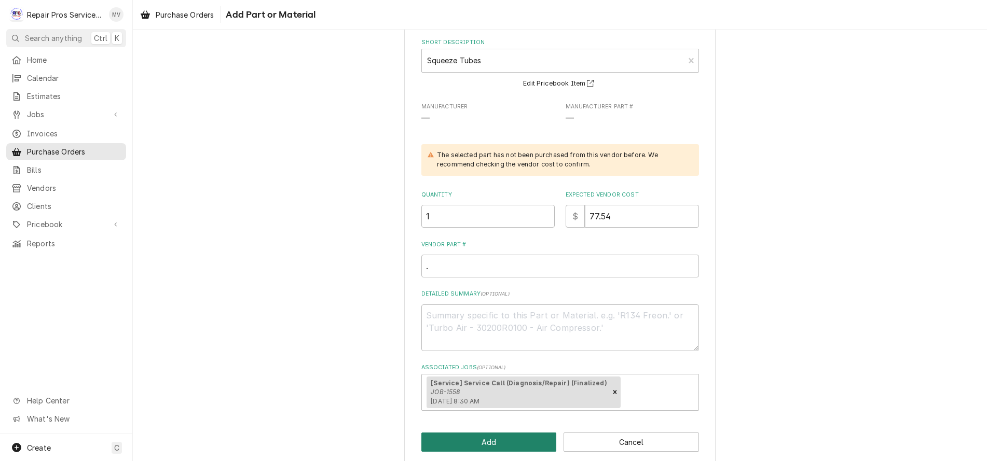
click at [508, 447] on button "Add" at bounding box center [488, 442] width 135 height 19
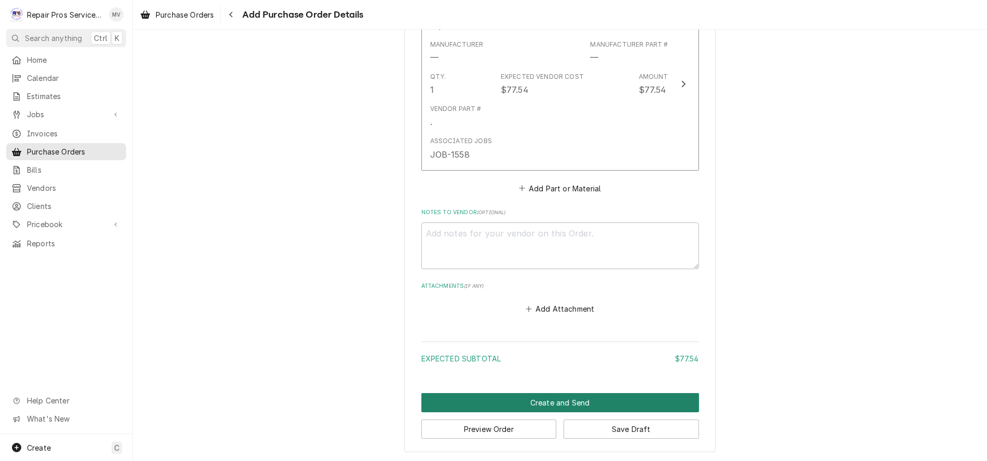
click at [568, 399] on button "Create and Send" at bounding box center [560, 402] width 278 height 19
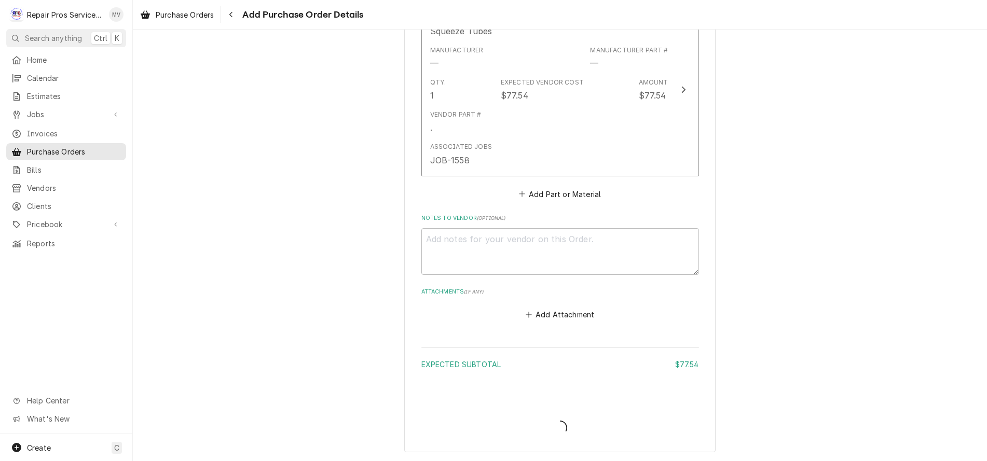
type textarea "x"
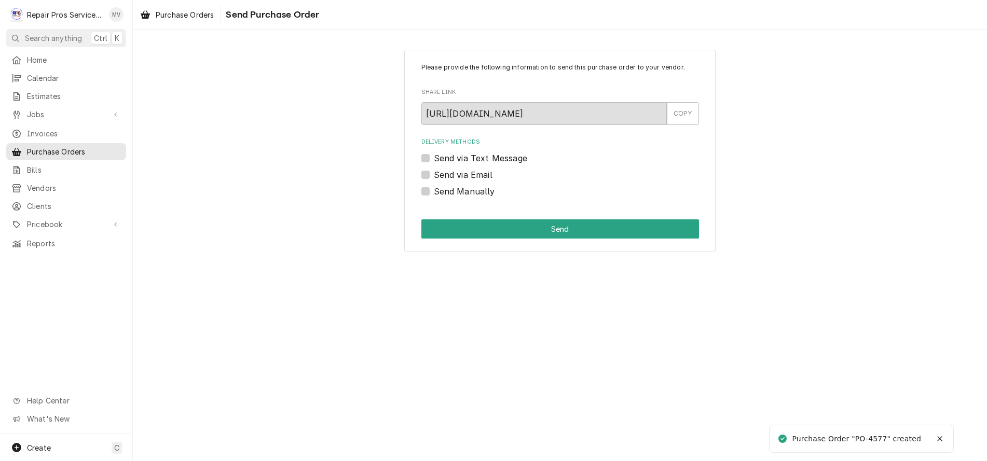
click at [452, 190] on label "Send Manually" at bounding box center [464, 191] width 61 height 12
click at [452, 190] on input "Send Manually" at bounding box center [573, 196] width 278 height 23
checkbox input "true"
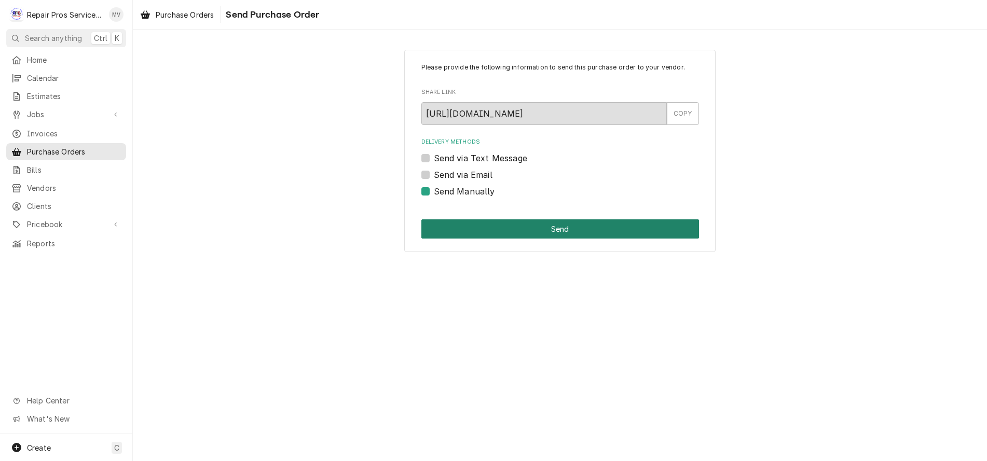
click at [531, 230] on button "Send" at bounding box center [560, 228] width 278 height 19
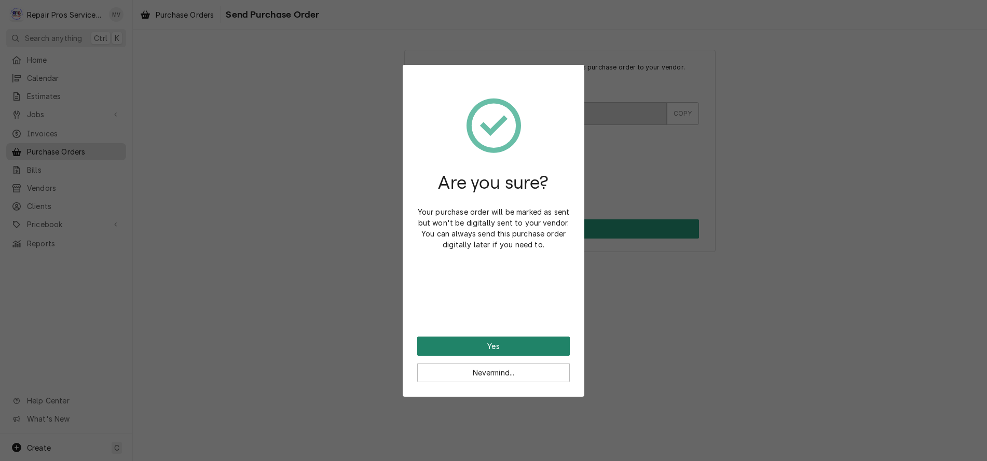
click at [479, 344] on button "Yes" at bounding box center [493, 346] width 153 height 19
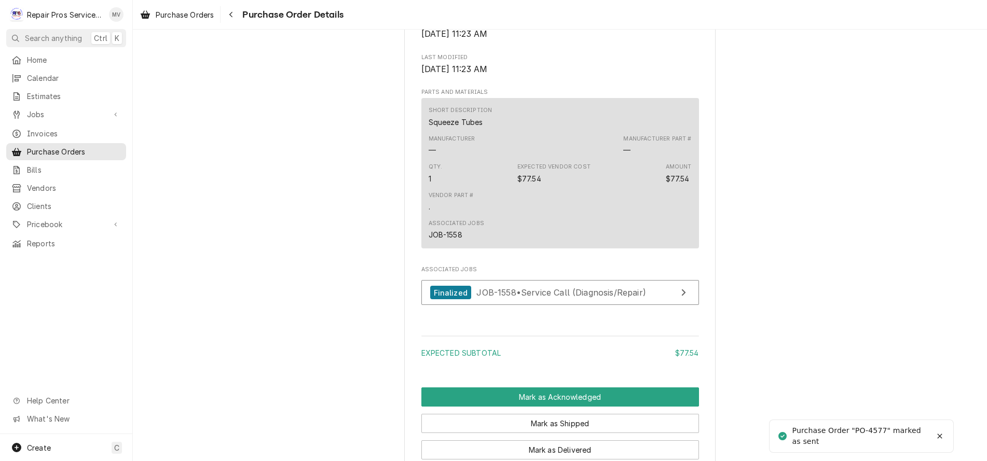
scroll to position [689, 0]
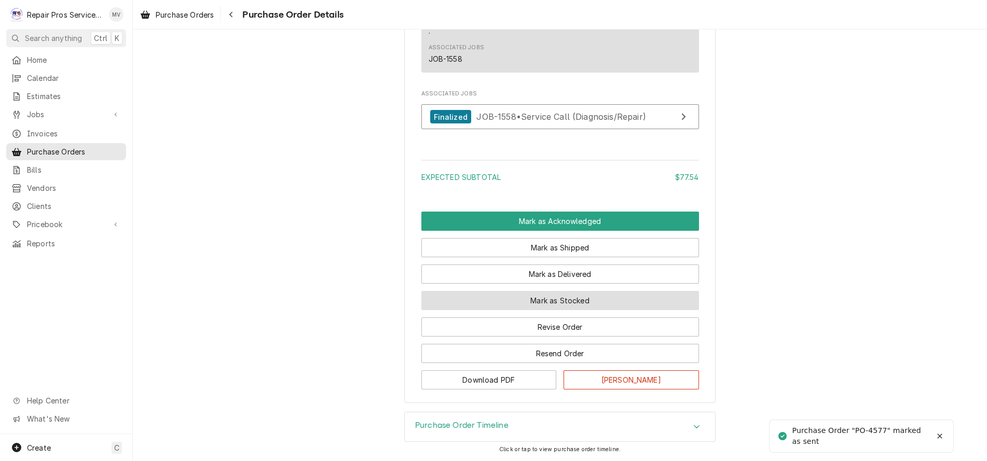
click at [510, 305] on button "Mark as Stocked" at bounding box center [560, 300] width 278 height 19
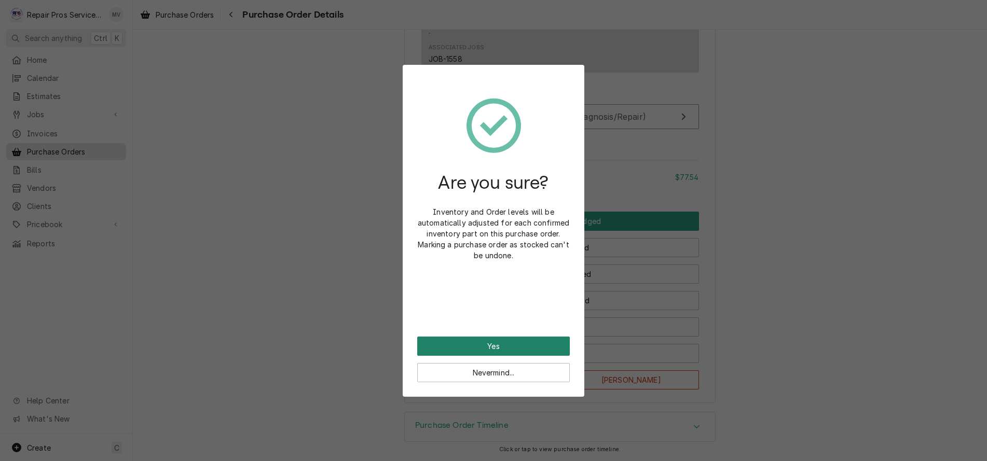
click at [498, 339] on button "Yes" at bounding box center [493, 346] width 153 height 19
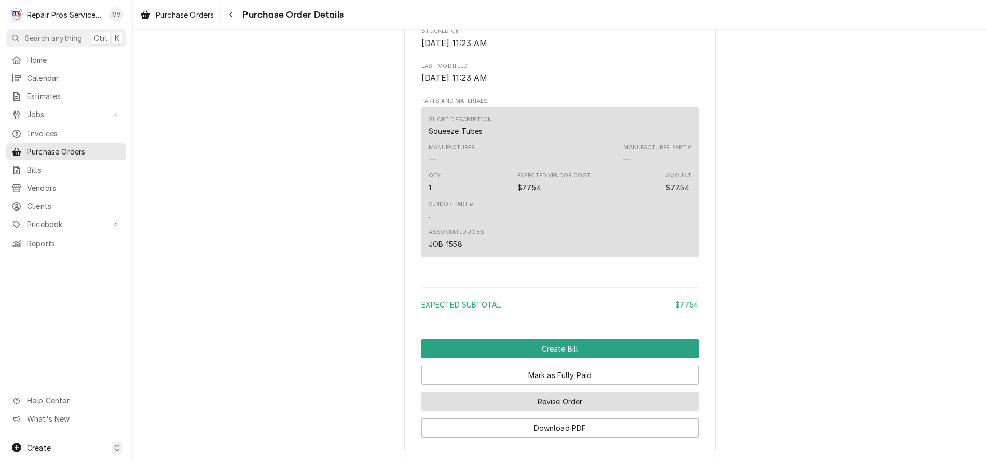
scroll to position [684, 0]
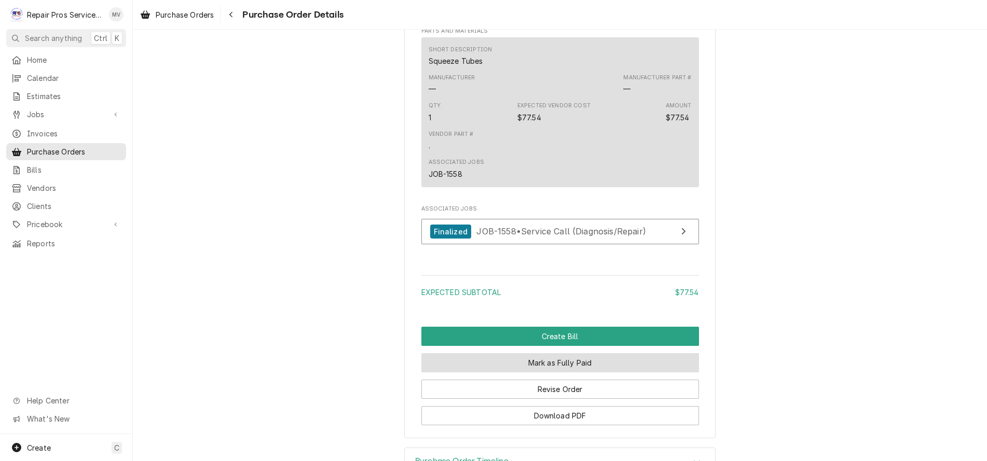
click at [546, 372] on button "Mark as Fully Paid" at bounding box center [560, 362] width 278 height 19
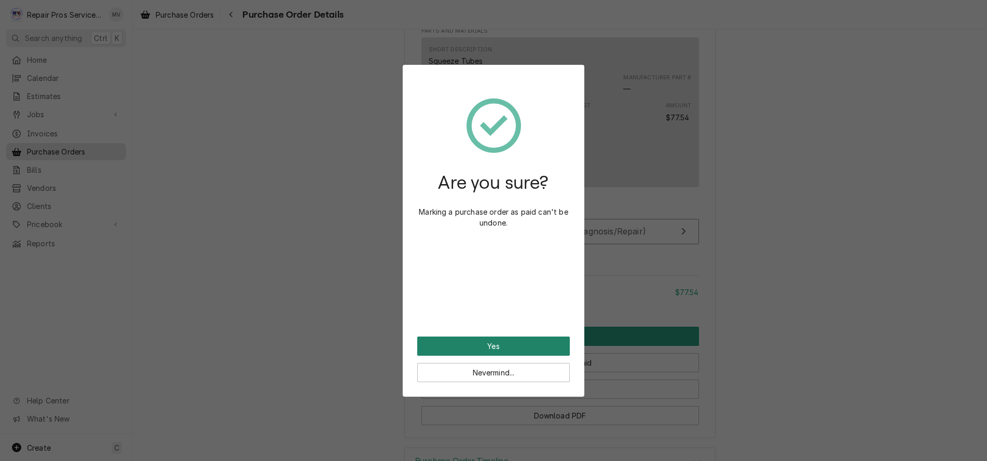
click at [501, 353] on button "Yes" at bounding box center [493, 346] width 153 height 19
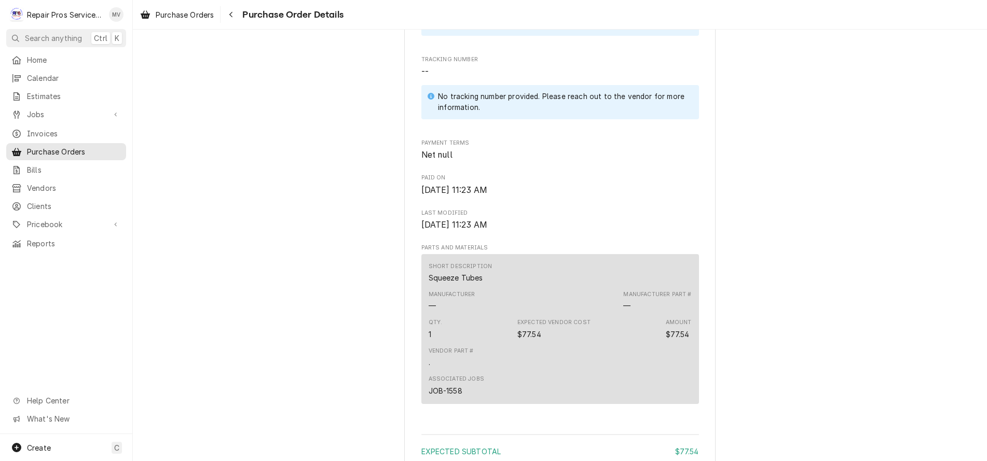
scroll to position [104, 0]
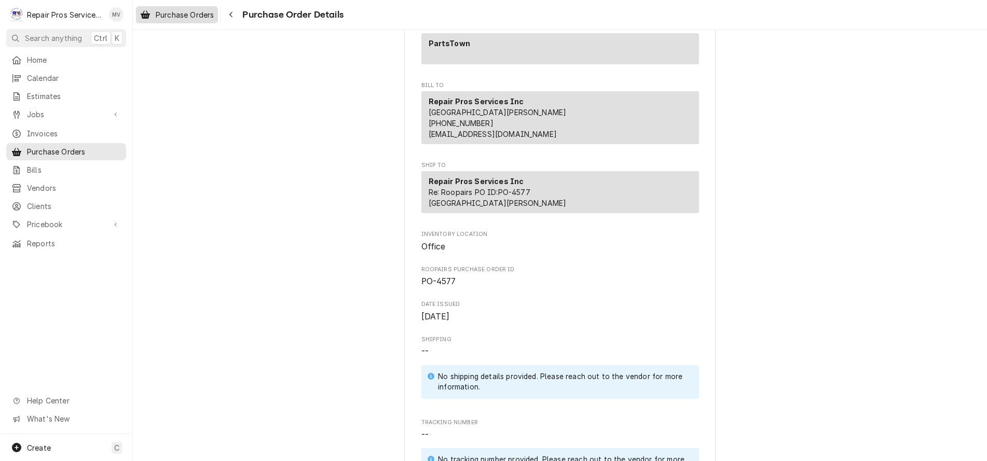
click at [172, 16] on span "Purchase Orders" at bounding box center [185, 14] width 58 height 11
